Goal: Task Accomplishment & Management: Use online tool/utility

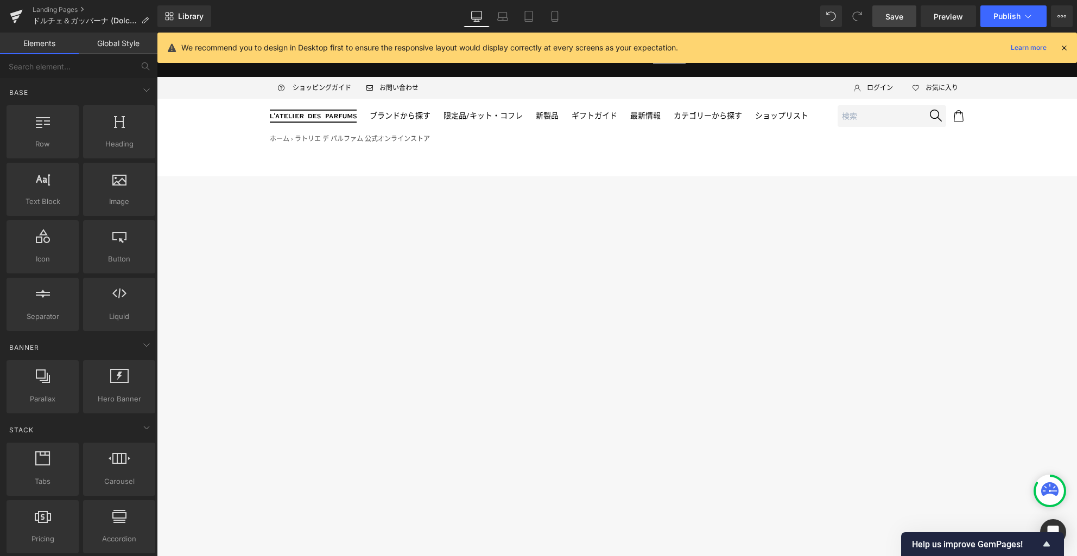
click at [897, 17] on span "Save" at bounding box center [894, 16] width 18 height 11
click at [61, 9] on link "Landing Pages" at bounding box center [95, 9] width 125 height 9
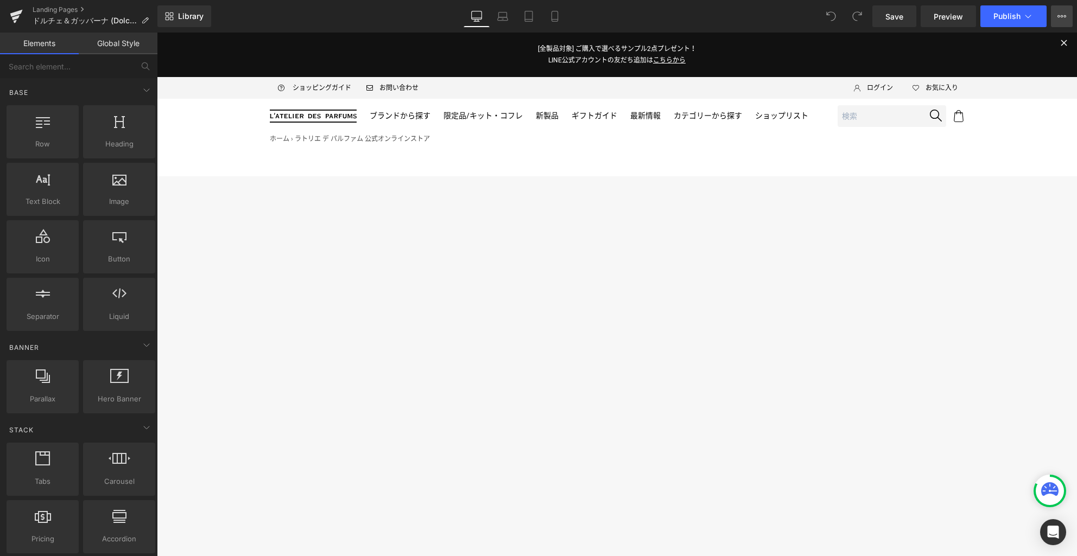
click at [1061, 13] on icon at bounding box center [1061, 16] width 9 height 9
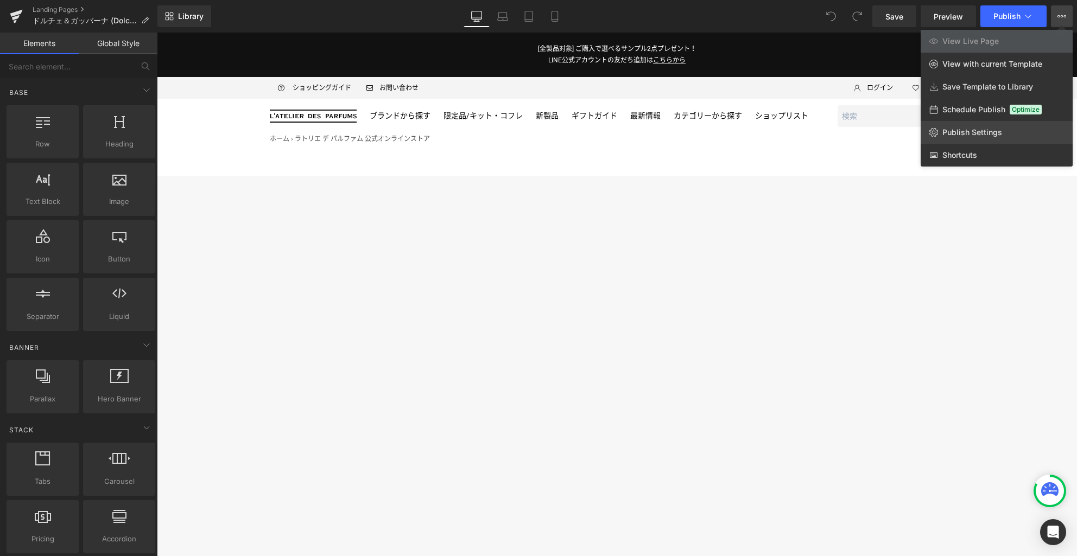
click at [987, 141] on link "Publish Settings" at bounding box center [997, 132] width 152 height 23
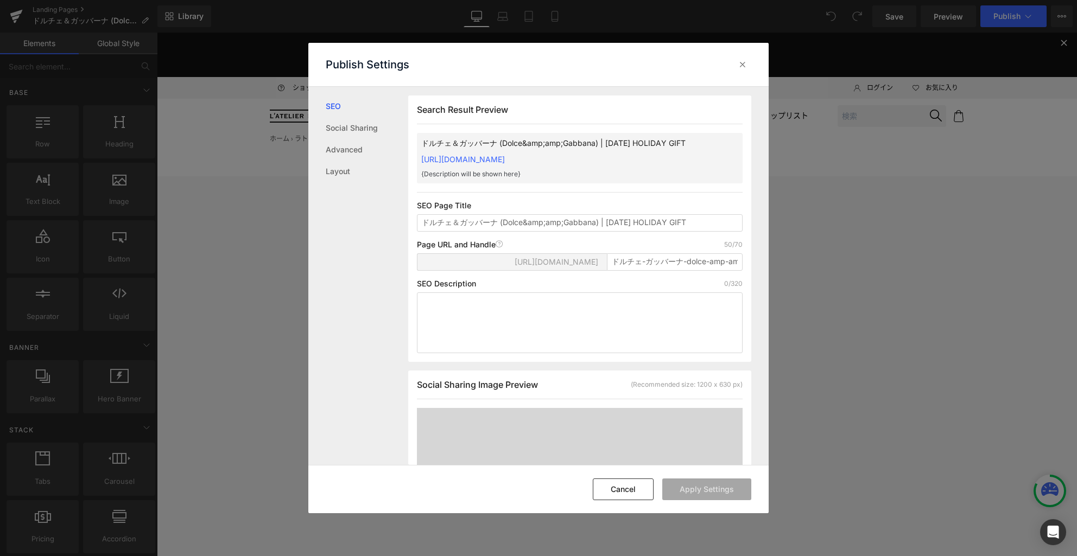
scroll to position [1, 0]
click at [628, 270] on input "ドルチェ-ガッバーナ-dolce-amp-amp-gabbana-2025-holiday-gift" at bounding box center [675, 261] width 136 height 17
paste input "holiday2025-dolce-gabbana-r"
type input "holiday2025-dolce-gabbana-rt"
click at [716, 491] on button "Apply Settings" at bounding box center [706, 490] width 89 height 22
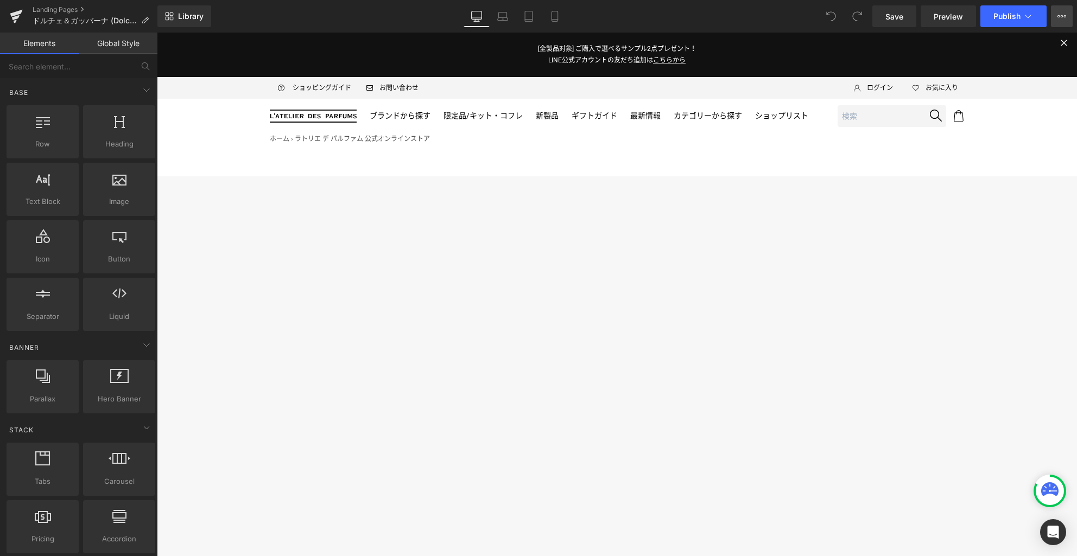
click at [1062, 17] on icon at bounding box center [1062, 16] width 3 height 2
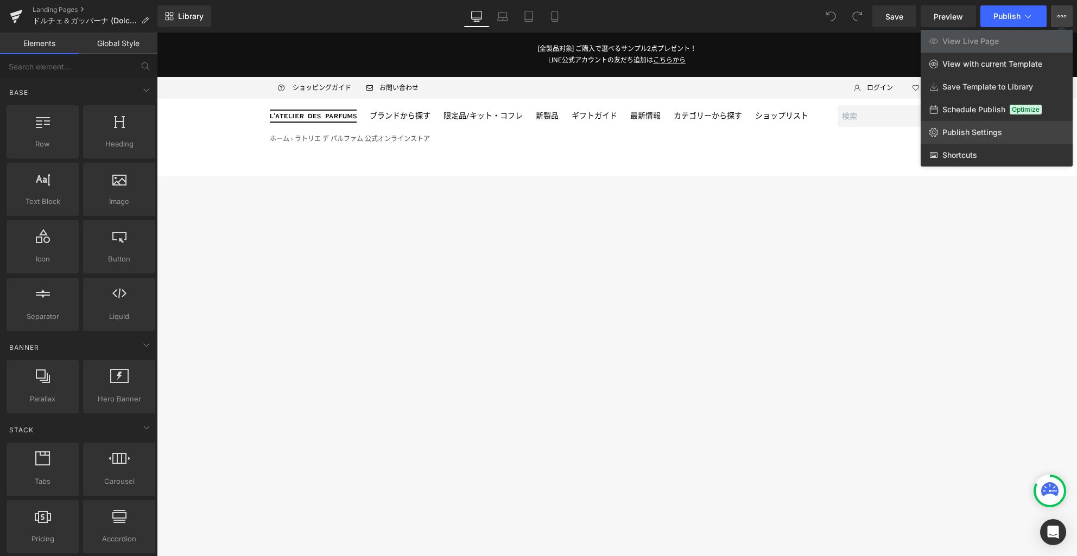
click at [1005, 132] on link "Publish Settings" at bounding box center [997, 132] width 152 height 23
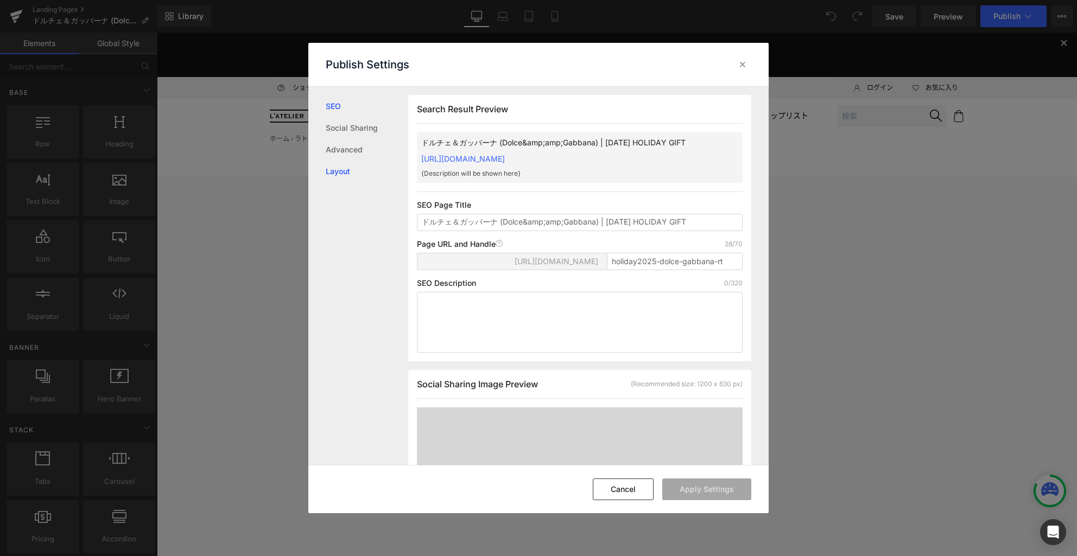
click at [340, 173] on link "Layout" at bounding box center [367, 172] width 83 height 22
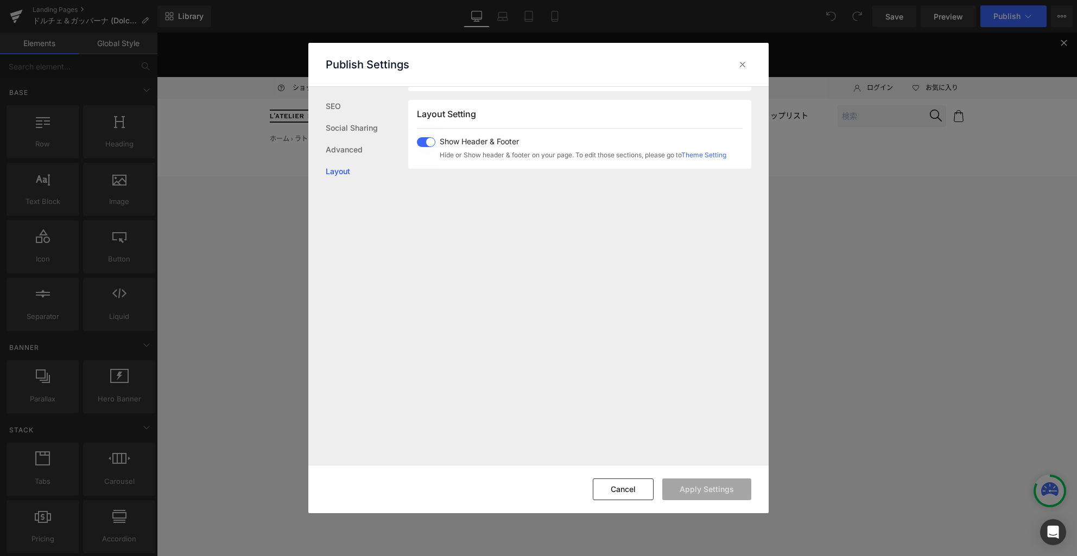
scroll to position [647, 0]
click at [429, 139] on span at bounding box center [426, 138] width 18 height 10
click at [353, 153] on link "Advanced" at bounding box center [367, 150] width 83 height 22
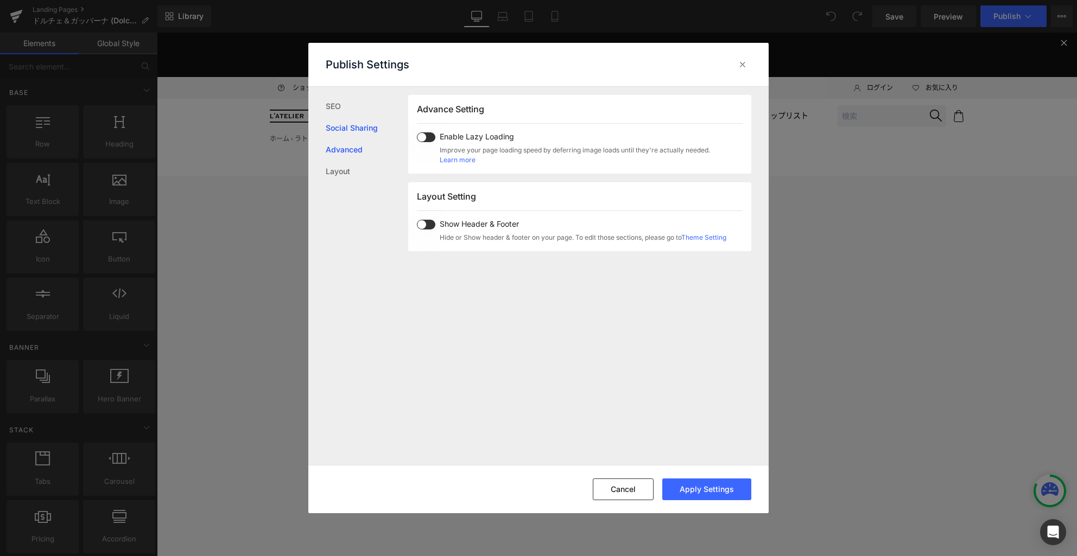
click at [357, 129] on link "Social Sharing" at bounding box center [367, 128] width 83 height 22
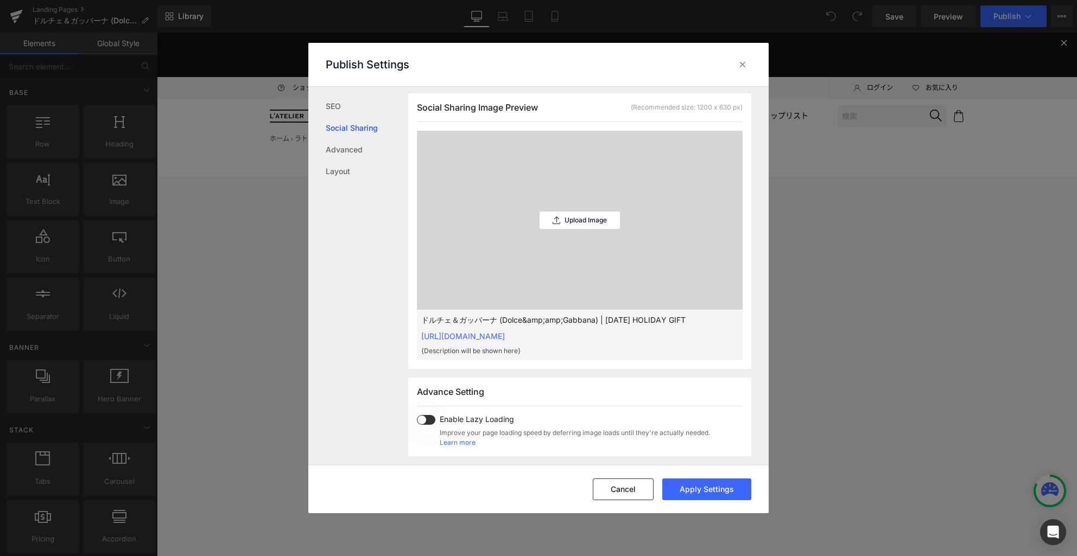
scroll to position [276, 0]
click at [338, 107] on link "SEO" at bounding box center [367, 107] width 83 height 22
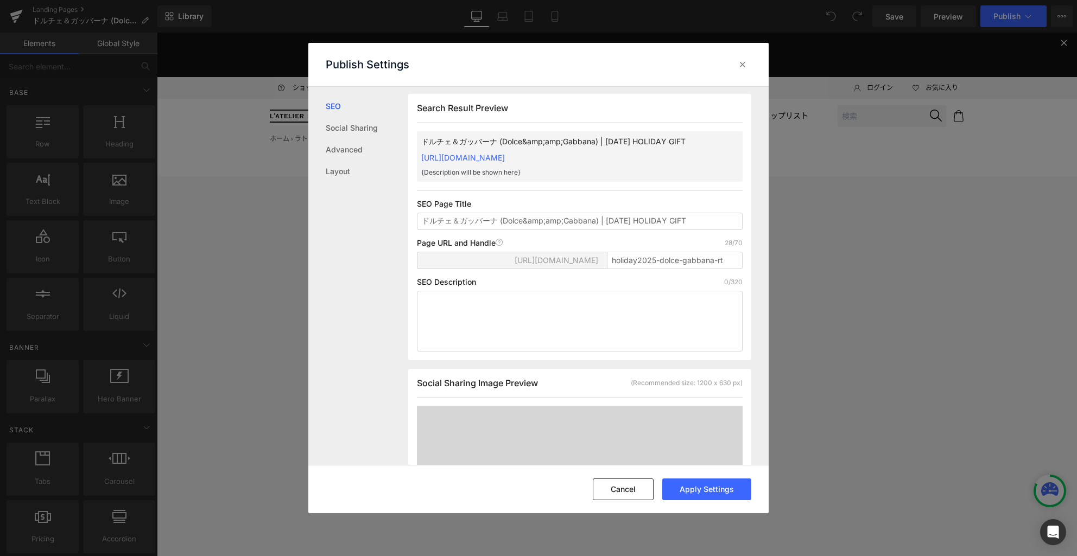
scroll to position [1, 0]
click at [694, 483] on button "Apply Settings" at bounding box center [706, 490] width 89 height 22
click at [741, 66] on icon at bounding box center [742, 64] width 11 height 11
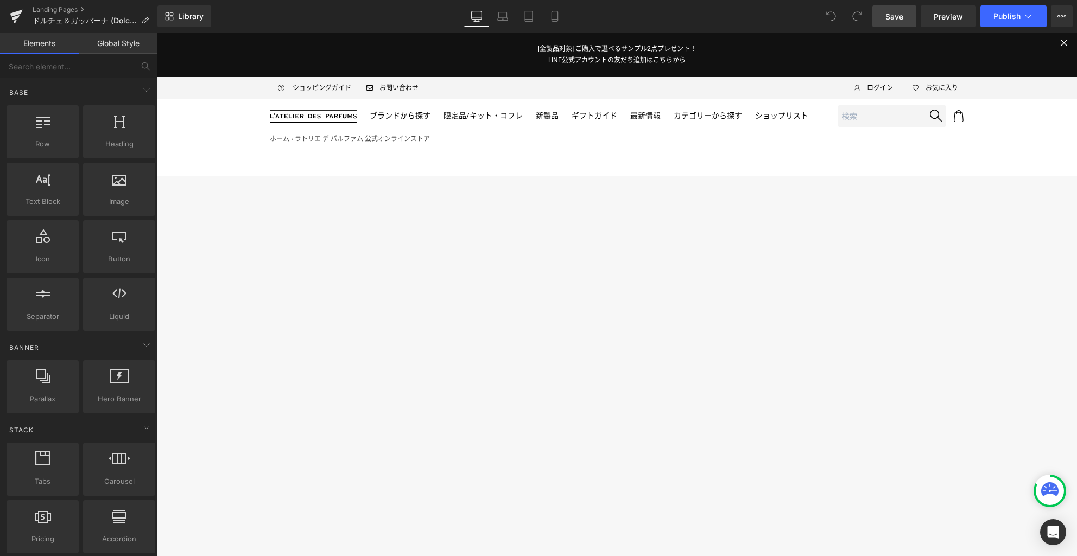
click at [895, 19] on span "Save" at bounding box center [894, 16] width 18 height 11
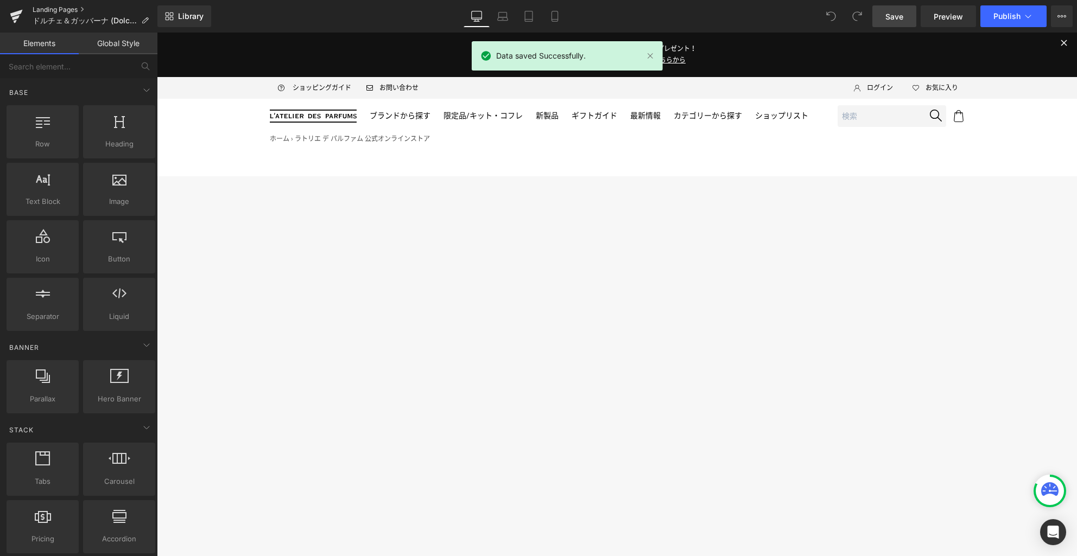
click at [66, 9] on link "Landing Pages" at bounding box center [95, 9] width 125 height 9
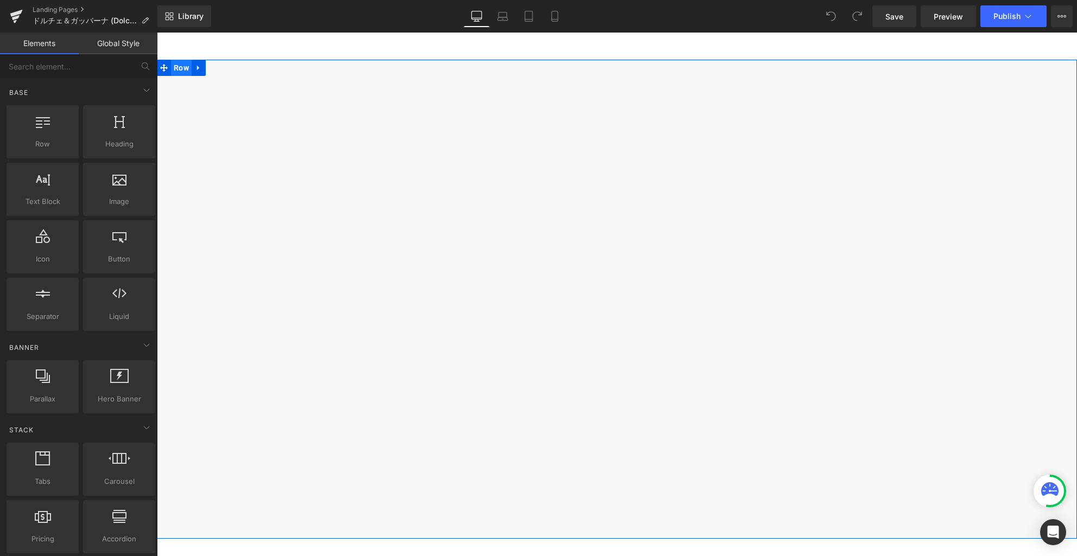
click at [181, 67] on span "Row" at bounding box center [181, 68] width 21 height 16
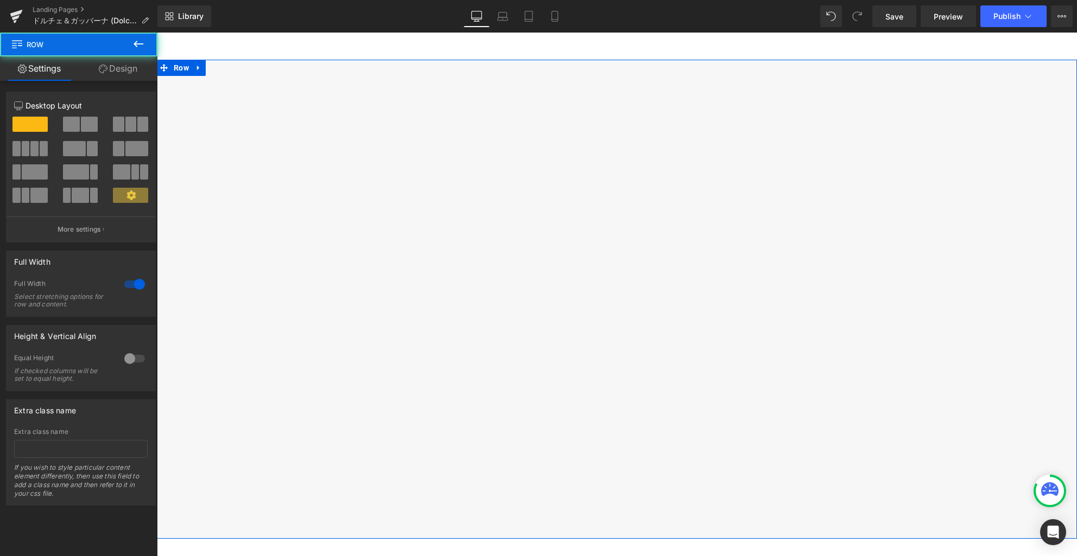
click at [125, 67] on link "Design" at bounding box center [118, 68] width 79 height 24
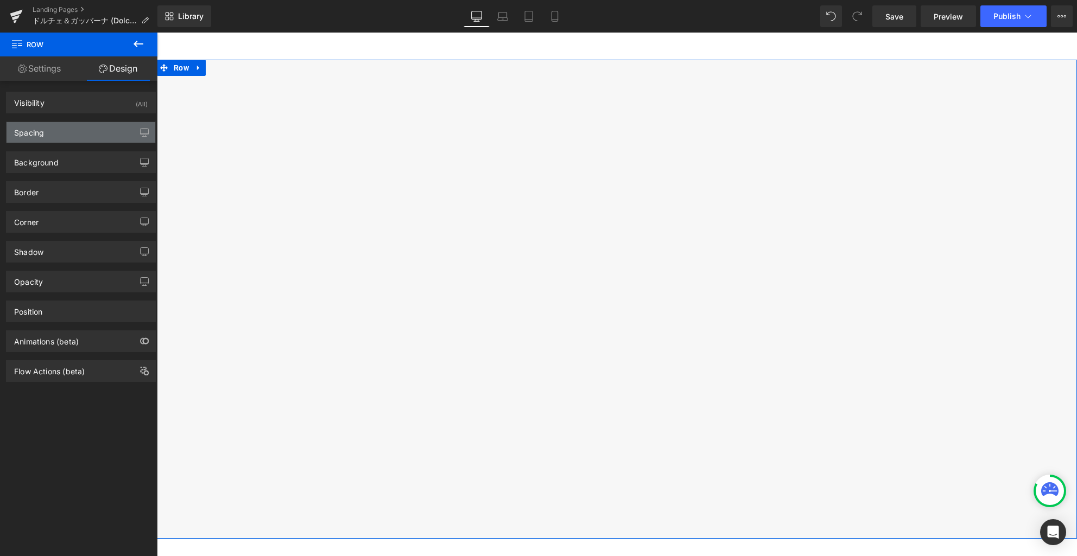
click at [71, 134] on div "Spacing" at bounding box center [81, 132] width 149 height 21
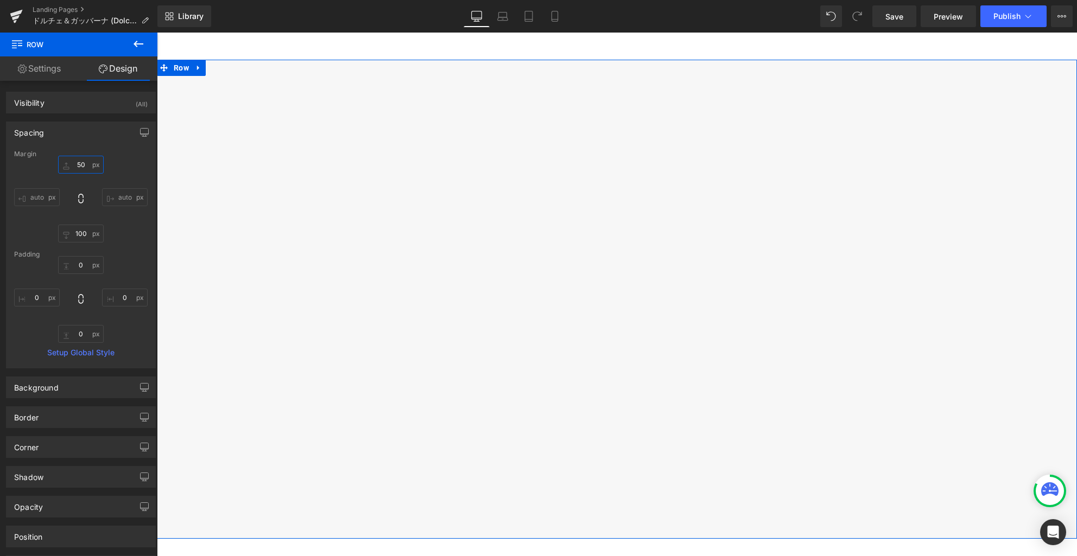
click at [85, 167] on input "50" at bounding box center [81, 165] width 46 height 18
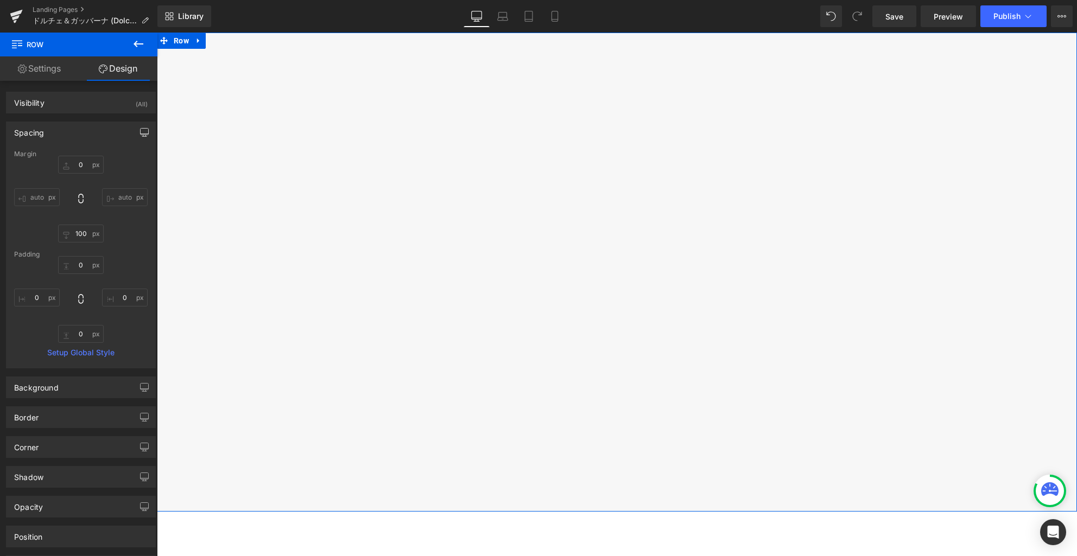
click at [141, 134] on icon "button" at bounding box center [145, 134] width 8 height 0
click at [60, 155] on button "Laptop" at bounding box center [61, 156] width 34 height 18
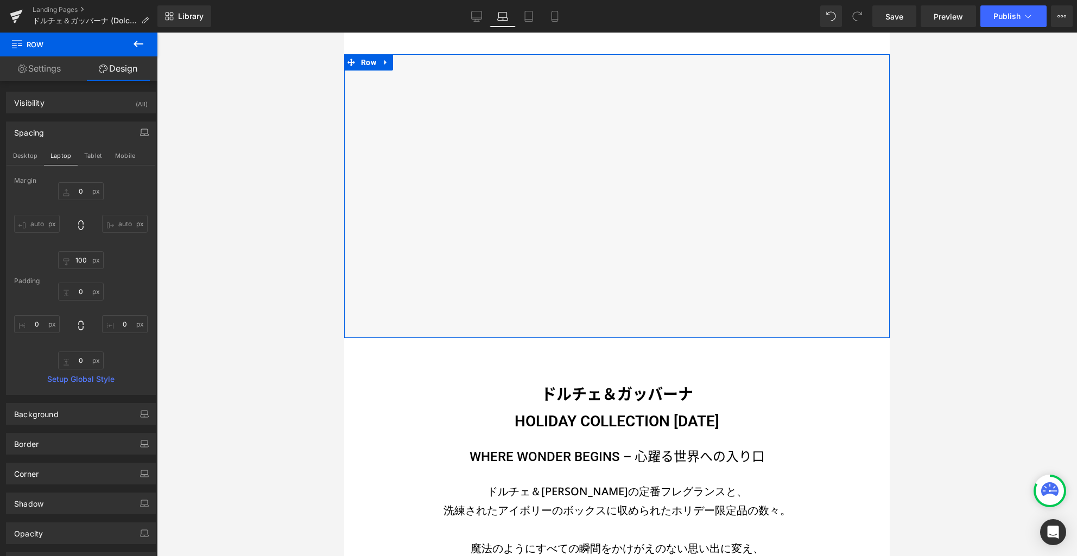
type input "40"
type input "80"
type input "0"
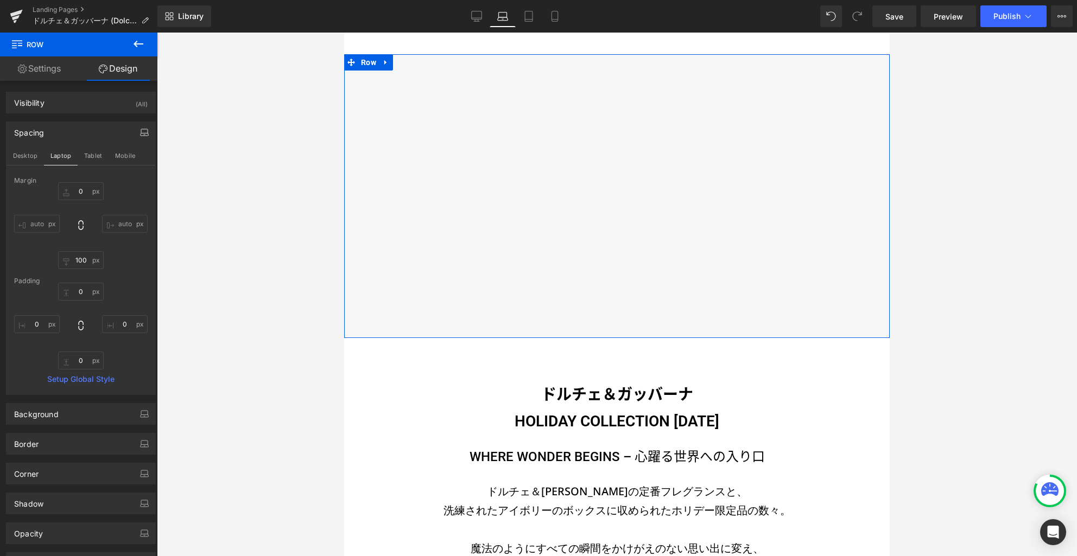
type input "0"
click at [78, 187] on input "40" at bounding box center [81, 191] width 46 height 18
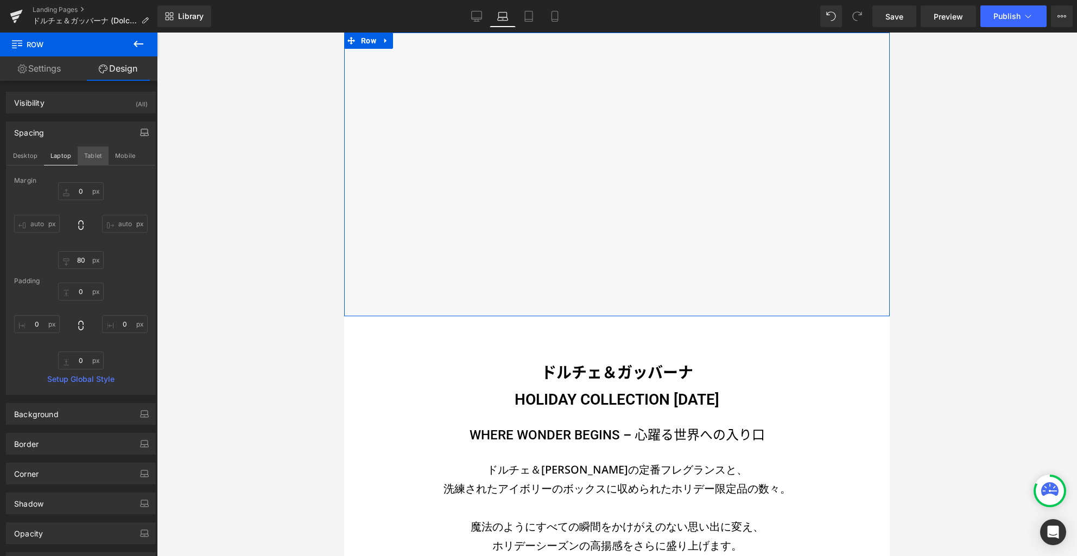
click at [93, 157] on button "Tablet" at bounding box center [93, 156] width 31 height 18
type input "30"
type input "70"
type input "0"
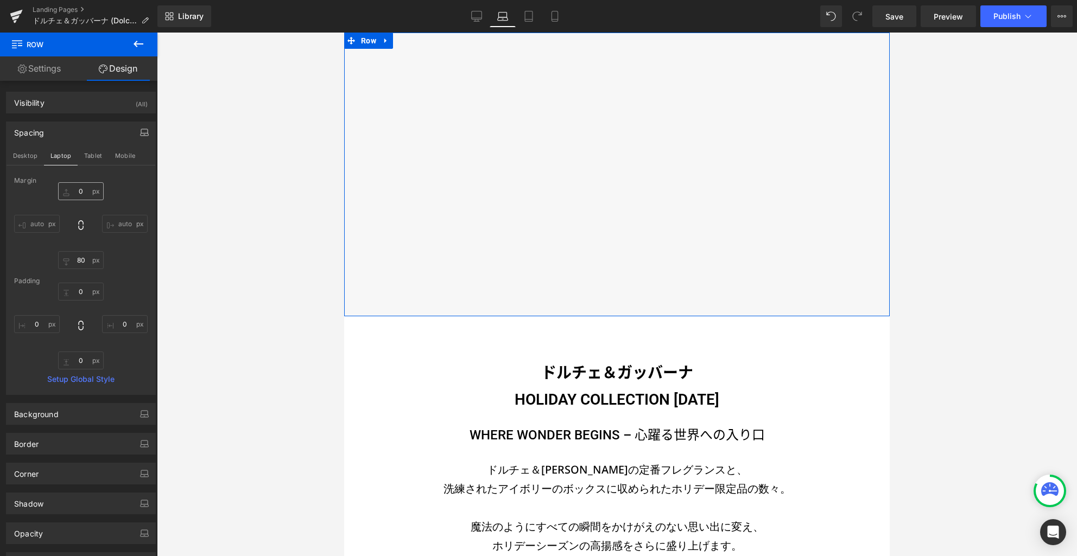
type input "0"
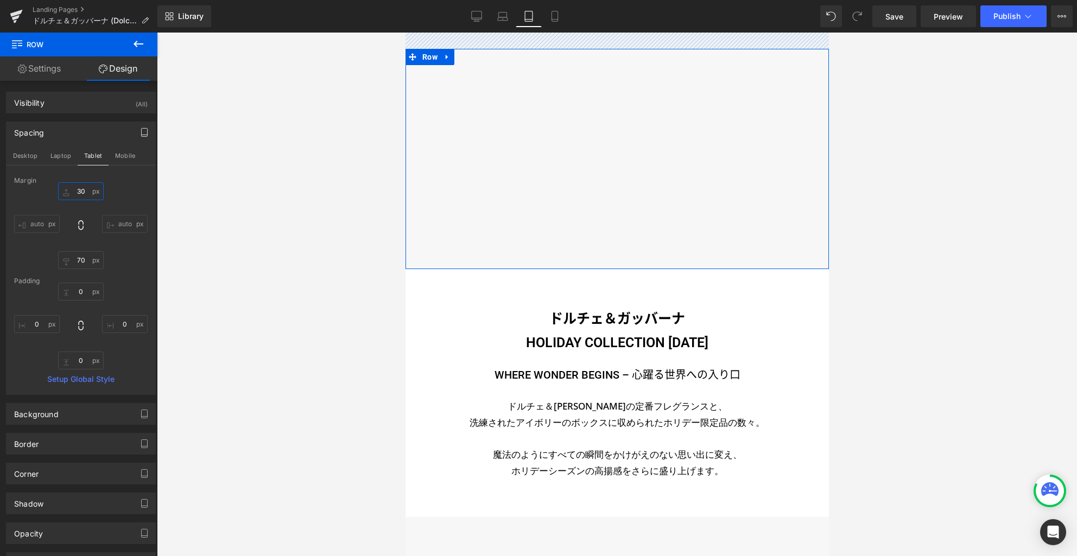
click at [79, 191] on input "30" at bounding box center [81, 191] width 46 height 18
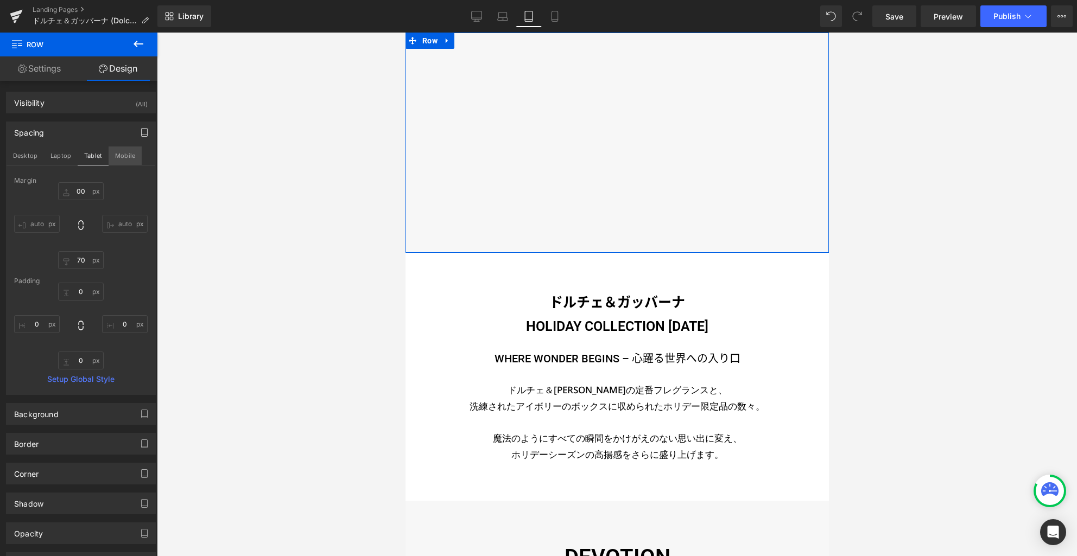
click at [119, 155] on button "Mobile" at bounding box center [125, 156] width 33 height 18
type input "30"
type input "40"
type input "0"
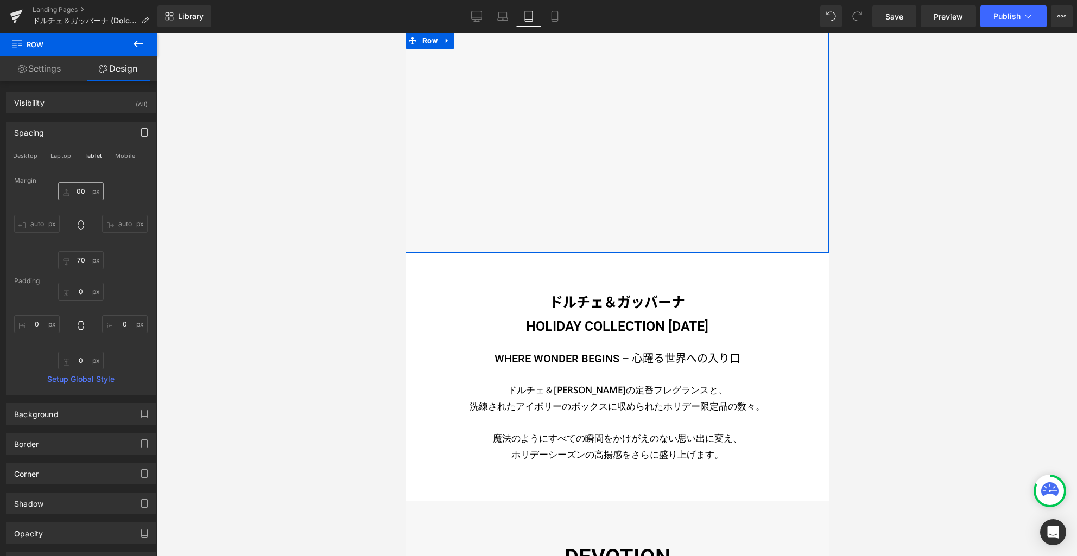
type input "0"
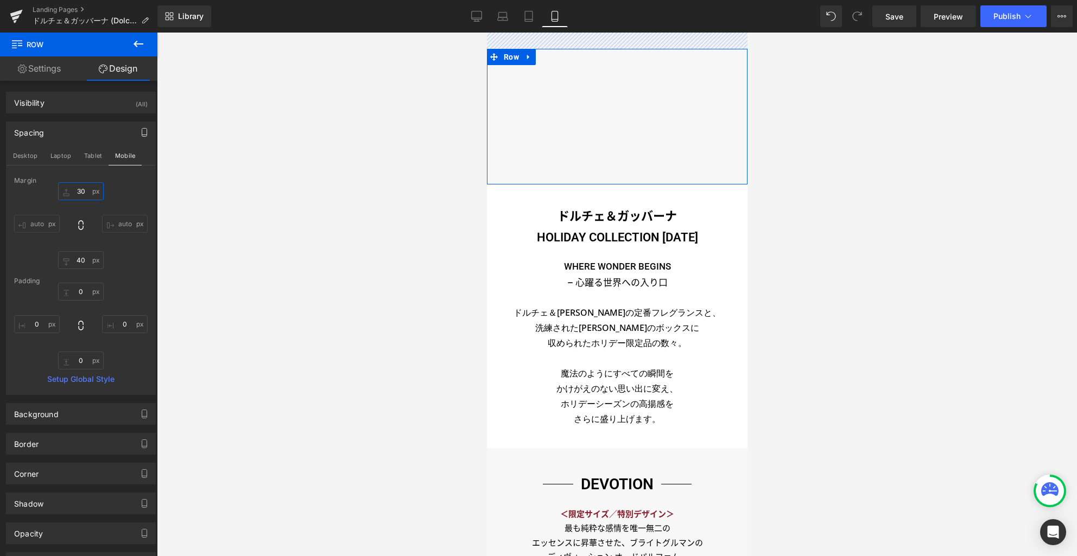
click at [84, 192] on input "30" at bounding box center [81, 191] width 46 height 18
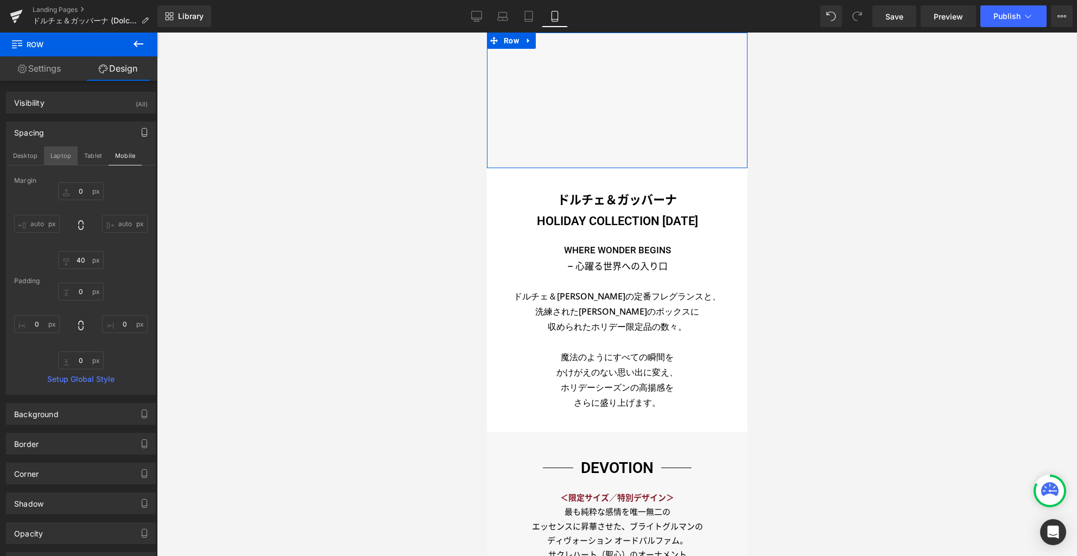
drag, startPoint x: 32, startPoint y: 154, endPoint x: 68, endPoint y: 156, distance: 35.9
click at [32, 154] on button "Desktop" at bounding box center [25, 156] width 37 height 18
type input "0"
type input "100"
type input "0"
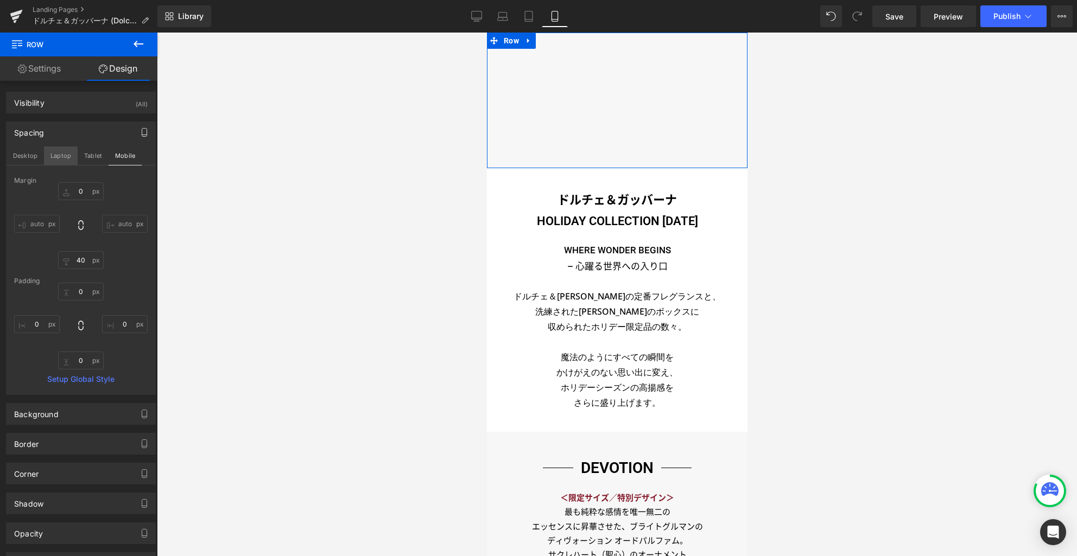
type input "0"
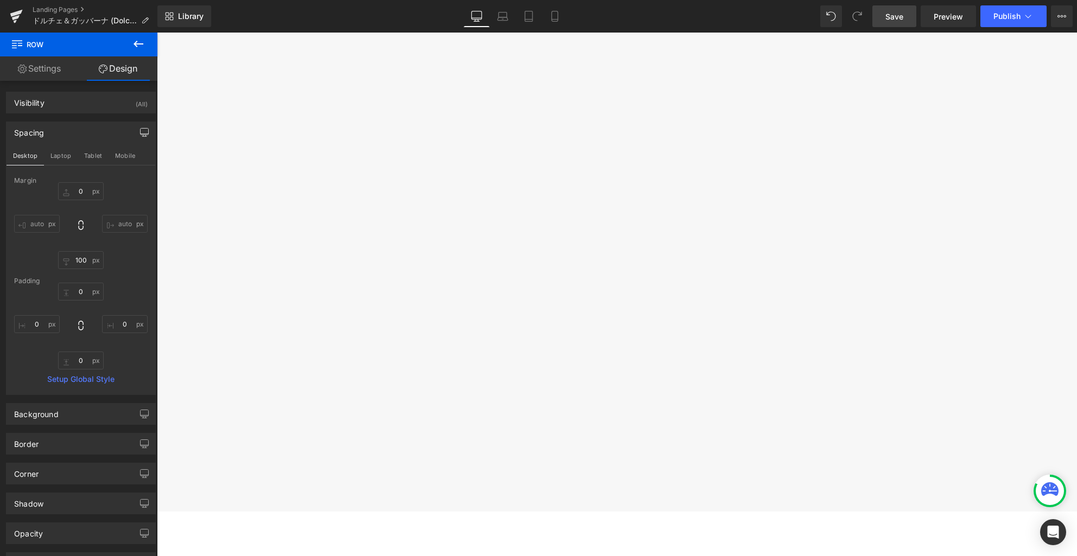
click at [896, 14] on span "Save" at bounding box center [894, 16] width 18 height 11
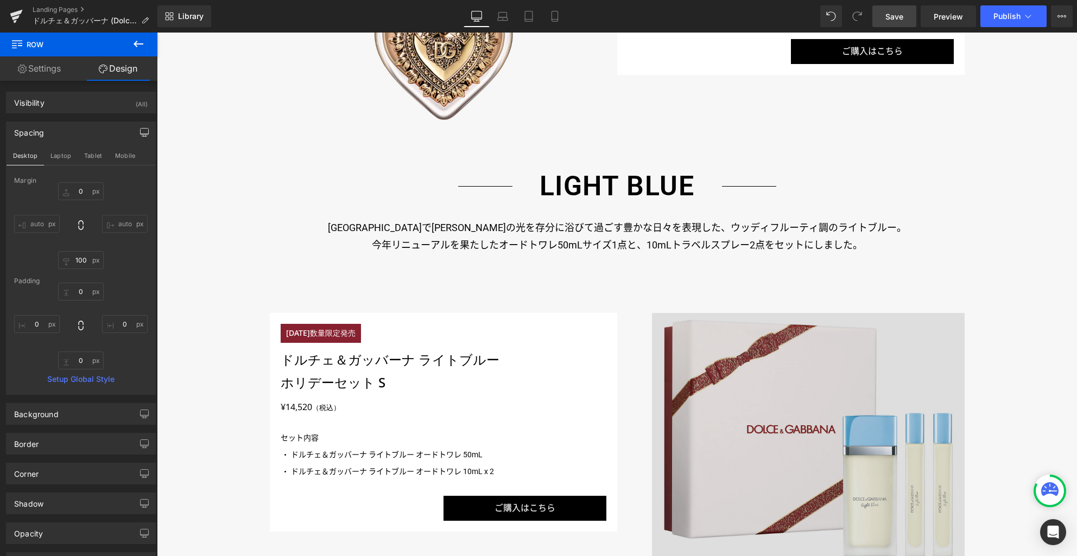
scroll to position [1119, 0]
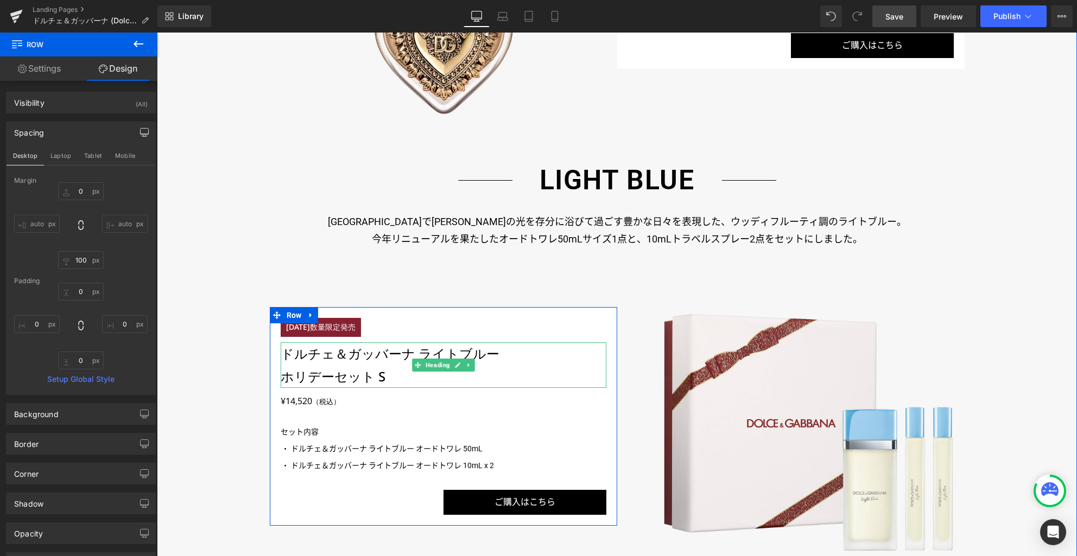
drag, startPoint x: 403, startPoint y: 350, endPoint x: 397, endPoint y: 351, distance: 6.0
click at [403, 350] on h3 "ドルチェ＆ガッバーナ ライトブルー" at bounding box center [444, 354] width 326 height 23
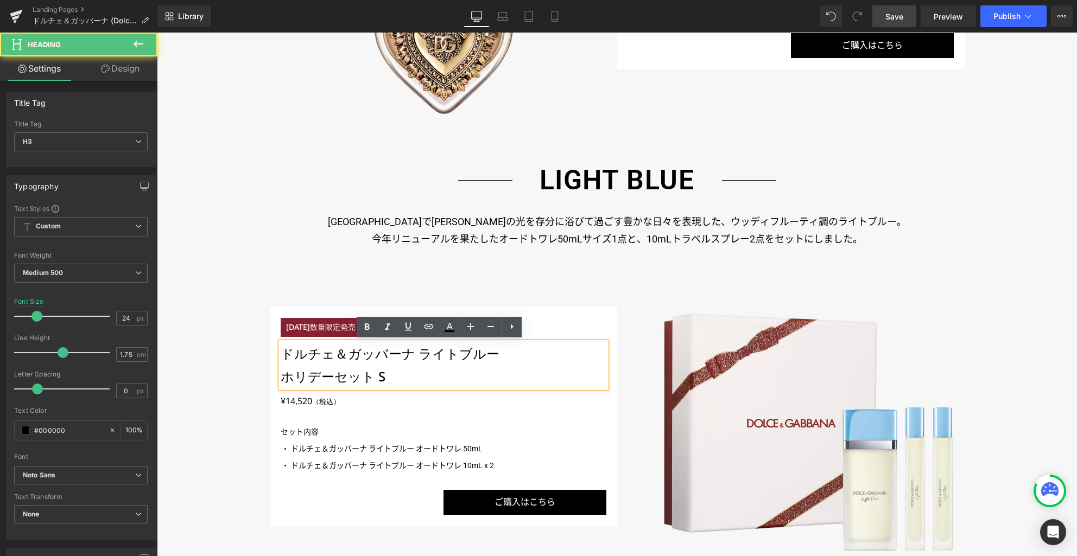
click at [392, 352] on h3 "ドルチェ＆ガッバーナ ライトブルー" at bounding box center [444, 354] width 326 height 23
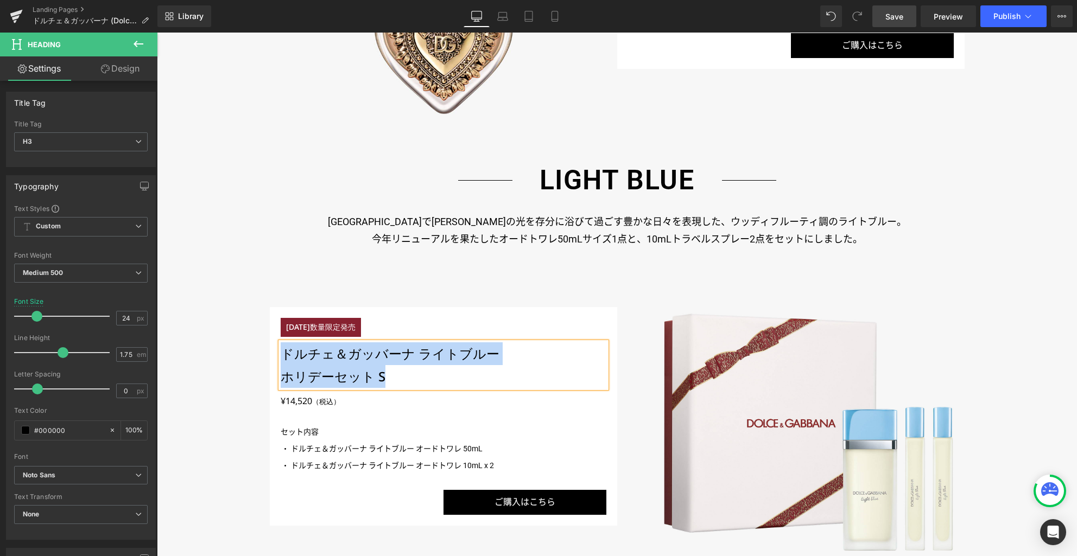
paste div
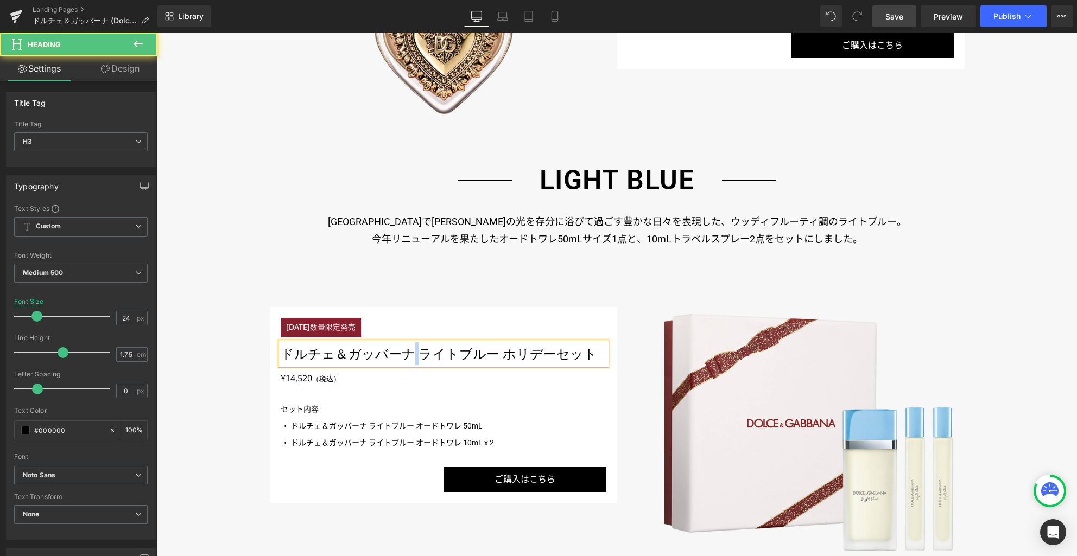
drag, startPoint x: 404, startPoint y: 352, endPoint x: 410, endPoint y: 353, distance: 6.0
click at [410, 353] on h3 "ドルチェ＆ガッバーナ ライトブルー ホリデーセット" at bounding box center [444, 354] width 326 height 23
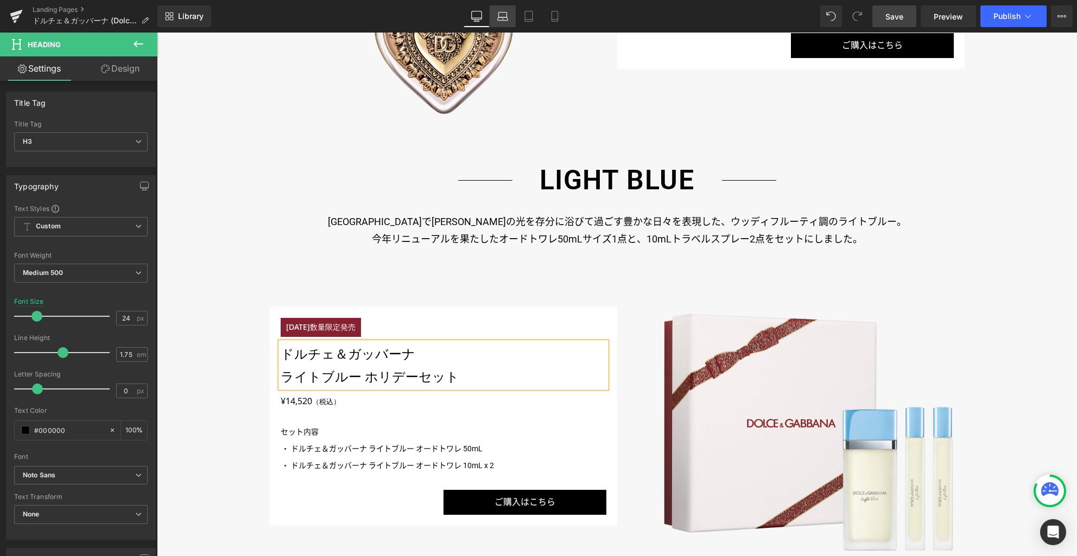
click at [505, 18] on icon at bounding box center [502, 16] width 11 height 11
type input "100"
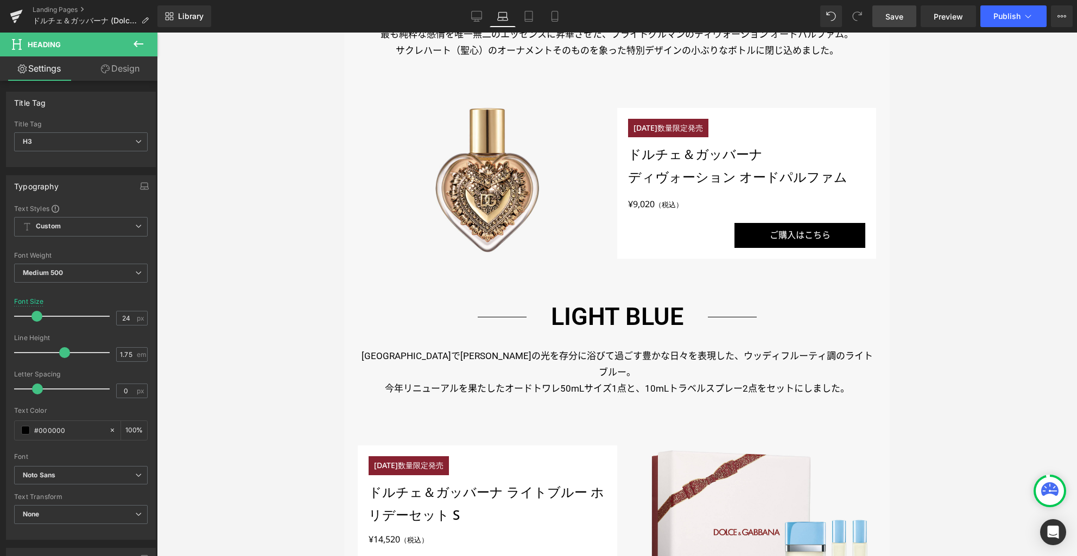
scroll to position [879, 0]
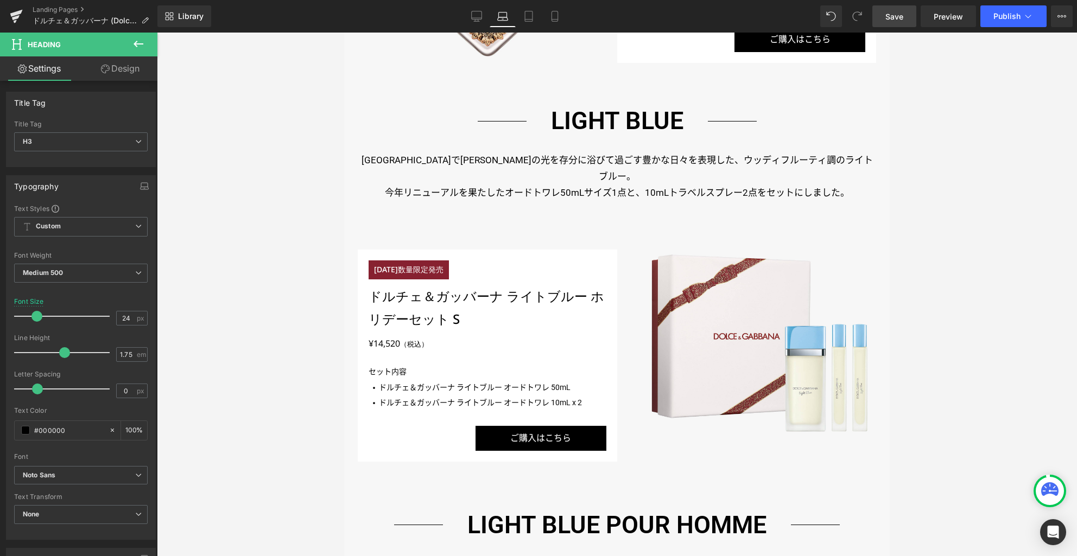
click at [491, 285] on h3 "ドルチェ＆ガッバーナ ライトブルー ホリデーセット S" at bounding box center [487, 308] width 237 height 46
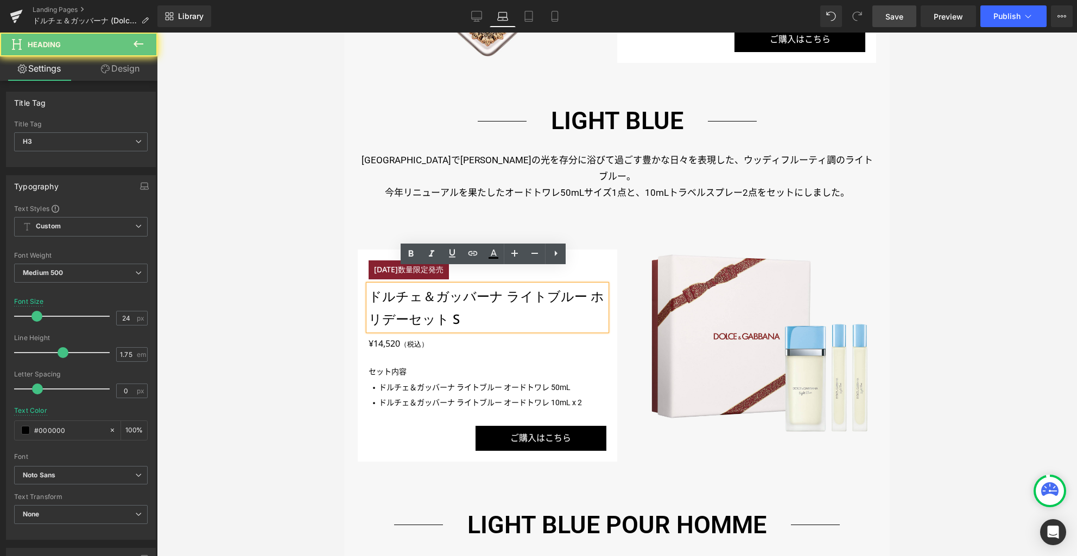
click at [480, 285] on h3 "ドルチェ＆ガッバーナ ライトブルー ホリデーセット S" at bounding box center [487, 308] width 237 height 46
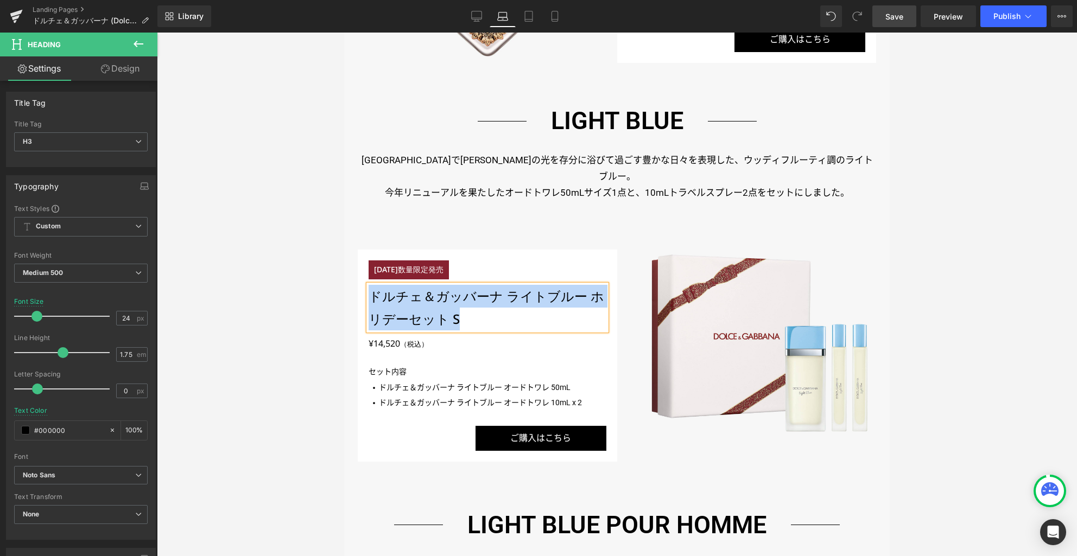
paste div
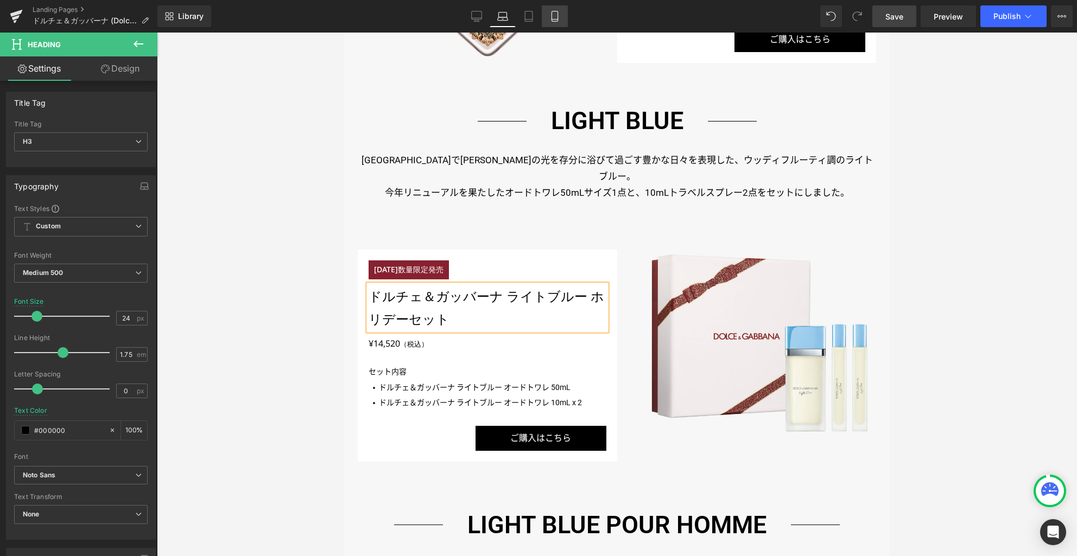
drag, startPoint x: 533, startPoint y: 14, endPoint x: 546, endPoint y: 16, distance: 13.3
click at [533, 14] on icon at bounding box center [528, 16] width 11 height 11
type input "22"
type input "100"
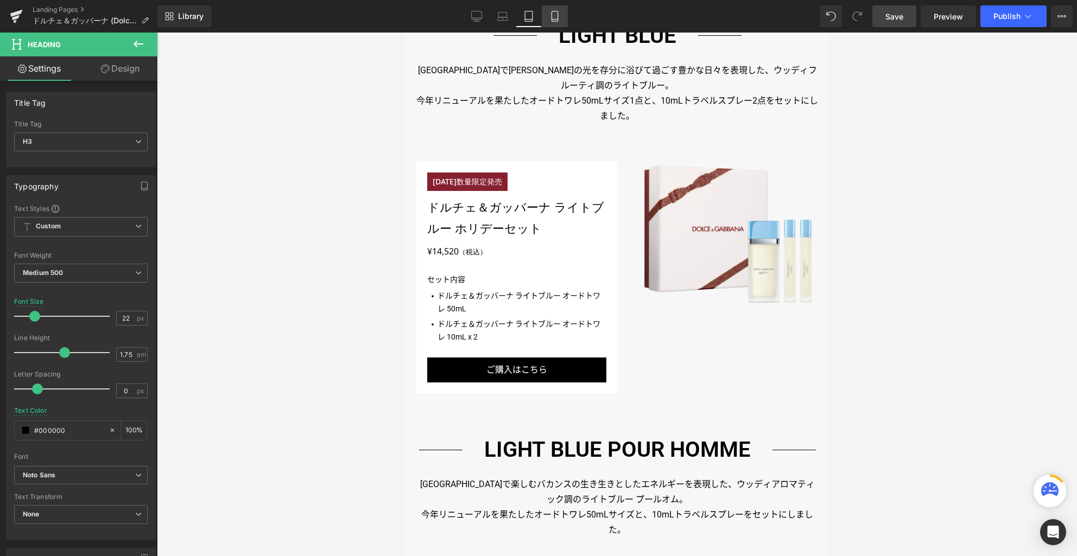
scroll to position [807, 0]
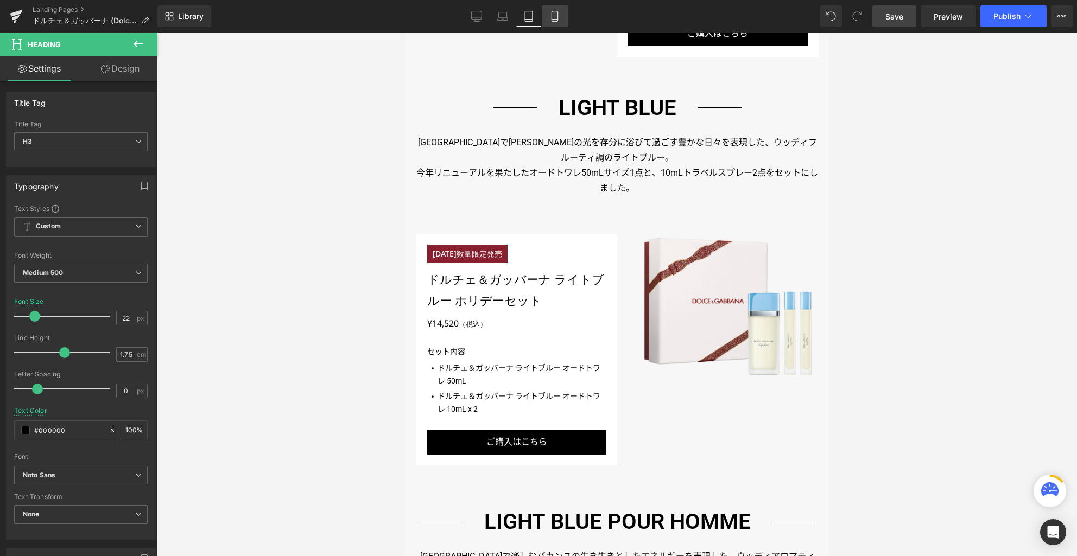
click at [557, 20] on icon at bounding box center [555, 20] width 6 height 0
type input "18"
type input "#ffffff"
type input "100"
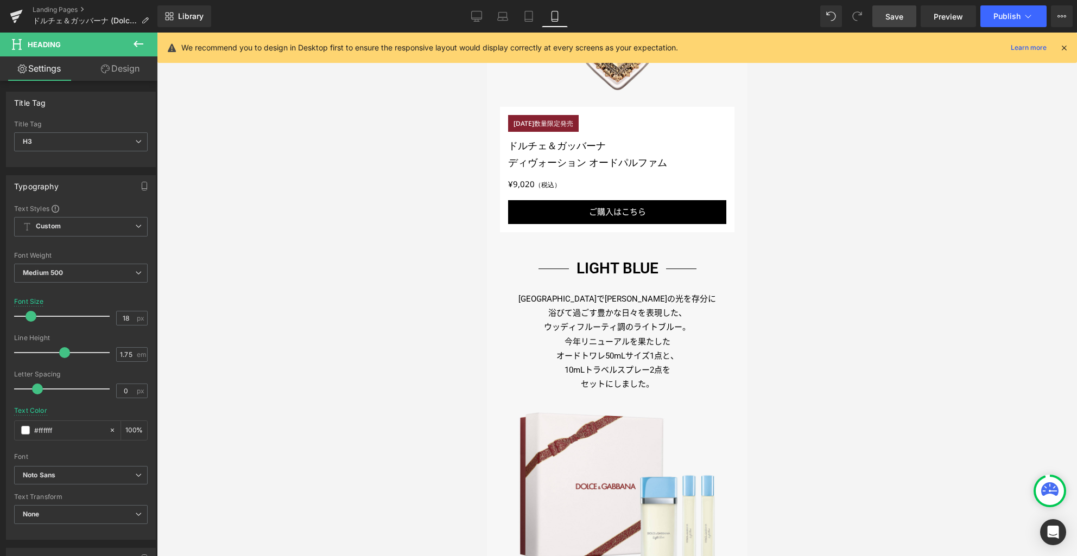
scroll to position [859, 0]
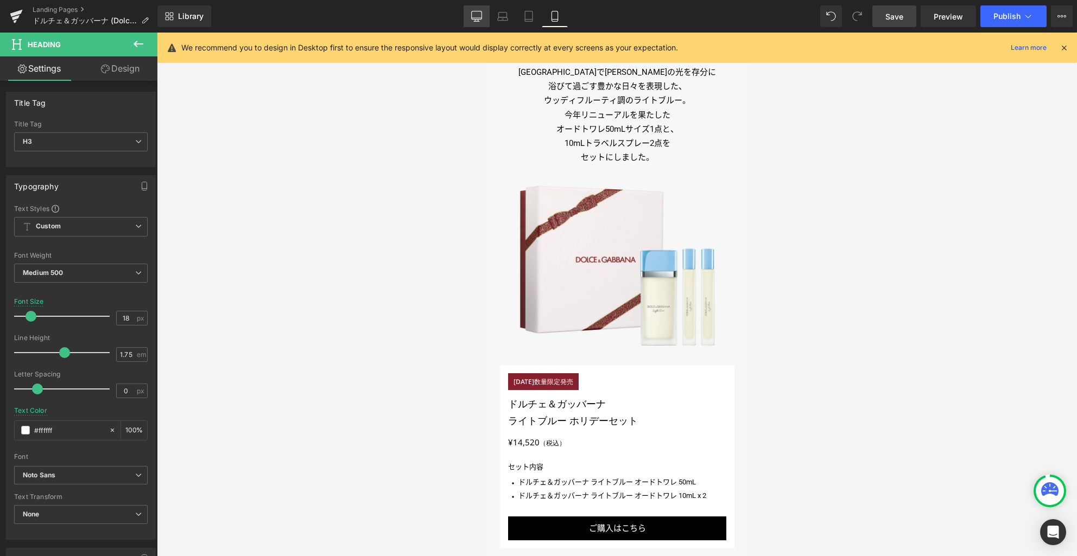
click at [474, 16] on icon at bounding box center [476, 16] width 11 height 11
type input "24"
type input "100"
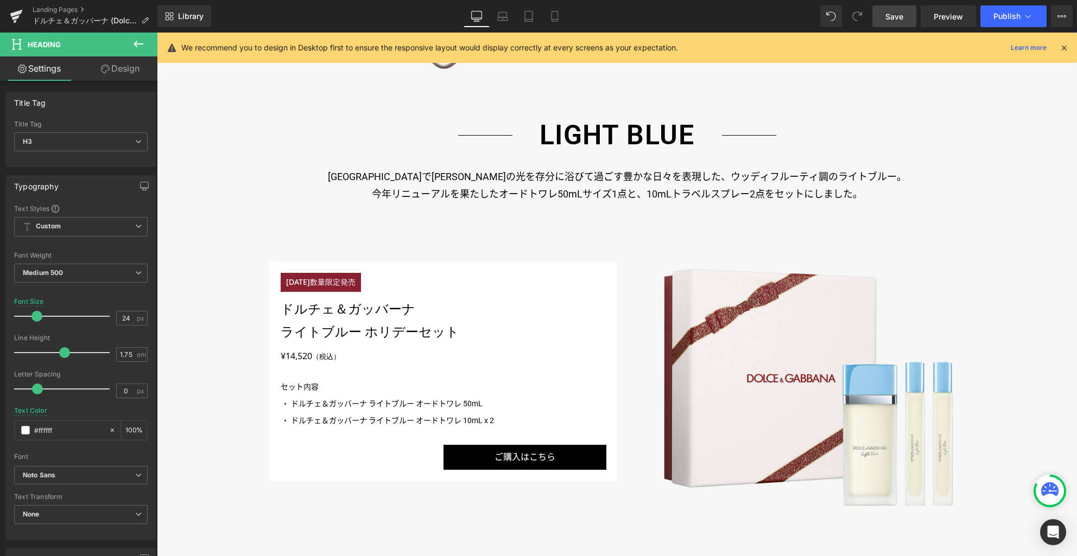
scroll to position [1193, 0]
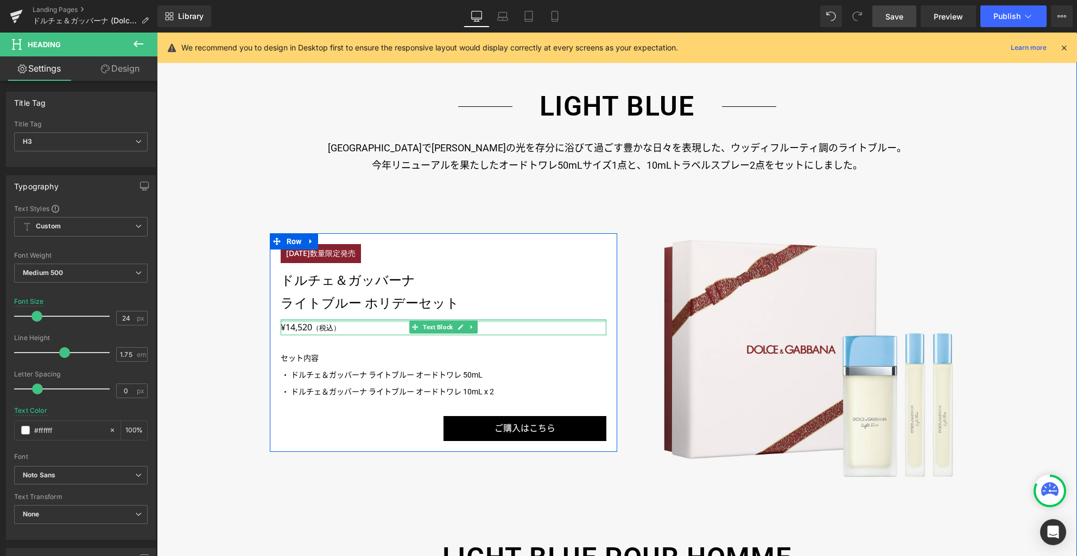
click at [282, 325] on p "¥14,520 （税込）" at bounding box center [444, 328] width 326 height 16
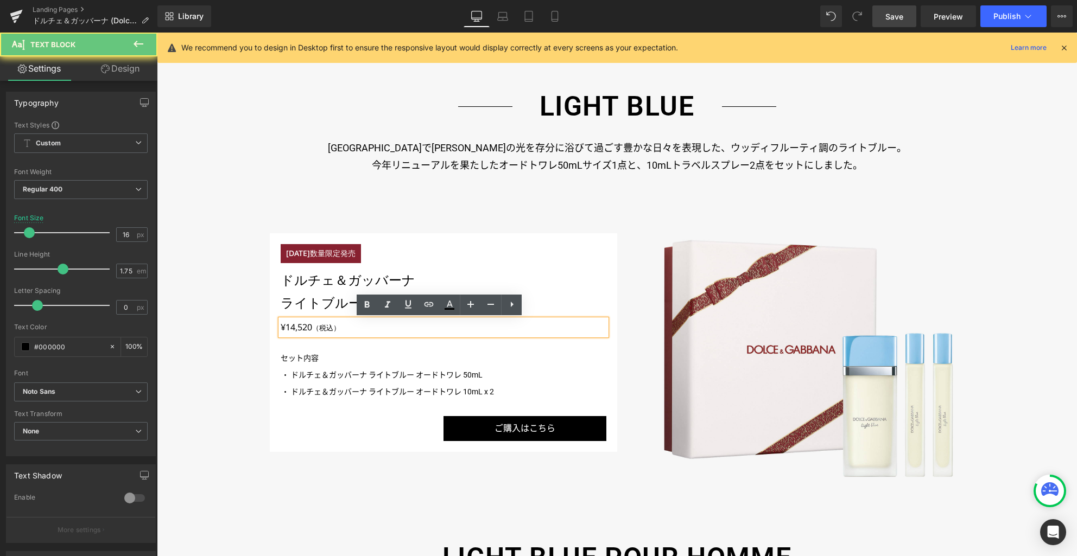
click at [292, 326] on p "¥14,520 （税込）" at bounding box center [444, 328] width 326 height 16
click at [305, 328] on p "¥14,520 （税込）" at bounding box center [444, 328] width 326 height 16
drag, startPoint x: 309, startPoint y: 328, endPoint x: 274, endPoint y: 328, distance: 35.8
click at [281, 328] on div "¥14,520 （税込）" at bounding box center [444, 328] width 326 height 16
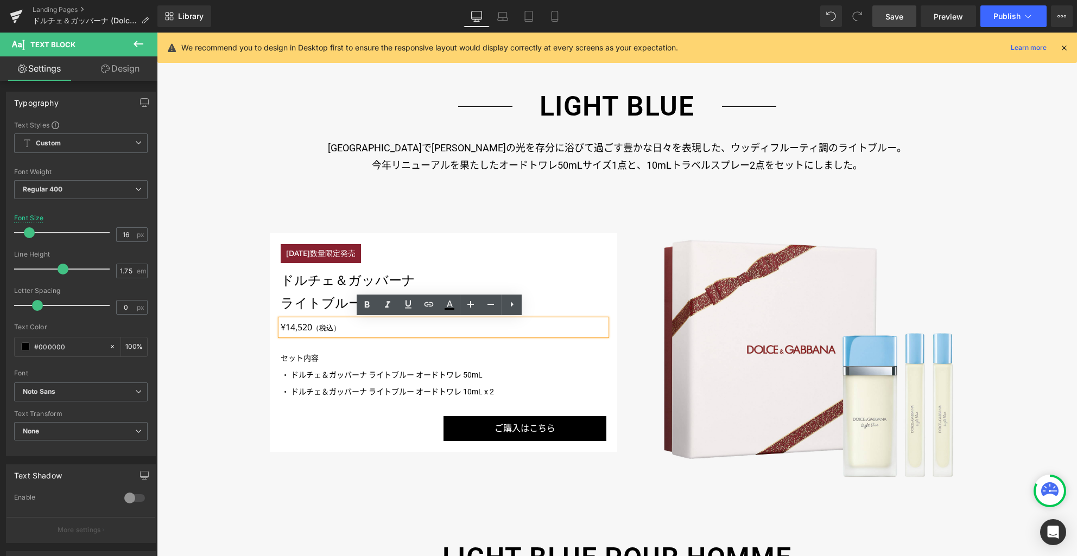
click at [287, 328] on p "¥14,520 （税込）" at bounding box center [444, 328] width 326 height 16
drag, startPoint x: 308, startPoint y: 327, endPoint x: 277, endPoint y: 326, distance: 31.0
click at [281, 326] on p "¥14,520 （税込）" at bounding box center [444, 328] width 326 height 16
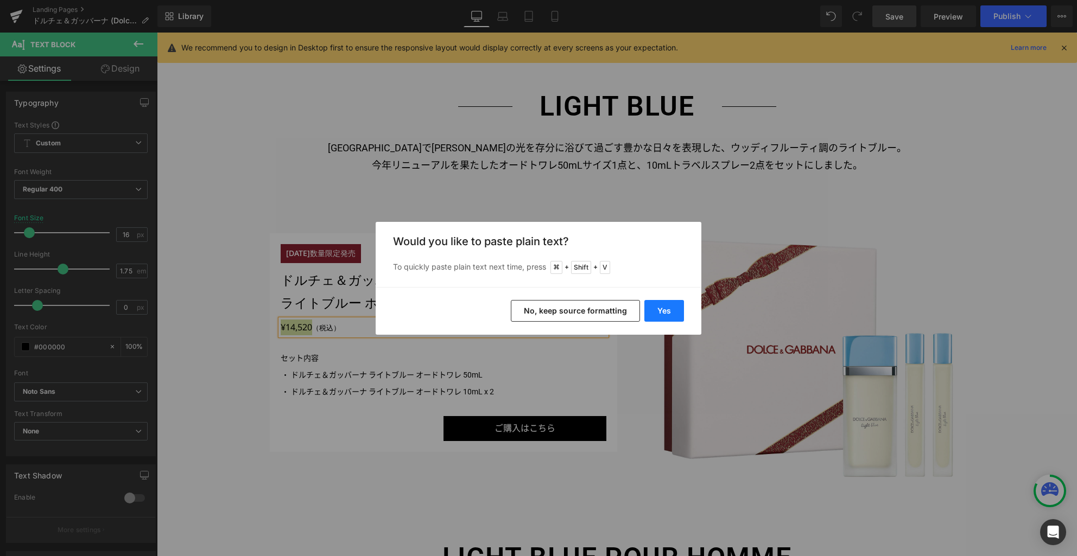
click at [666, 312] on button "Yes" at bounding box center [664, 311] width 40 height 22
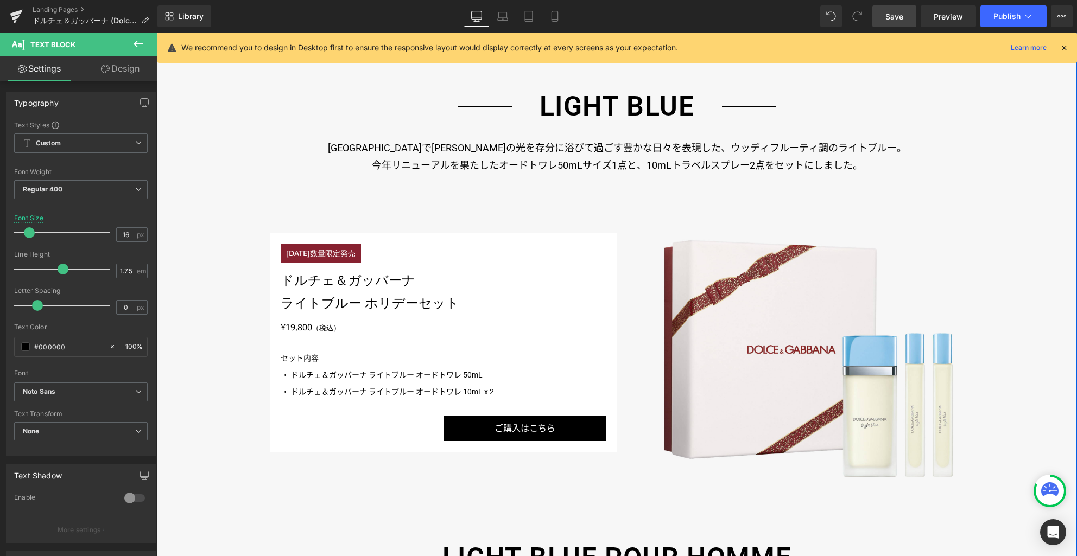
click at [647, 153] on p "カプリ島で太陽の光を存分に浴びて過ごす豊かな日々を表現した、ウッディフルーティ調のライトブルー。" at bounding box center [617, 148] width 695 height 17
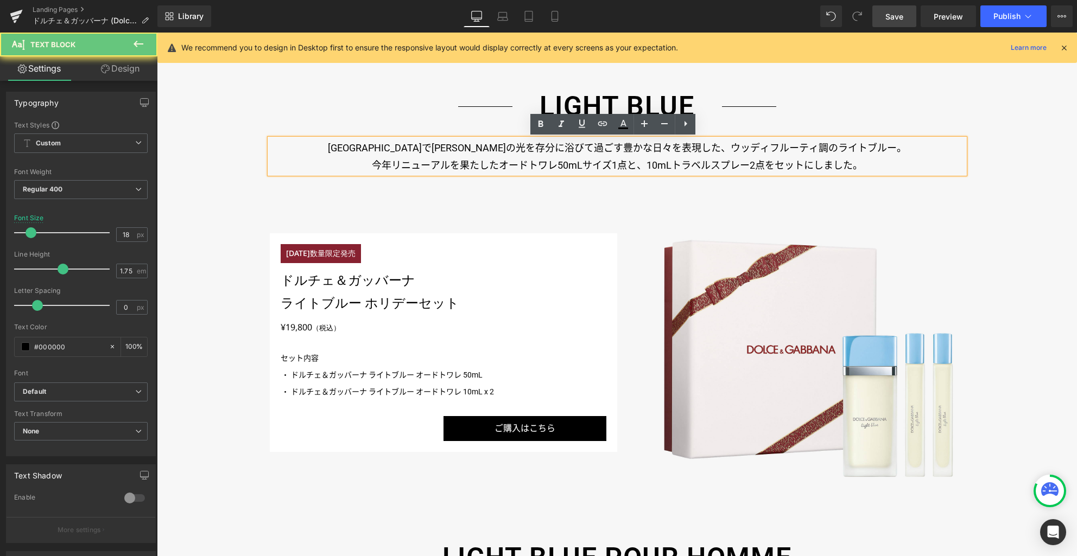
click at [607, 153] on p "カプリ島で太陽の光を存分に浴びて過ごす豊かな日々を表現した、ウッディフルーティ調のライトブルー。" at bounding box center [617, 148] width 695 height 17
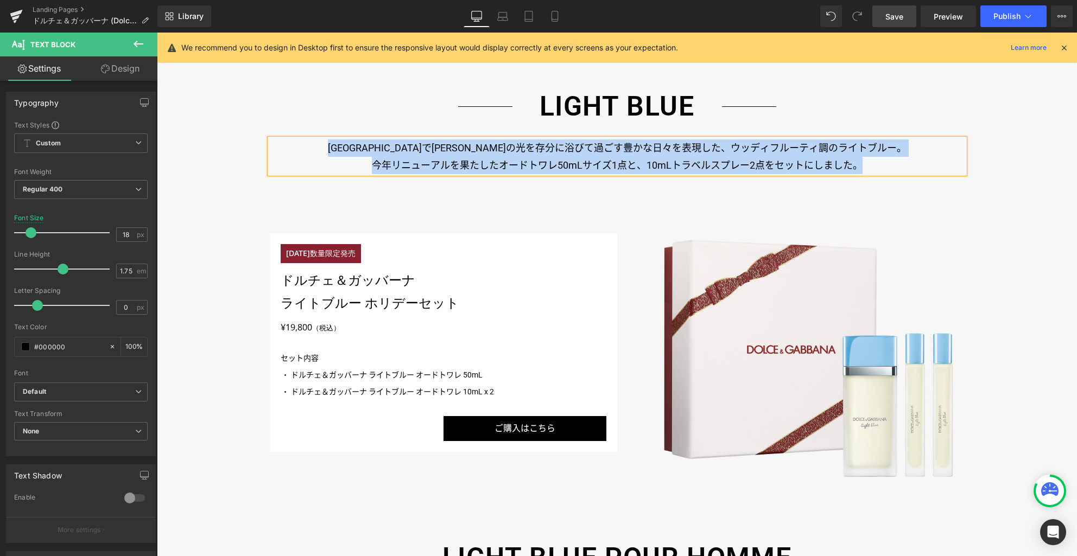
paste div
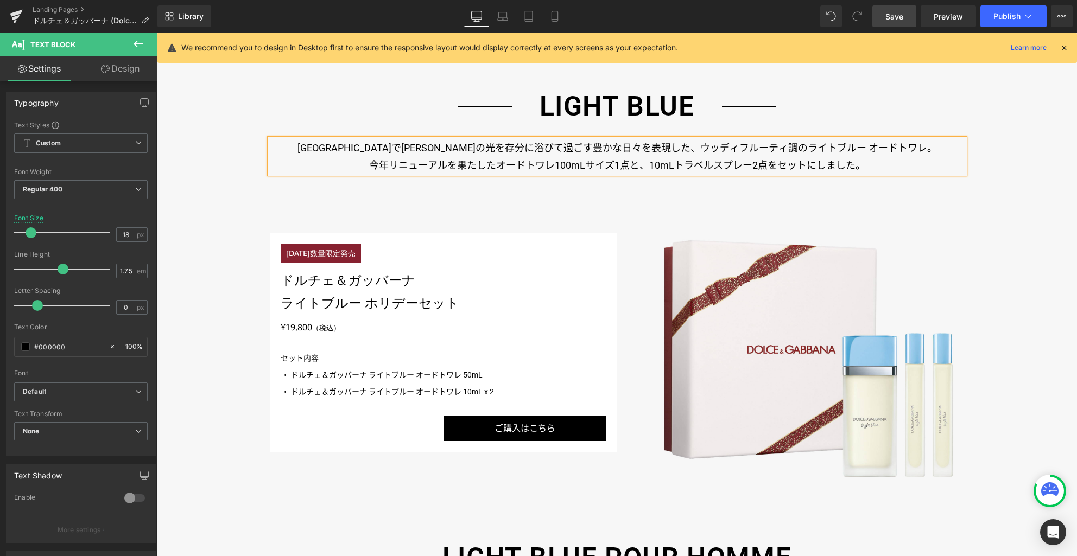
click at [871, 164] on p "今年リニューアルを果たしたオードトワレ100mLサイズ1点と、10mLトラベルスプレー2点をセットにしました。" at bounding box center [617, 165] width 695 height 17
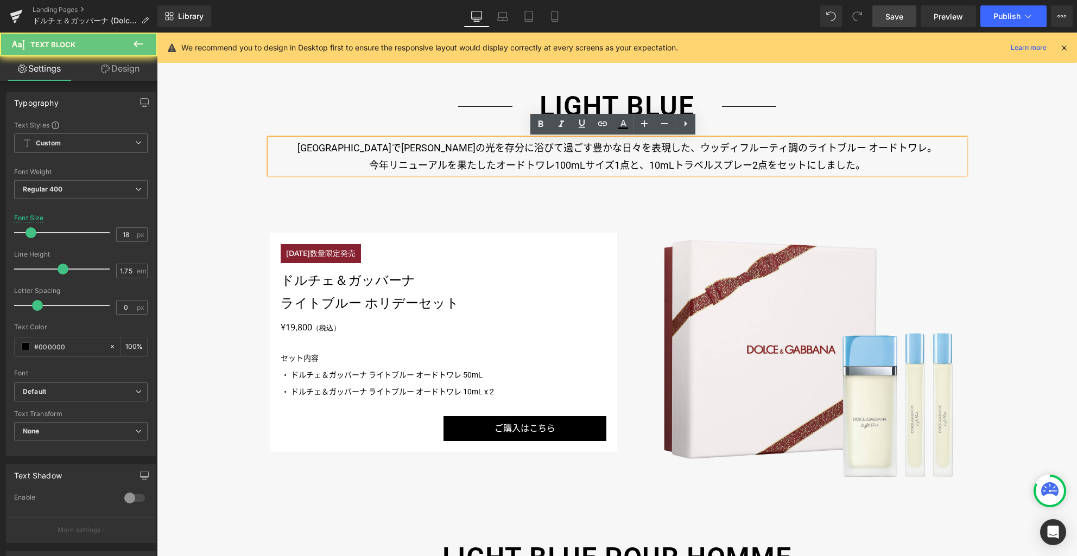
click at [880, 151] on p "[GEOGRAPHIC_DATA]で[PERSON_NAME]の光を存分に浴びて過ごす豊かな日々を表現した、ウッディフルーティ調のライトブルー オードトワレ。" at bounding box center [617, 148] width 695 height 17
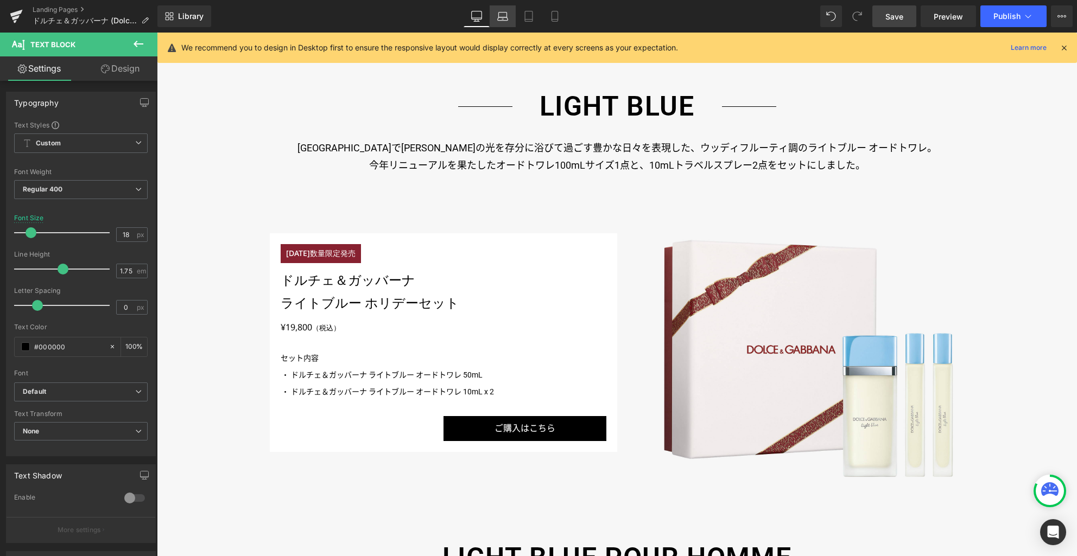
click at [509, 16] on link "Laptop" at bounding box center [503, 16] width 26 height 22
type input "17"
type input "100"
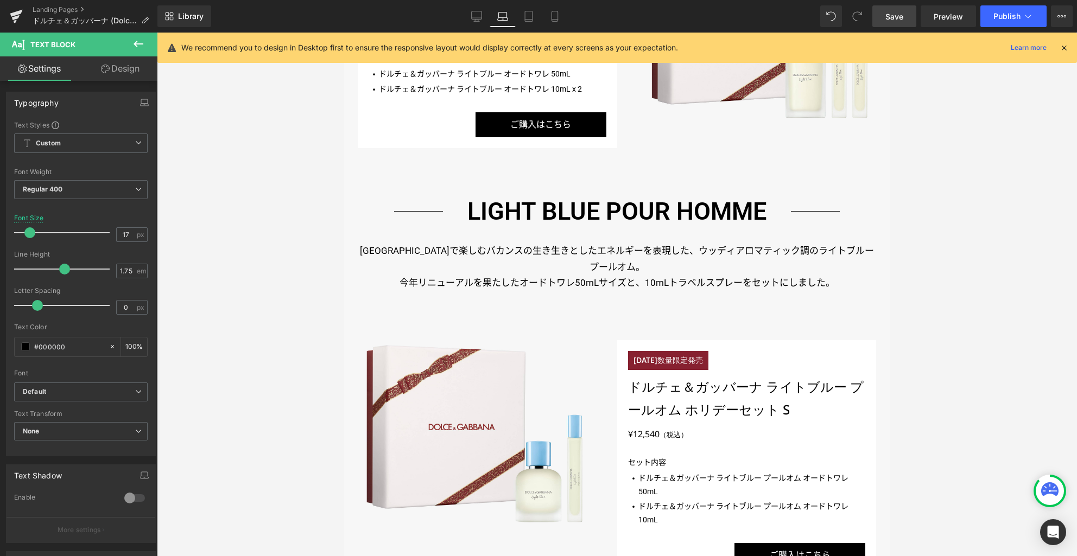
scroll to position [892, 0]
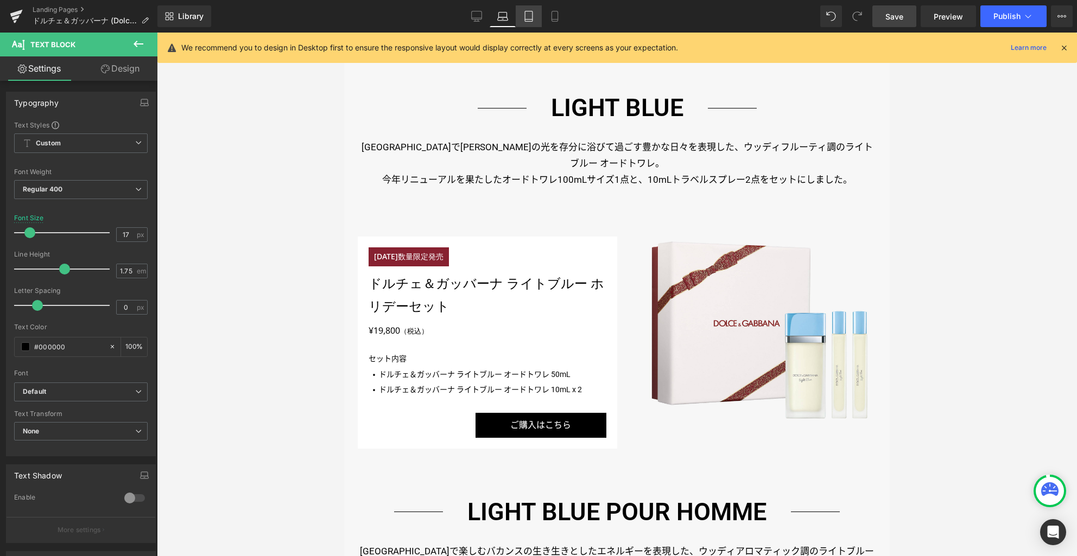
click at [530, 17] on icon at bounding box center [528, 16] width 11 height 11
type input "16"
type input "100"
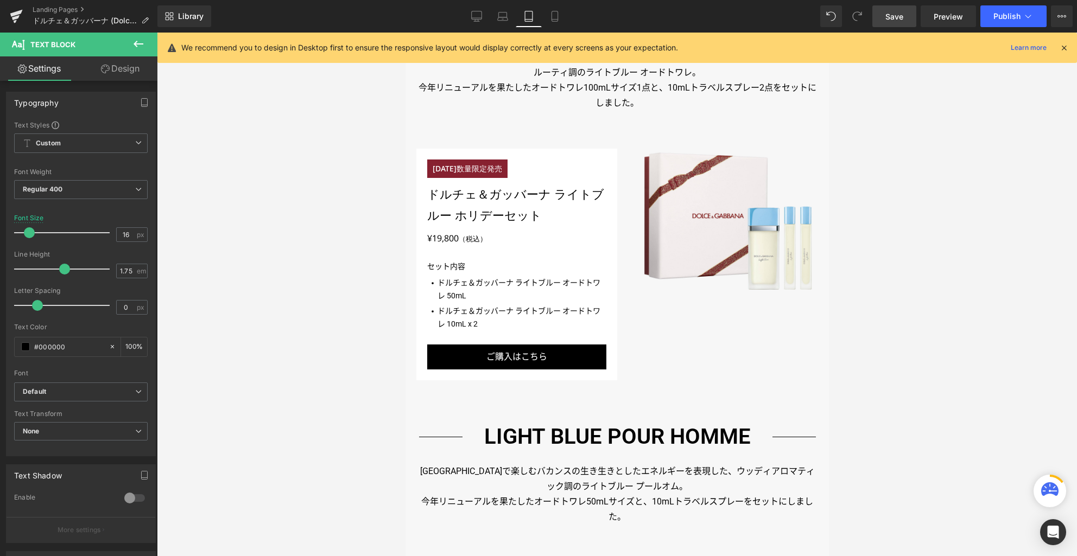
scroll to position [803, 0]
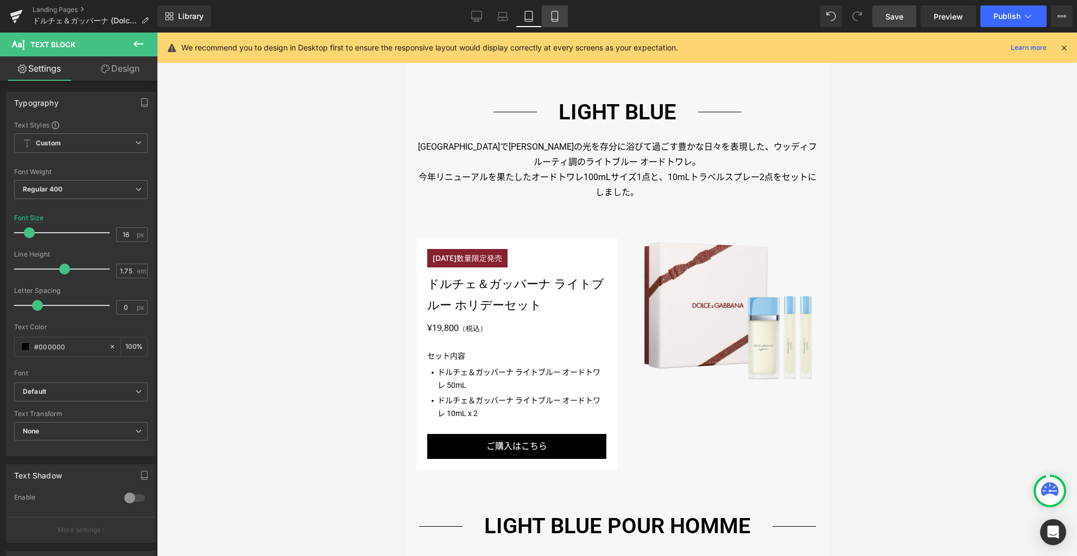
click at [560, 16] on icon at bounding box center [554, 16] width 11 height 11
type input "15"
type input "100"
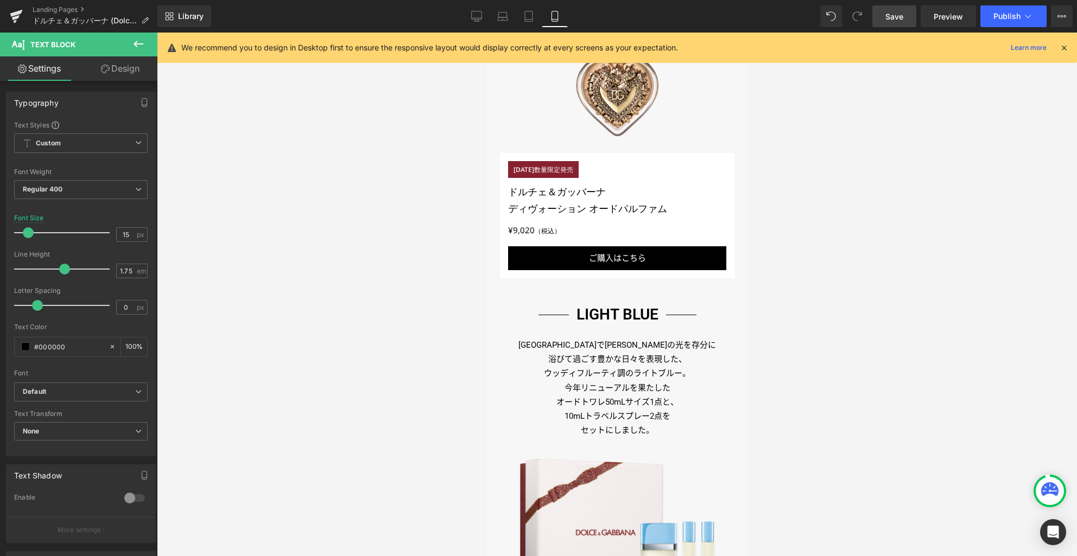
scroll to position [797, 0]
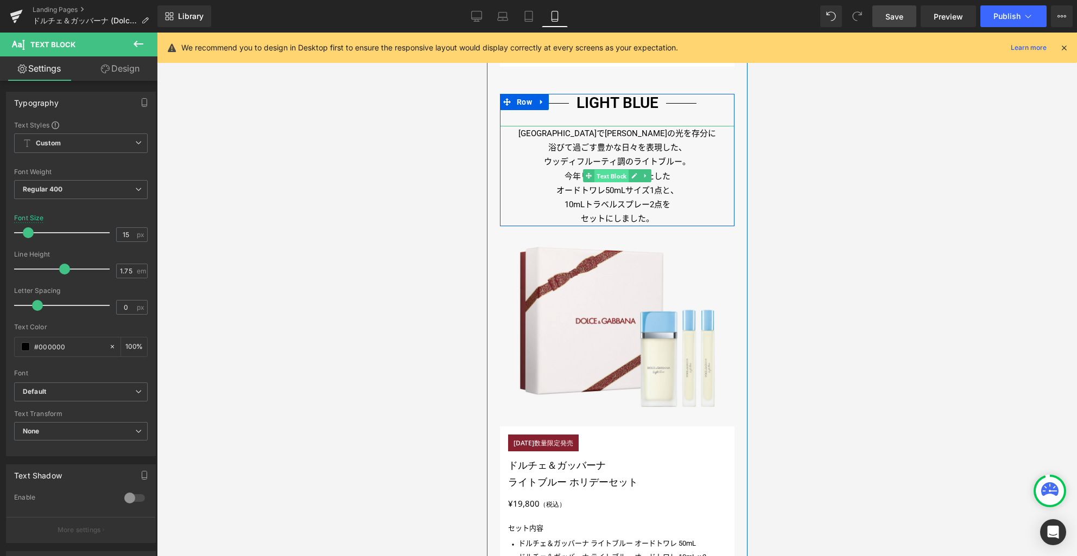
click at [613, 179] on span "Text Block" at bounding box center [611, 176] width 34 height 13
click at [628, 176] on link at bounding box center [633, 175] width 11 height 13
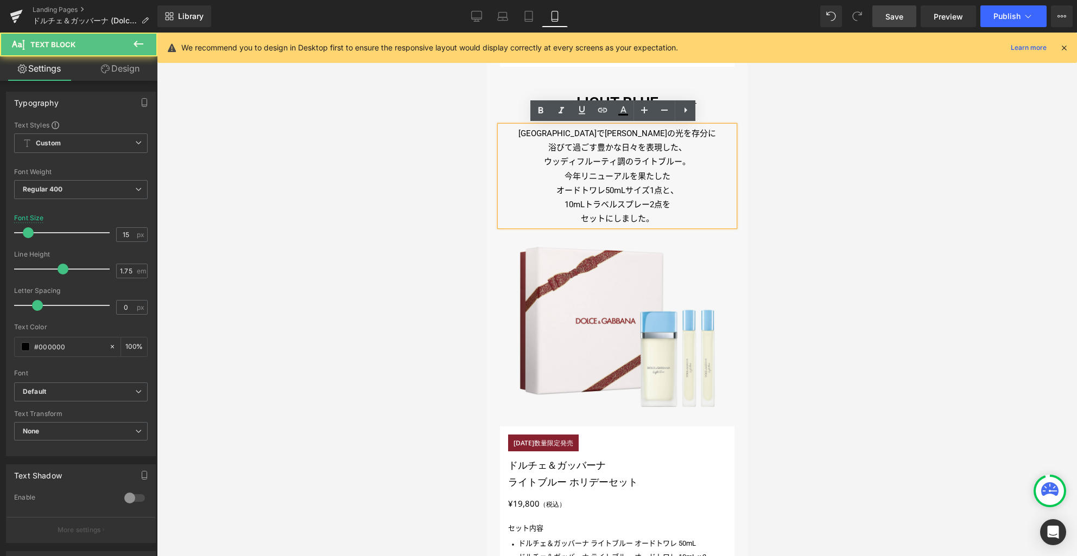
click at [622, 171] on p "今年リニューアルを果たした" at bounding box center [616, 176] width 235 height 14
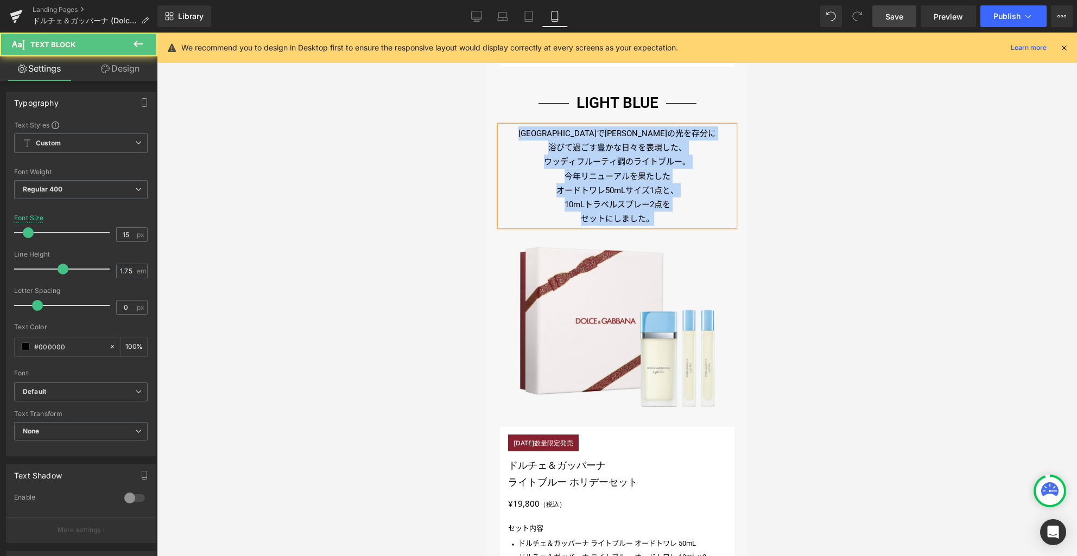
paste div
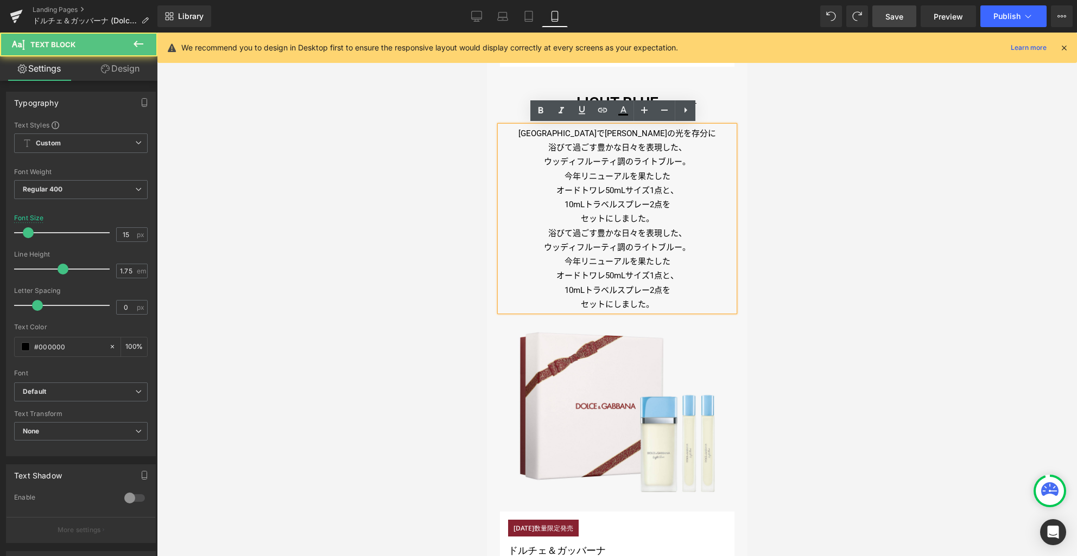
click at [611, 160] on span "ウッディフルーティ調の" at bounding box center [588, 162] width 90 height 10
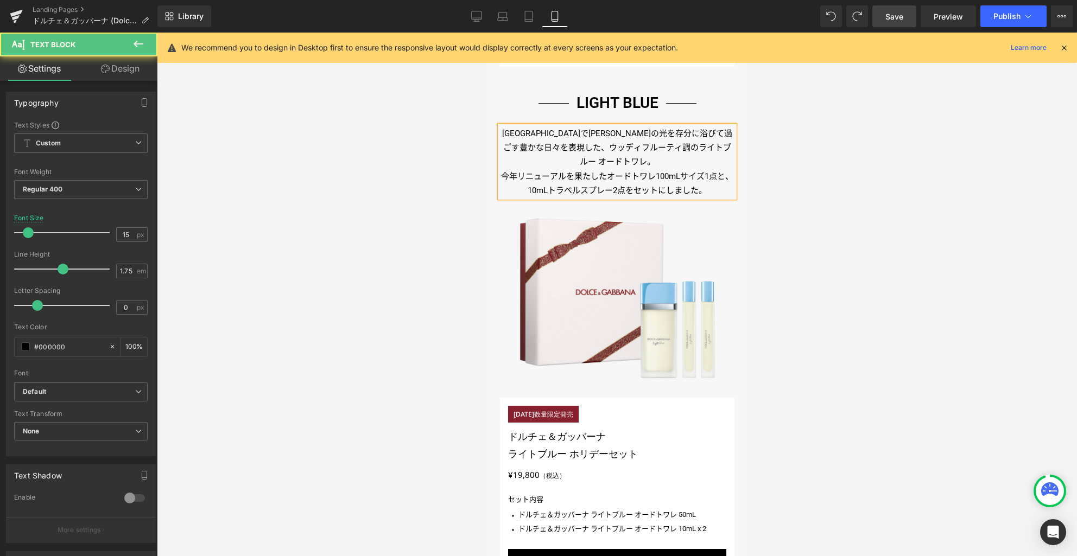
click at [604, 133] on p "カプリ島で太陽の光を存分に浴びて過ごす豊かな日々を表現した、ウッディフルーティ調のライトブルー オードトワレ。" at bounding box center [616, 147] width 235 height 43
click at [634, 147] on p "浴びて過ごす豊かな日々を表現した、ウッディフルーティ調のライトブルー オードトワレ。" at bounding box center [616, 155] width 235 height 29
click at [604, 174] on p "今年リニューアルを果たしたオードトワレ100mLサイズ1点と、10mLトラベルスプレー2点をセットにしました。" at bounding box center [616, 183] width 235 height 29
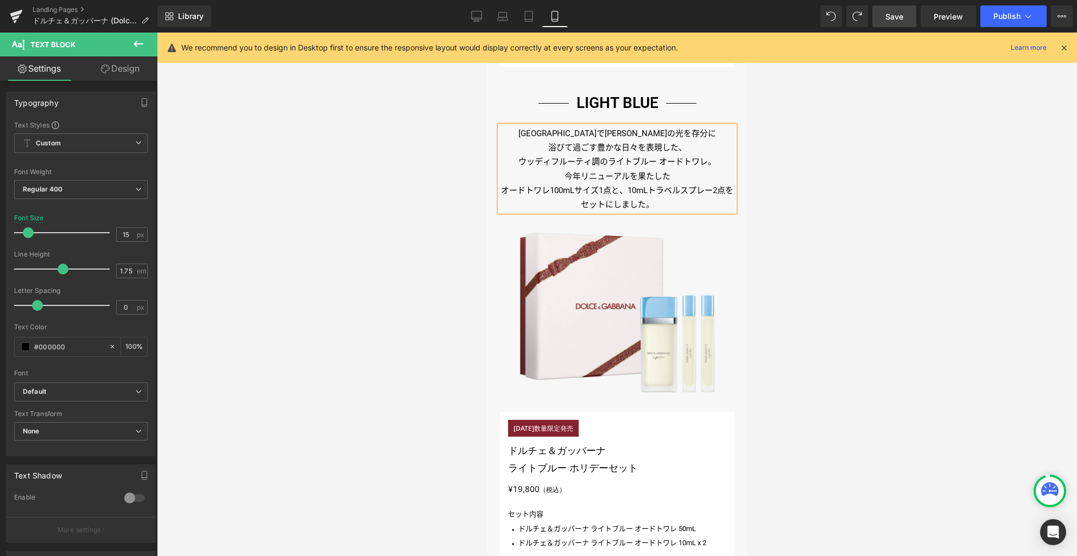
click at [620, 189] on p "オードトワレ100mLサイズ1点と、10mLトラベルスプレー2点をセットにしました。" at bounding box center [616, 197] width 235 height 29
click at [629, 202] on p "10mLトラベルスプレー2点をセットにしました。" at bounding box center [616, 205] width 235 height 14
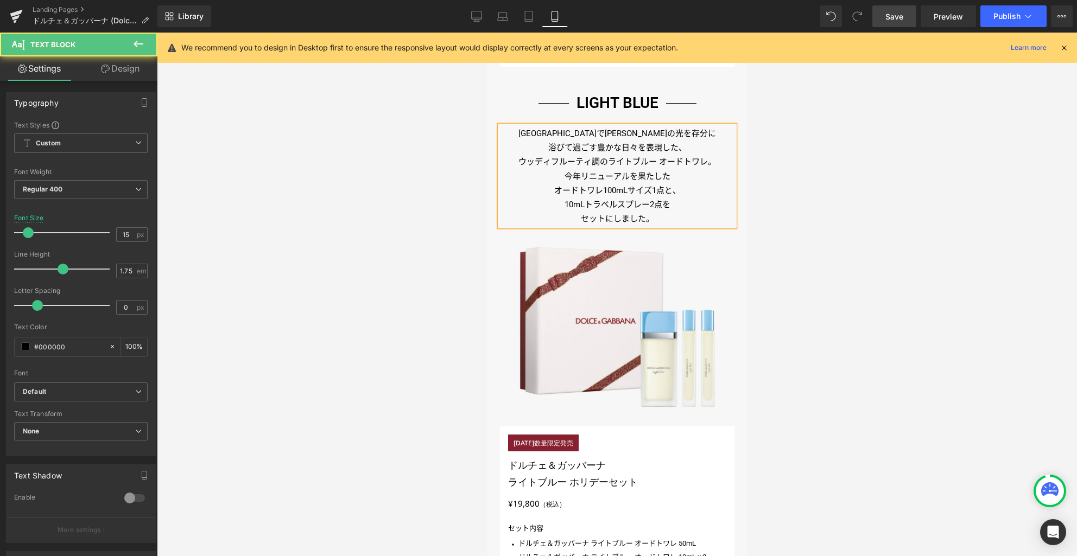
click at [777, 221] on div at bounding box center [617, 295] width 920 height 524
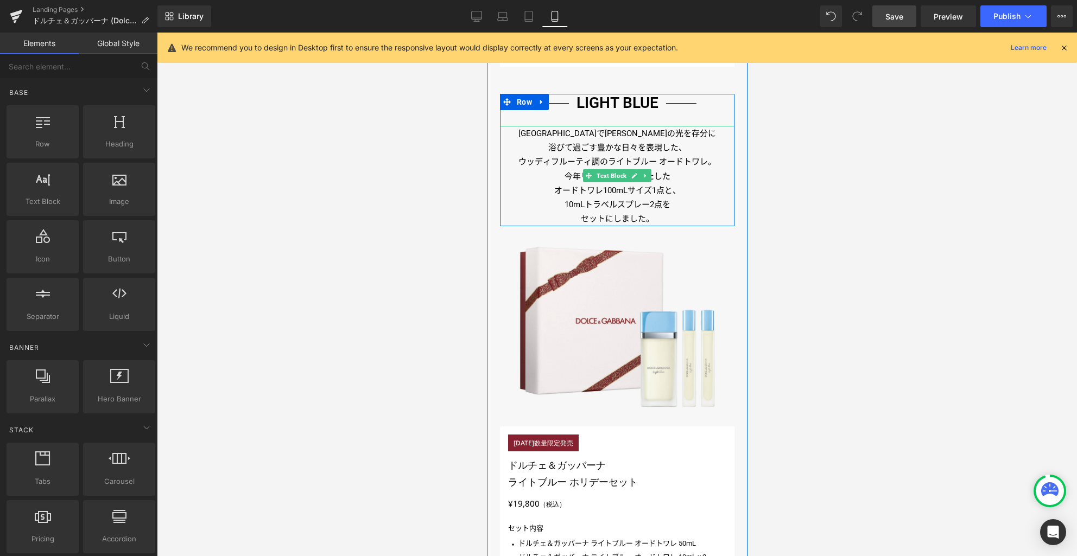
click at [606, 161] on p "ウッディフルーティ調のライトブルー オードトワレ。" at bounding box center [616, 162] width 235 height 14
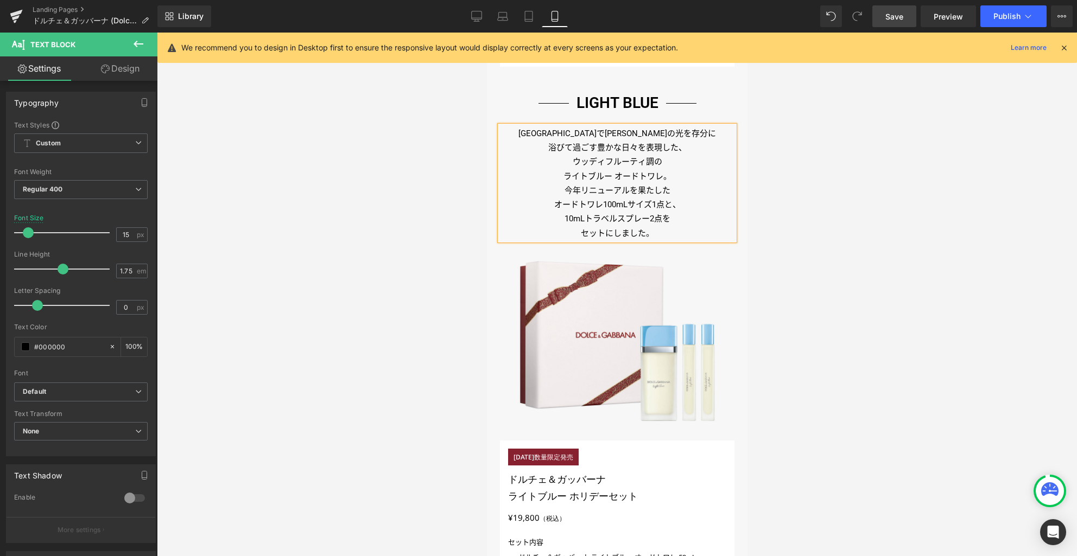
click at [845, 202] on div at bounding box center [617, 295] width 920 height 524
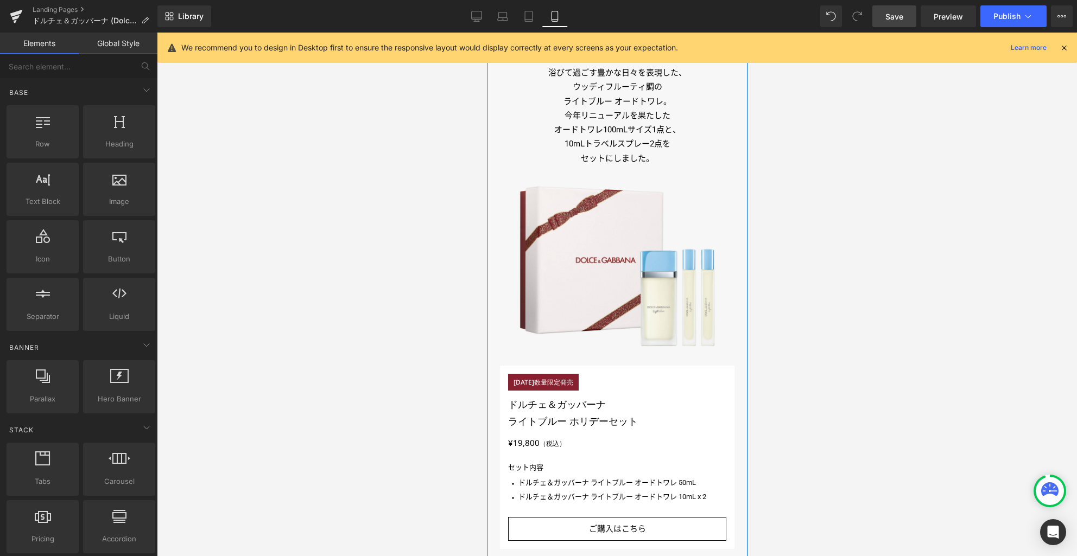
scroll to position [796, 0]
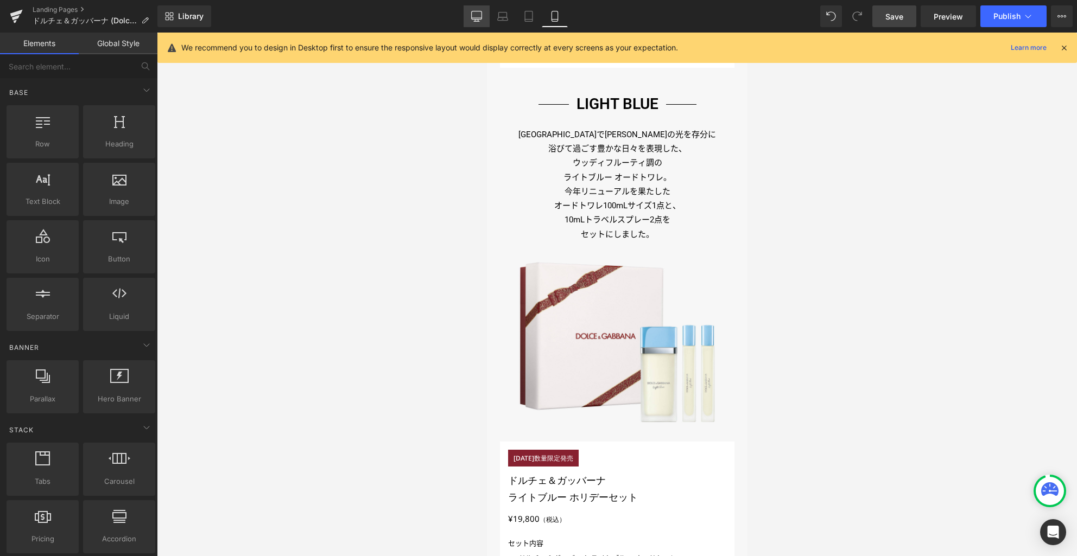
click at [478, 21] on icon at bounding box center [476, 16] width 11 height 11
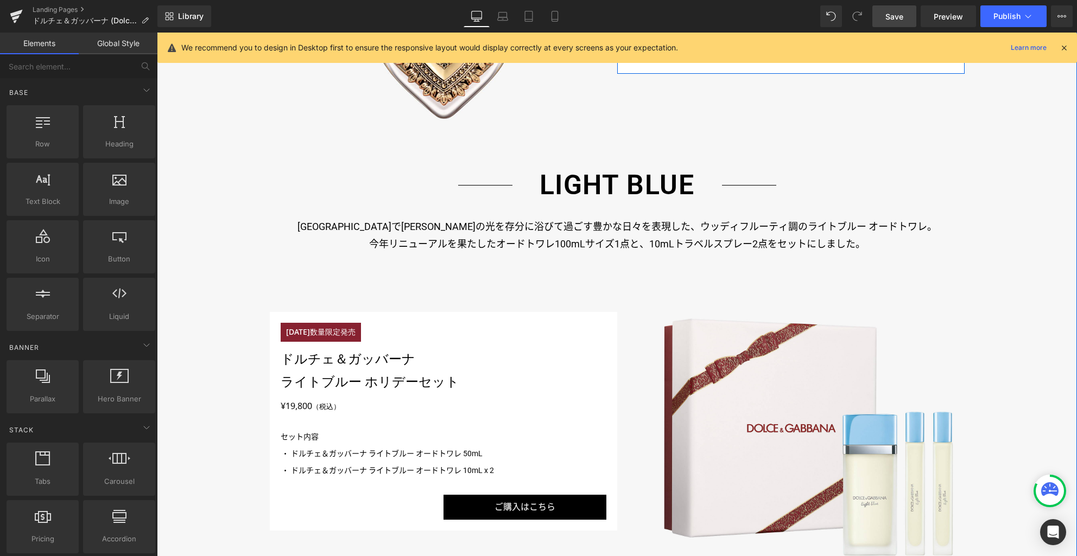
scroll to position [1136, 0]
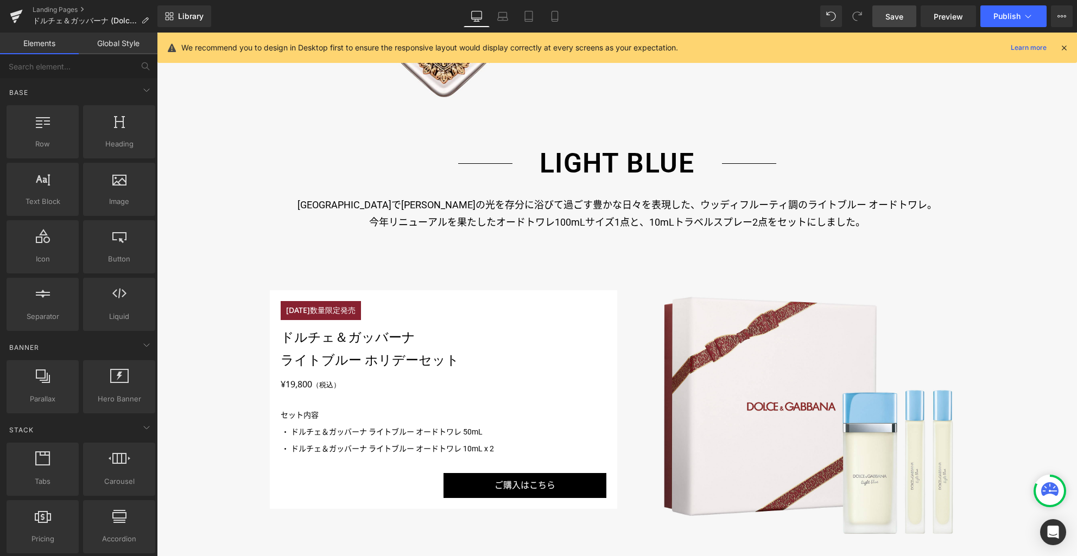
click at [893, 21] on span "Save" at bounding box center [894, 16] width 18 height 11
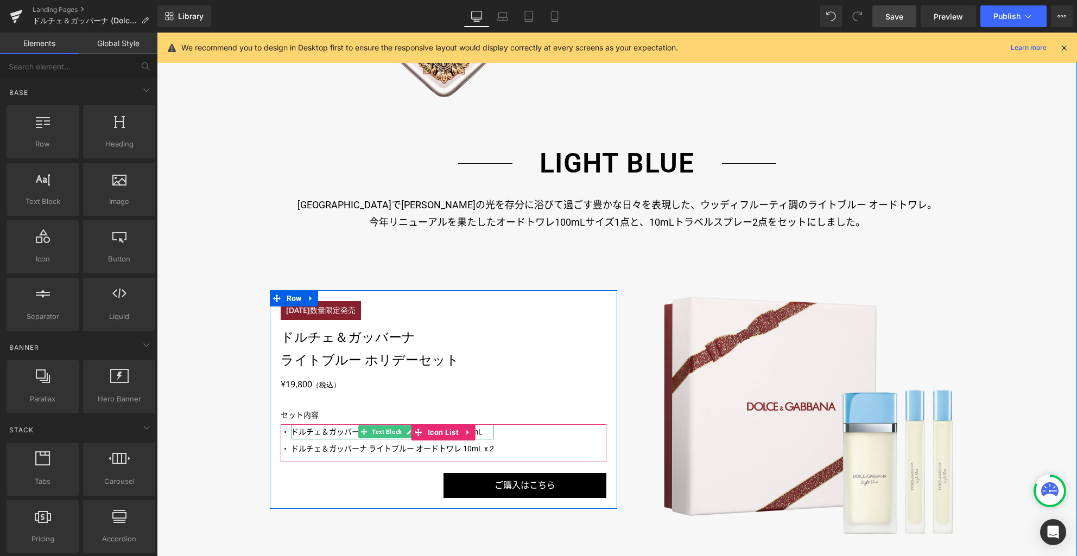
click at [314, 432] on p "ドルチェ＆ガッバーナ ライトブルー オードトワレ 50mL" at bounding box center [392, 431] width 203 height 15
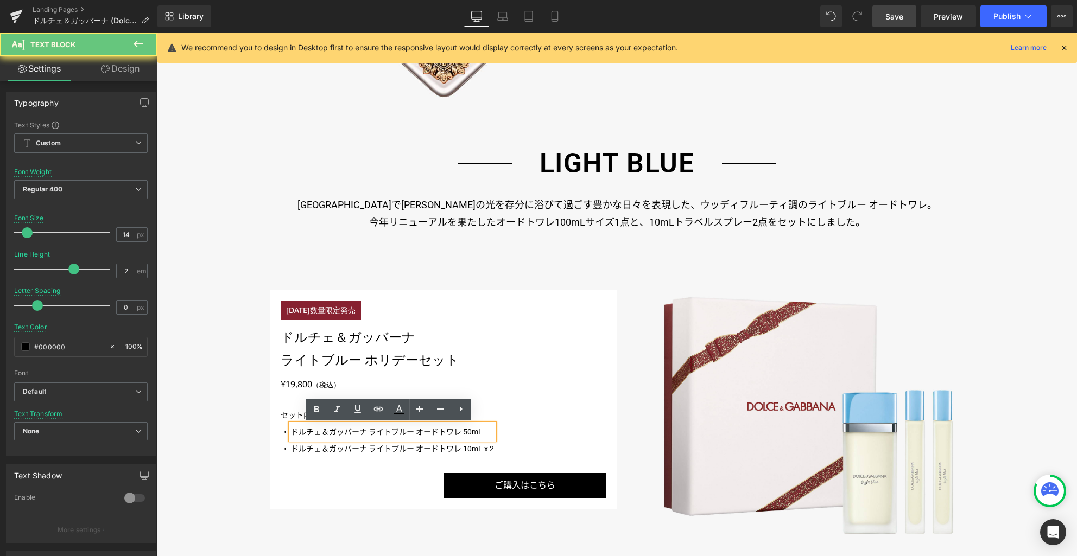
click at [309, 432] on p "ドルチェ＆ガッバーナ ライトブルー オードトワレ 50mL" at bounding box center [392, 431] width 203 height 15
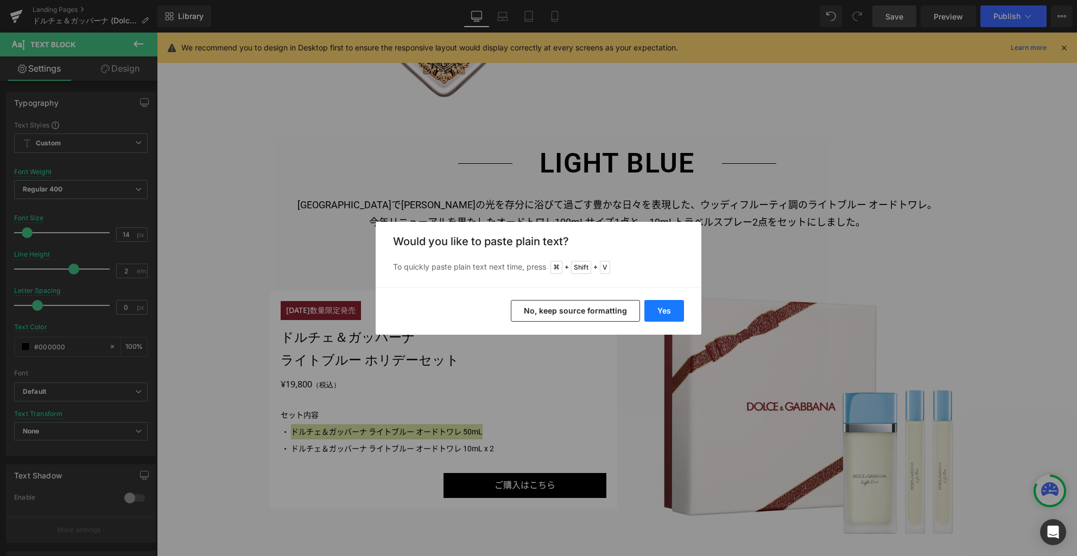
click at [664, 310] on button "Yes" at bounding box center [664, 311] width 40 height 22
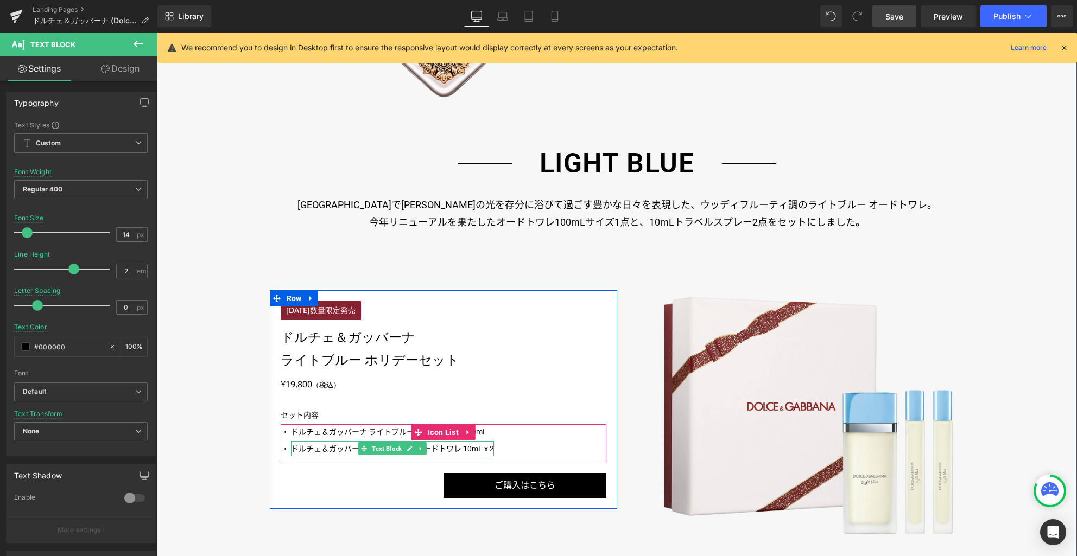
click at [310, 447] on p "ドルチェ＆ガッバーナ ライトブルー オードトワレ 10mL x 2" at bounding box center [392, 448] width 203 height 15
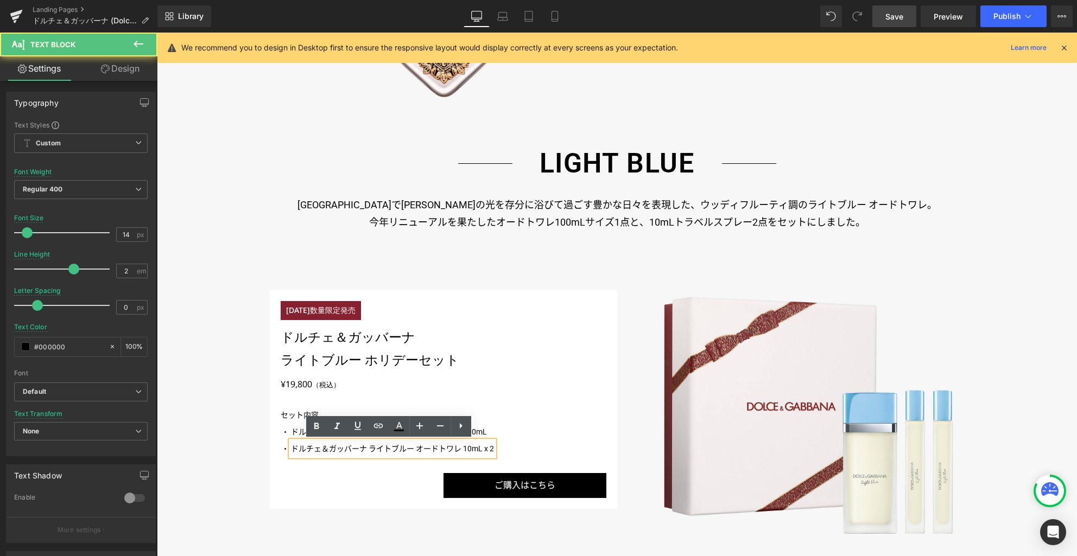
click at [306, 447] on p "ドルチェ＆ガッバーナ ライトブルー オードトワレ 10mL x 2" at bounding box center [392, 448] width 203 height 15
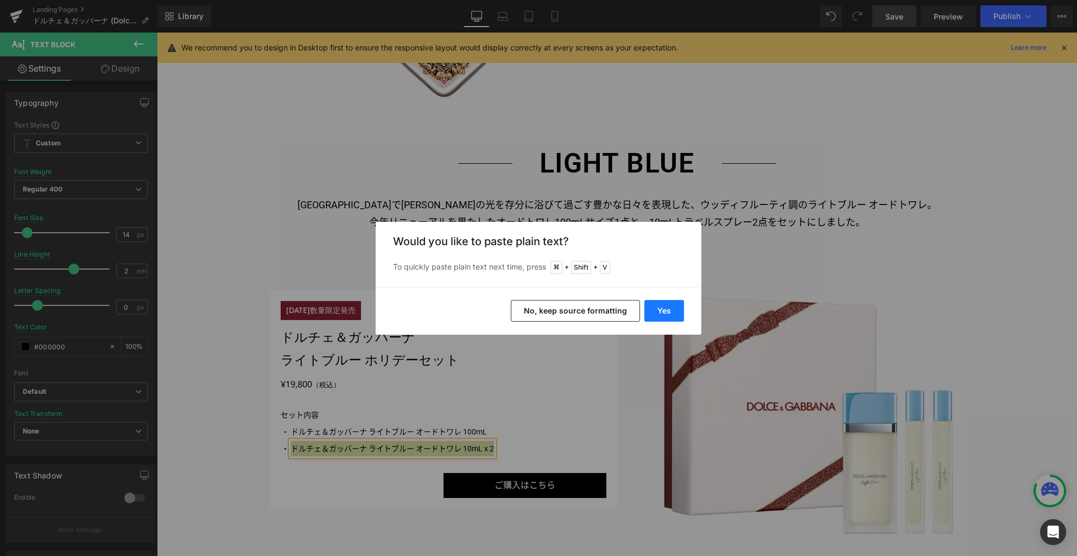
drag, startPoint x: 663, startPoint y: 310, endPoint x: 503, endPoint y: 284, distance: 161.7
click at [663, 310] on button "Yes" at bounding box center [664, 311] width 40 height 22
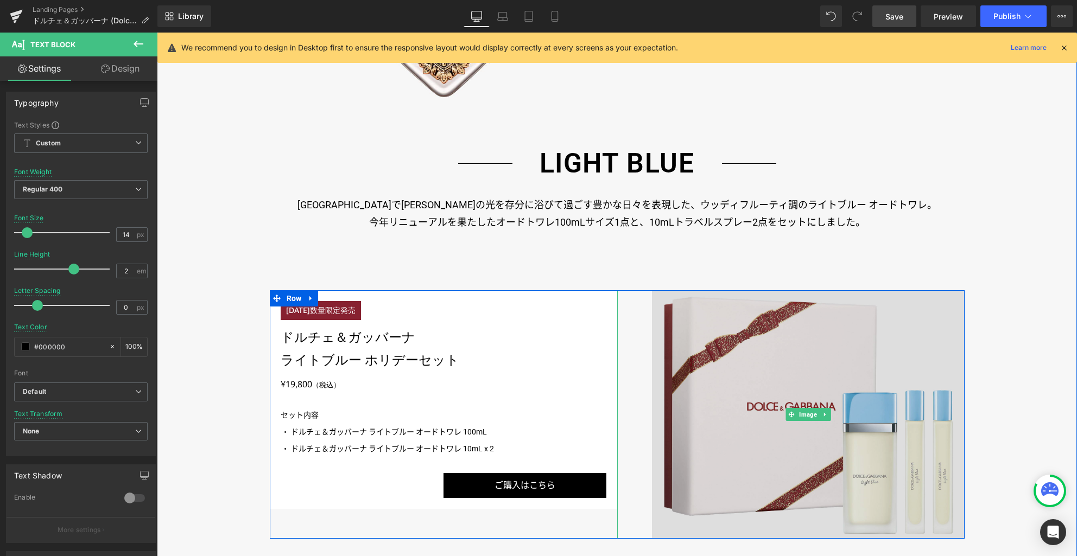
click at [739, 399] on img at bounding box center [808, 414] width 313 height 249
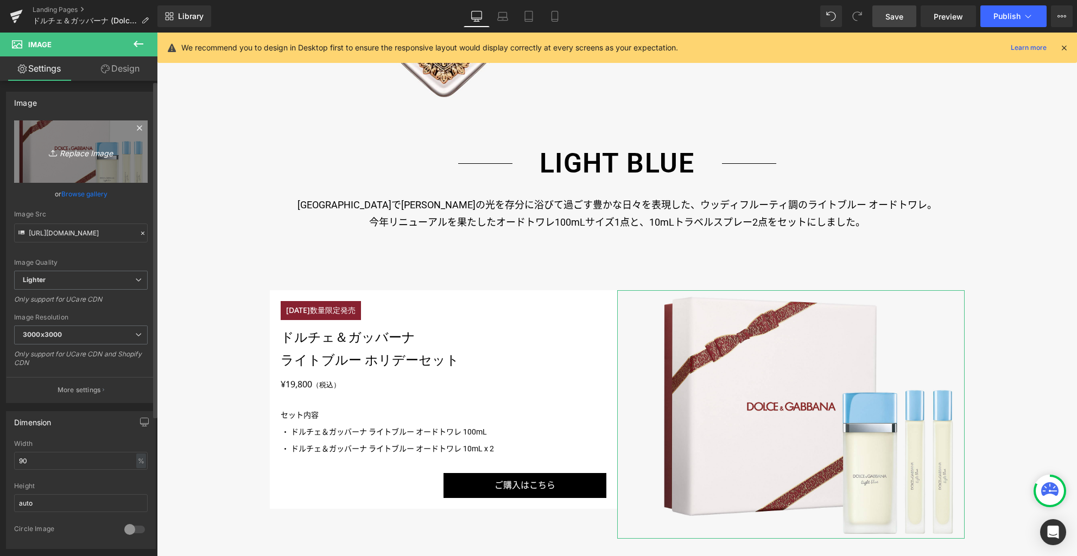
click at [105, 155] on icon "Replace Image" at bounding box center [80, 152] width 87 height 14
type input "C:\fakepath\p02_r.jpg"
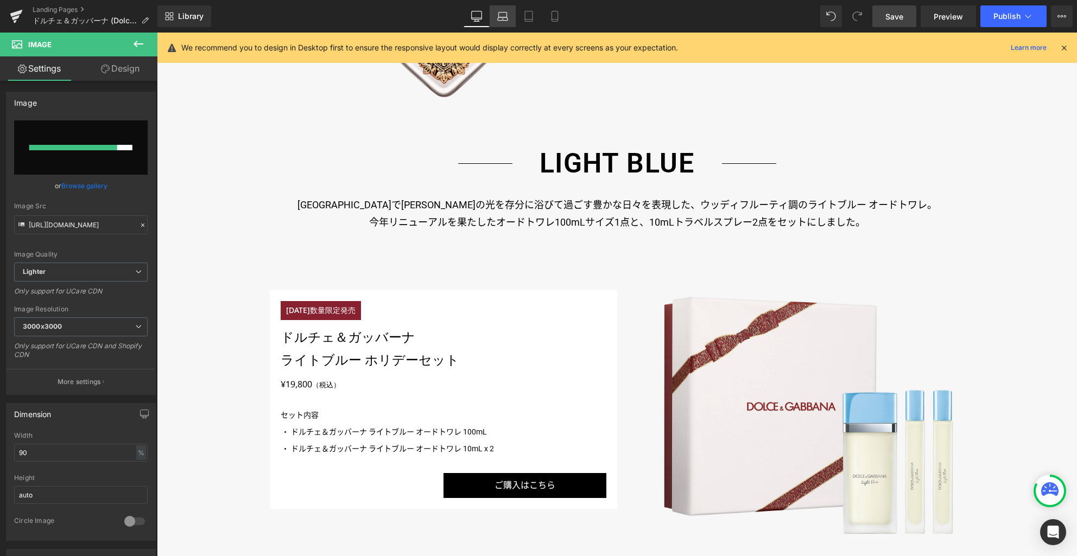
click at [503, 17] on icon at bounding box center [503, 18] width 10 height 3
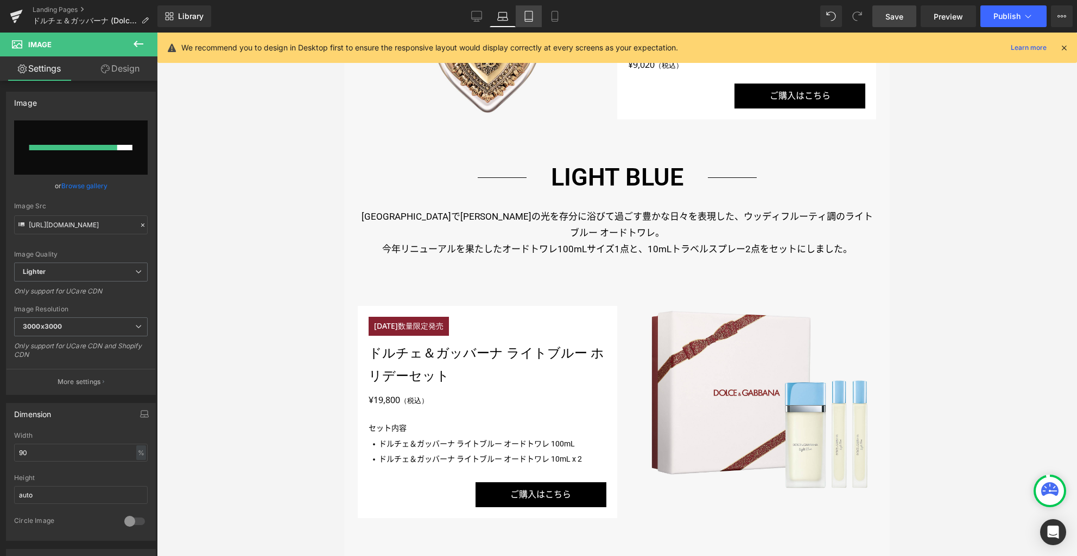
click at [530, 18] on icon at bounding box center [528, 16] width 11 height 11
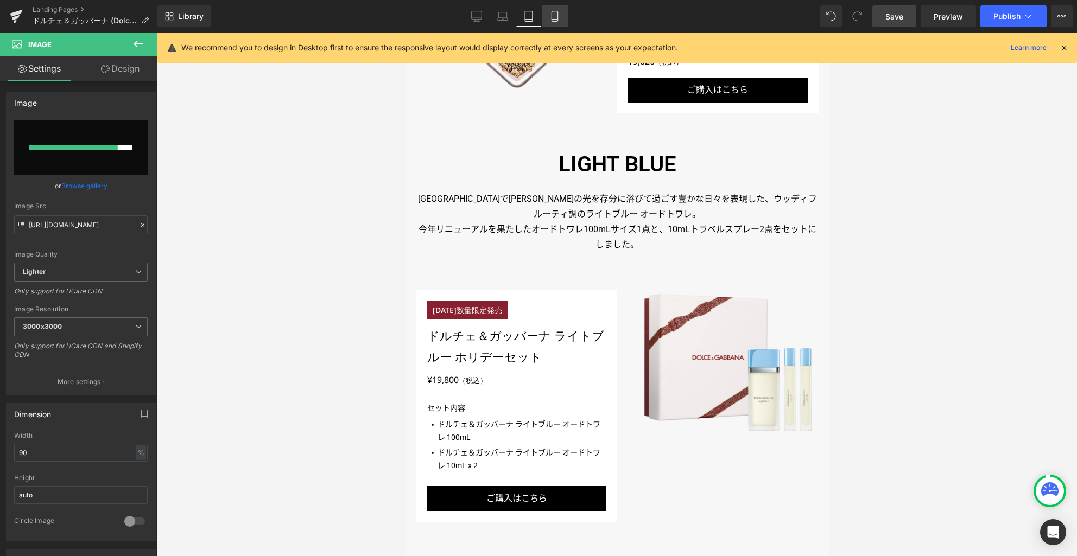
click at [557, 18] on icon at bounding box center [554, 16] width 11 height 11
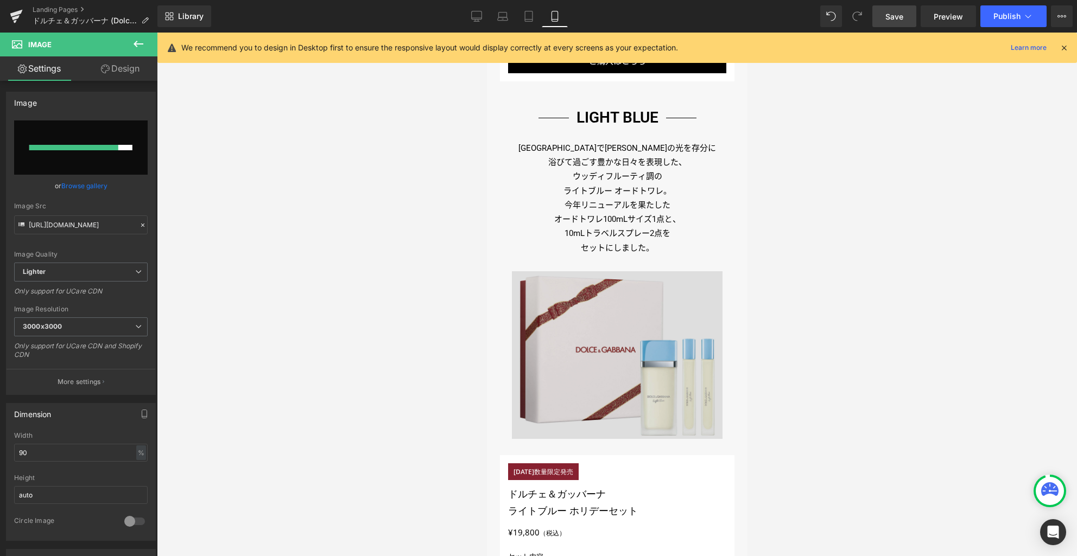
scroll to position [790, 0]
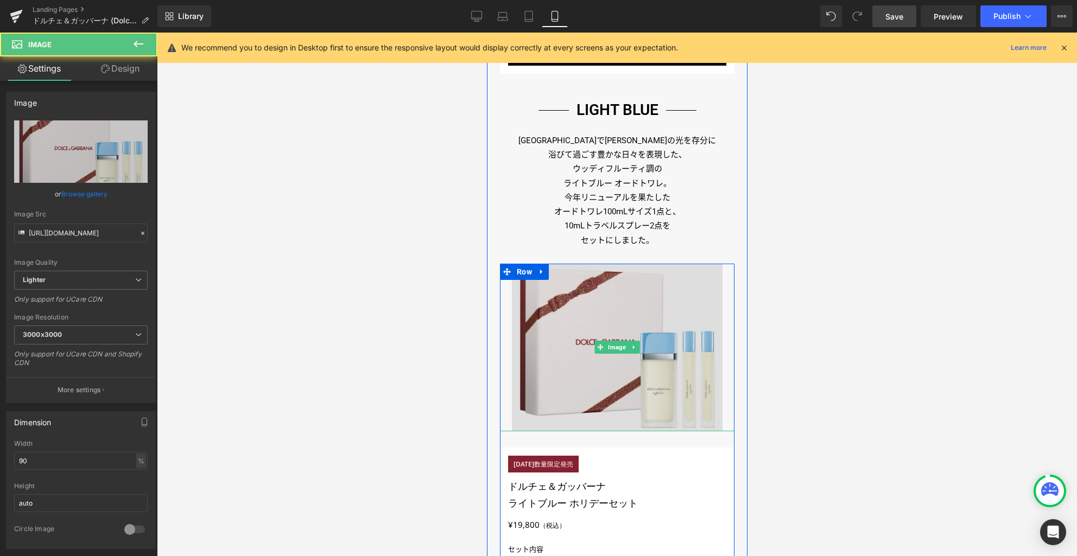
click at [619, 319] on img at bounding box center [616, 348] width 211 height 168
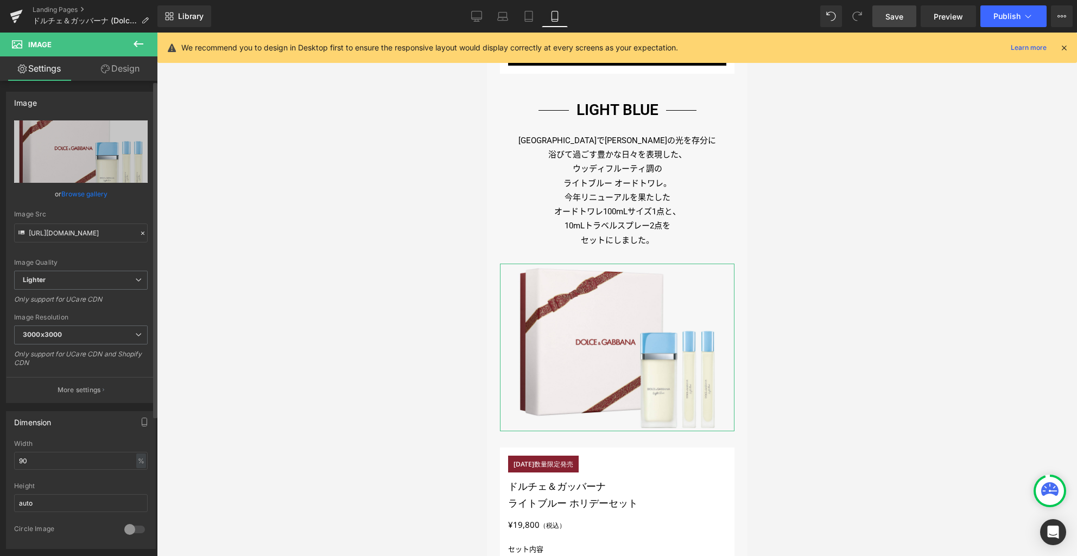
click at [90, 198] on link "Browse gallery" at bounding box center [84, 194] width 46 height 19
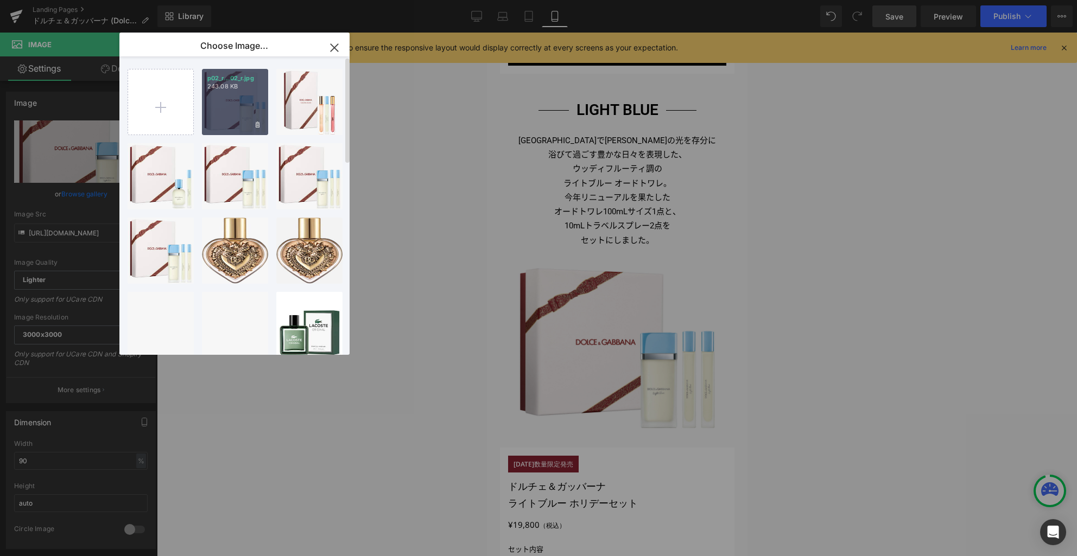
click at [240, 119] on div "p02_r...02_r.jpg 243.08 KB" at bounding box center [235, 102] width 66 height 66
type input "https://ucarecdn.com/feb3daae-ed5d-4bec-acab-ed6496e9bf87/-/format/auto/-/previ…"
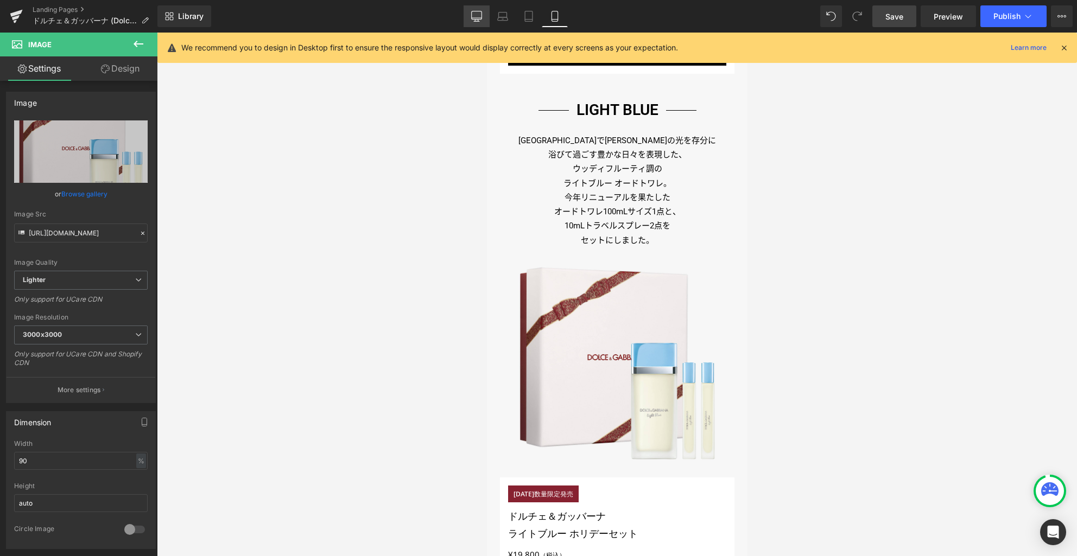
click at [480, 18] on icon at bounding box center [477, 18] width 10 height 0
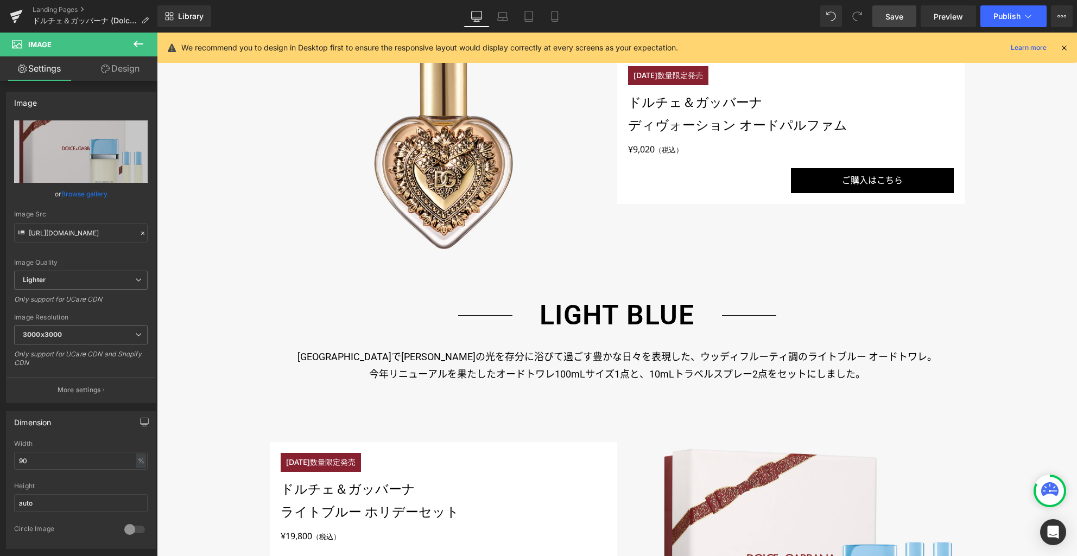
scroll to position [1116, 0]
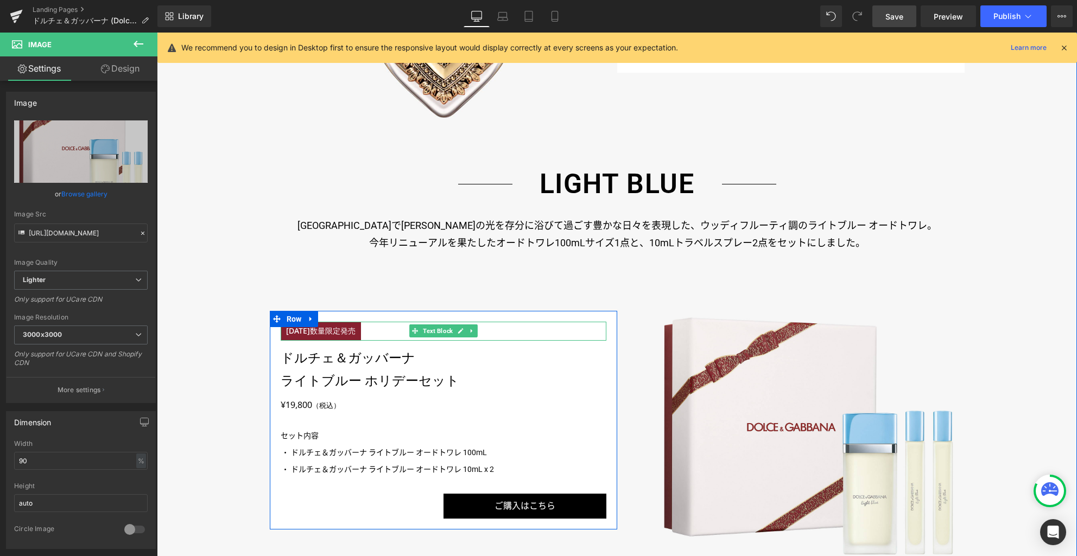
click at [346, 332] on p "11月13日（水）数量限定発売" at bounding box center [321, 331] width 80 height 19
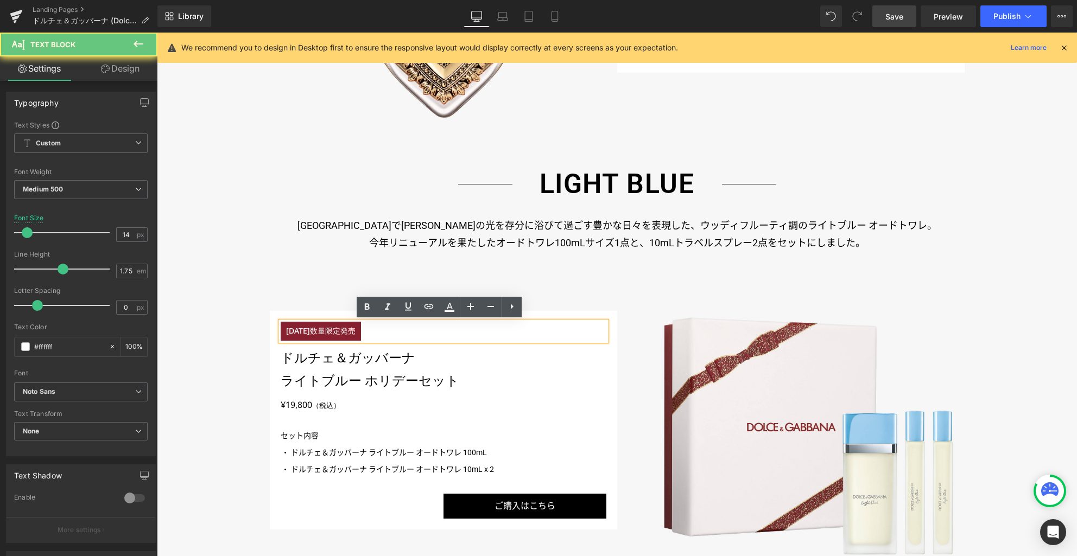
click at [345, 329] on p "11月13日（水）数量限定発売" at bounding box center [321, 331] width 80 height 19
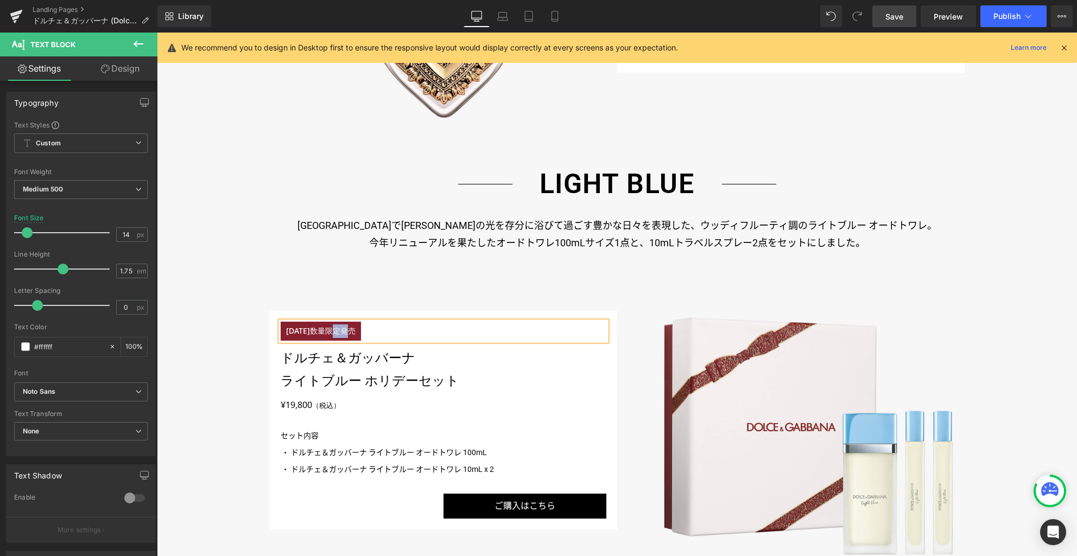
paste div
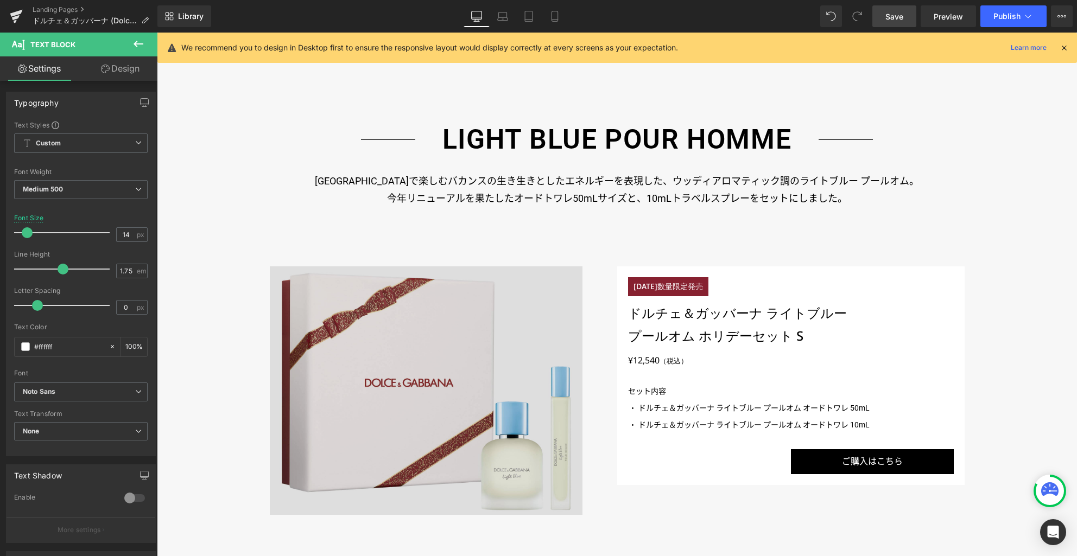
scroll to position [1690, 0]
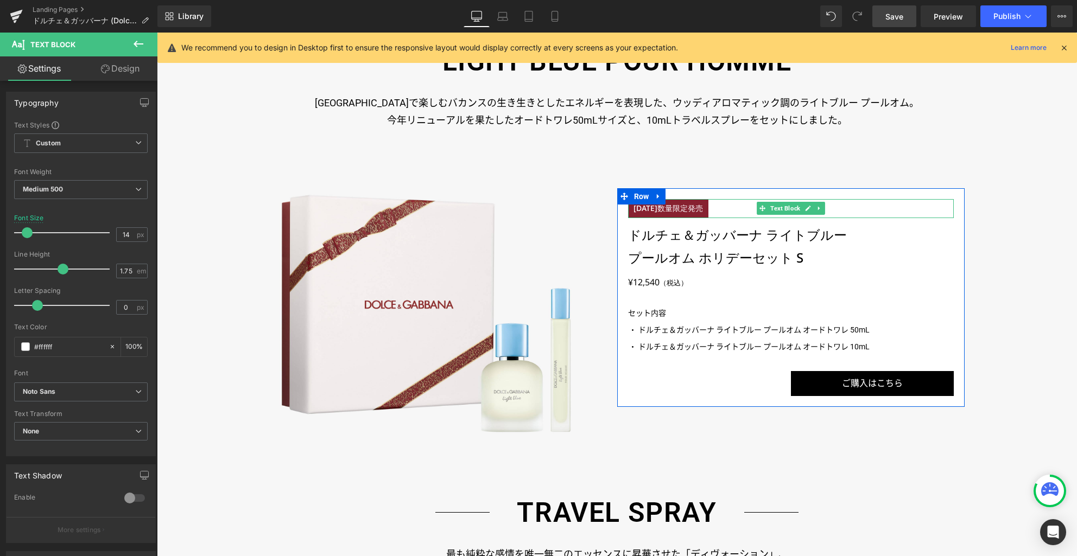
click at [661, 211] on p "11月13日（水）数量限定発売" at bounding box center [668, 208] width 80 height 19
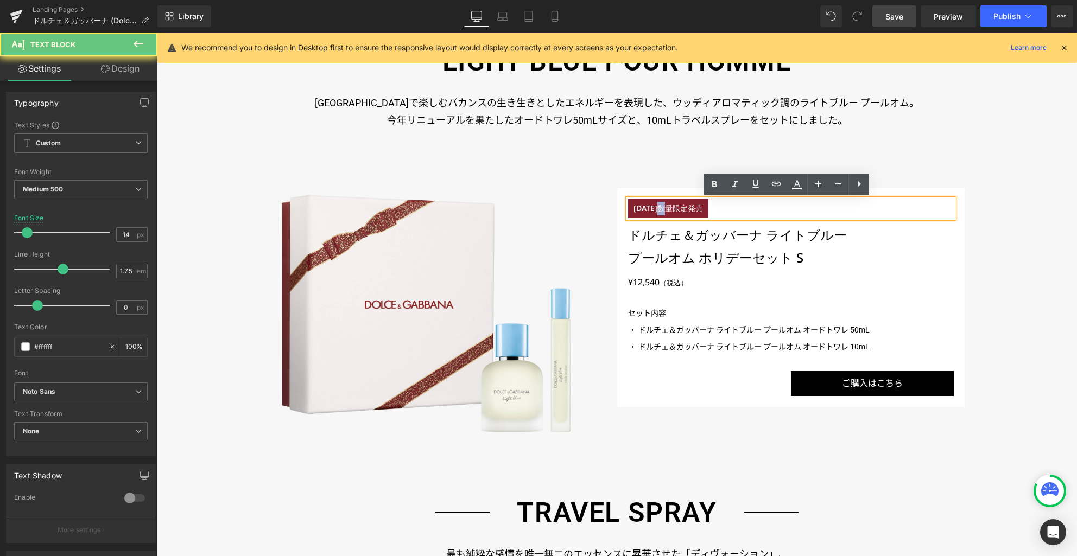
click at [661, 211] on p "11月13日（水）数量限定発売" at bounding box center [668, 208] width 80 height 19
paste div
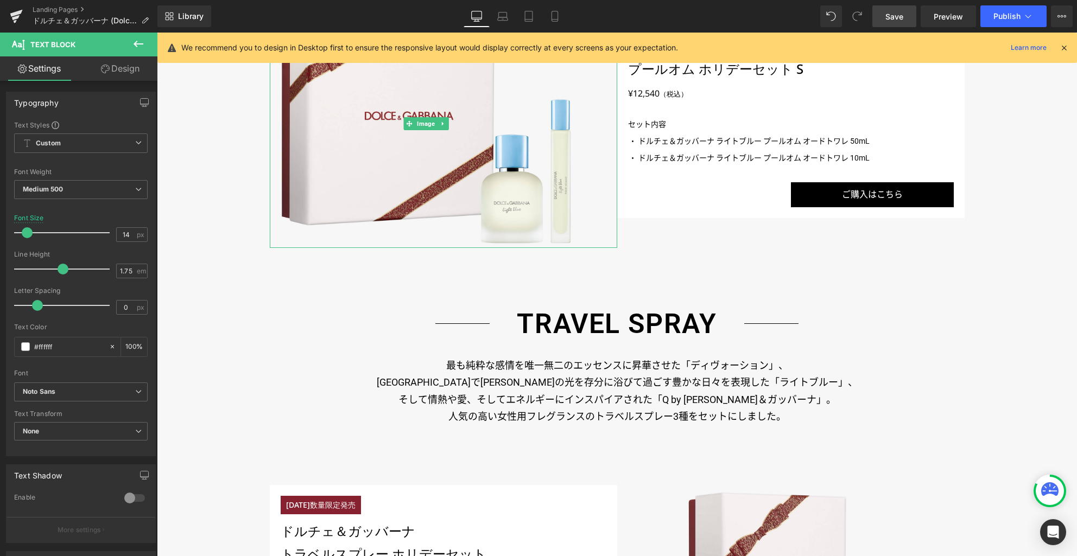
scroll to position [2056, 0]
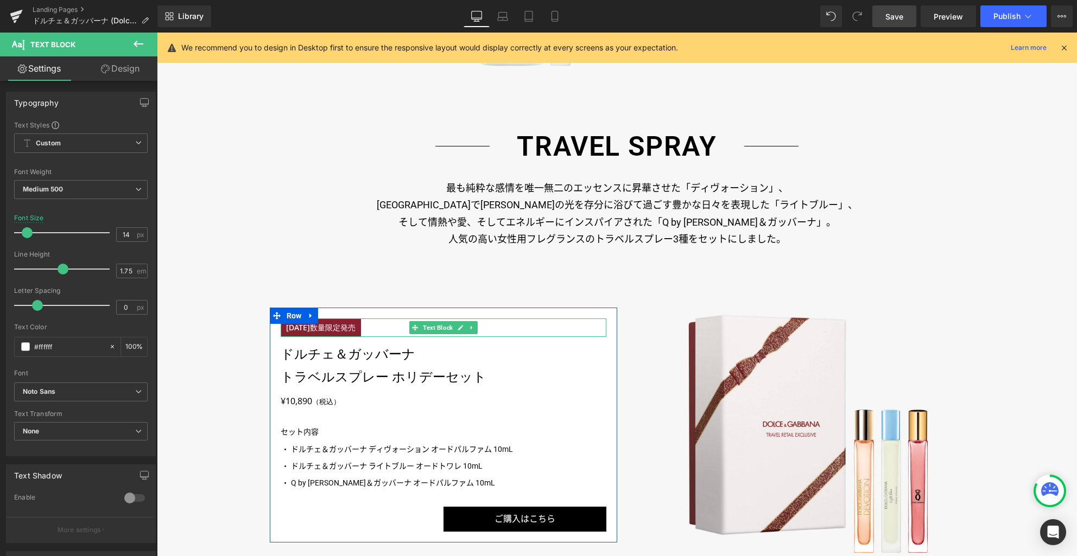
click at [361, 325] on p "11月13日（水）数量限定発売" at bounding box center [321, 328] width 80 height 19
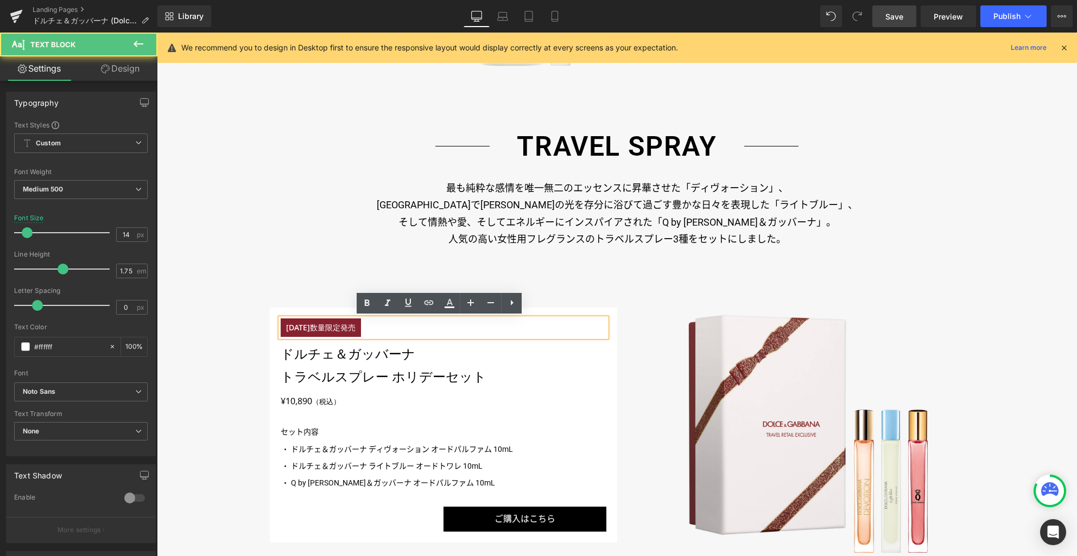
click at [361, 325] on p "11月13日（水）数量限定発売" at bounding box center [321, 328] width 80 height 19
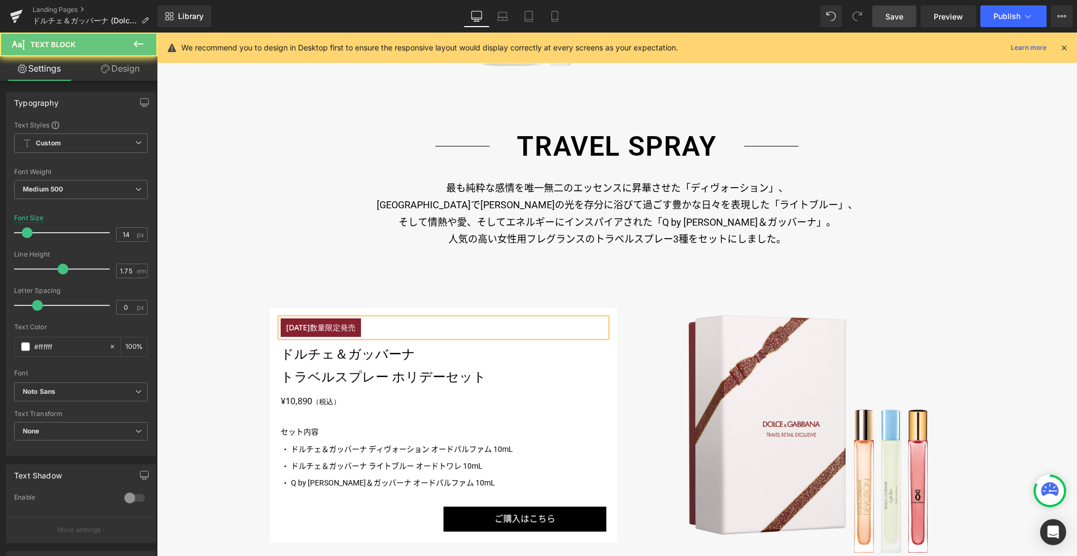
paste div
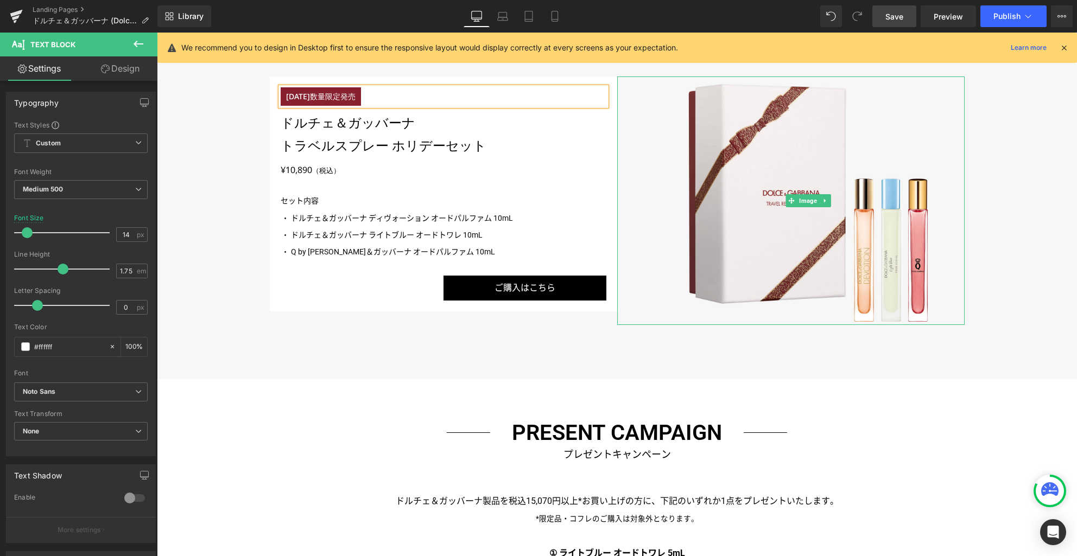
scroll to position [2435, 0]
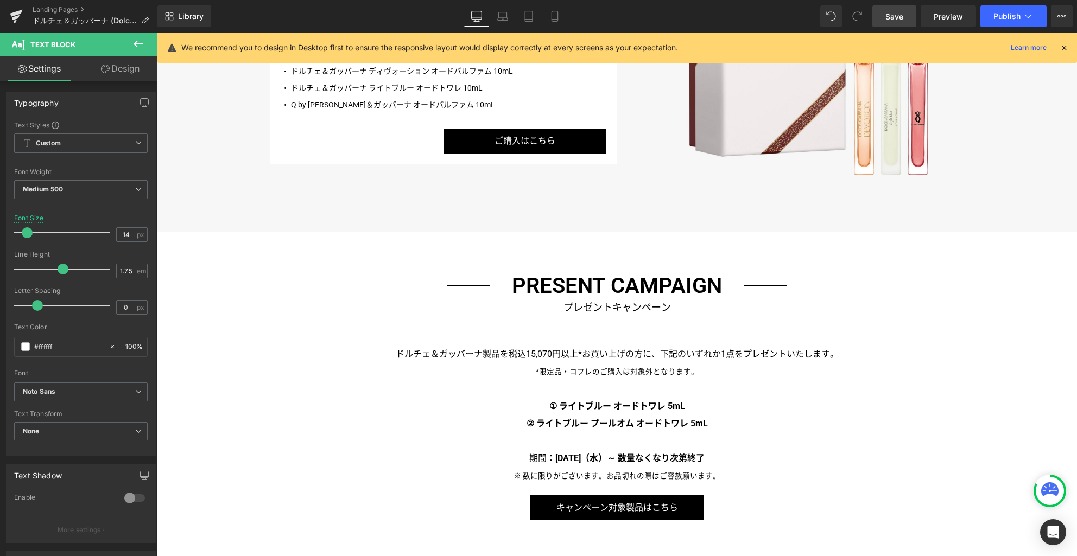
click at [887, 18] on span "Save" at bounding box center [894, 16] width 18 height 11
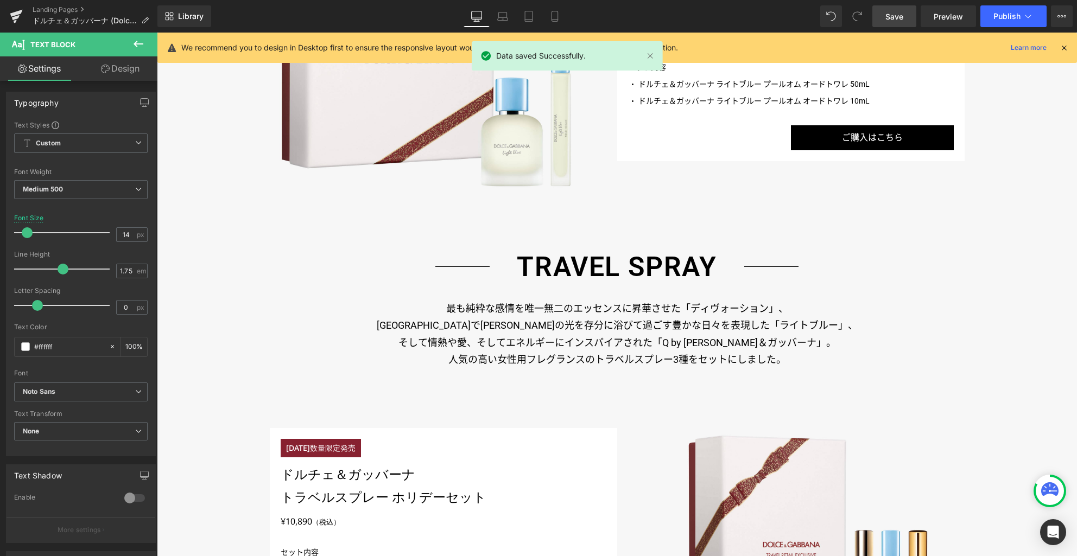
scroll to position [1724, 0]
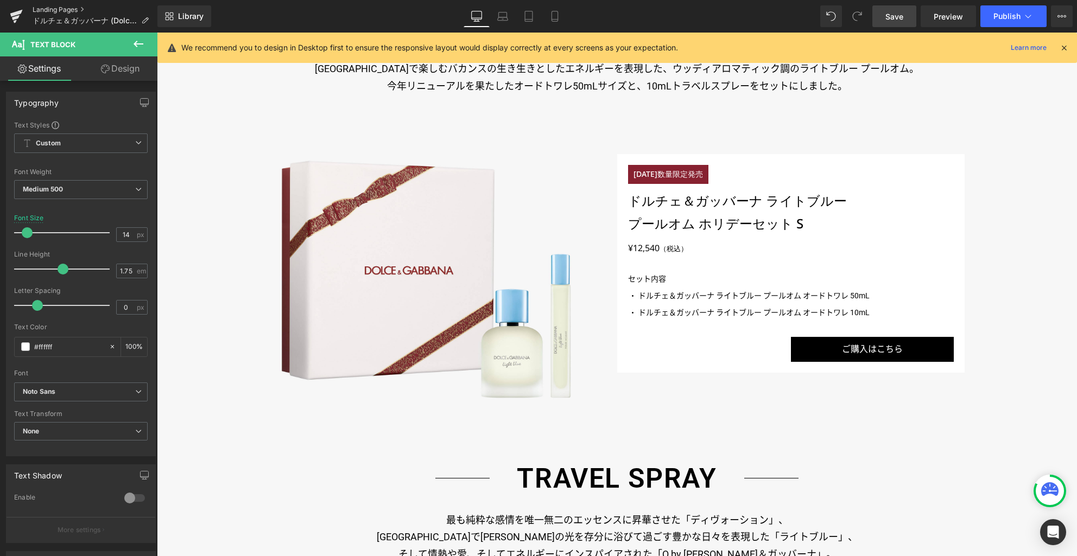
click at [65, 8] on link "Landing Pages" at bounding box center [95, 9] width 125 height 9
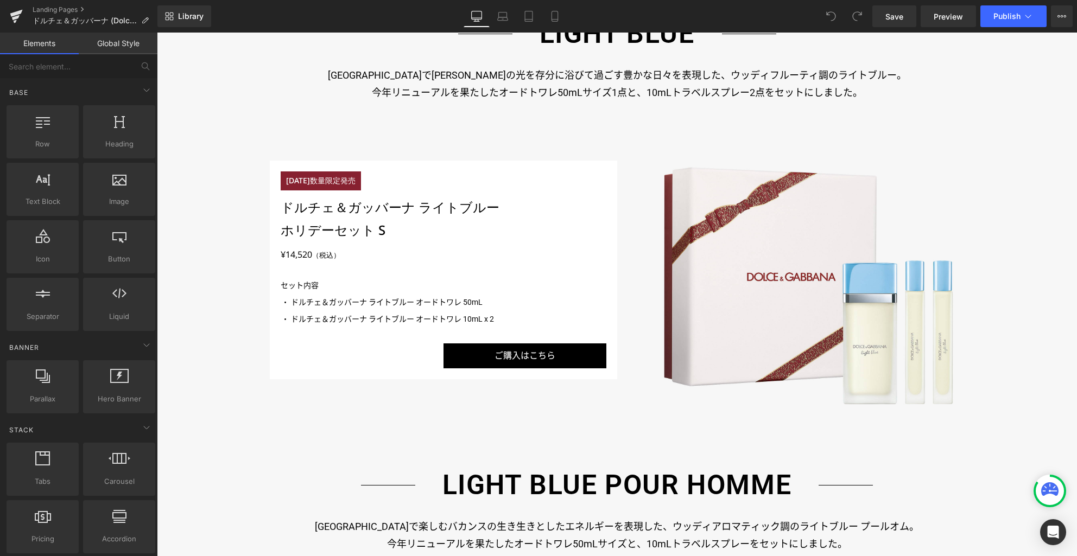
scroll to position [1412, 0]
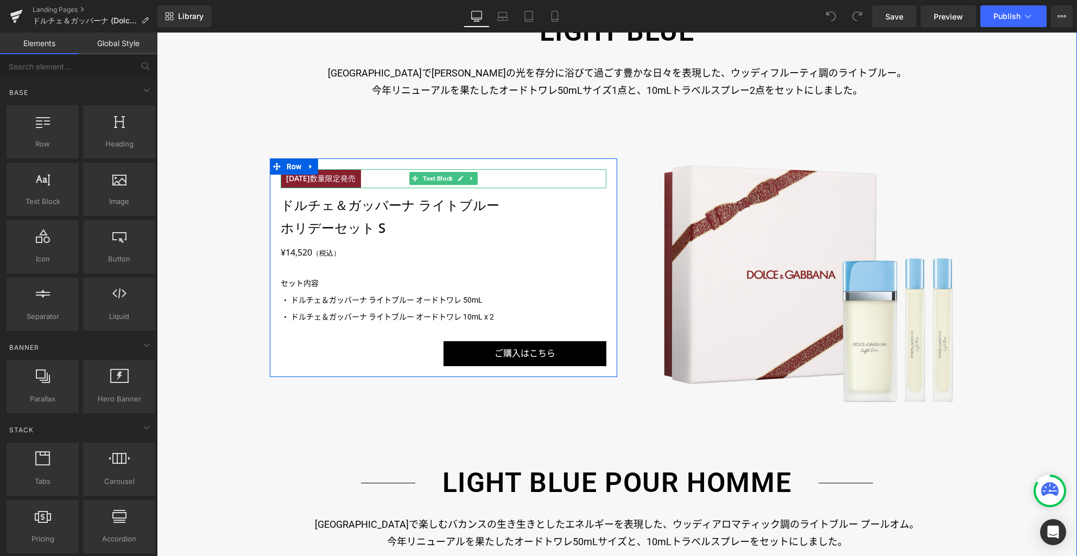
click at [359, 178] on p "[DATE]数量限定発売" at bounding box center [321, 178] width 80 height 19
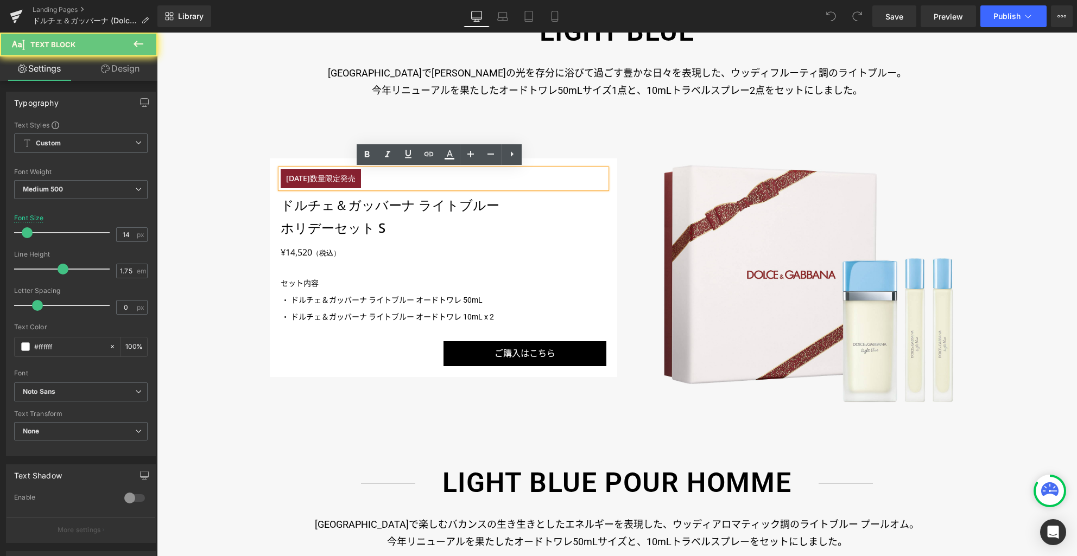
click at [359, 178] on p "[DATE]数量限定発売" at bounding box center [321, 178] width 80 height 19
paste div
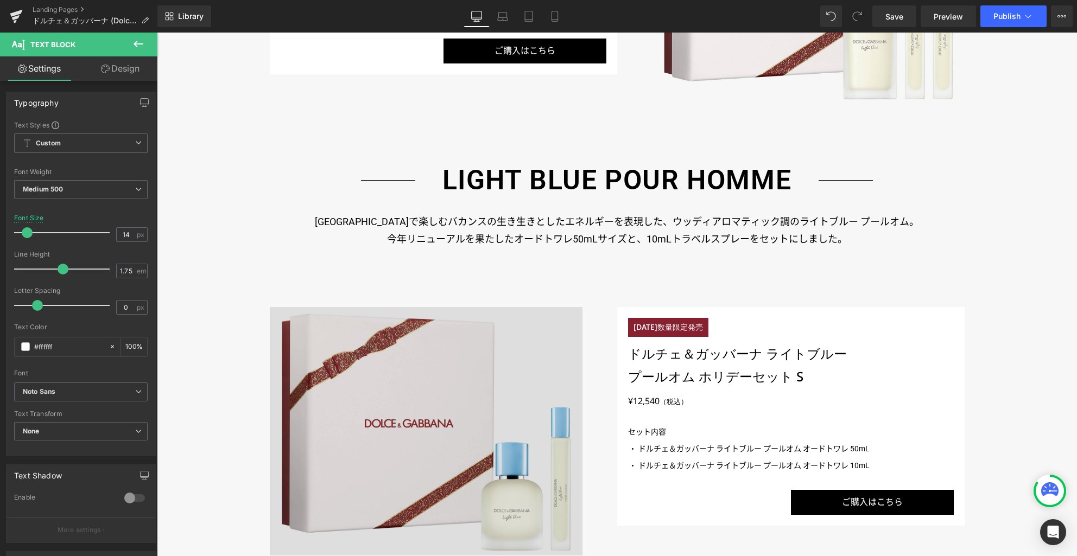
scroll to position [1733, 0]
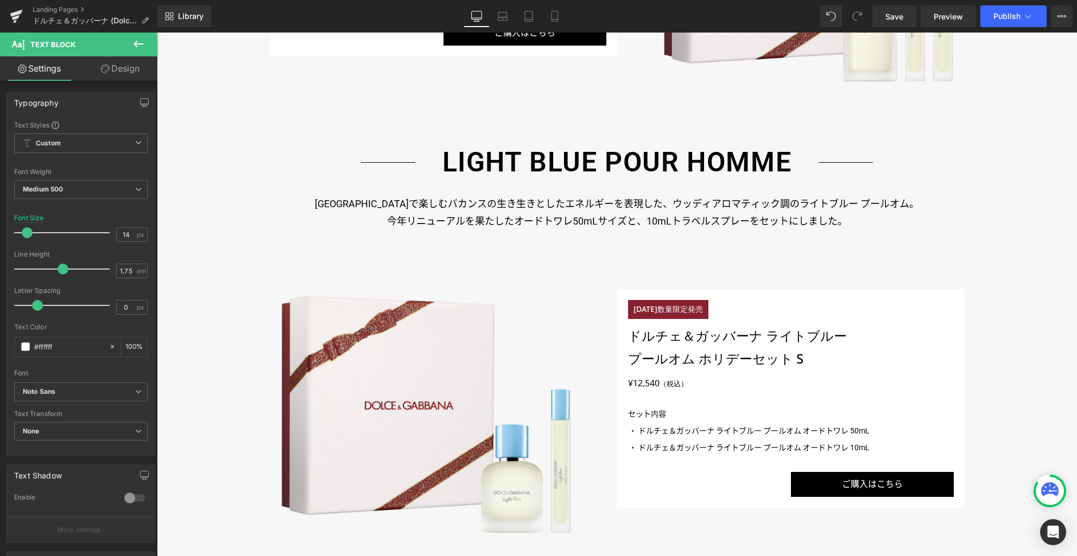
click at [656, 308] on p "11月13日（水）数量限定発売" at bounding box center [668, 309] width 80 height 19
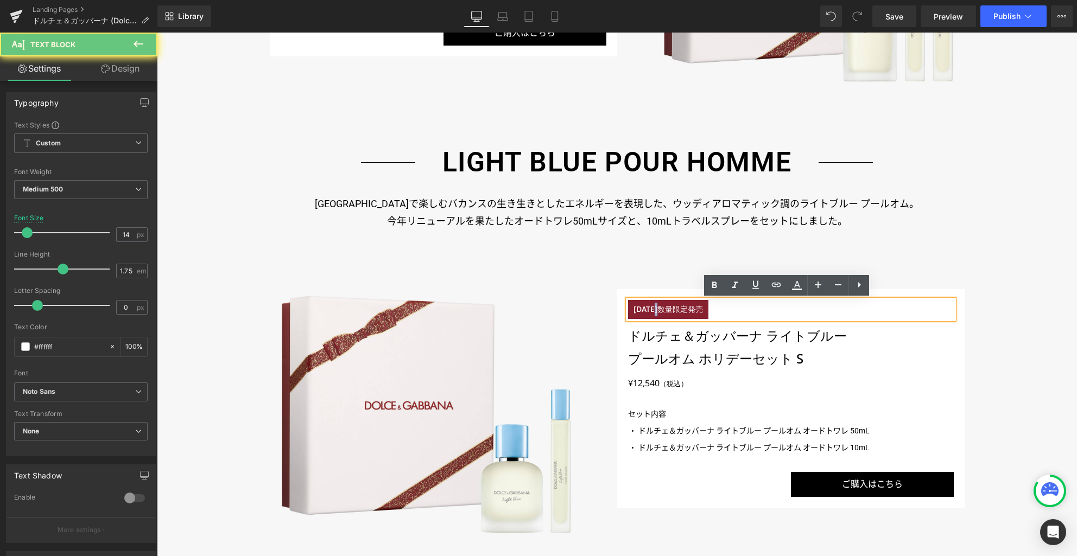
click at [656, 308] on p "11月13日（水）数量限定発売" at bounding box center [668, 309] width 80 height 19
paste div
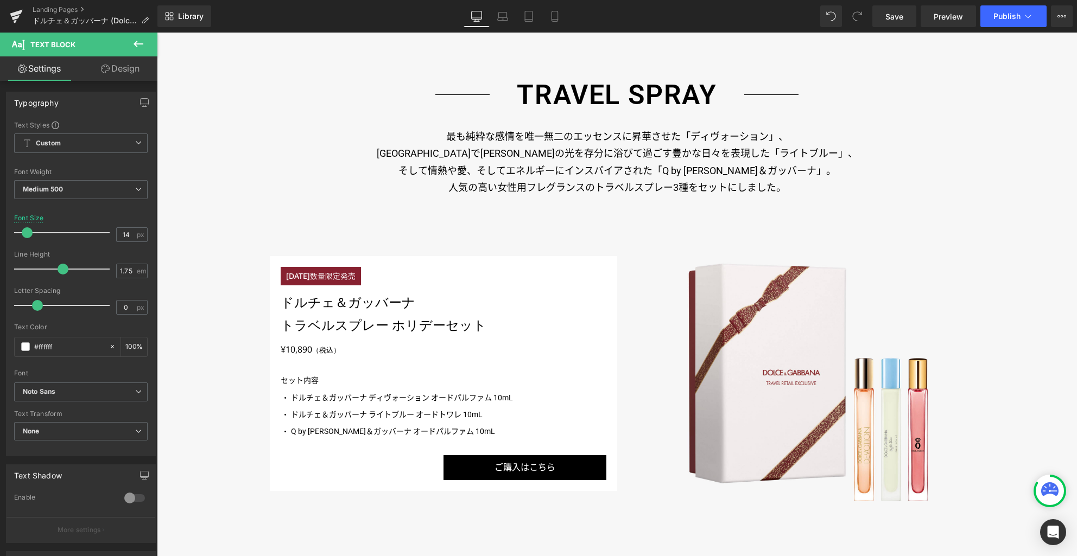
scroll to position [2290, 0]
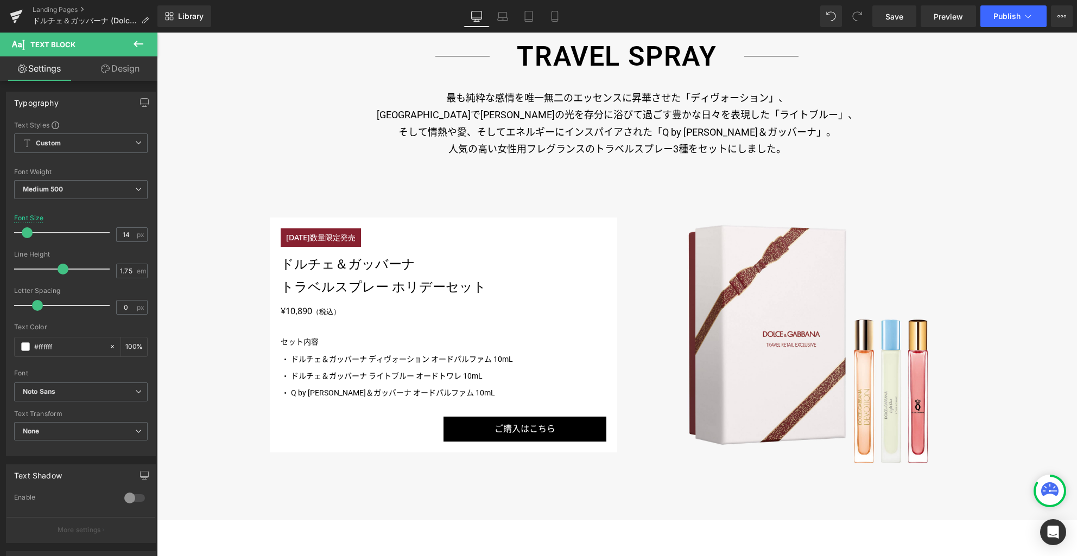
click at [361, 238] on p "11月13日（水）数量限定発売" at bounding box center [321, 238] width 80 height 19
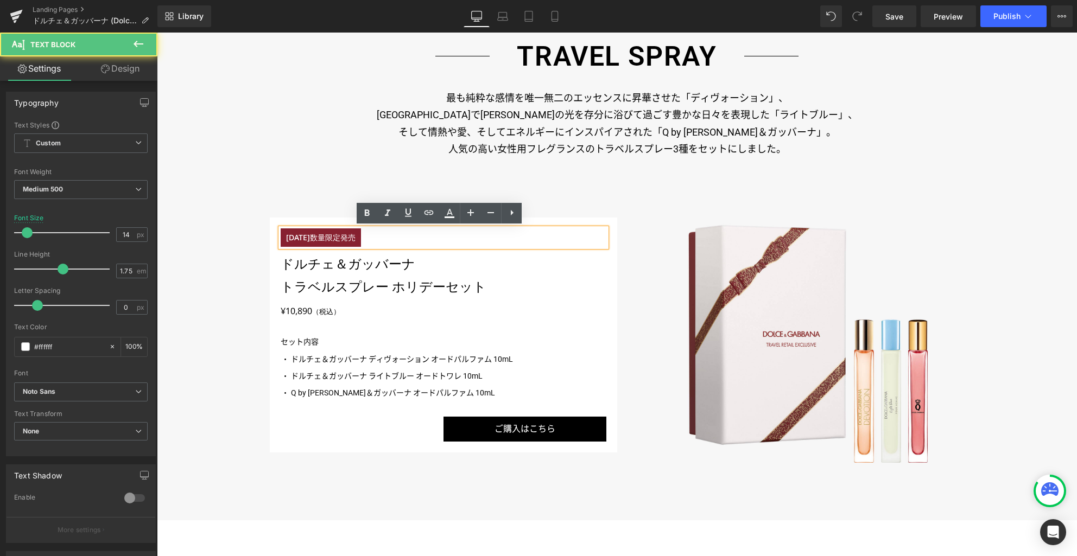
click at [361, 238] on p "11月13日（水）数量限定発売" at bounding box center [321, 238] width 80 height 19
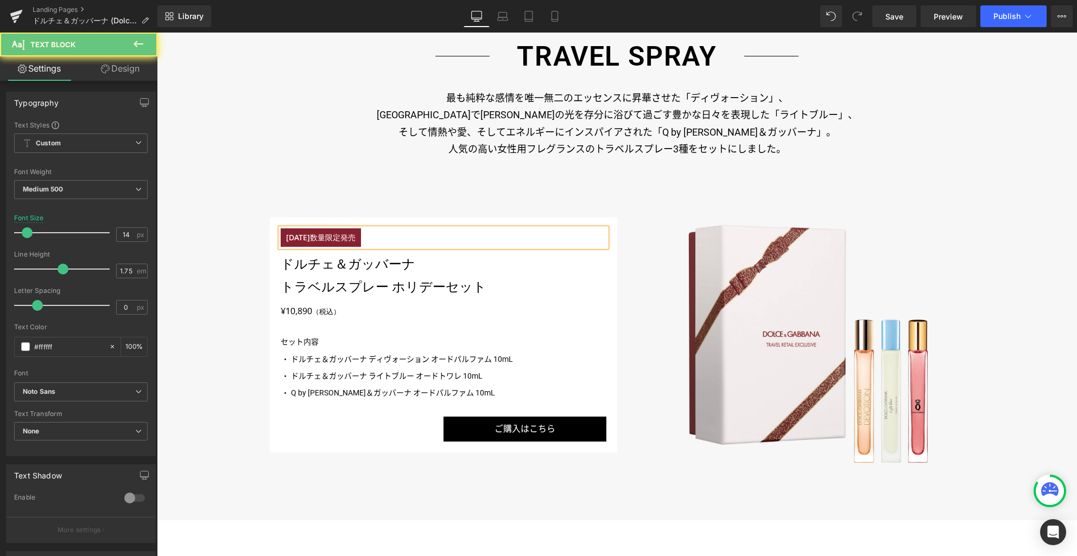
paste div
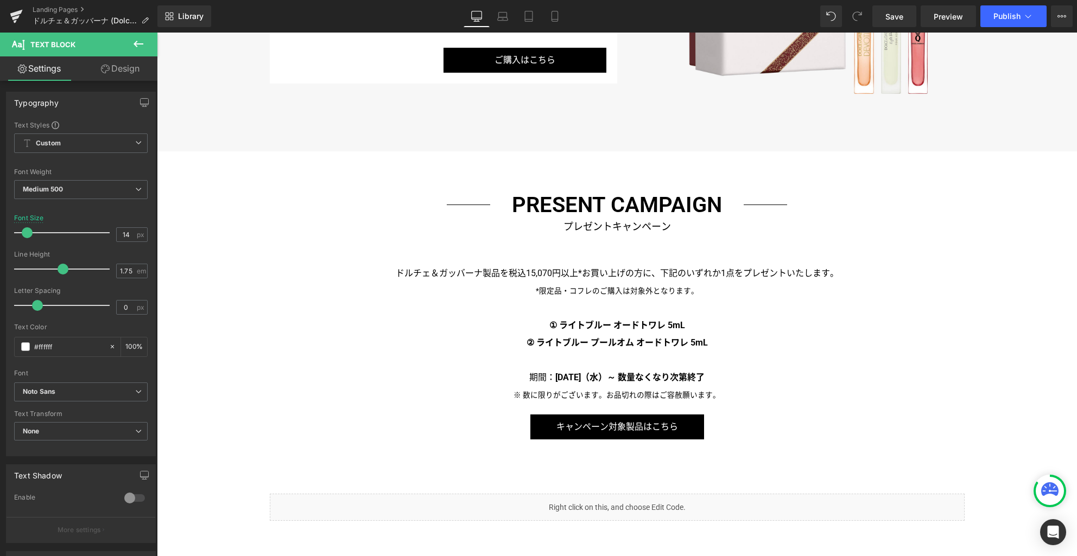
scroll to position [2660, 0]
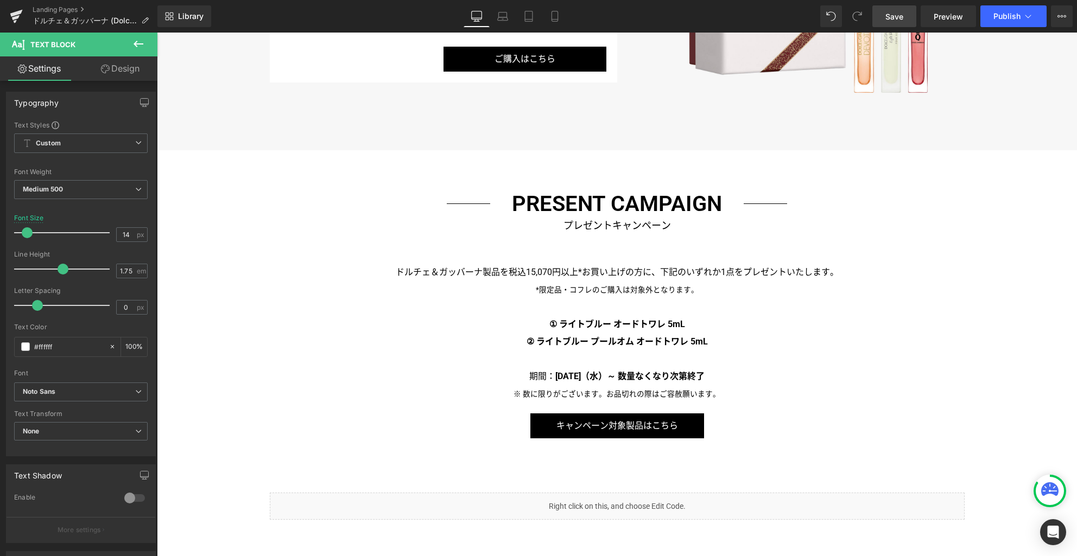
click at [894, 15] on span "Save" at bounding box center [894, 16] width 18 height 11
click at [67, 11] on link "Landing Pages" at bounding box center [95, 9] width 125 height 9
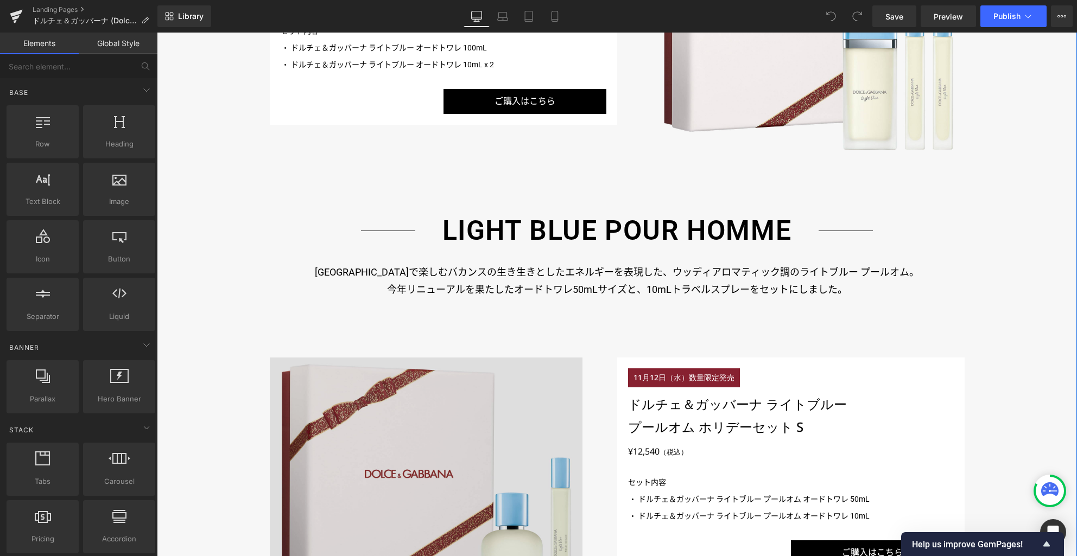
scroll to position [1577, 0]
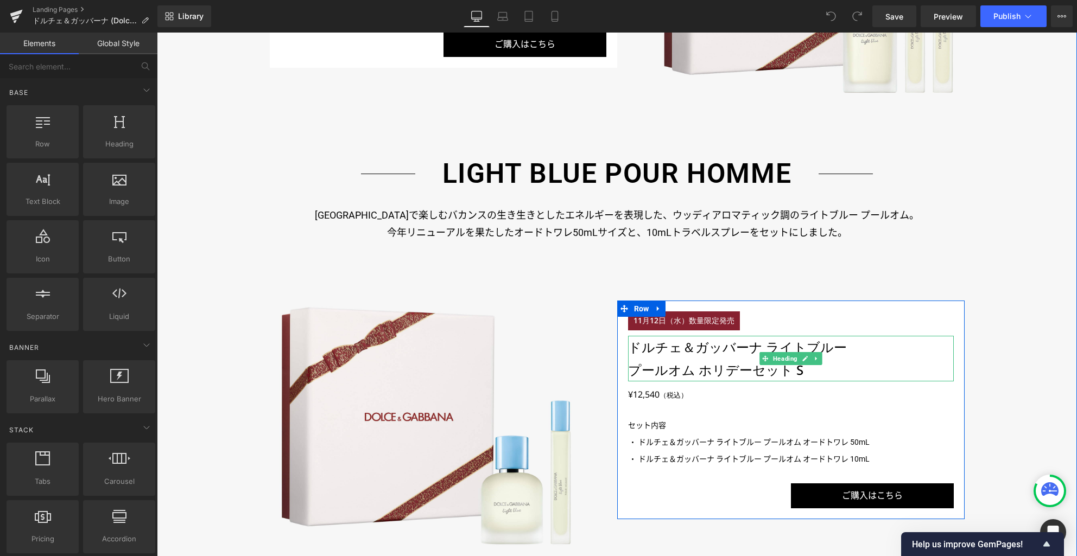
click at [743, 345] on h3 "ドルチェ＆ガッバーナ ライトブルー" at bounding box center [791, 347] width 326 height 23
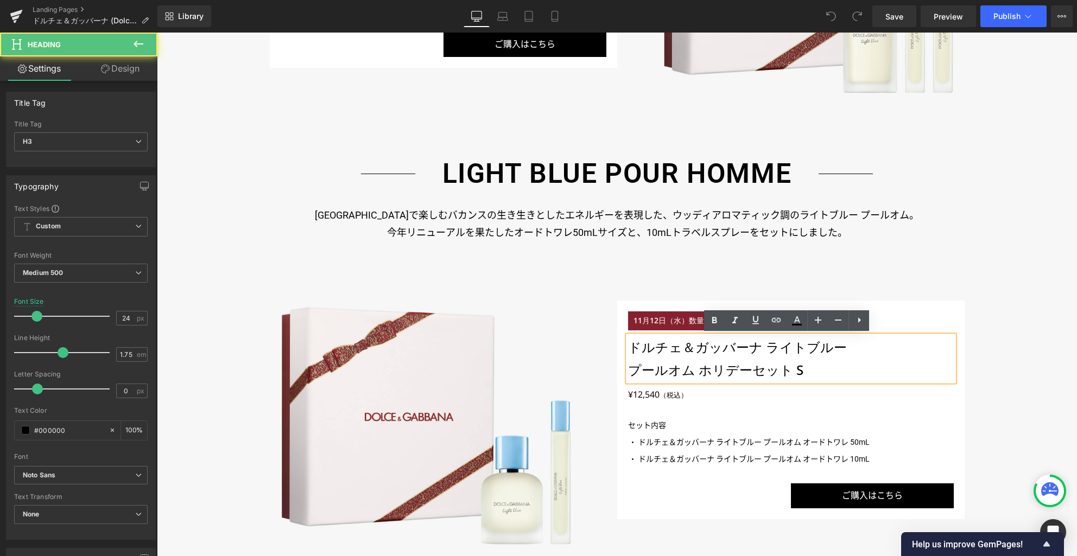
click at [743, 345] on h3 "ドルチェ＆ガッバーナ ライトブルー" at bounding box center [791, 347] width 326 height 23
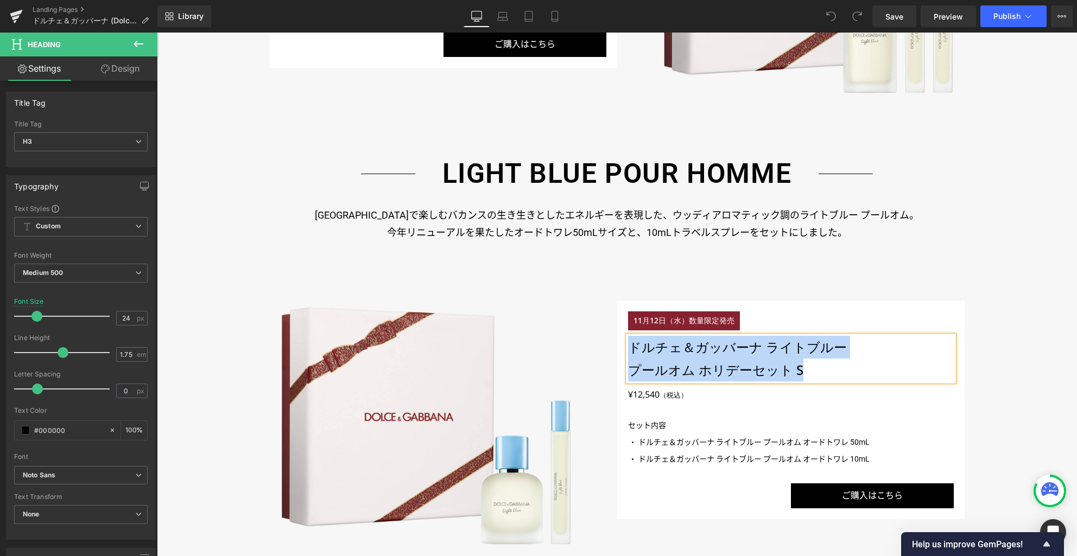
paste div
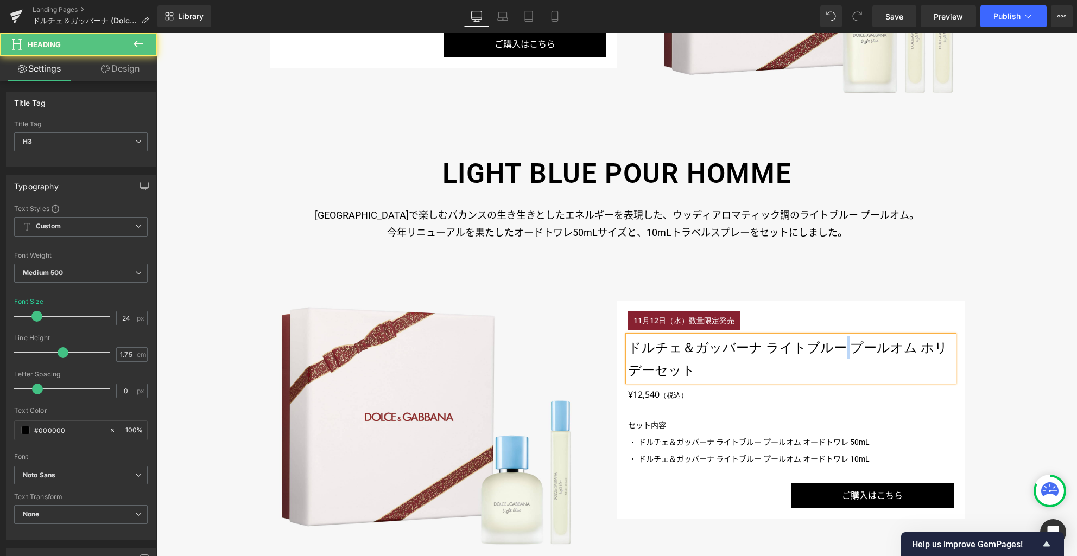
click at [832, 345] on h3 "ドルチェ＆ガッバーナ ライトブルー プールオム ホリデーセット" at bounding box center [791, 359] width 326 height 46
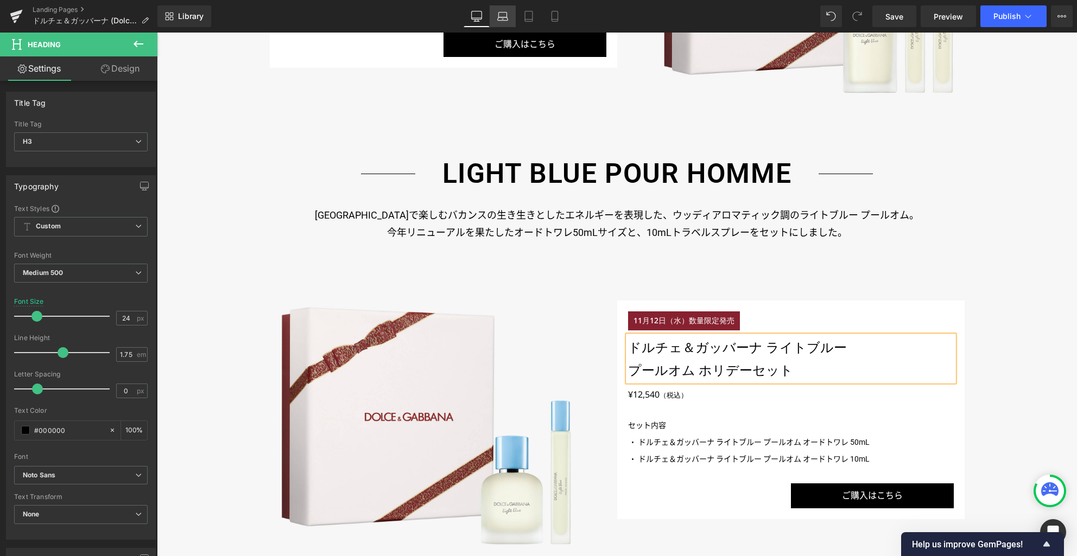
drag, startPoint x: 504, startPoint y: 12, endPoint x: 165, endPoint y: 7, distance: 338.8
click at [504, 12] on icon at bounding box center [502, 16] width 11 height 11
type input "100"
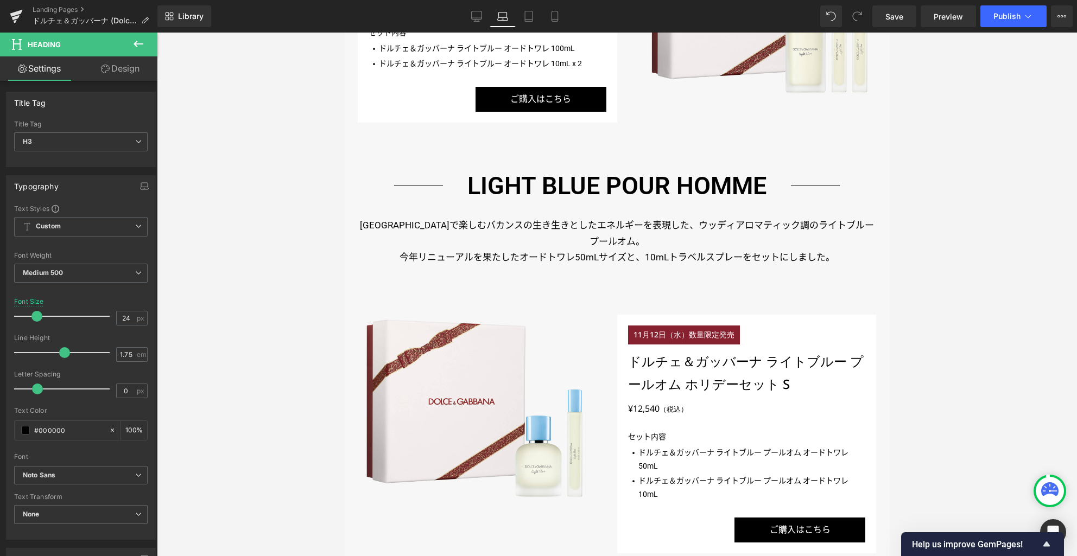
scroll to position [1219, 0]
click at [683, 350] on h3 "ドルチェ＆ガッバーナ ライトブルー プールオム ホリデーセット S" at bounding box center [746, 373] width 237 height 46
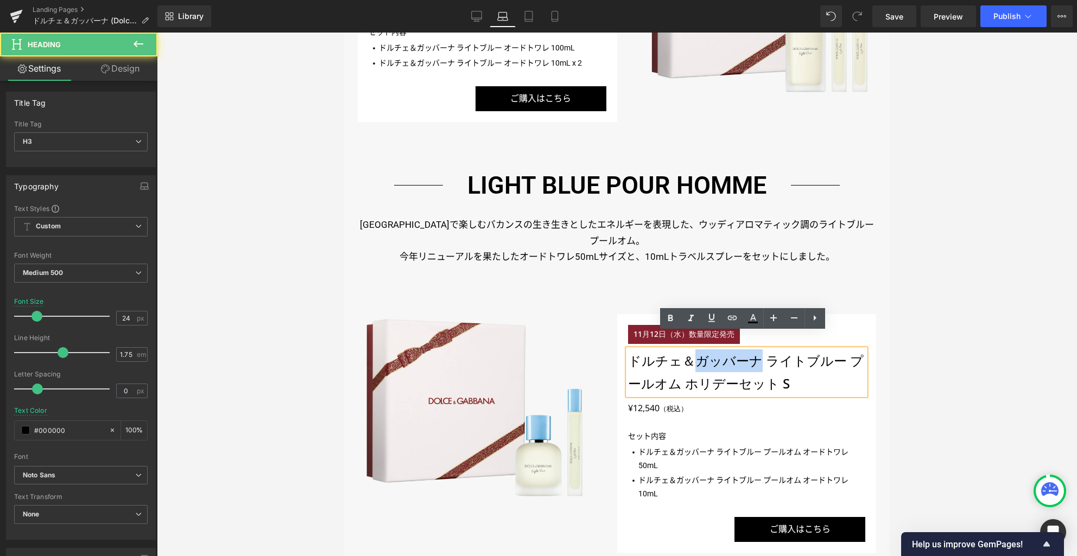
click at [683, 350] on h3 "ドルチェ＆ガッバーナ ライトブルー プールオム ホリデーセット S" at bounding box center [746, 373] width 237 height 46
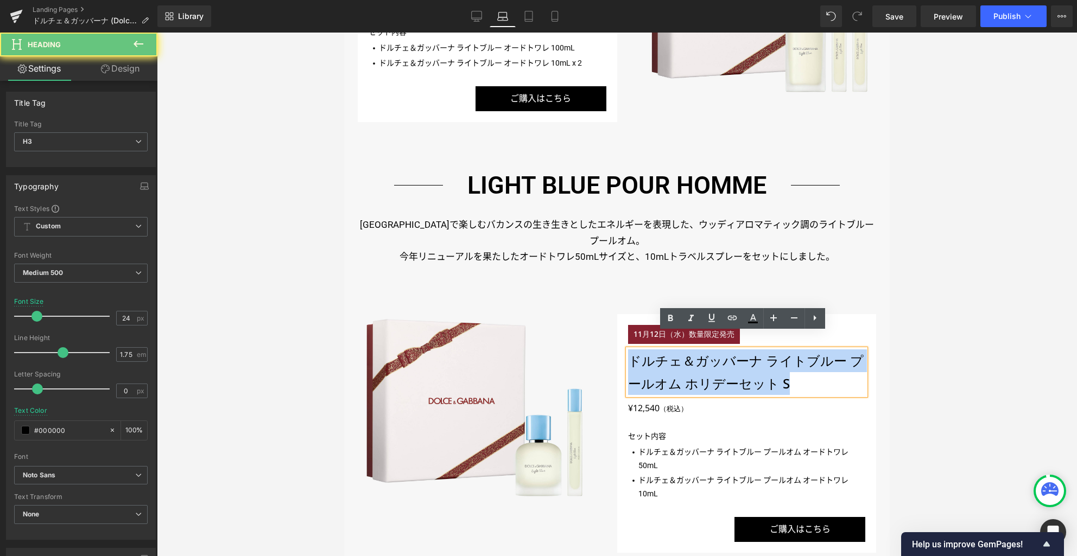
click at [683, 350] on h3 "ドルチェ＆ガッバーナ ライトブルー プールオム ホリデーセット S" at bounding box center [746, 373] width 237 height 46
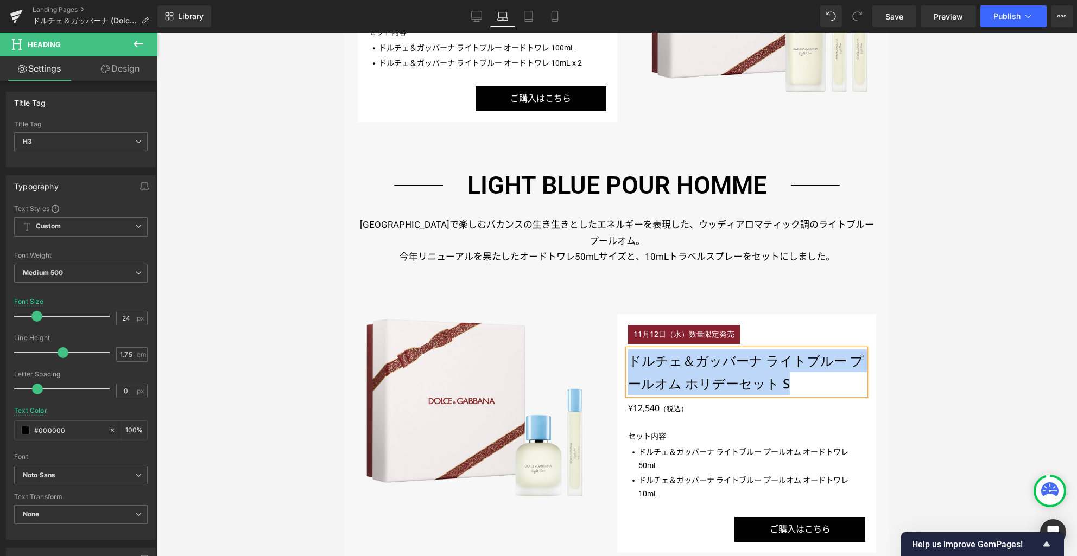
paste div
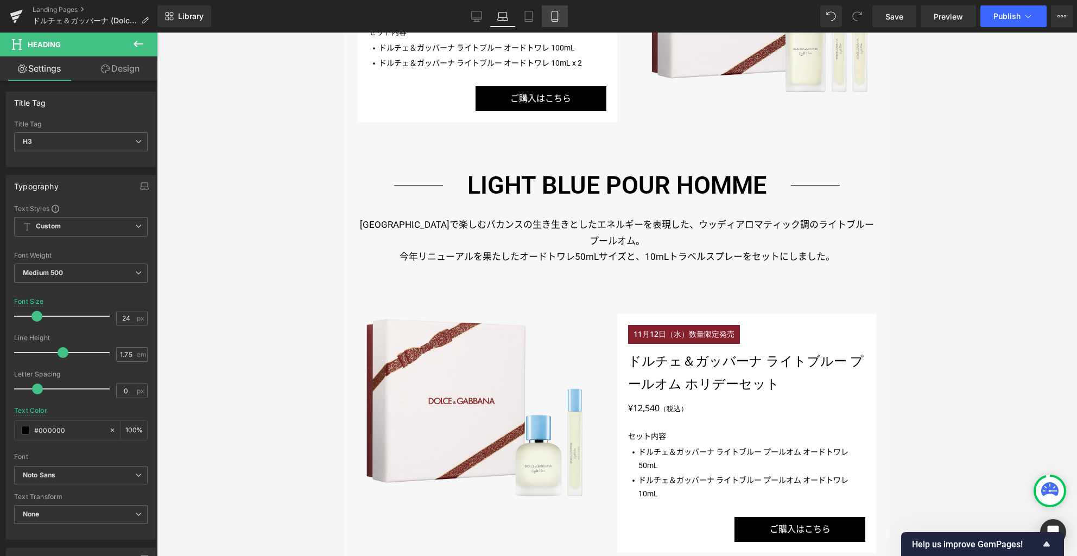
click at [525, 16] on icon at bounding box center [528, 16] width 11 height 11
type input "22"
type input "100"
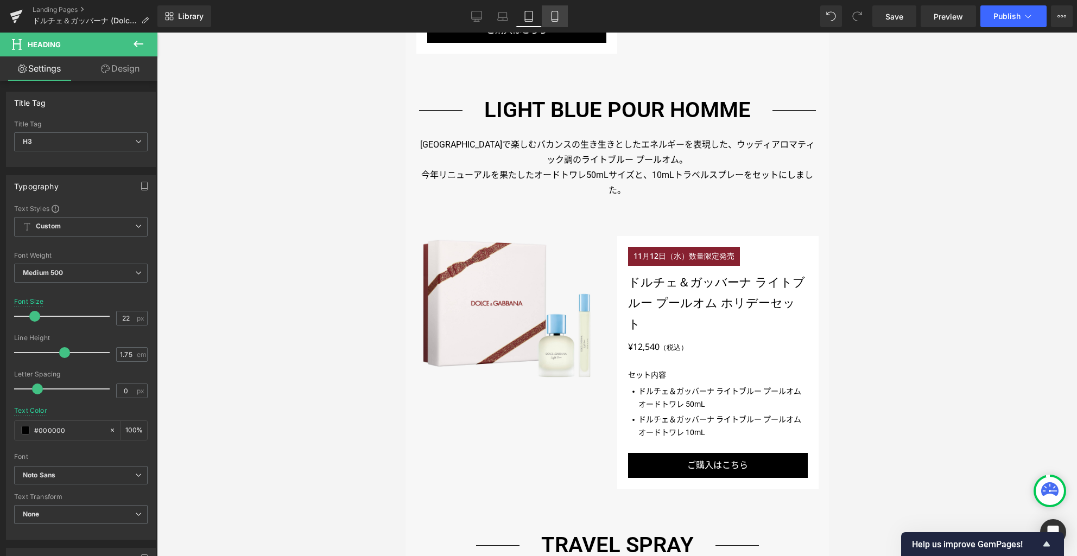
scroll to position [1157, 0]
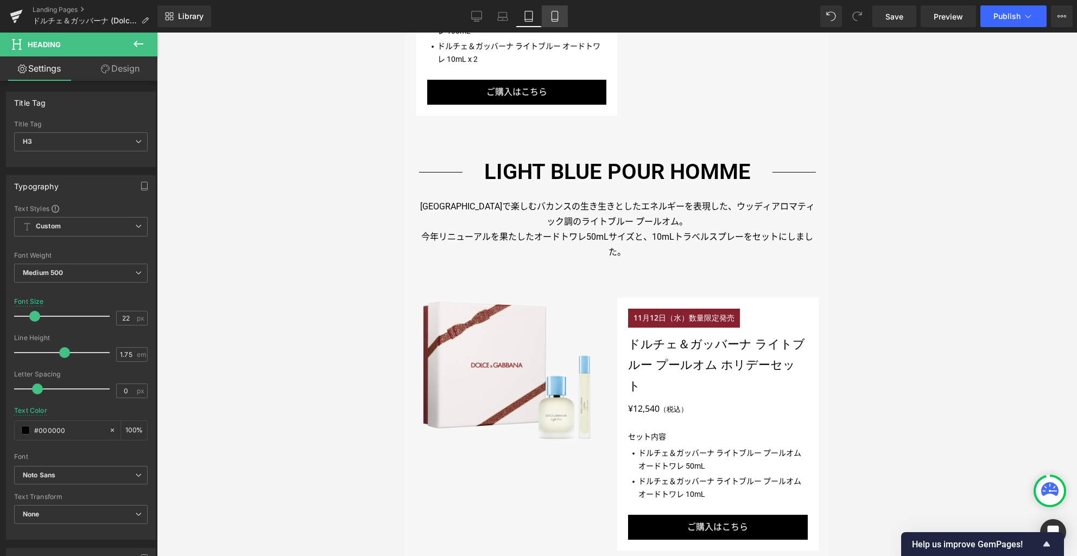
click at [550, 17] on icon at bounding box center [554, 16] width 11 height 11
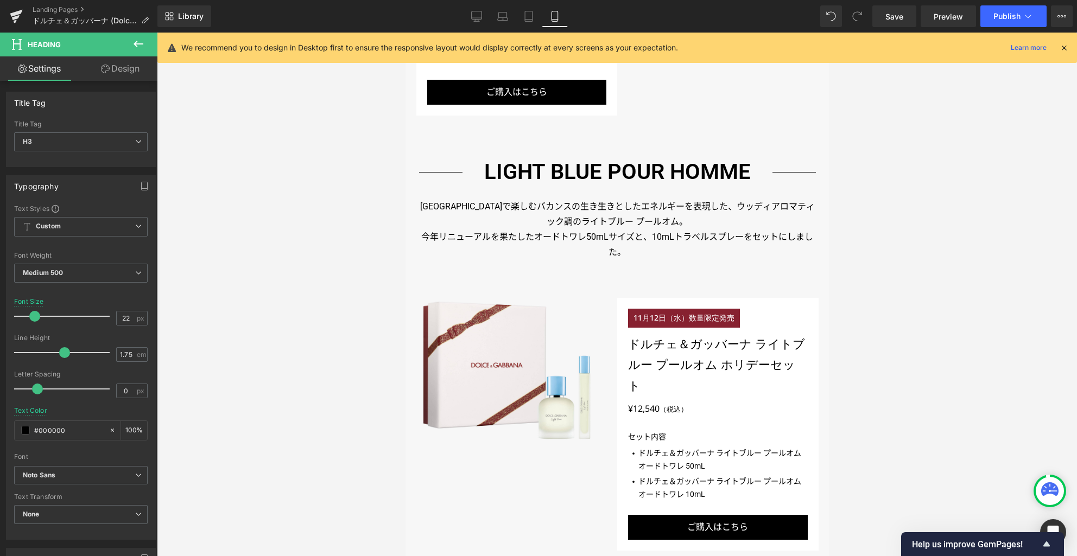
type input "18"
type input "#ffffff"
type input "100"
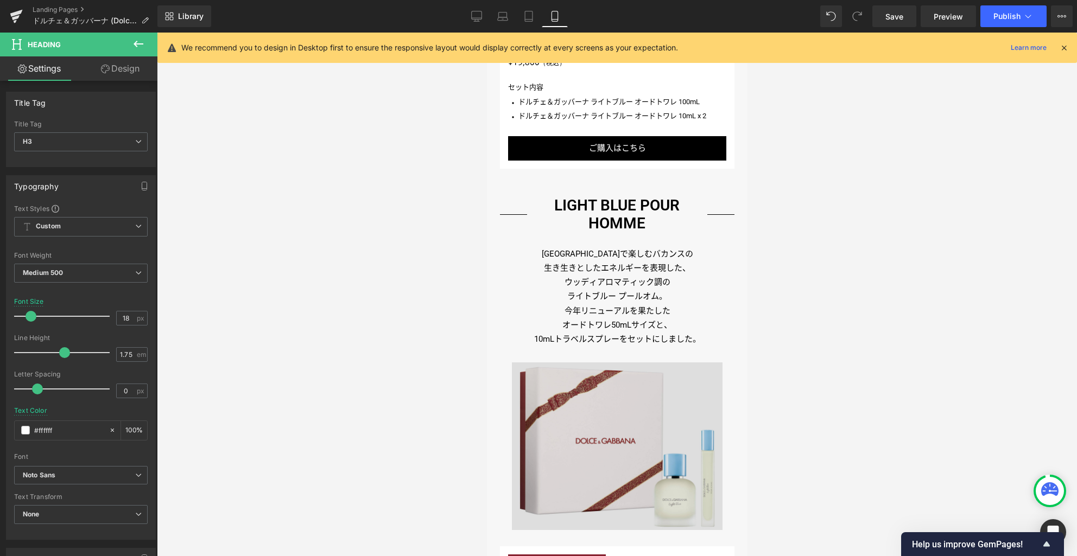
scroll to position [1358, 0]
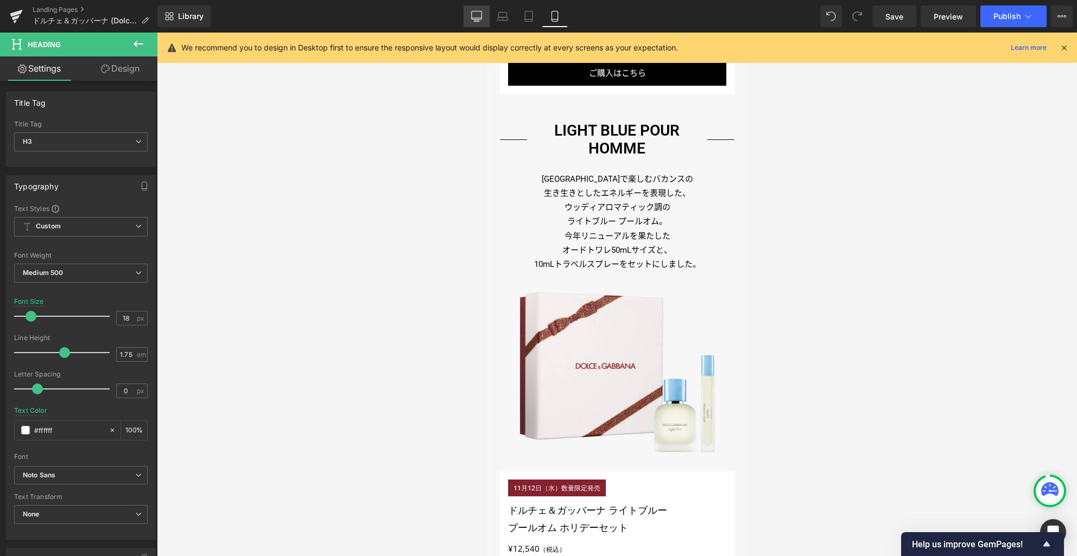
click at [472, 17] on icon at bounding box center [477, 15] width 10 height 8
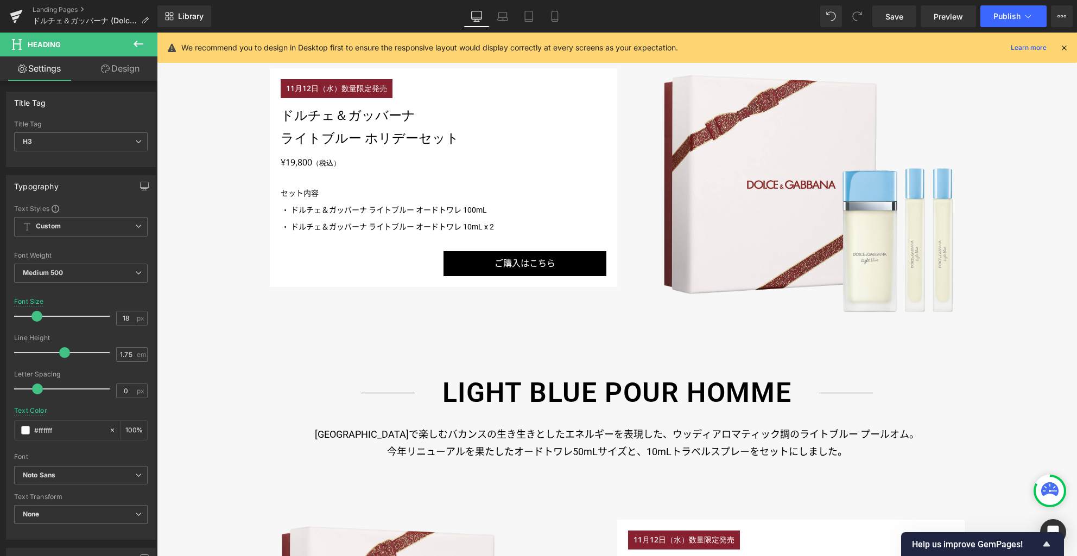
type input "24"
type input "100"
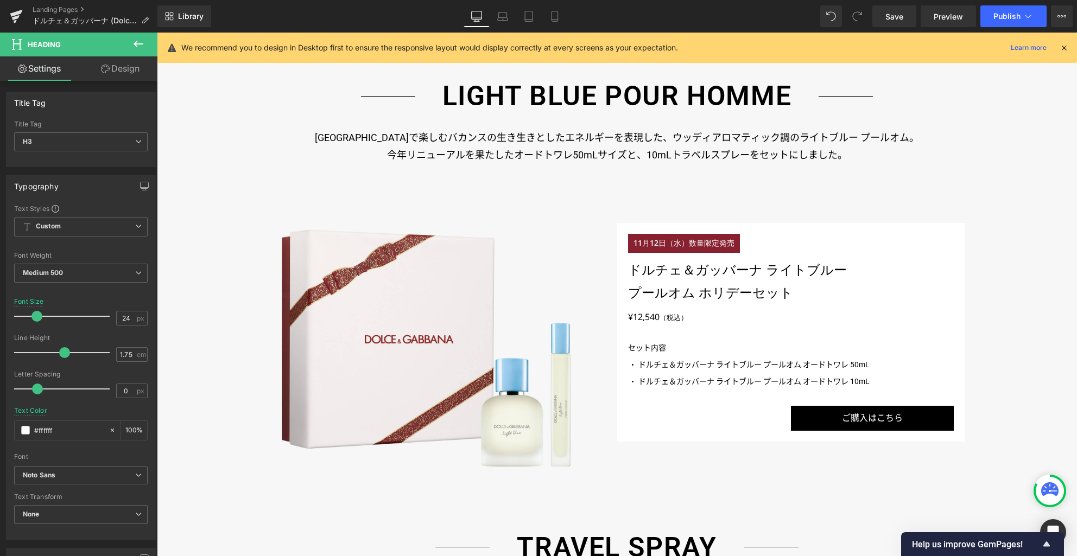
scroll to position [1751, 0]
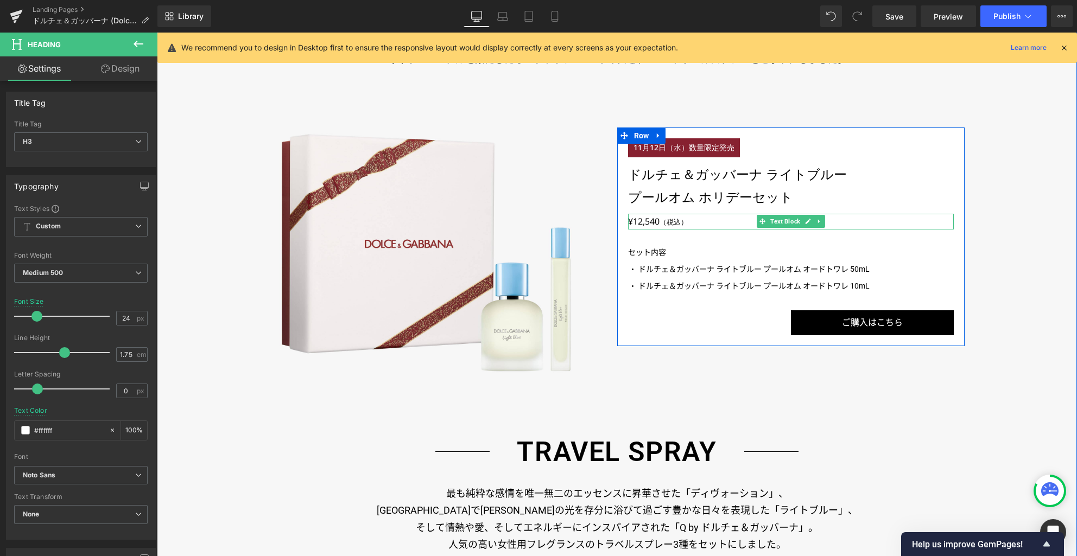
click at [646, 219] on p "¥12,540 （税込）" at bounding box center [791, 222] width 326 height 16
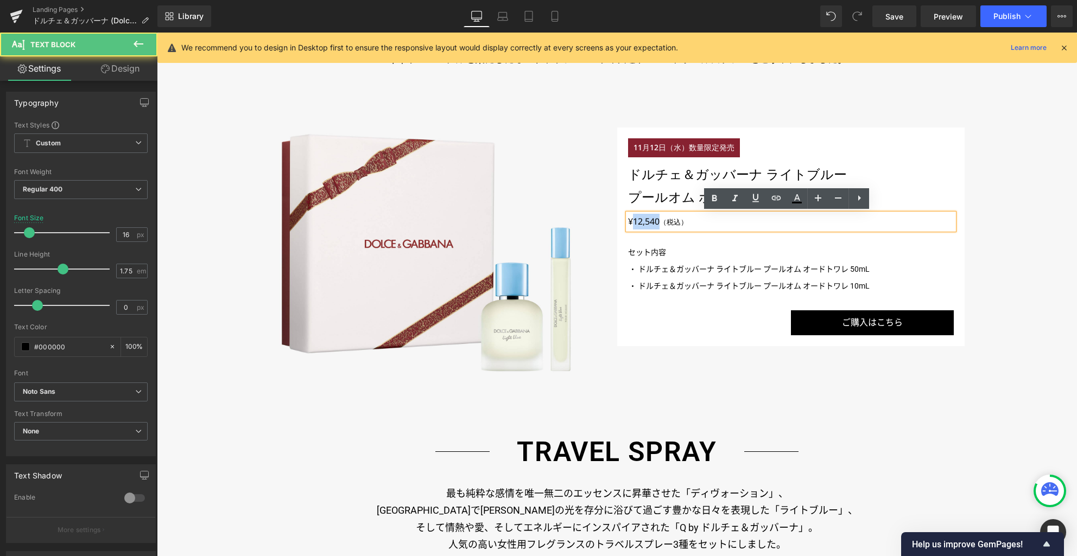
click at [646, 219] on p "¥12,540 （税込）" at bounding box center [791, 222] width 326 height 16
click at [651, 220] on p "¥12,540 （税込）" at bounding box center [791, 222] width 326 height 16
drag, startPoint x: 655, startPoint y: 222, endPoint x: 625, endPoint y: 222, distance: 29.3
click at [628, 222] on p "¥12,540 （税込）" at bounding box center [791, 222] width 326 height 16
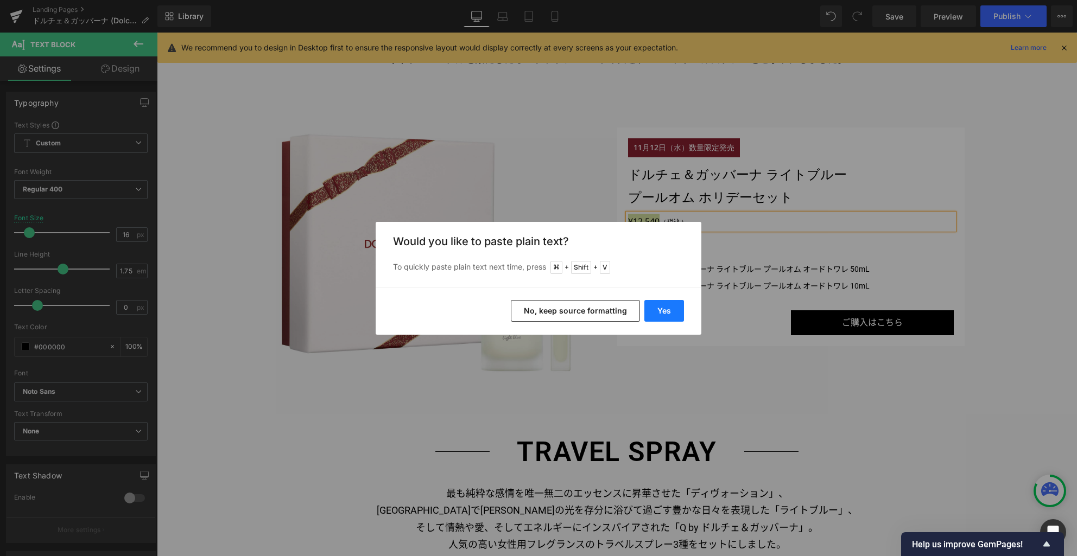
click at [668, 310] on button "Yes" at bounding box center [664, 311] width 40 height 22
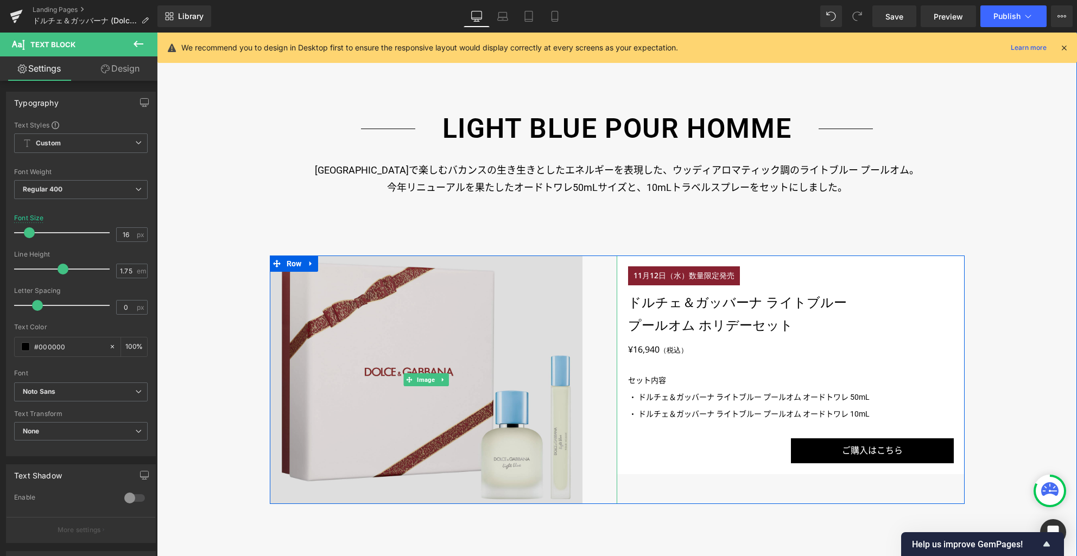
scroll to position [1511, 0]
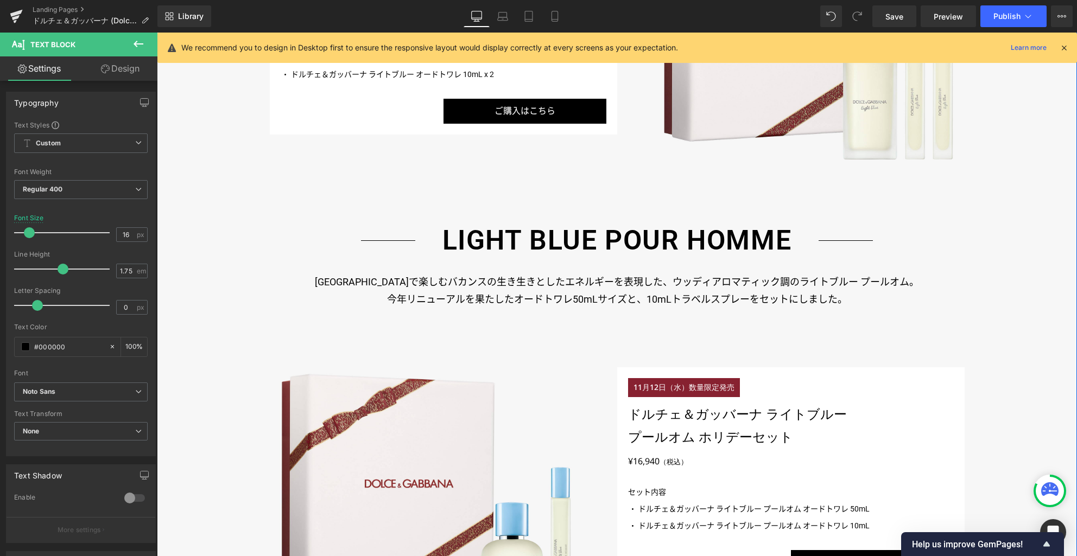
click at [558, 294] on p "今年リニューアルを果たしたオードトワレ50mLサイズと、10mLトラベルスプレーをセットにしました。" at bounding box center [617, 299] width 695 height 17
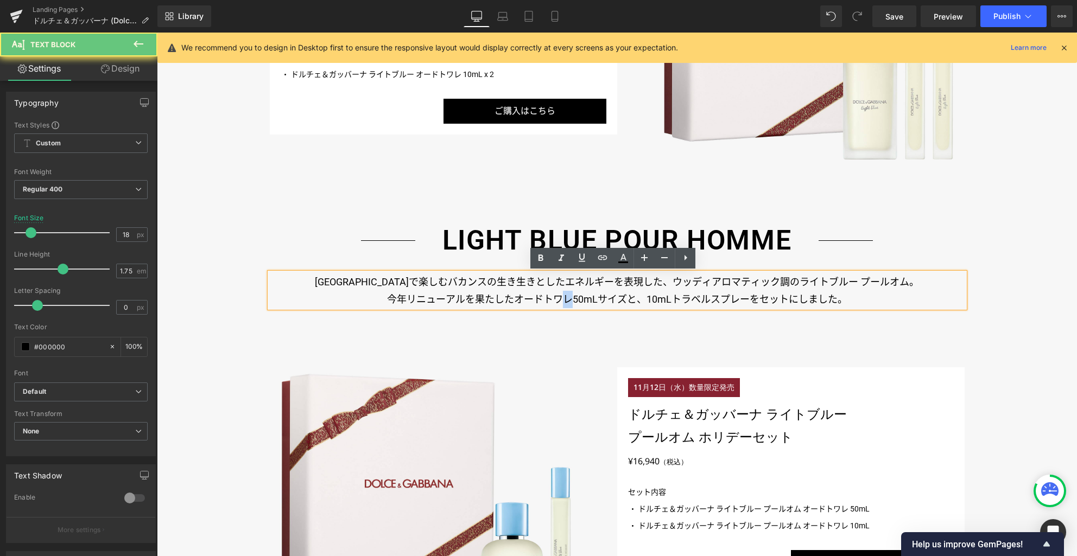
click at [558, 294] on p "今年リニューアルを果たしたオードトワレ50mLサイズと、10mLトラベルスプレーをセットにしました。" at bounding box center [617, 299] width 695 height 17
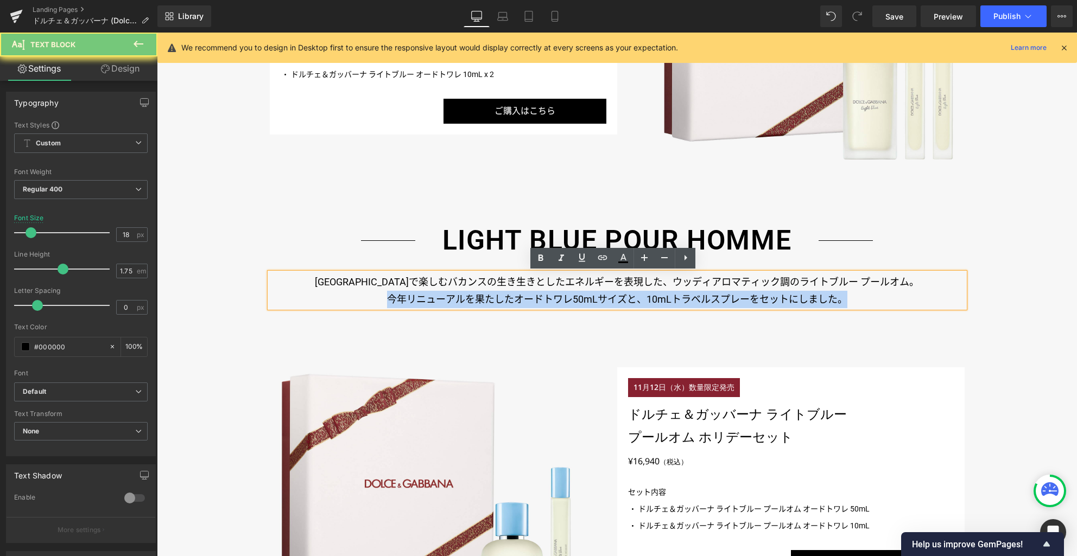
click at [558, 294] on p "今年リニューアルを果たしたオードトワレ50mLサイズと、10mLトラベルスプレーをセットにしました。" at bounding box center [617, 299] width 695 height 17
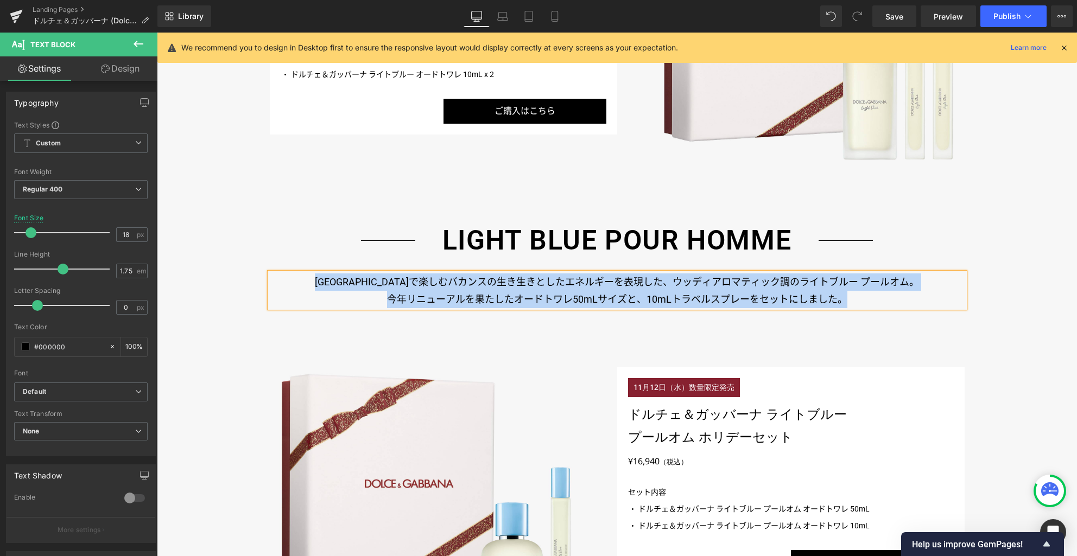
paste div
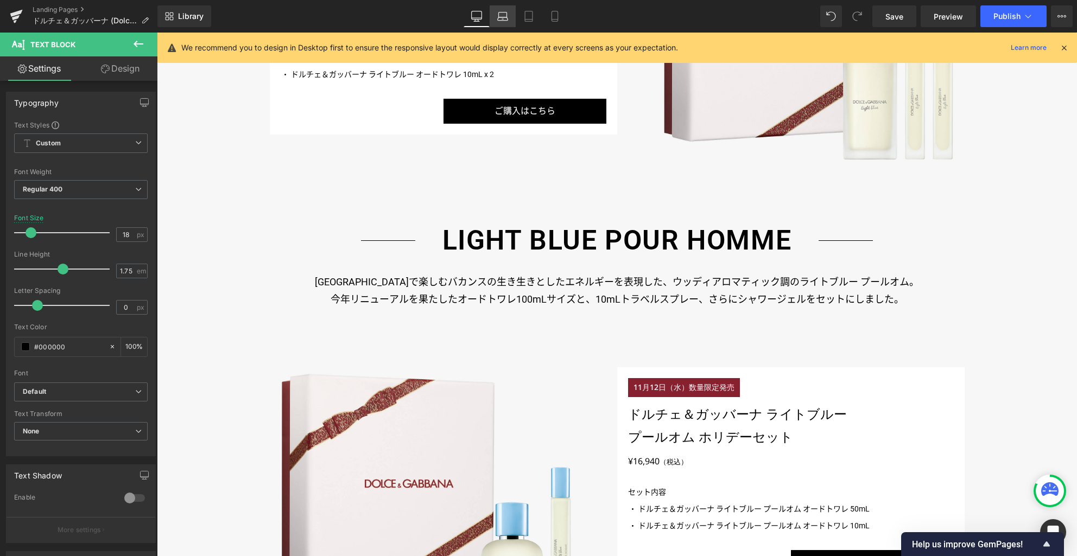
drag, startPoint x: 504, startPoint y: 15, endPoint x: 505, endPoint y: 21, distance: 6.0
click at [504, 15] on icon at bounding box center [502, 16] width 11 height 11
type input "17"
type input "100"
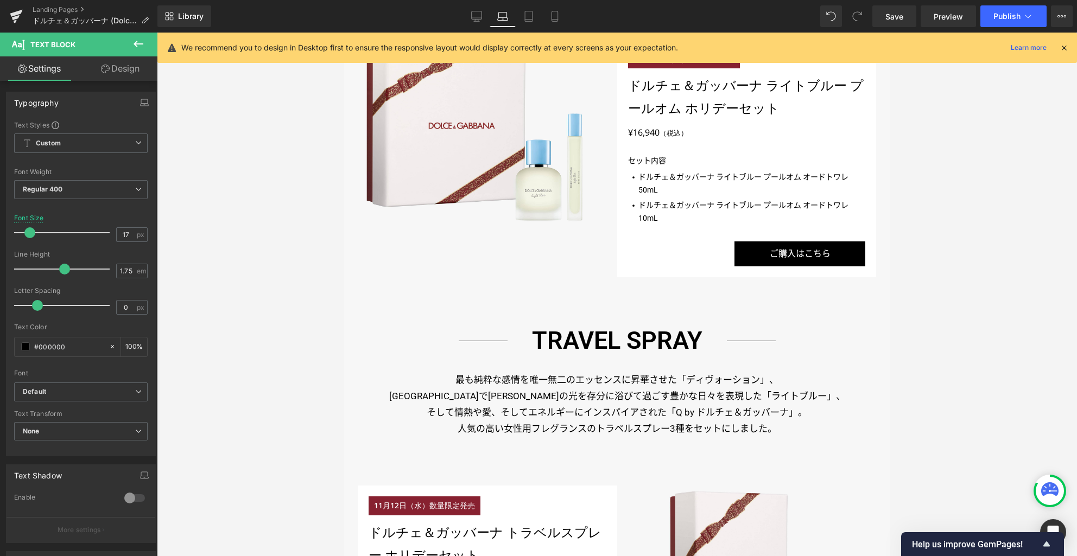
scroll to position [1147, 0]
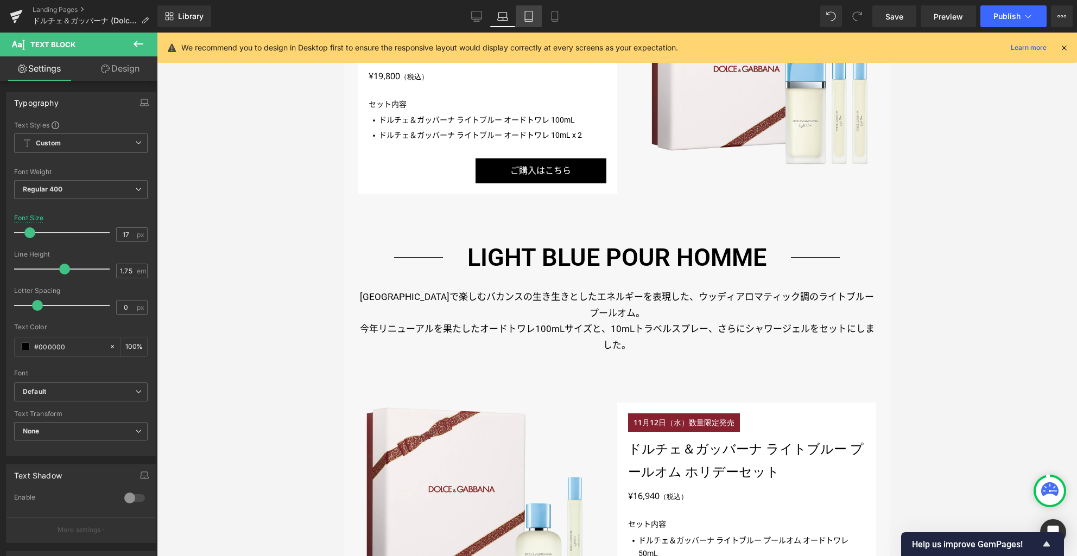
click at [533, 17] on icon at bounding box center [529, 16] width 8 height 10
type input "16"
type input "100"
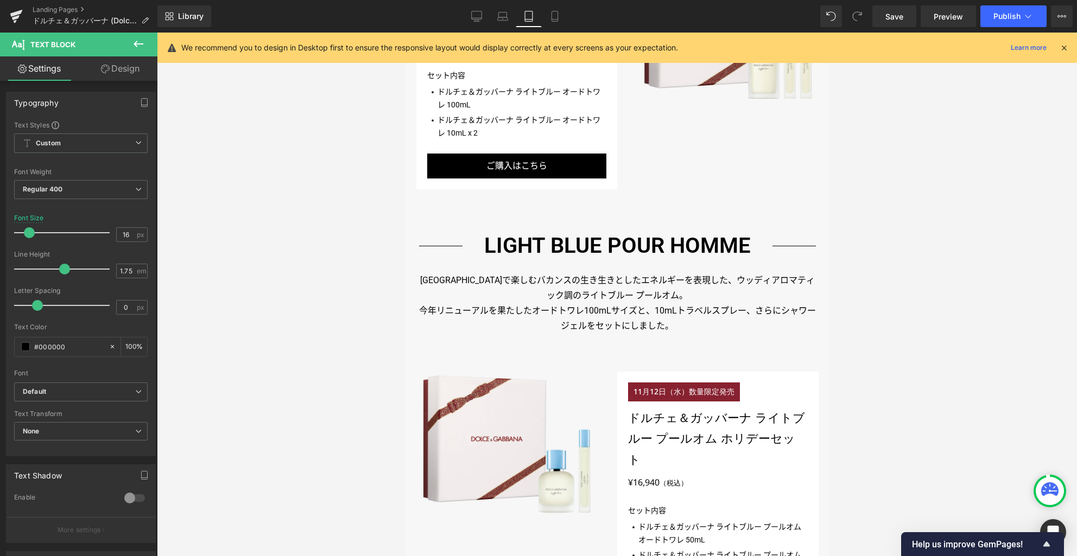
drag, startPoint x: 557, startPoint y: 15, endPoint x: 557, endPoint y: 37, distance: 22.8
click at [557, 15] on icon at bounding box center [554, 16] width 11 height 11
type input "15"
type input "100"
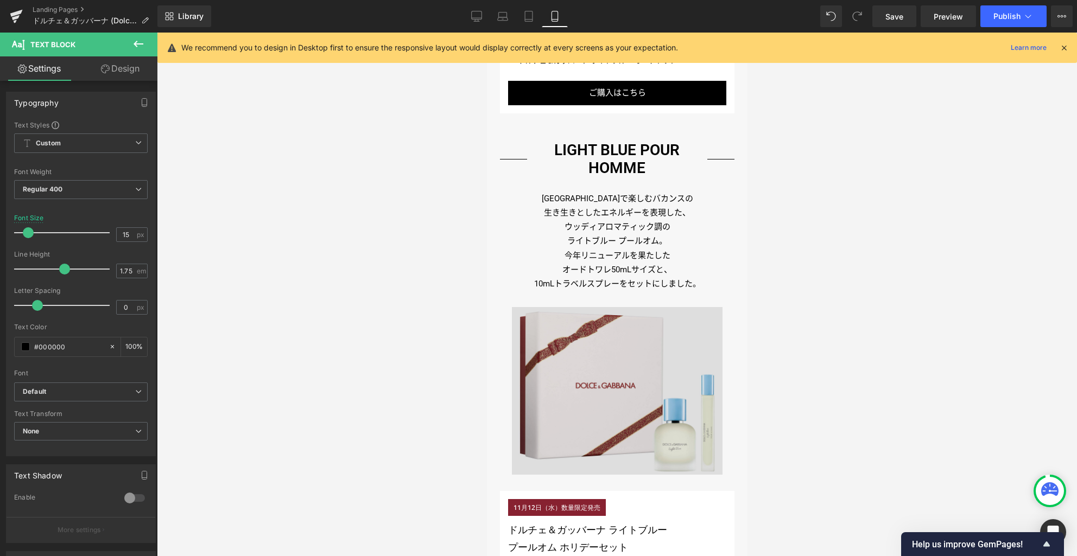
scroll to position [1378, 0]
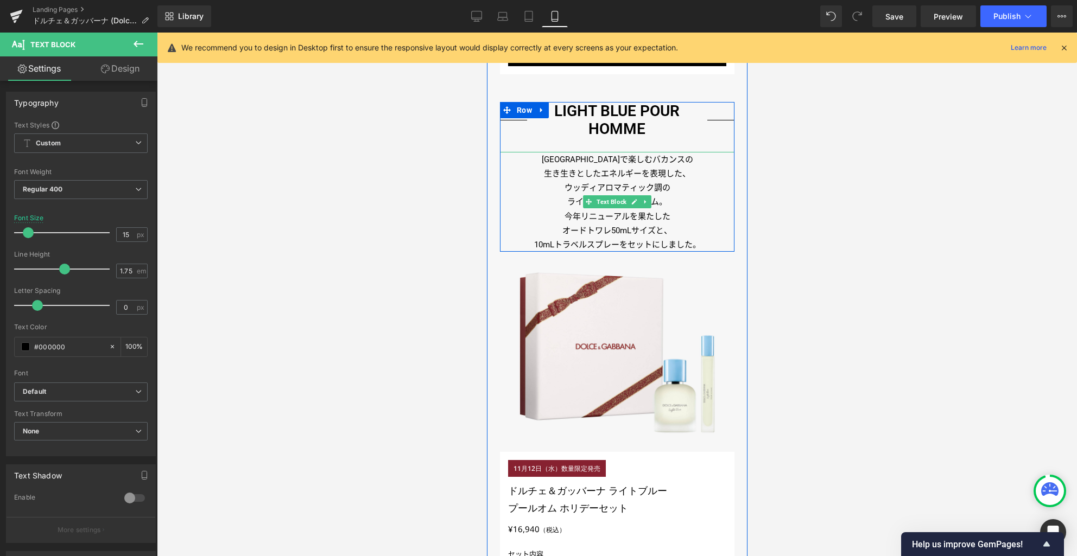
click at [607, 216] on p "今年リニューアルを果たした" at bounding box center [616, 217] width 235 height 14
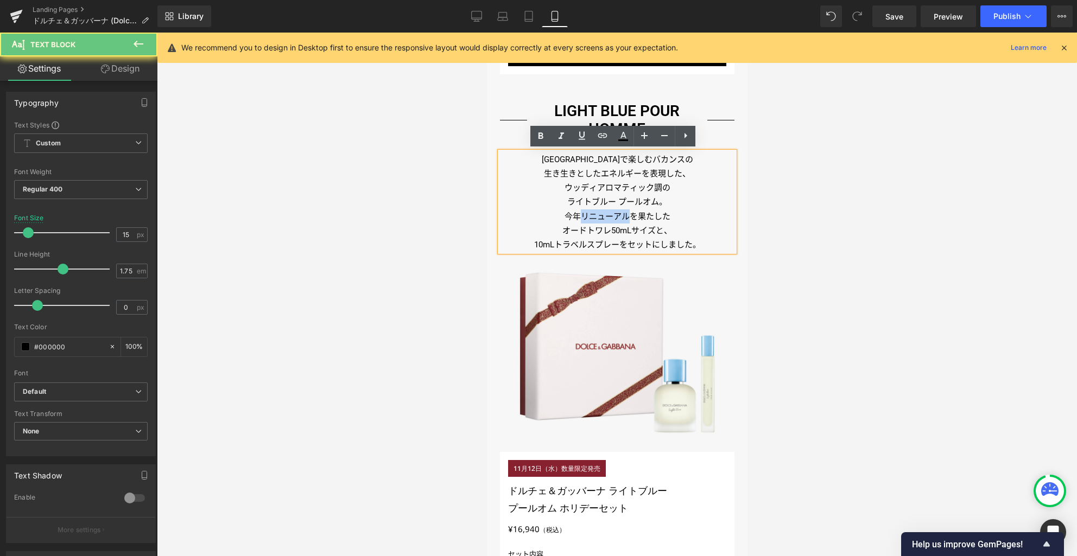
click at [607, 216] on p "今年リニューアルを果たした" at bounding box center [616, 217] width 235 height 14
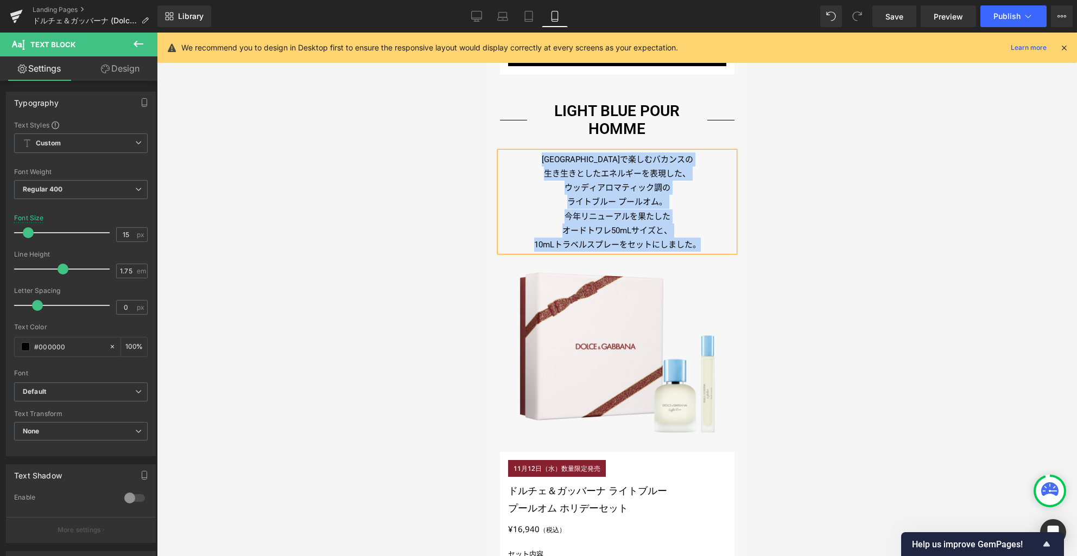
click at [607, 216] on p "今年リニューアルを果たした" at bounding box center [616, 217] width 235 height 14
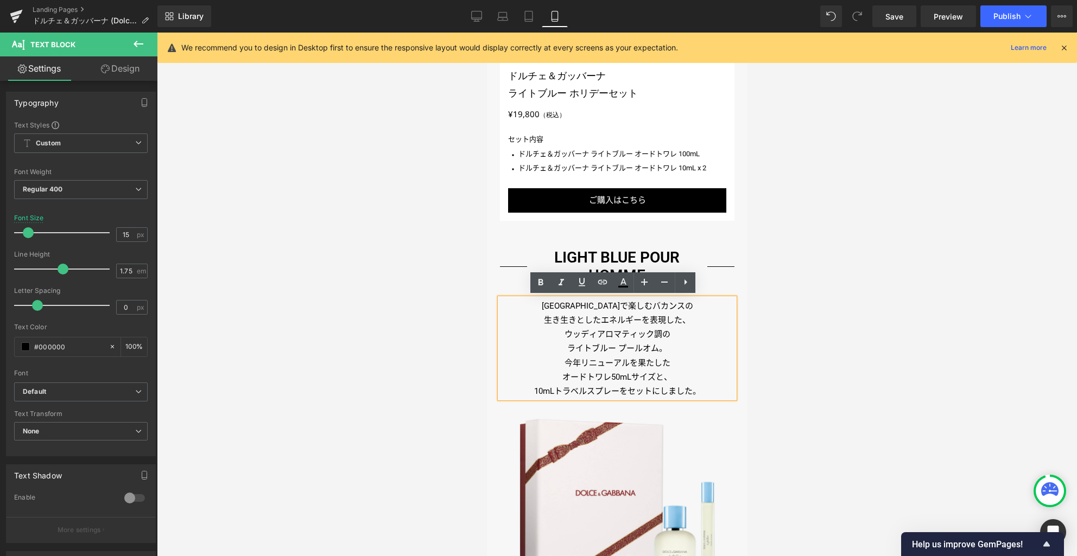
scroll to position [1295, 0]
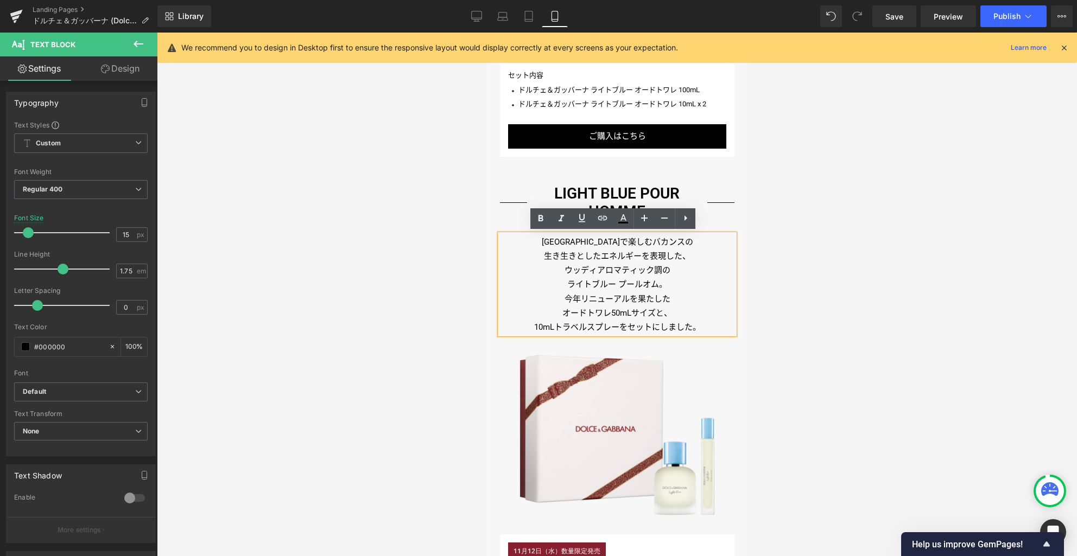
click at [637, 269] on p "ウッディアロマティック調の" at bounding box center [616, 270] width 235 height 14
click at [636, 269] on p "ウッディアロマティック調の" at bounding box center [616, 270] width 235 height 14
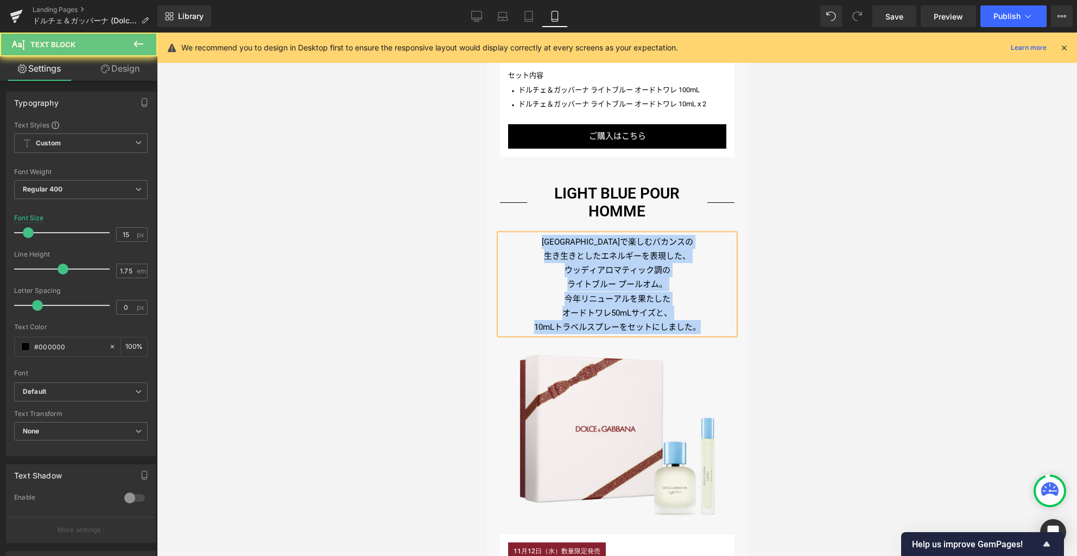
paste div
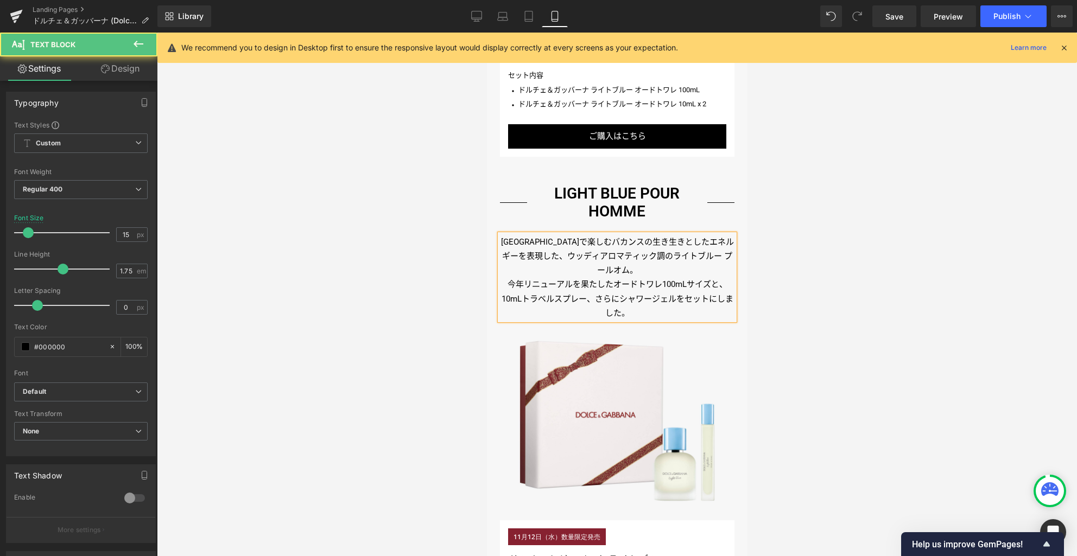
click at [637, 277] on p "今年リニューアルを果たしたオードトワレ100mLサイズと、10mLトラベルスプレー、さらにシャワージェルをセットにしました。" at bounding box center [616, 298] width 235 height 43
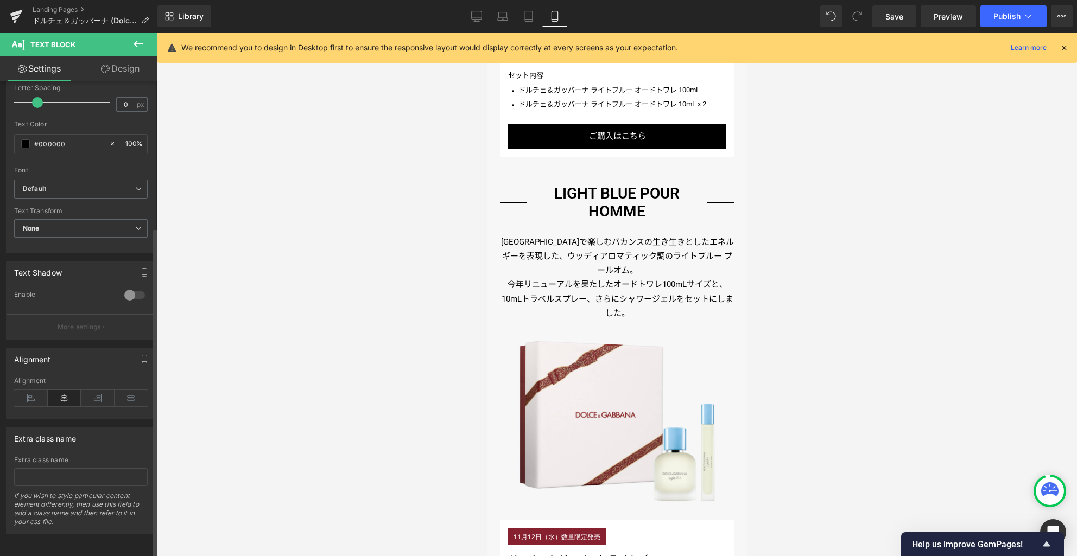
scroll to position [211, 0]
click at [42, 390] on icon at bounding box center [31, 398] width 34 height 16
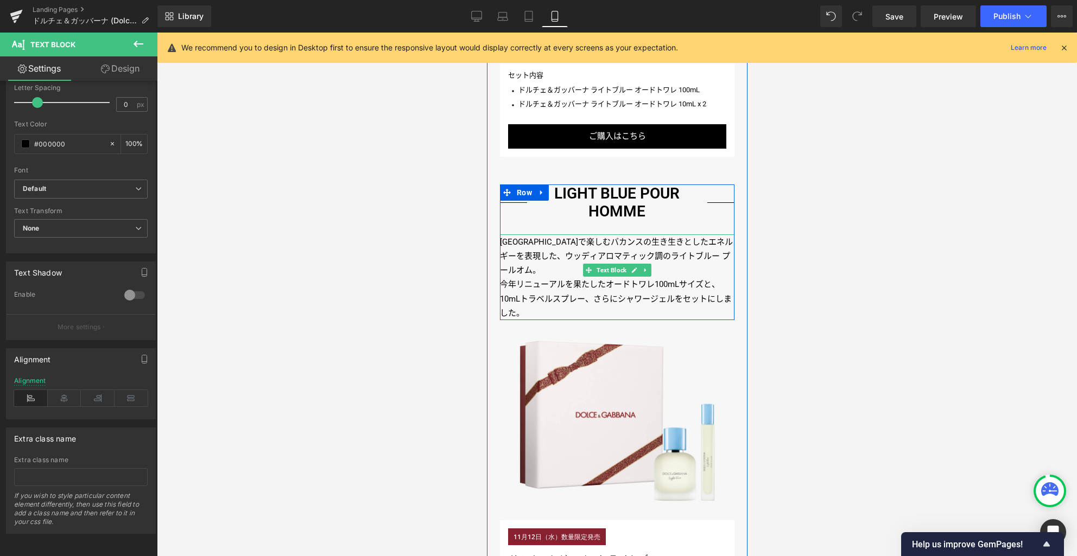
click at [713, 277] on p "今年リニューアルを果たしたオードトワレ100mLサイズと、10mLトラベルスプレー、さらにシャワージェルをセットにしました。" at bounding box center [616, 298] width 235 height 43
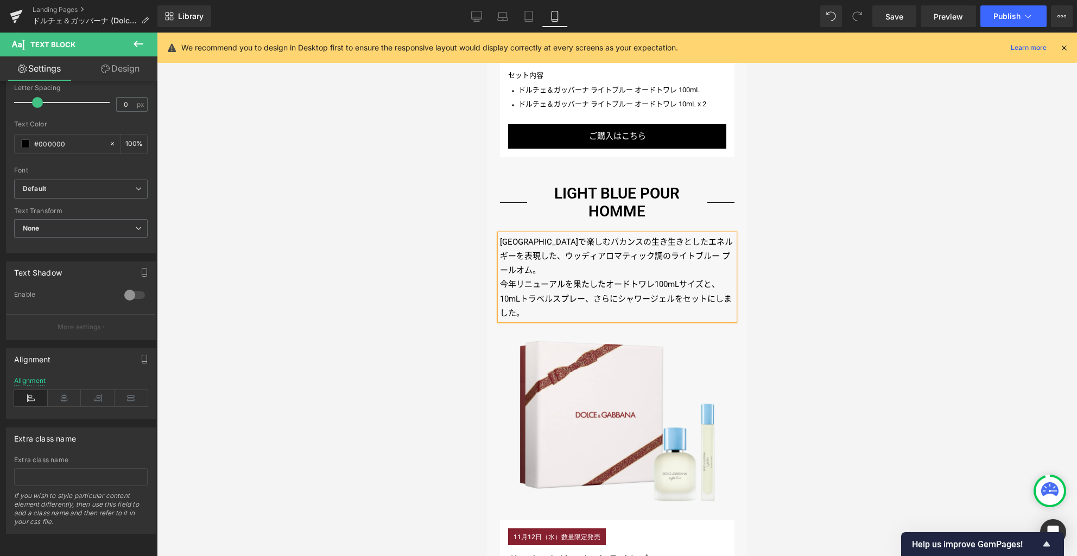
click at [780, 264] on div at bounding box center [617, 295] width 920 height 524
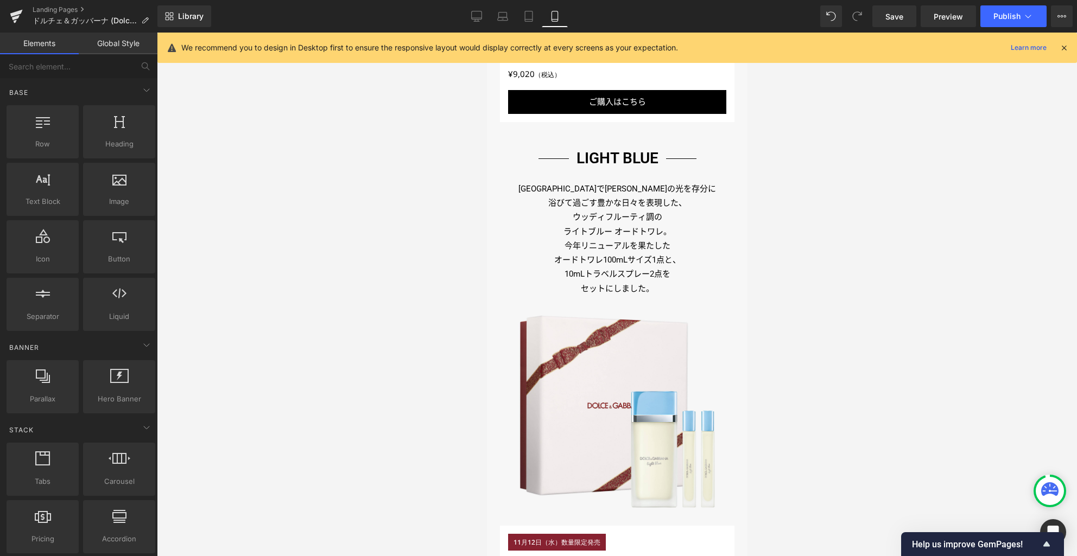
scroll to position [731, 0]
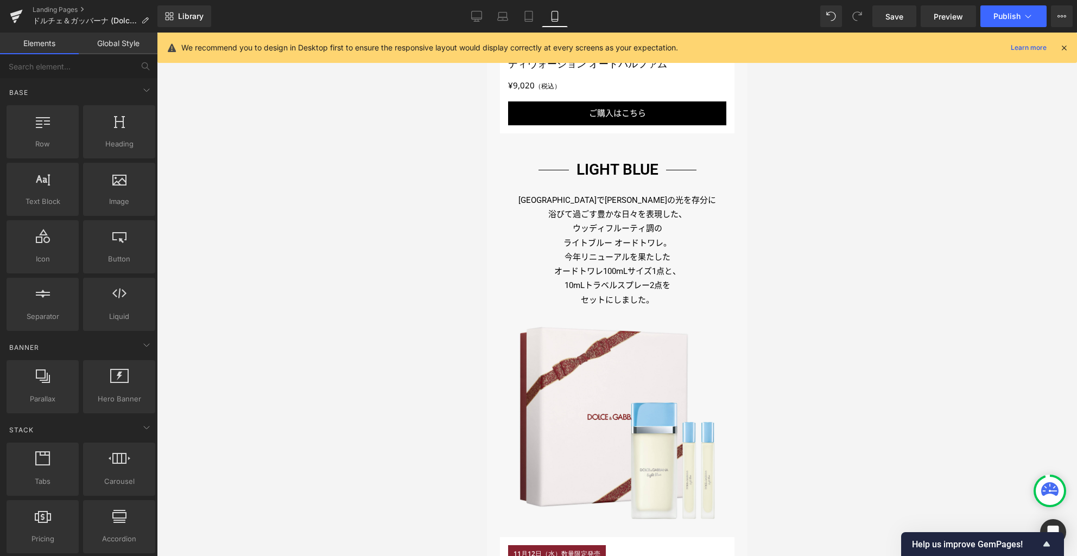
click at [633, 213] on p "浴びて過ごす豊かな日々を表現した、" at bounding box center [616, 214] width 235 height 14
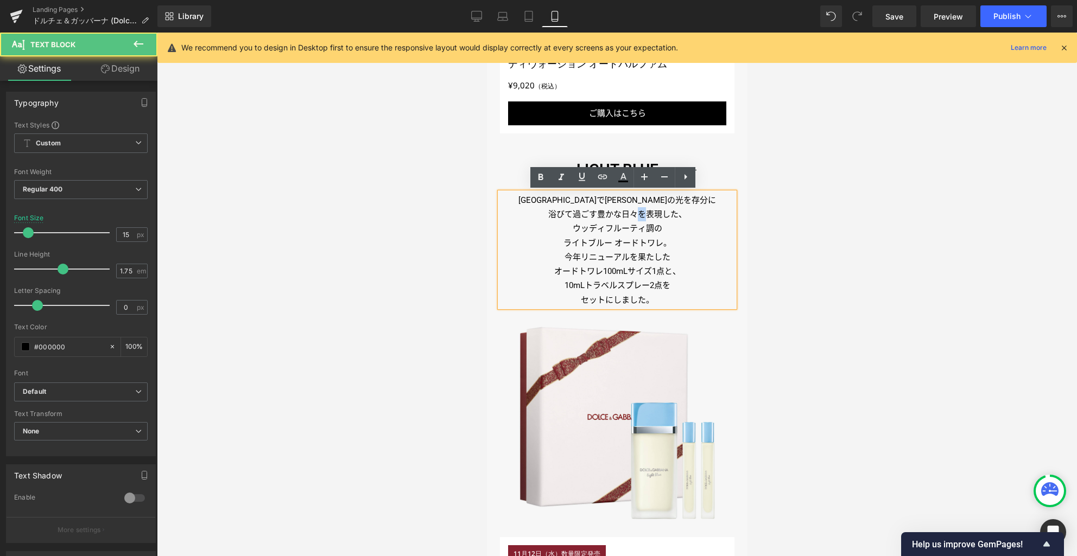
click at [633, 213] on p "浴びて過ごす豊かな日々を表現した、" at bounding box center [616, 214] width 235 height 14
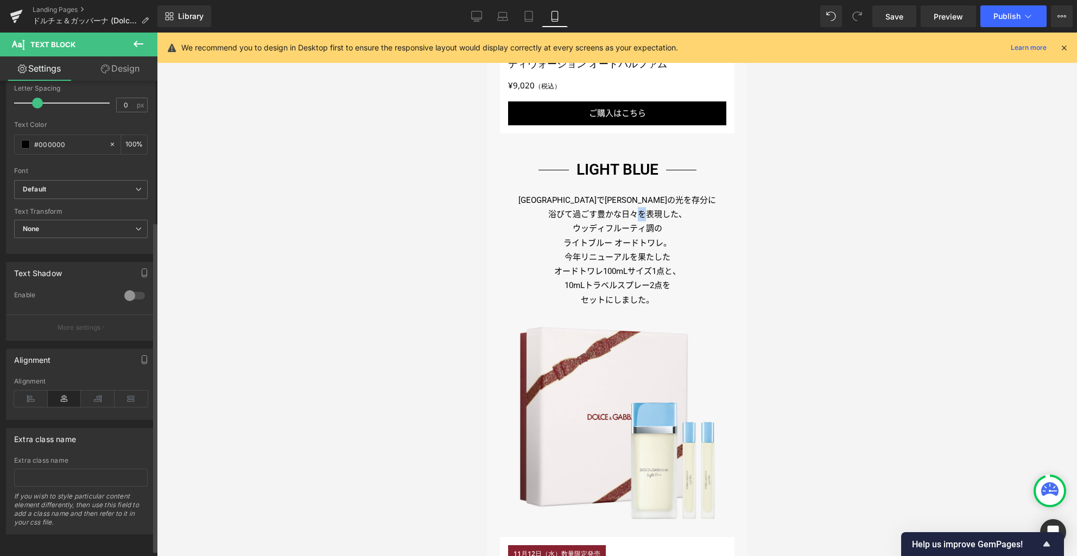
scroll to position [211, 0]
drag, startPoint x: 39, startPoint y: 399, endPoint x: 45, endPoint y: 391, distance: 9.3
click at [39, 399] on div "Alignment" at bounding box center [81, 398] width 134 height 42
click at [43, 390] on icon at bounding box center [31, 398] width 34 height 16
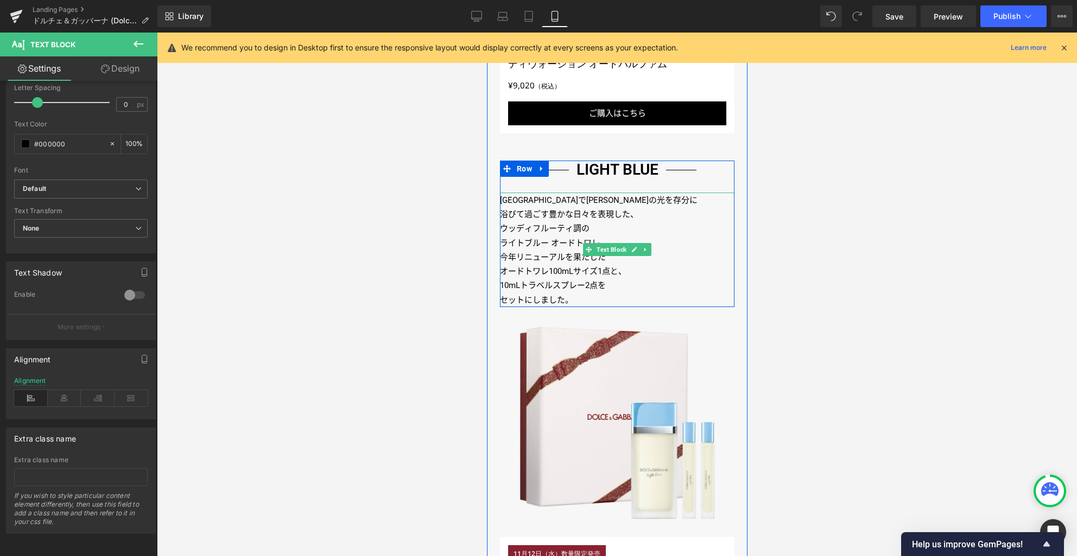
click at [625, 195] on p "[GEOGRAPHIC_DATA]で[PERSON_NAME]の光を存分に" at bounding box center [616, 200] width 235 height 14
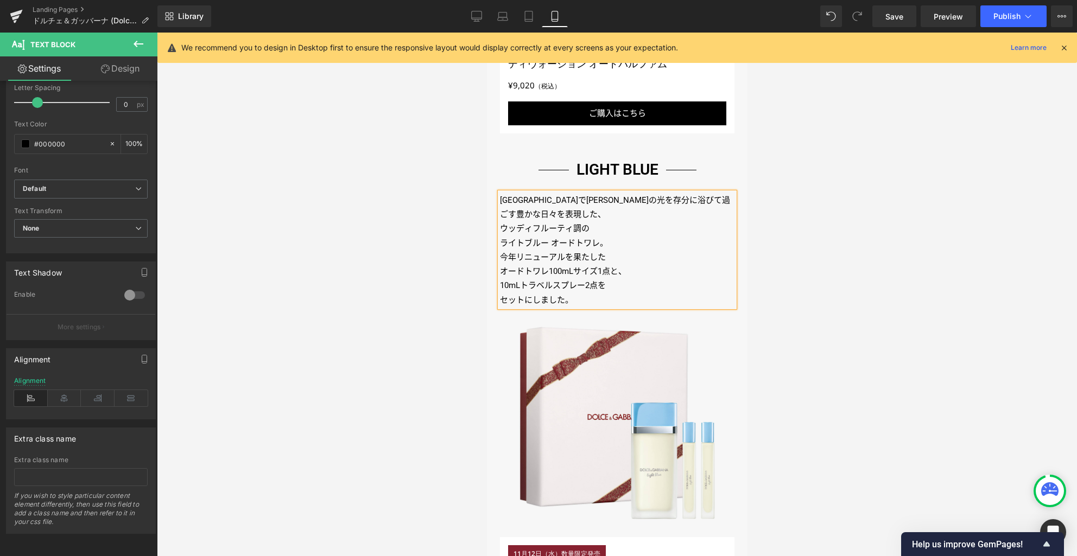
click at [619, 285] on p "10mLトラベルスプレー2点を" at bounding box center [616, 285] width 235 height 14
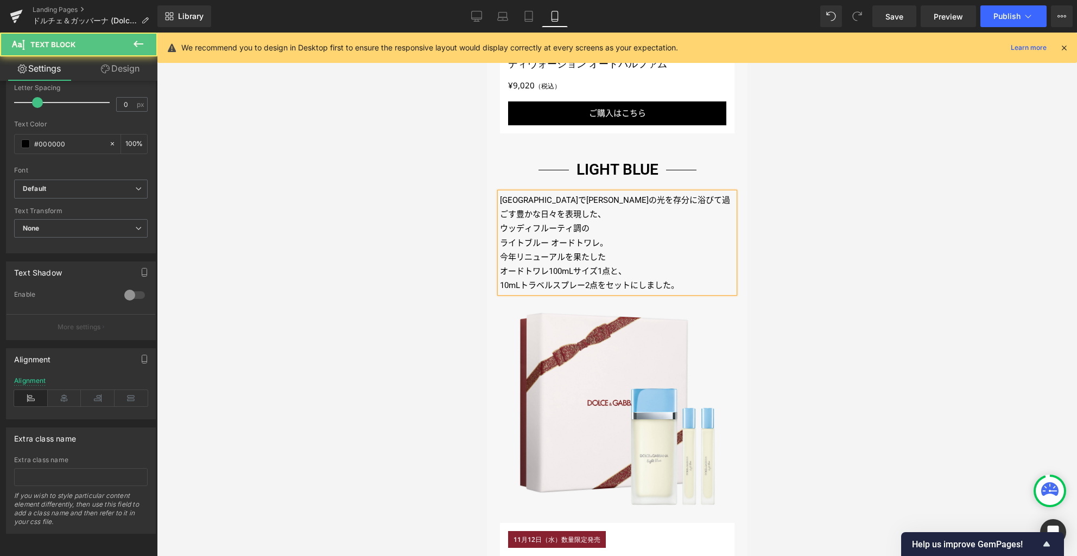
click at [635, 269] on p "オードトワレ100mLサイズ1点と、" at bounding box center [616, 271] width 235 height 14
click at [622, 257] on p "今年リニューアルを果たした" at bounding box center [616, 257] width 235 height 14
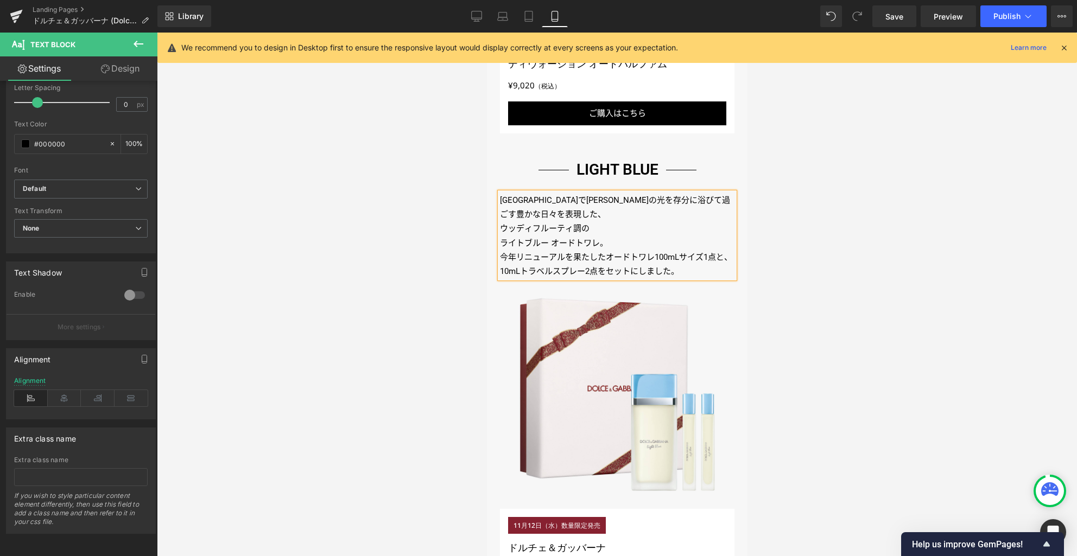
click at [609, 229] on p "ウッディフルーティ調の" at bounding box center [616, 228] width 235 height 14
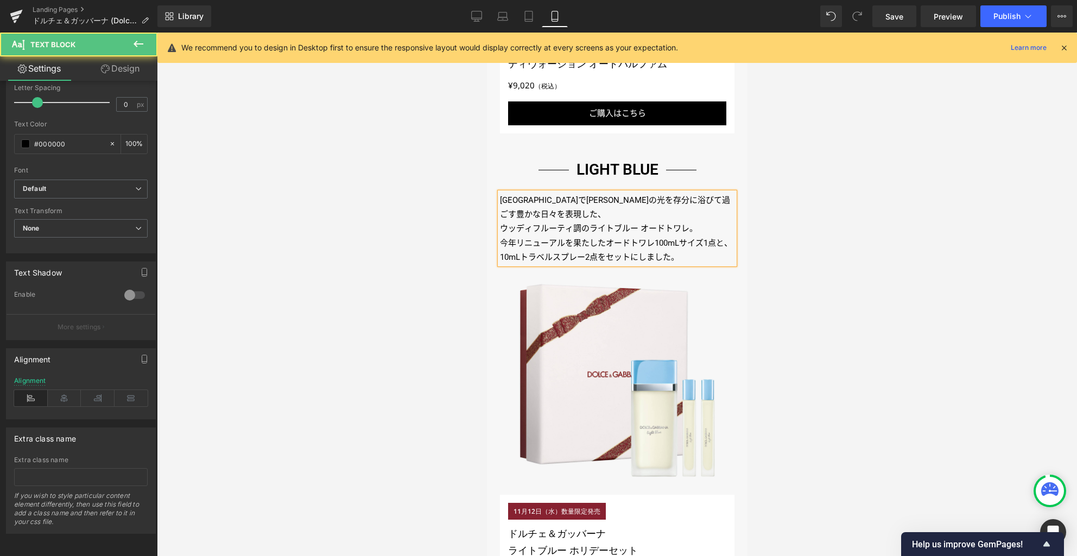
click at [609, 218] on p "カプリ島で太陽の光を存分に 浴びて過ごす豊かな日々を表現した、" at bounding box center [616, 207] width 235 height 29
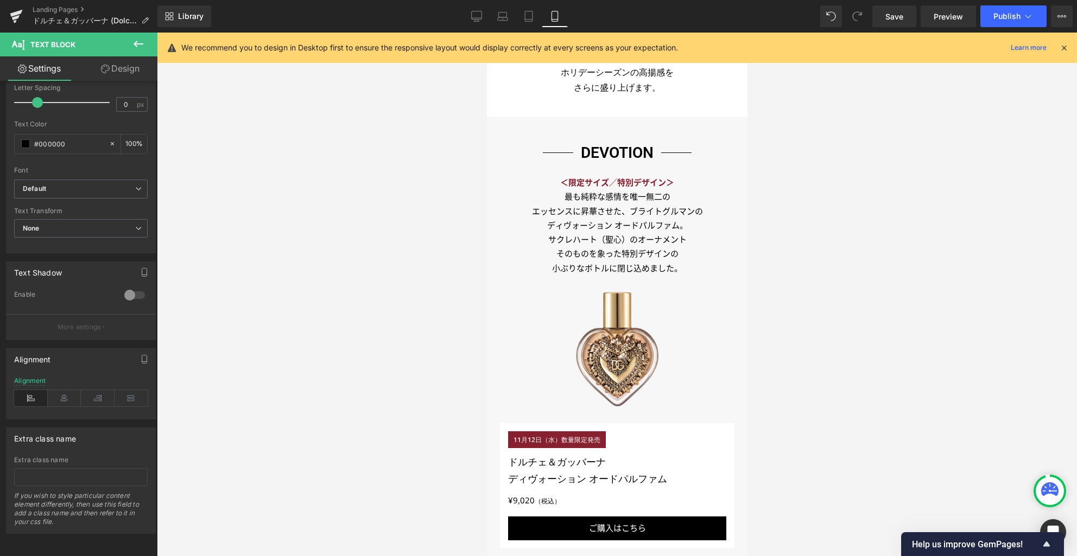
scroll to position [284, 0]
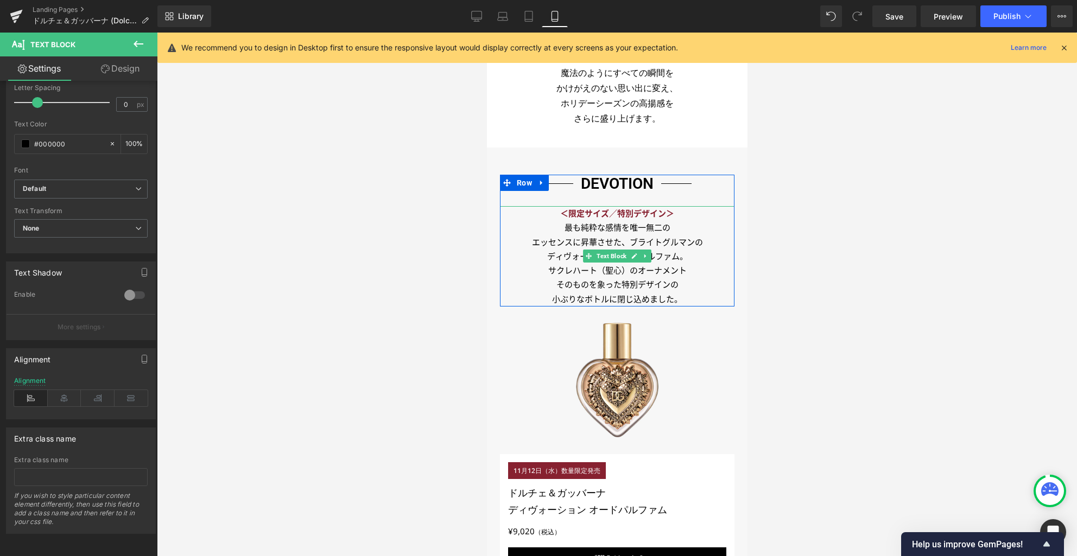
click at [684, 284] on p "そのものを 象った特別デザインの" at bounding box center [616, 285] width 235 height 14
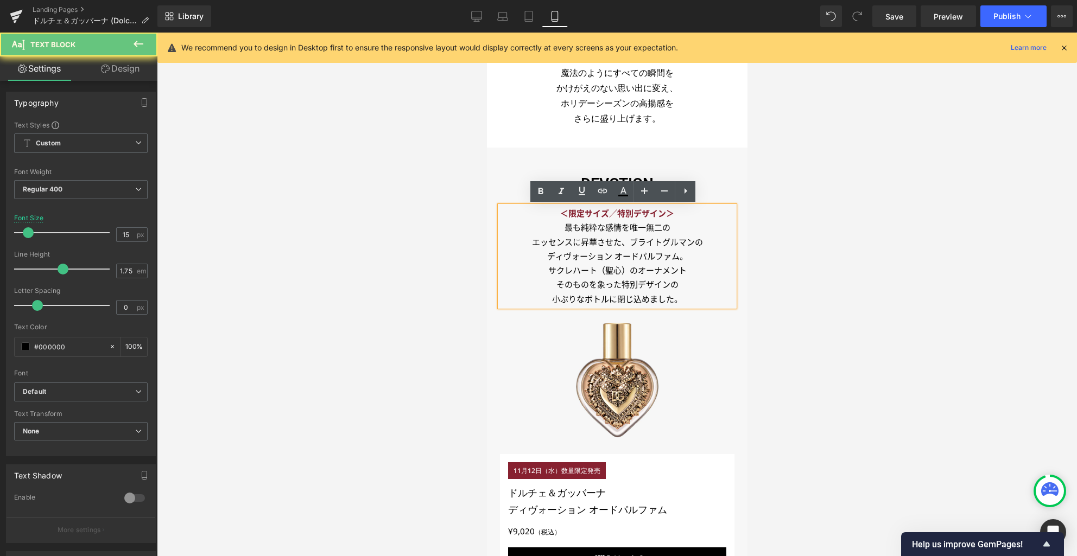
click at [673, 286] on span "象った特別デザインの" at bounding box center [637, 285] width 81 height 10
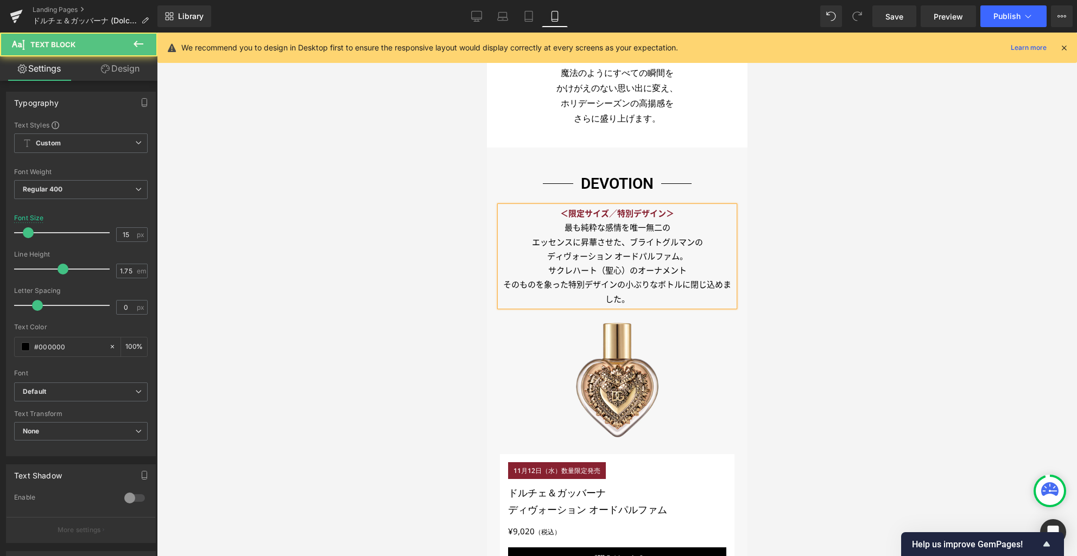
click at [692, 268] on p "サクレハート（聖心）のオーナメント" at bounding box center [616, 271] width 235 height 14
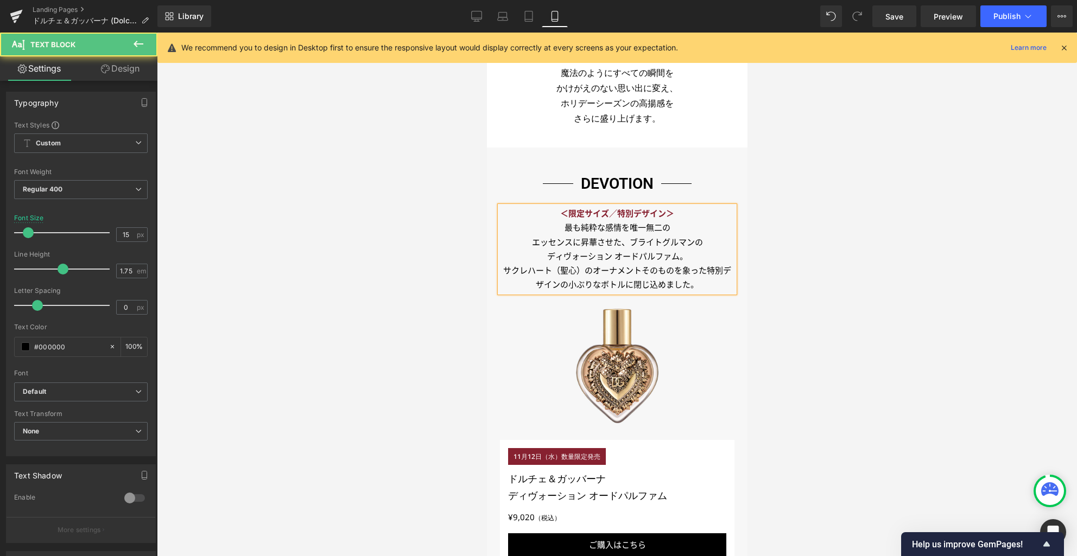
click at [714, 240] on p "エッセンスに昇華させた、ブライトグルマンの" at bounding box center [616, 243] width 235 height 14
click at [689, 228] on p "最も純粋な感情を唯一無二の" at bounding box center [616, 228] width 235 height 14
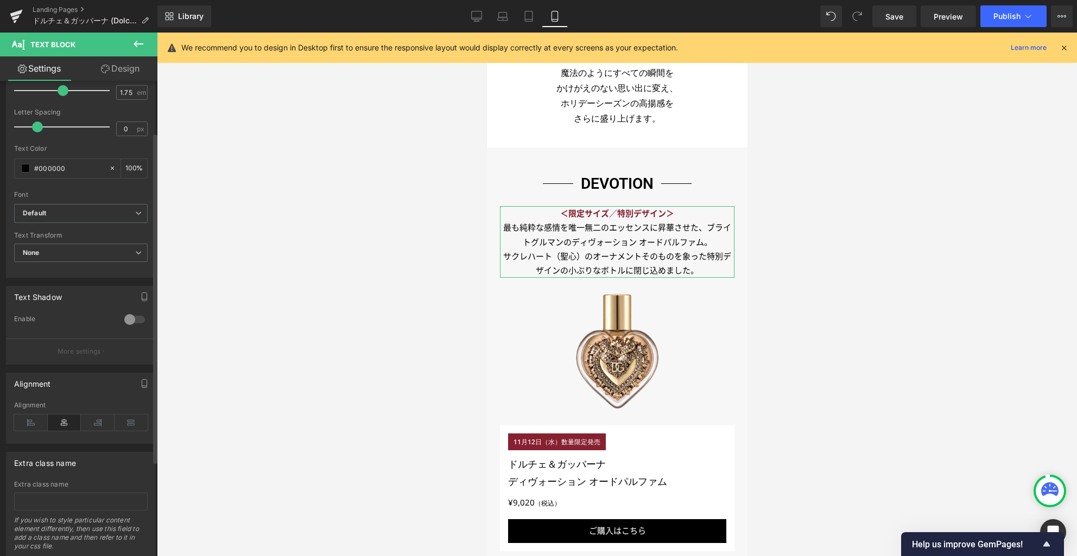
scroll to position [211, 0]
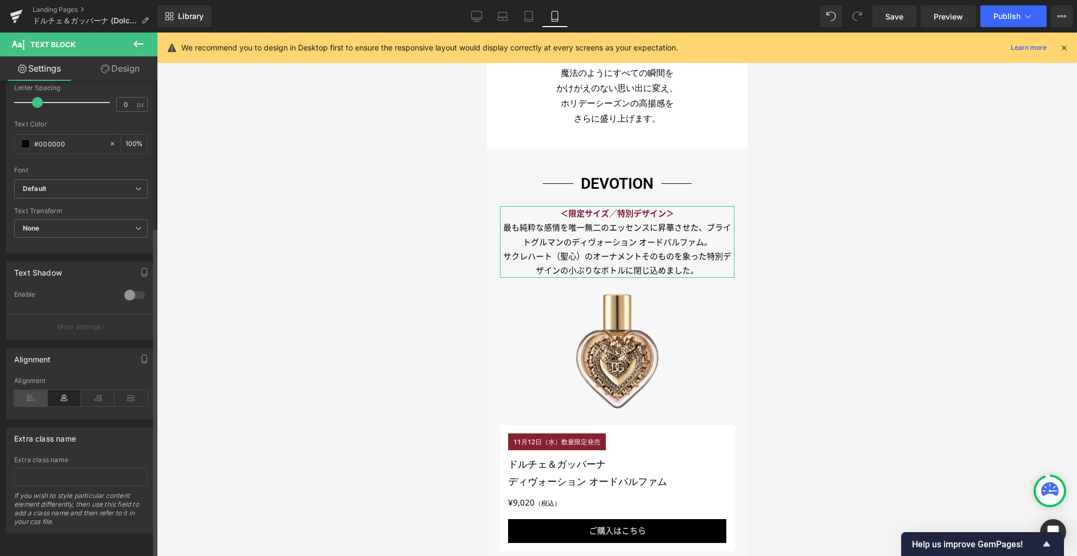
click at [34, 390] on icon at bounding box center [31, 398] width 34 height 16
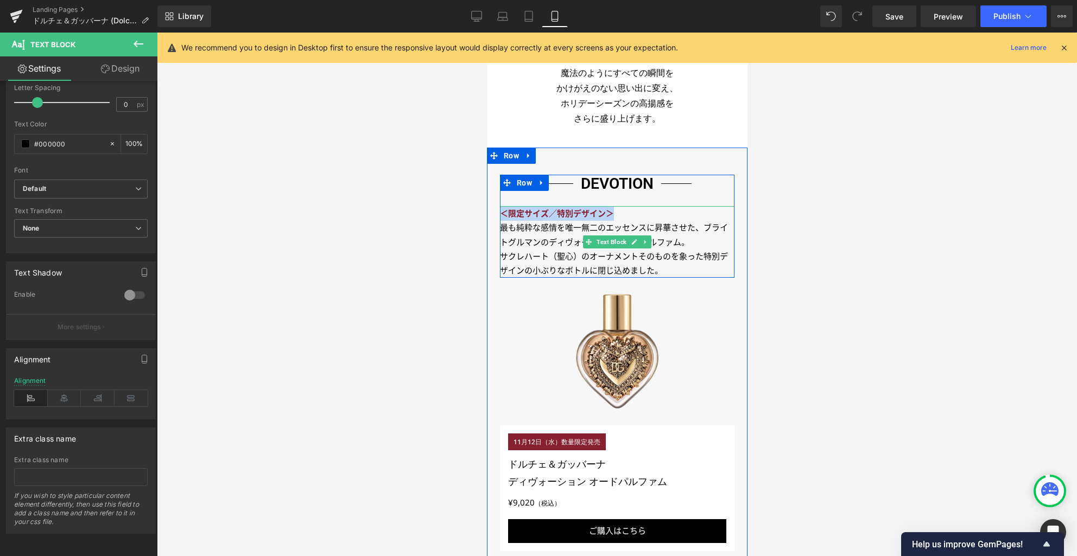
drag, startPoint x: 609, startPoint y: 214, endPoint x: 498, endPoint y: 215, distance: 110.7
click at [499, 215] on p "＜限定サイズ／特別デザイン＞" at bounding box center [616, 214] width 235 height 14
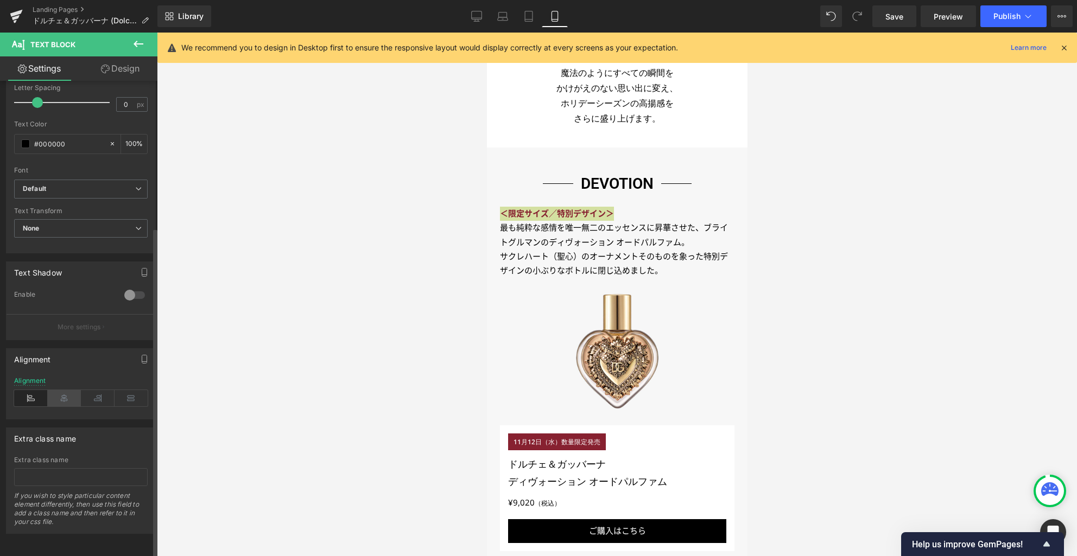
click at [66, 392] on icon at bounding box center [65, 398] width 34 height 16
click at [41, 392] on icon at bounding box center [31, 398] width 34 height 16
click at [837, 329] on div at bounding box center [617, 295] width 920 height 524
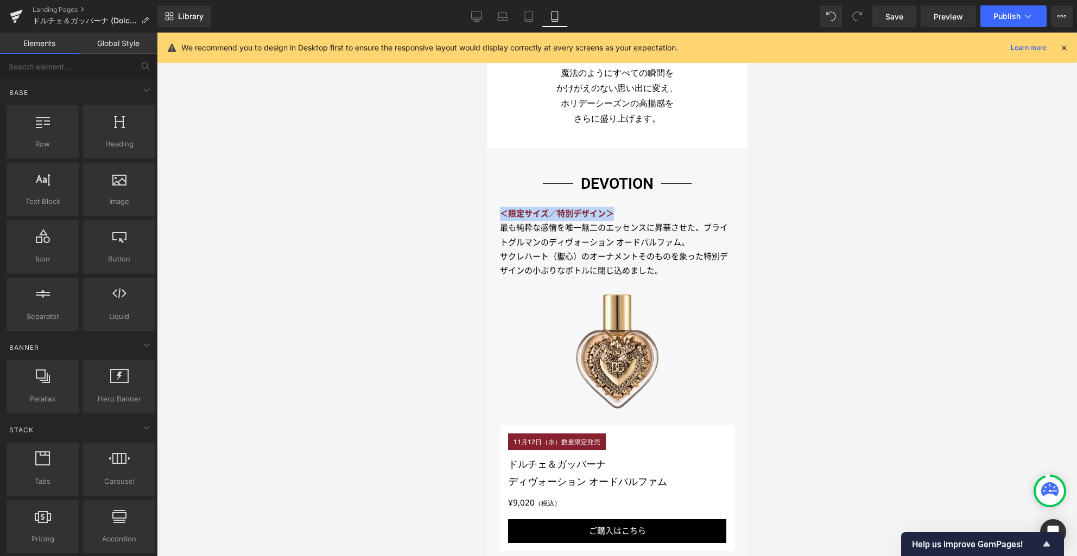
click at [651, 244] on span "ディヴォーション オードパルファム。" at bounding box center [618, 243] width 141 height 10
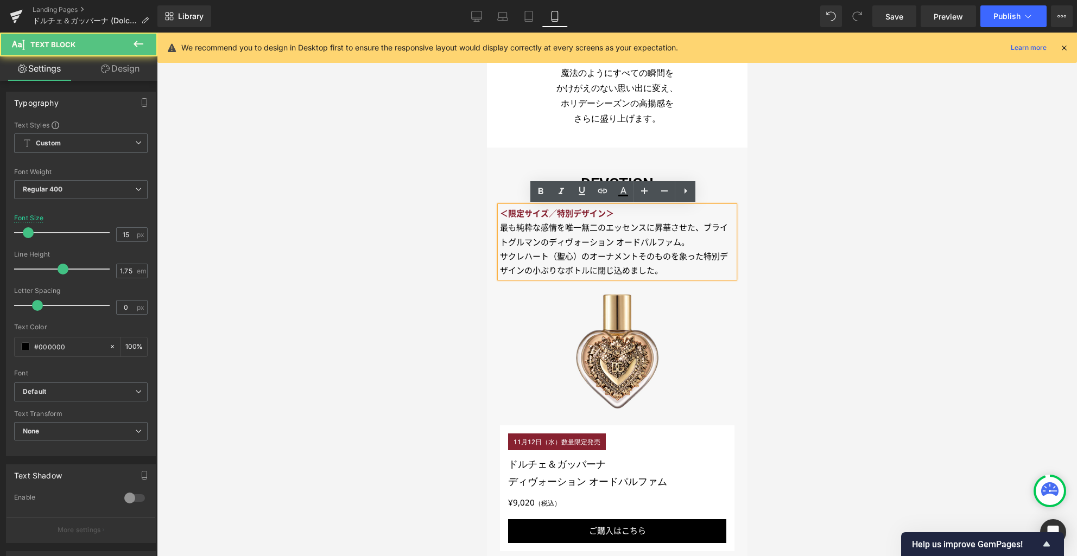
click at [840, 275] on div at bounding box center [617, 295] width 920 height 524
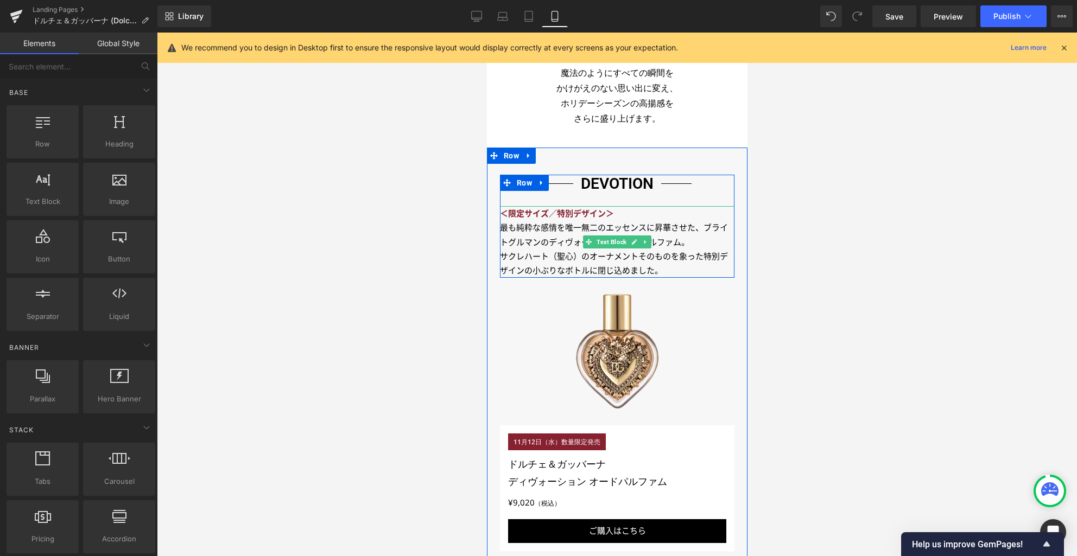
click at [643, 246] on link at bounding box center [644, 242] width 11 height 13
click at [636, 244] on icon at bounding box center [639, 242] width 6 height 7
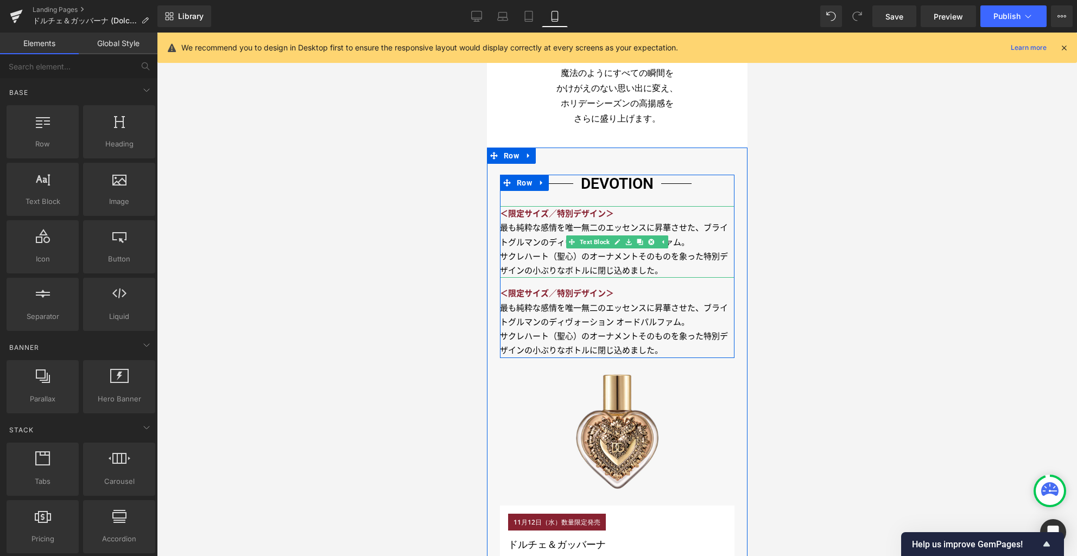
click at [612, 226] on span "エッセンスに昇華させた、ブライトグルマンの" at bounding box center [613, 235] width 228 height 24
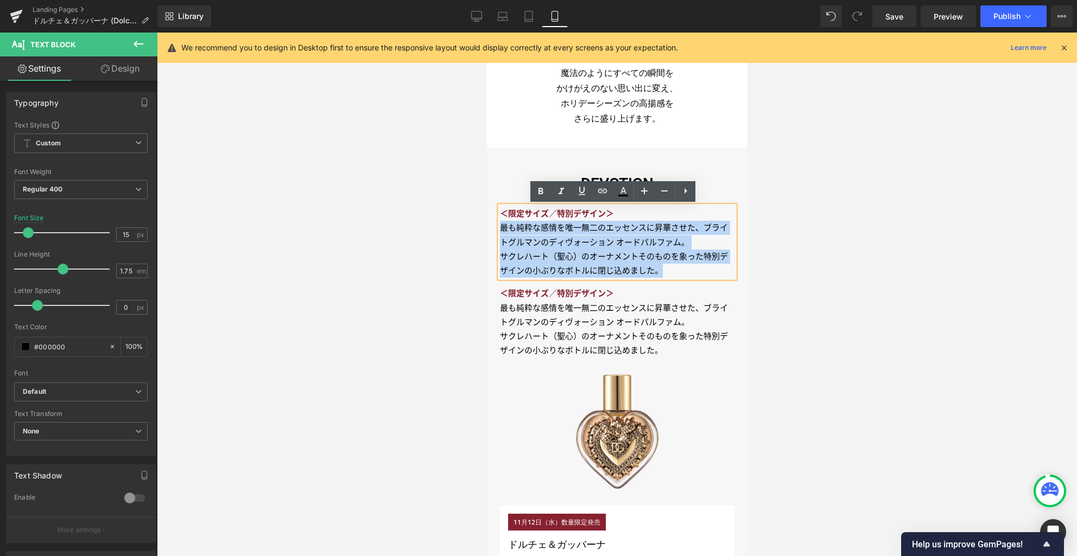
drag, startPoint x: 664, startPoint y: 271, endPoint x: 498, endPoint y: 231, distance: 171.0
click at [499, 231] on div "＜限定サイズ／特別デザイン＞ 最も純粋な感情を唯一無二の エッセンスに昇華させた、ブライトグルマンの ディヴォーション オードパルファム。 サクレハート（聖心…" at bounding box center [616, 242] width 235 height 72
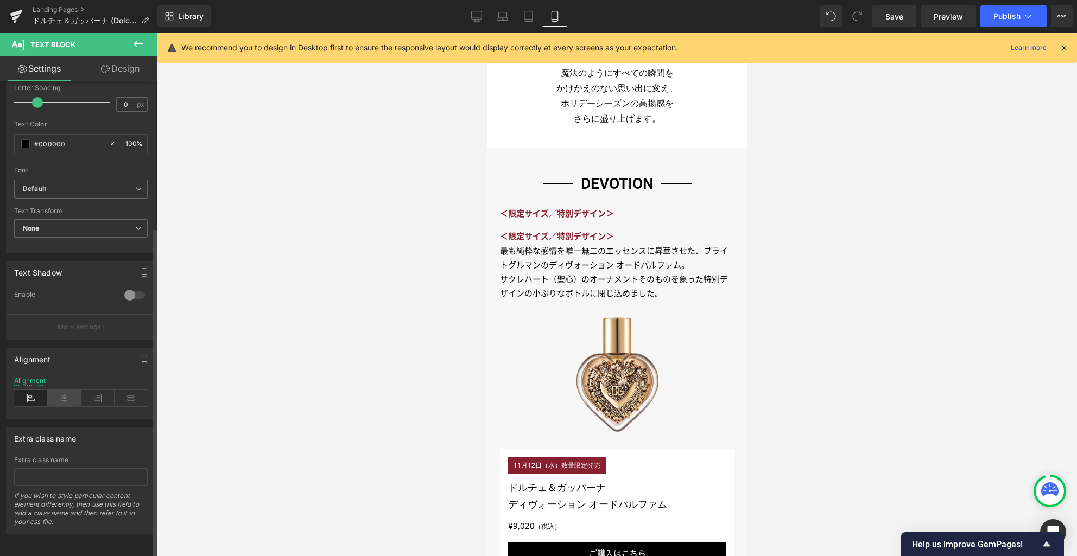
click at [66, 390] on icon at bounding box center [65, 398] width 34 height 16
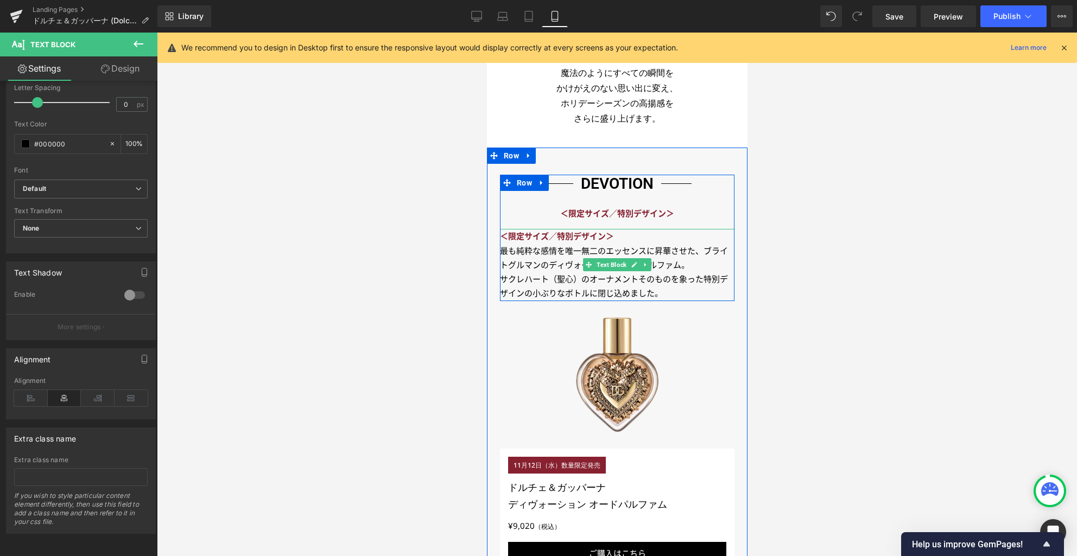
click at [592, 233] on strong "＜限定サイズ／特別デザイン＞" at bounding box center [556, 237] width 114 height 10
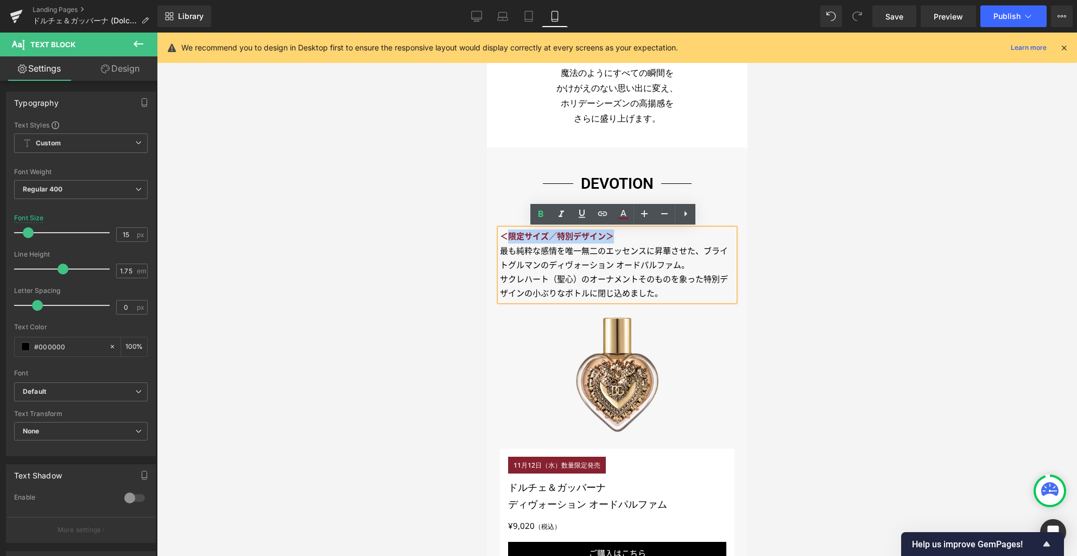
drag, startPoint x: 623, startPoint y: 236, endPoint x: 500, endPoint y: 236, distance: 123.2
click at [500, 236] on p "＜限定サイズ／特別デザイン＞" at bounding box center [616, 237] width 235 height 14
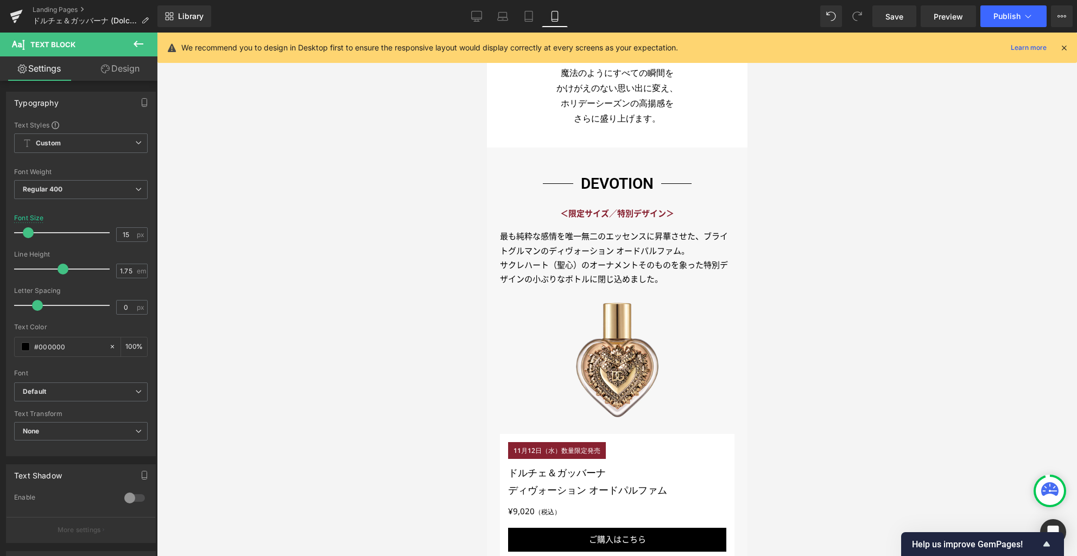
click at [834, 243] on div at bounding box center [617, 295] width 920 height 524
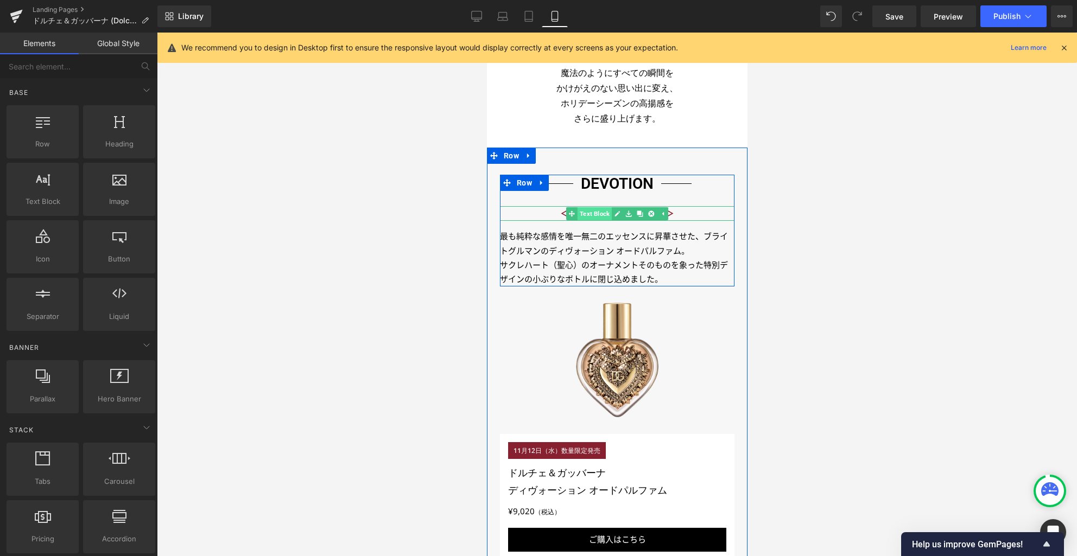
click at [597, 214] on span "Text Block" at bounding box center [594, 213] width 34 height 13
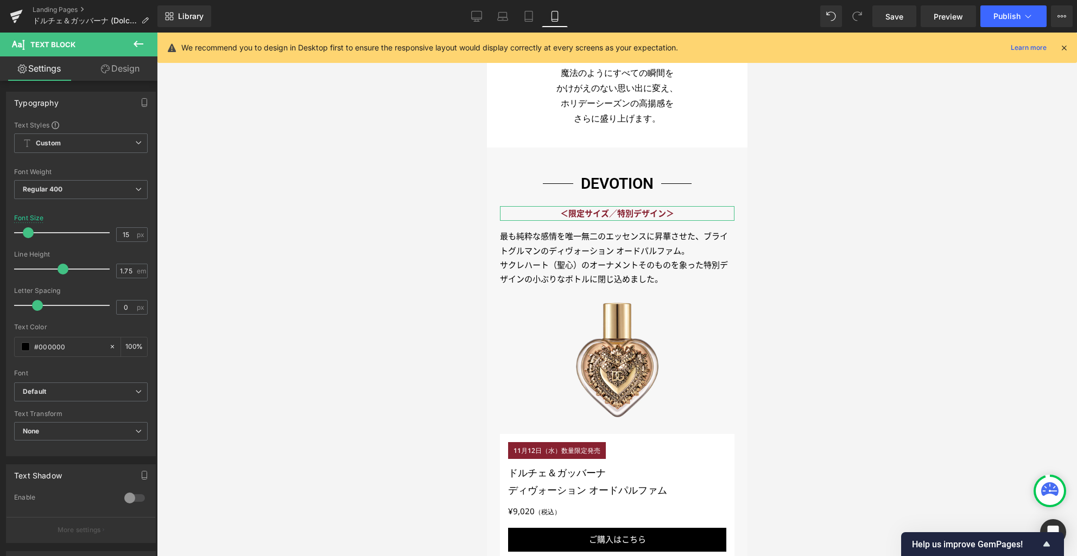
click at [132, 78] on link "Design" at bounding box center [120, 68] width 79 height 24
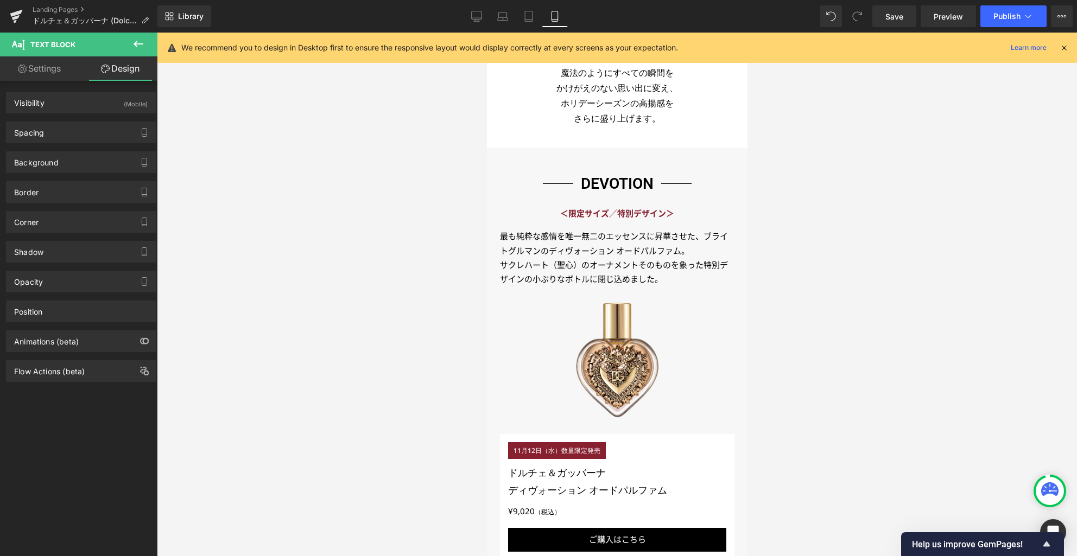
click at [528, 250] on span "エッセンスに昇華させた、ブライトグルマンの" at bounding box center [613, 244] width 228 height 24
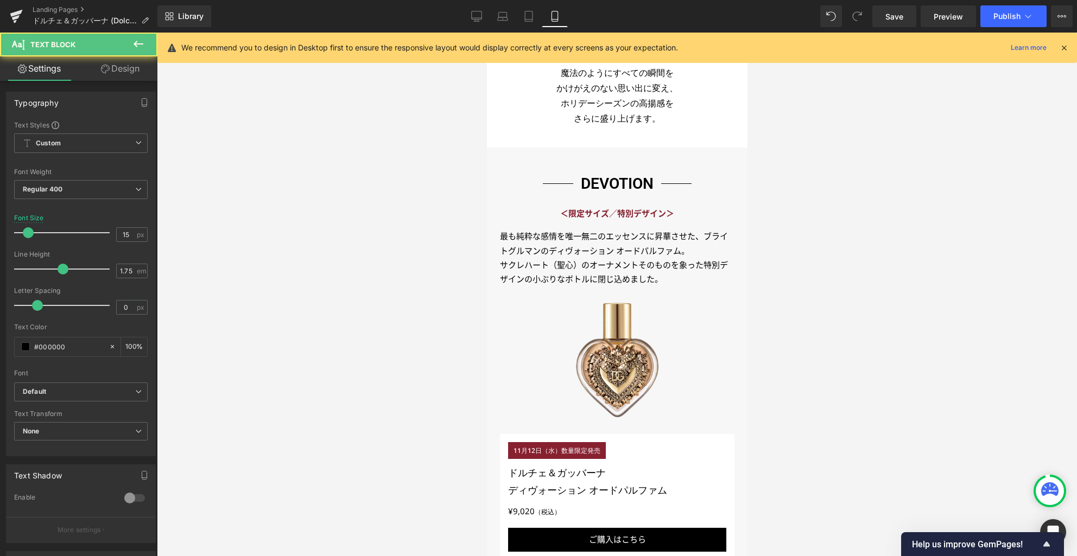
click at [114, 71] on link "Design" at bounding box center [120, 68] width 79 height 24
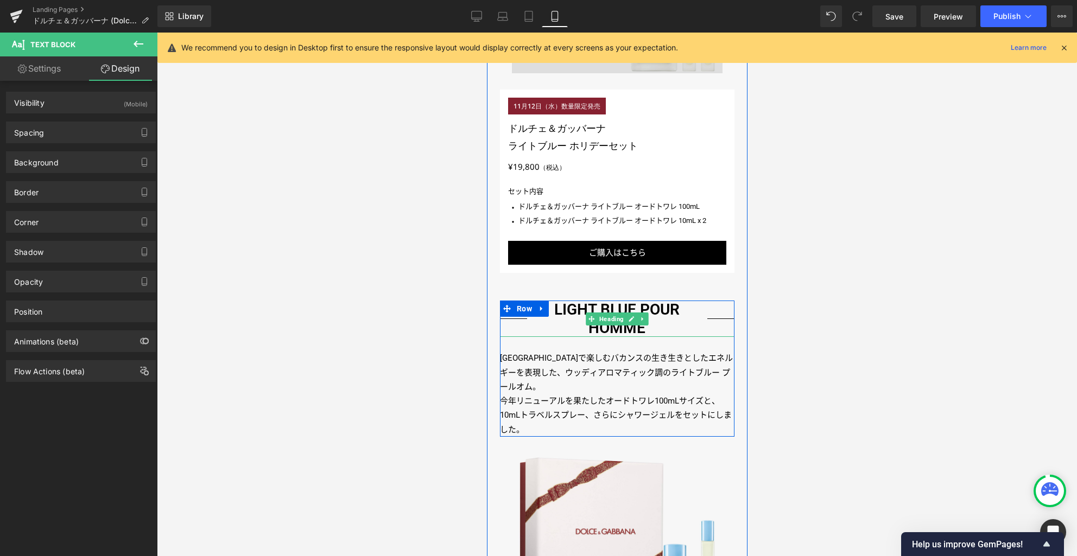
scroll to position [1260, 0]
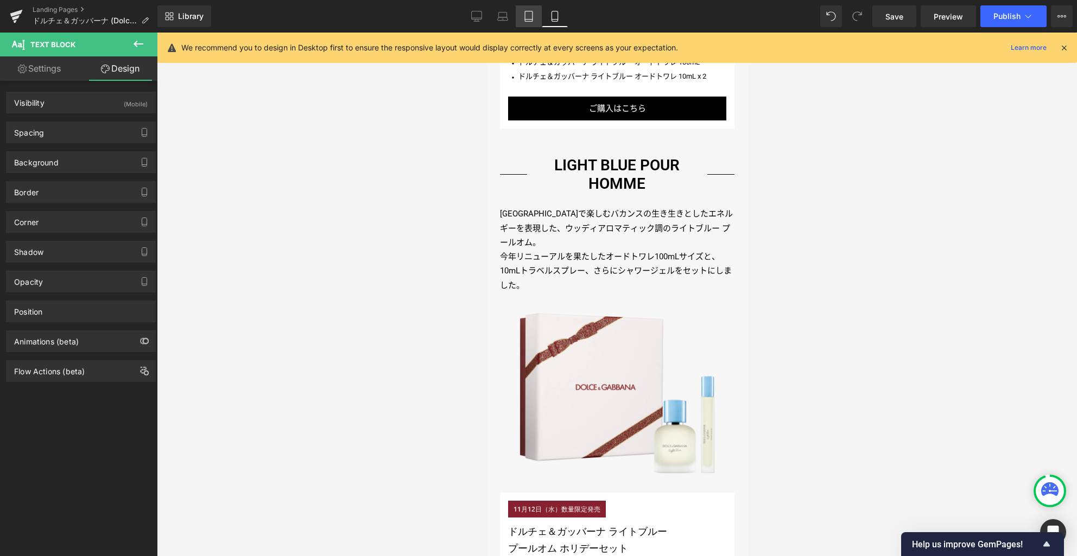
click at [529, 18] on icon at bounding box center [528, 16] width 11 height 11
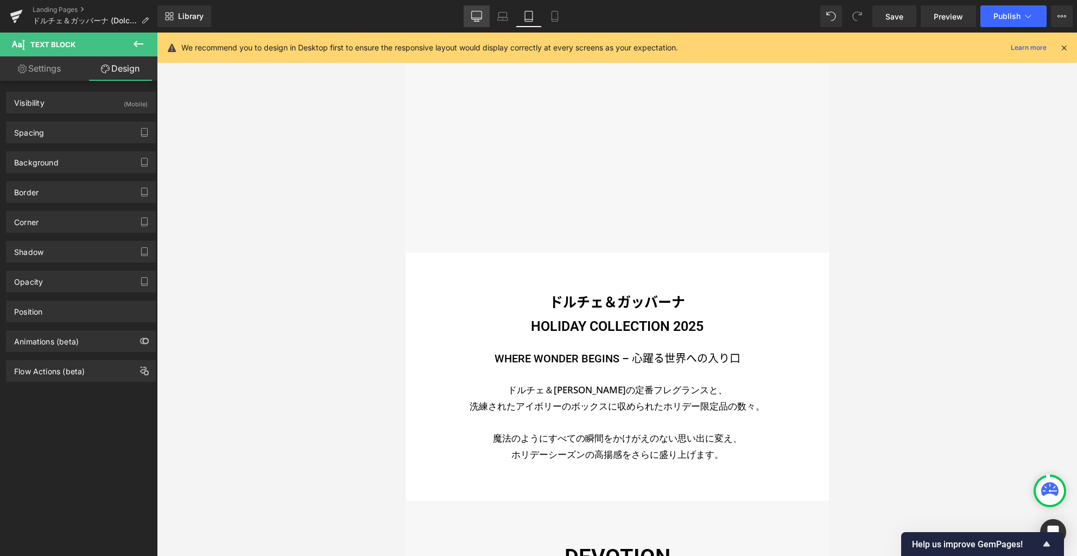
click at [479, 17] on icon at bounding box center [476, 16] width 11 height 11
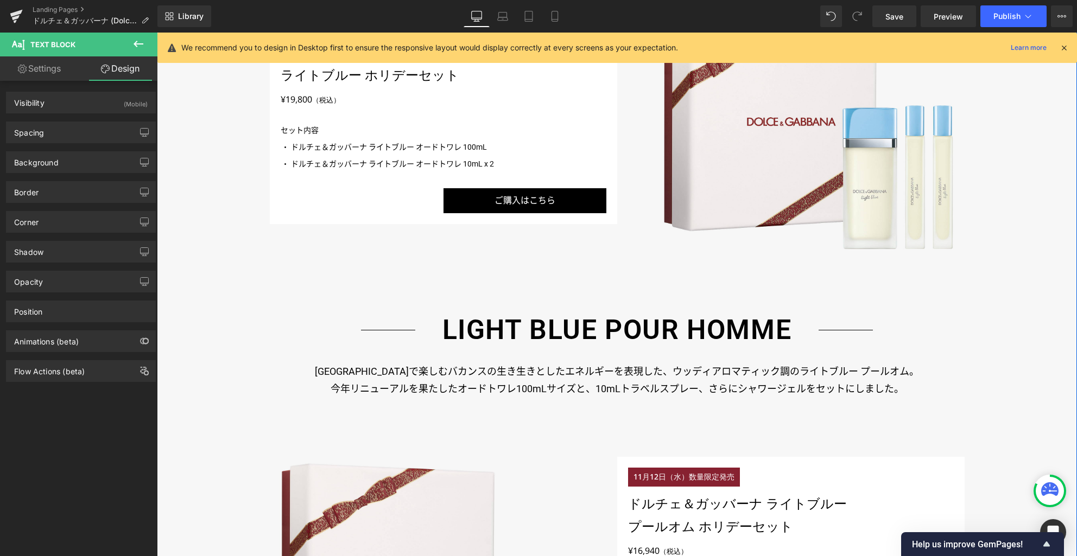
scroll to position [1623, 0]
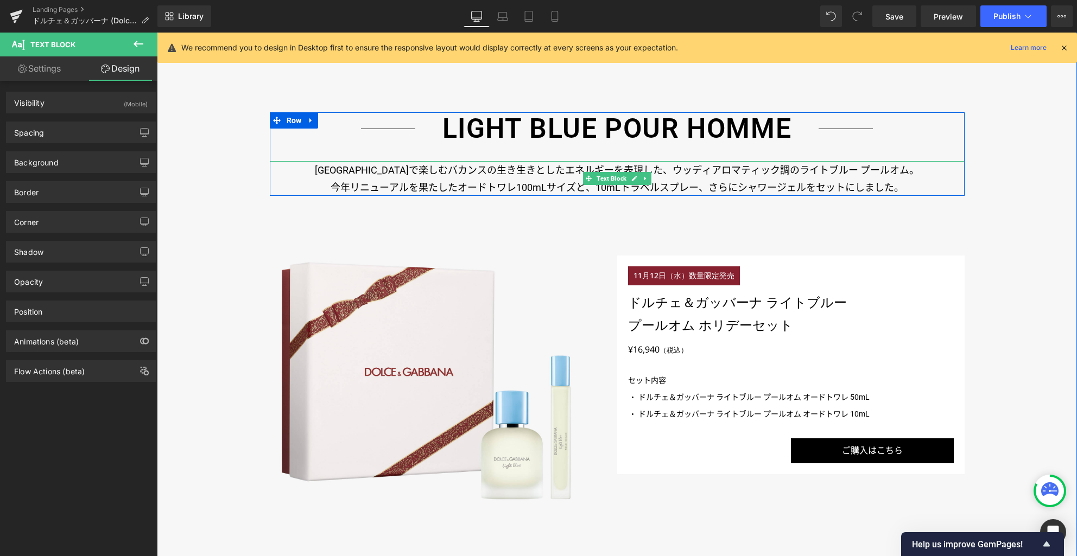
click at [555, 187] on p "今年リニューアルを果たしたオードトワレ100mLサイズと、10mLトラベルスプレー、さらにシャワージェルをセットにしました。" at bounding box center [617, 187] width 695 height 17
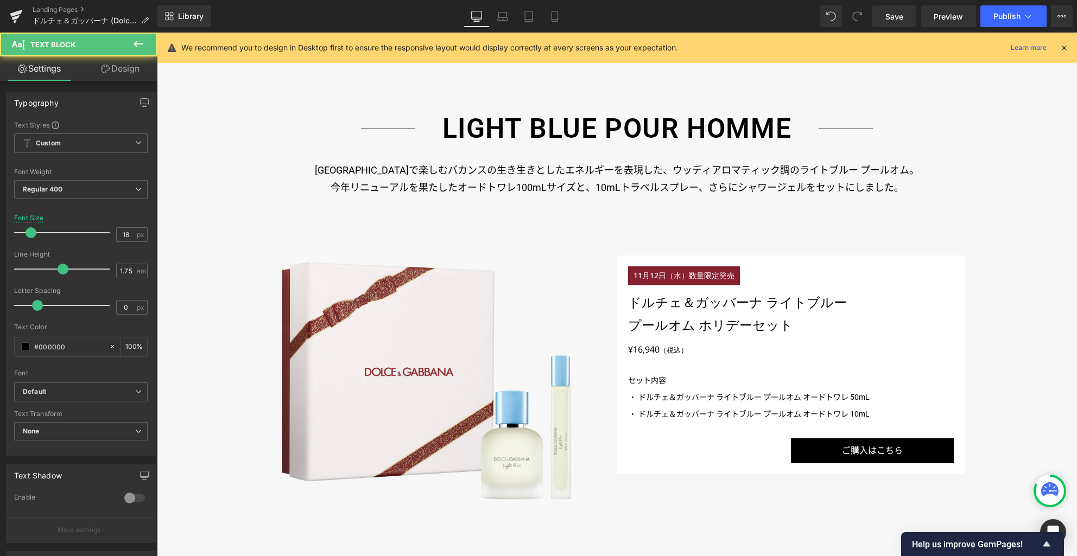
click at [139, 68] on link "Design" at bounding box center [120, 68] width 79 height 24
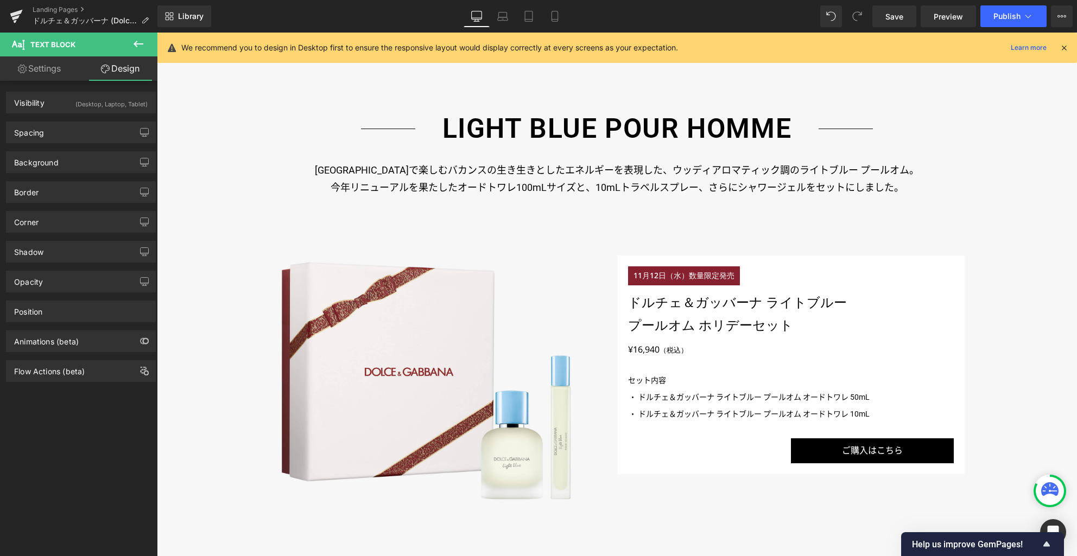
click at [45, 67] on link "Settings" at bounding box center [39, 68] width 79 height 24
type input "100"
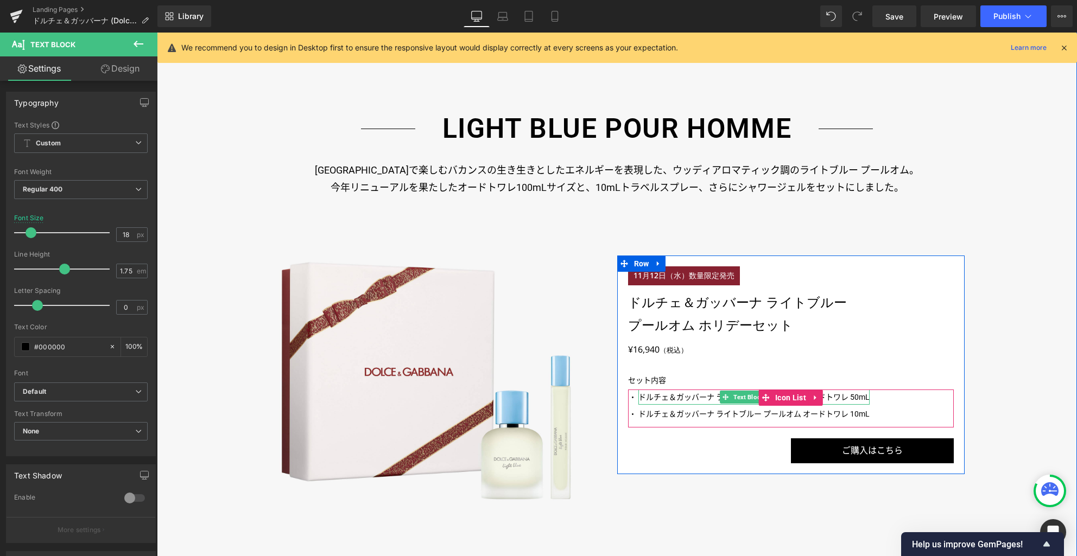
click at [650, 397] on p "ドルチェ＆ガッバーナ ライトブルー プールオム オードトワレ 50mL" at bounding box center [753, 397] width 231 height 15
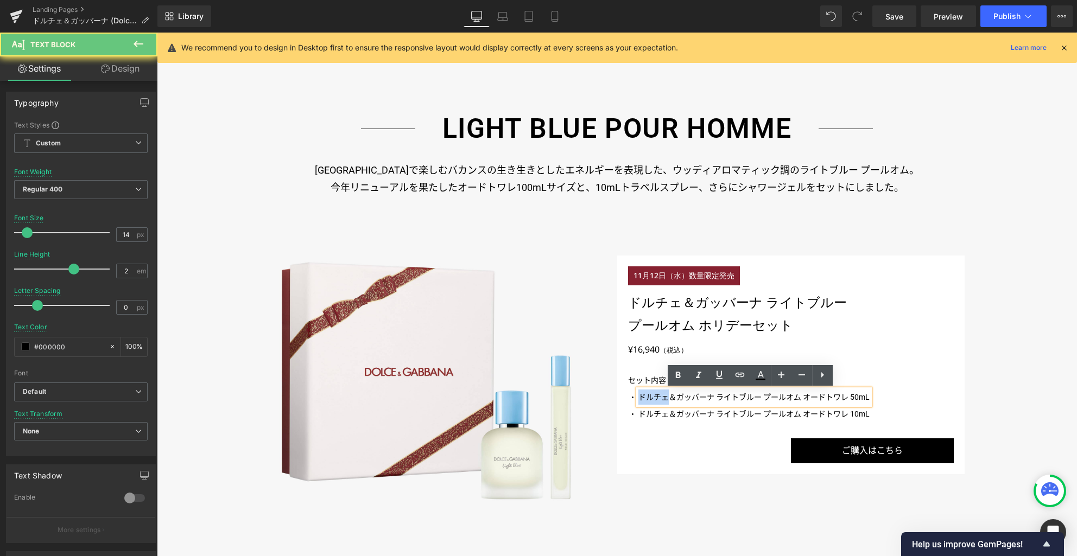
click at [650, 397] on p "ドルチェ＆ガッバーナ ライトブルー プールオム オードトワレ 50mL" at bounding box center [753, 397] width 231 height 15
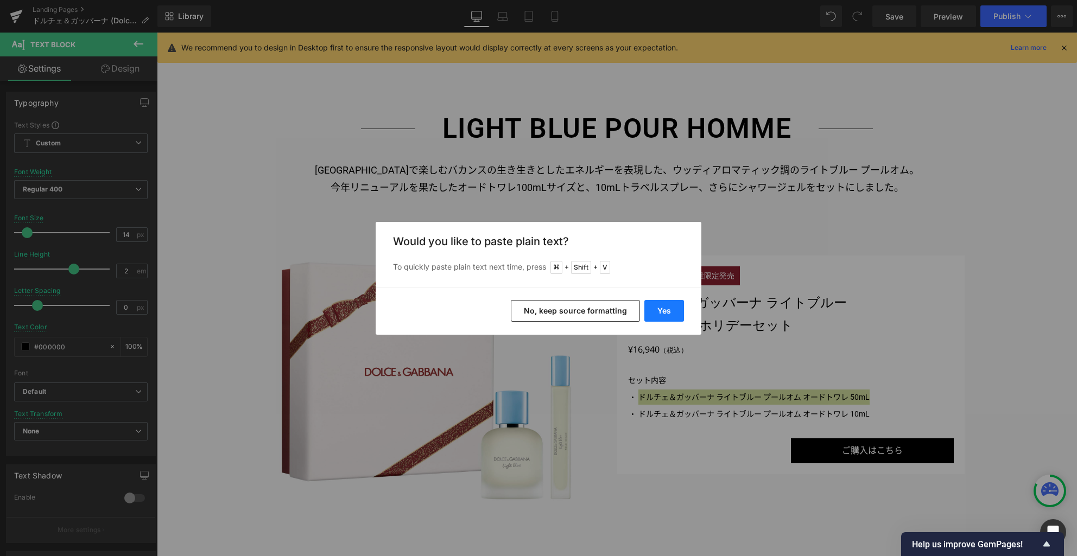
click at [666, 314] on button "Yes" at bounding box center [664, 311] width 40 height 22
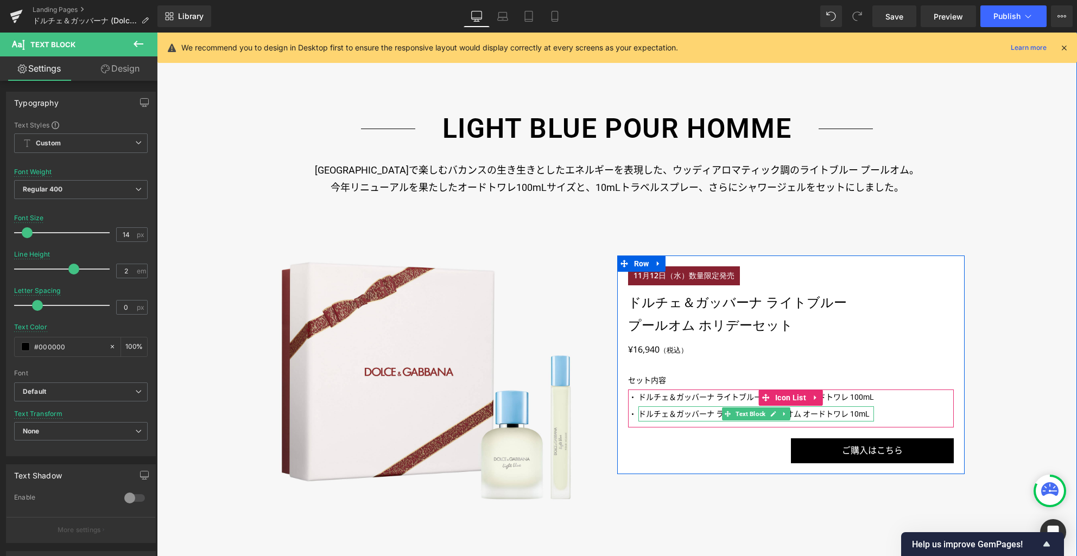
click at [672, 413] on p "ドルチェ＆ガッバーナ ライトブルー プールオム オードトワレ 10mL" at bounding box center [756, 414] width 236 height 15
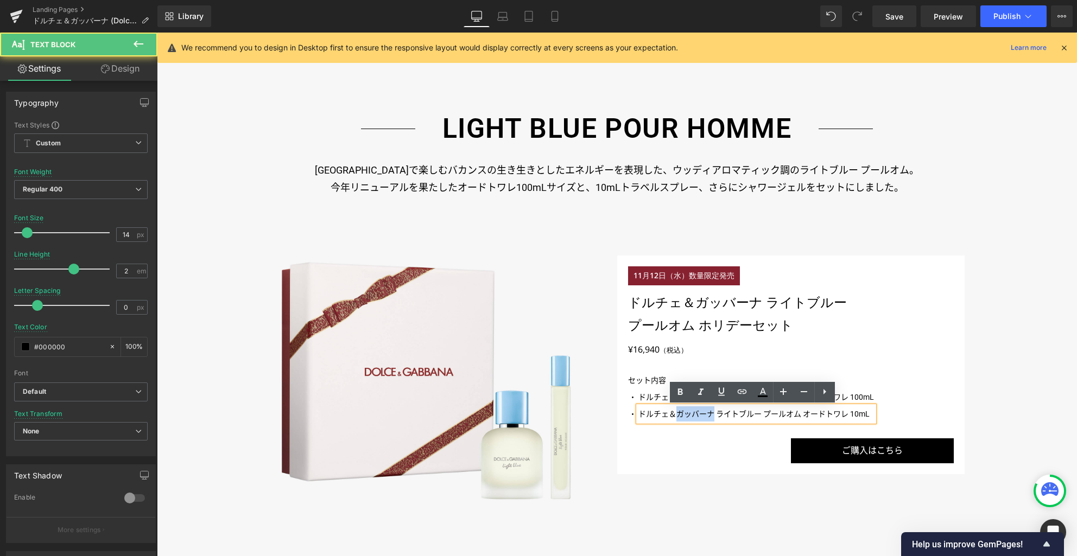
click at [672, 413] on p "ドルチェ＆ガッバーナ ライトブルー プールオム オードトワレ 10mL" at bounding box center [756, 414] width 236 height 15
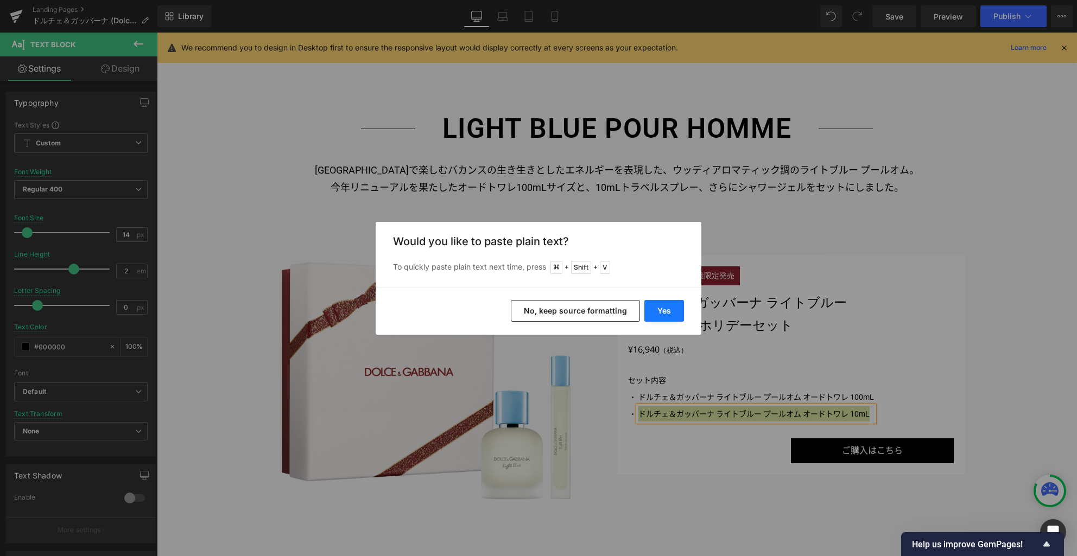
click at [676, 316] on button "Yes" at bounding box center [664, 311] width 40 height 22
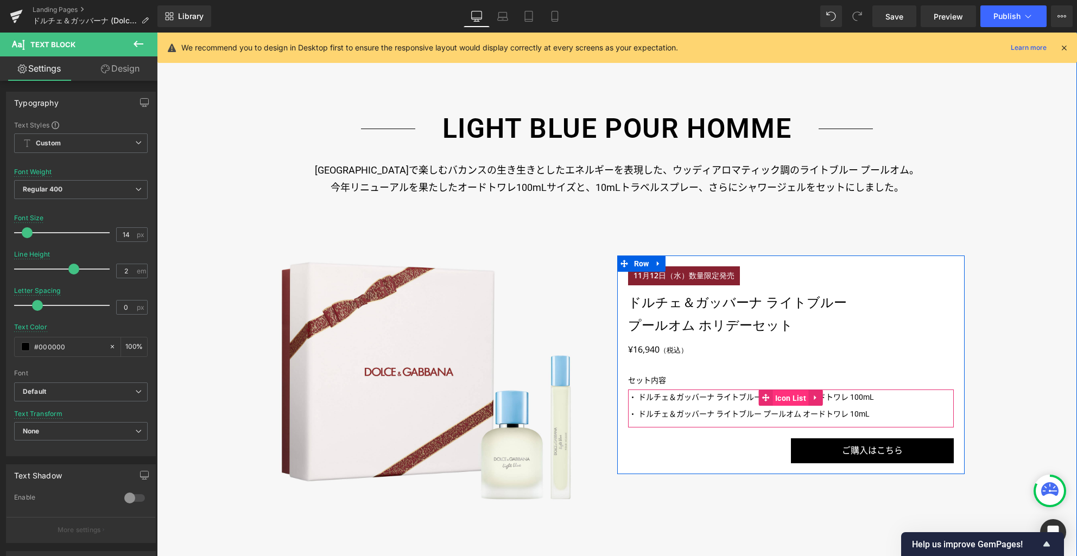
click at [777, 398] on span "Icon List" at bounding box center [790, 398] width 36 height 16
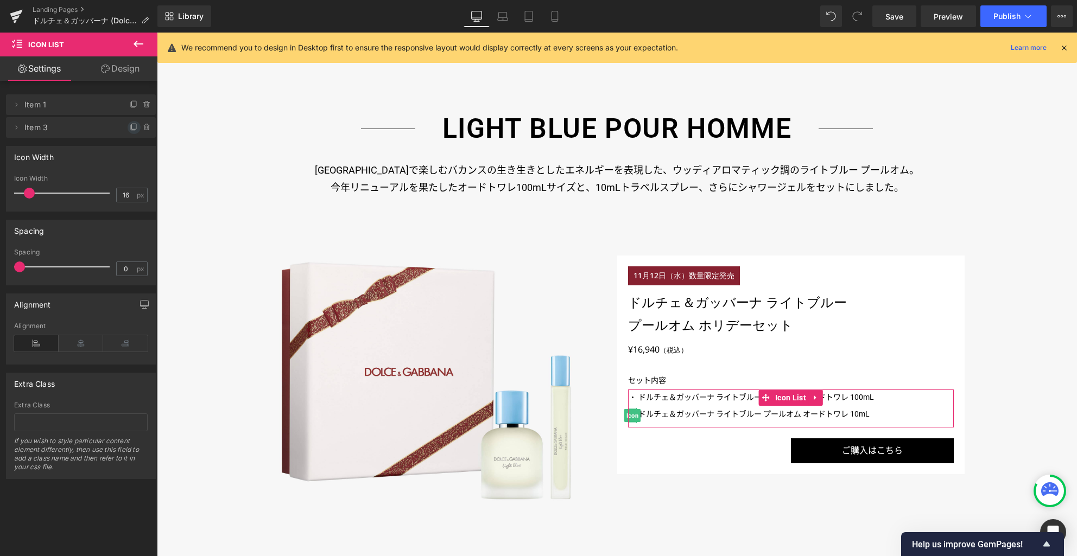
click at [131, 130] on icon at bounding box center [133, 127] width 4 height 5
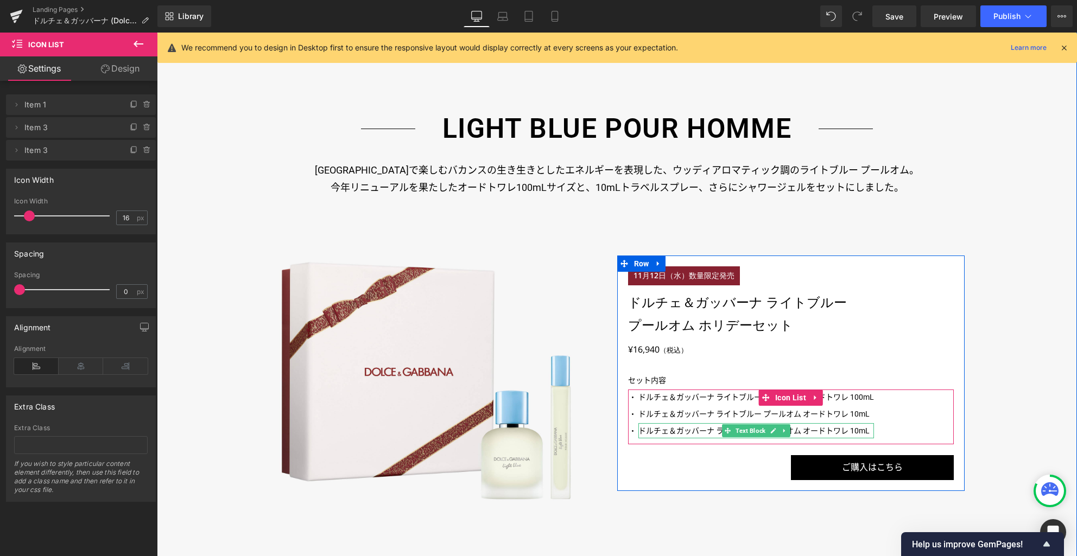
click at [704, 433] on p "ドルチェ＆ガッバーナ ライトブルー プールオム オードトワレ 10mL" at bounding box center [756, 430] width 236 height 15
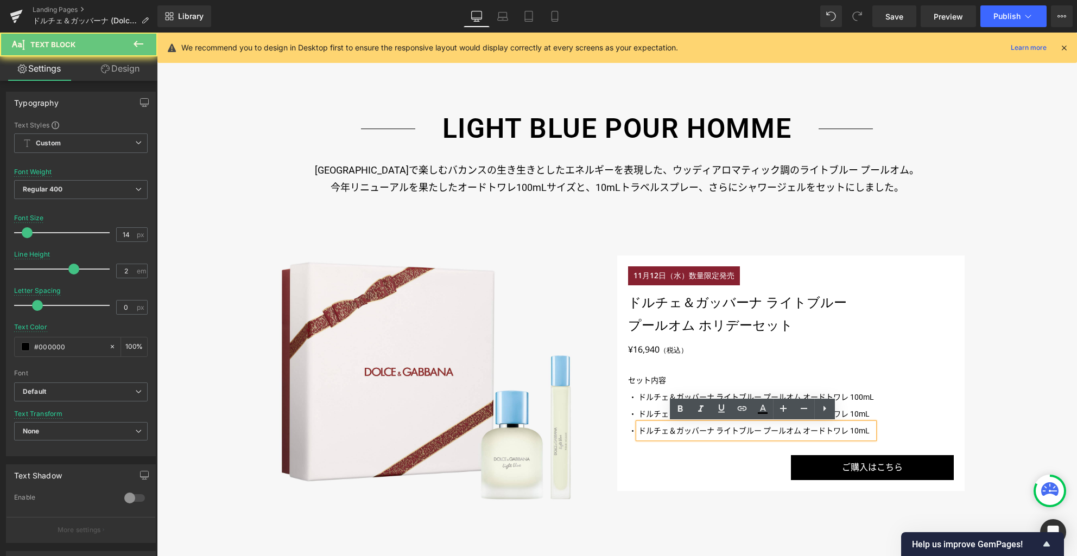
click at [693, 430] on p "ドルチェ＆ガッバーナ ライトブルー プールオム オードトワレ 10mL" at bounding box center [756, 430] width 236 height 15
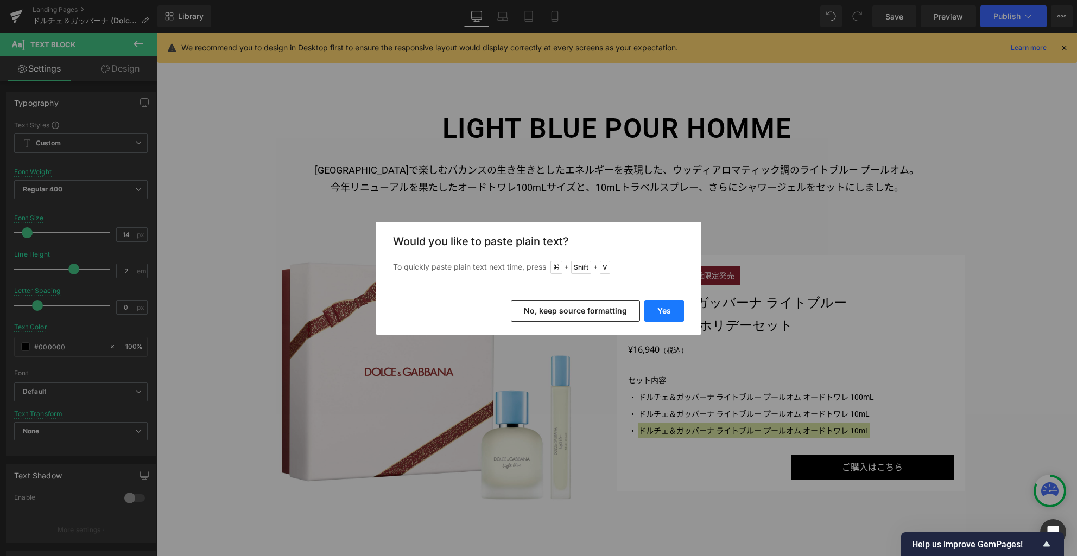
click at [665, 310] on button "Yes" at bounding box center [664, 311] width 40 height 22
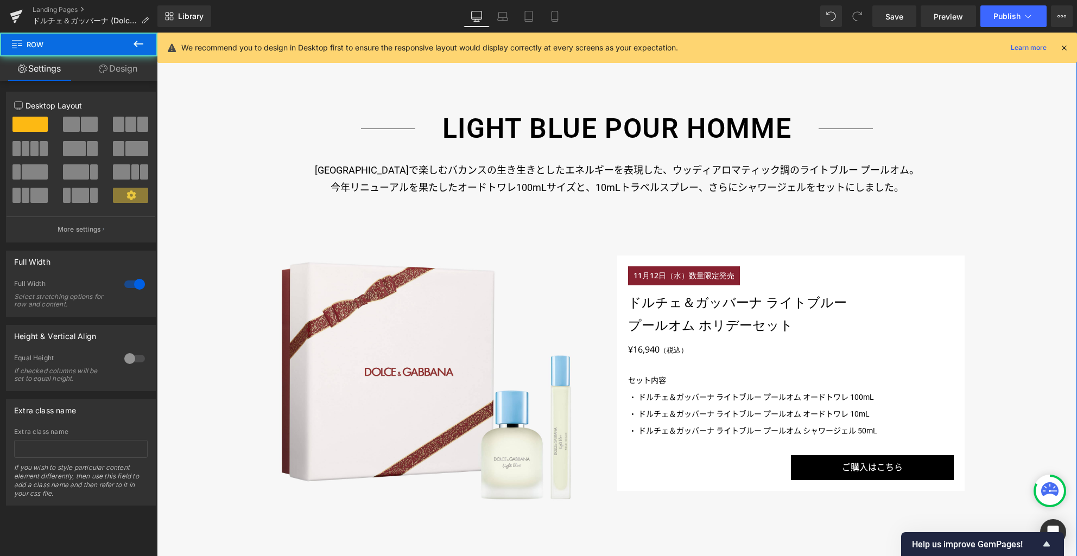
click at [1031, 322] on div "DEVOTION Heading ＜限定サイズ／特別デザイン＞ 最も純粋な感情を唯一無二のエッセンスに昇華させた、ブライトグルマンのディヴォーション オードパ…" at bounding box center [617, 93] width 920 height 1793
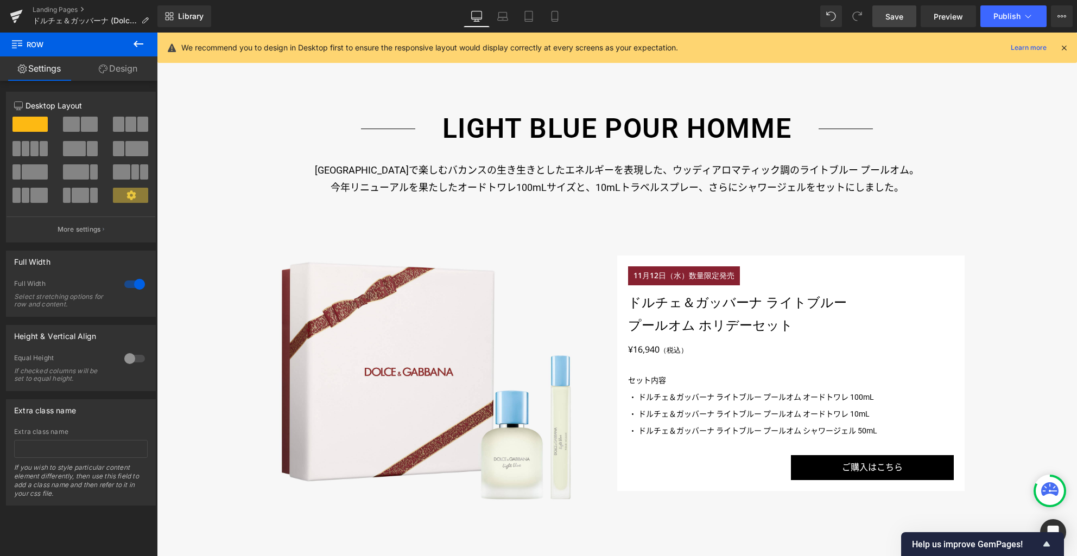
click at [892, 16] on span "Save" at bounding box center [894, 16] width 18 height 11
click at [557, 18] on icon at bounding box center [554, 16] width 11 height 11
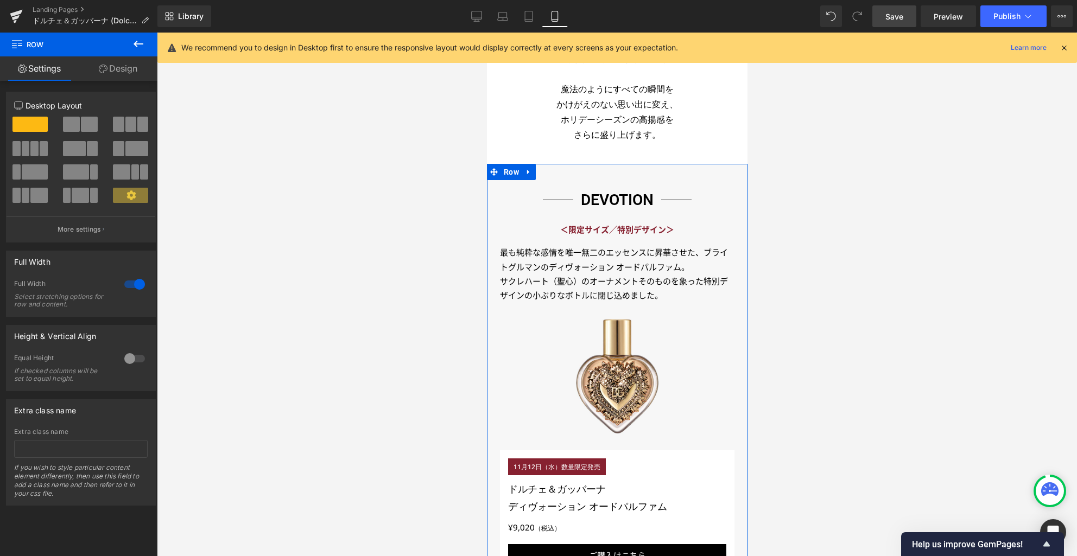
scroll to position [0, 0]
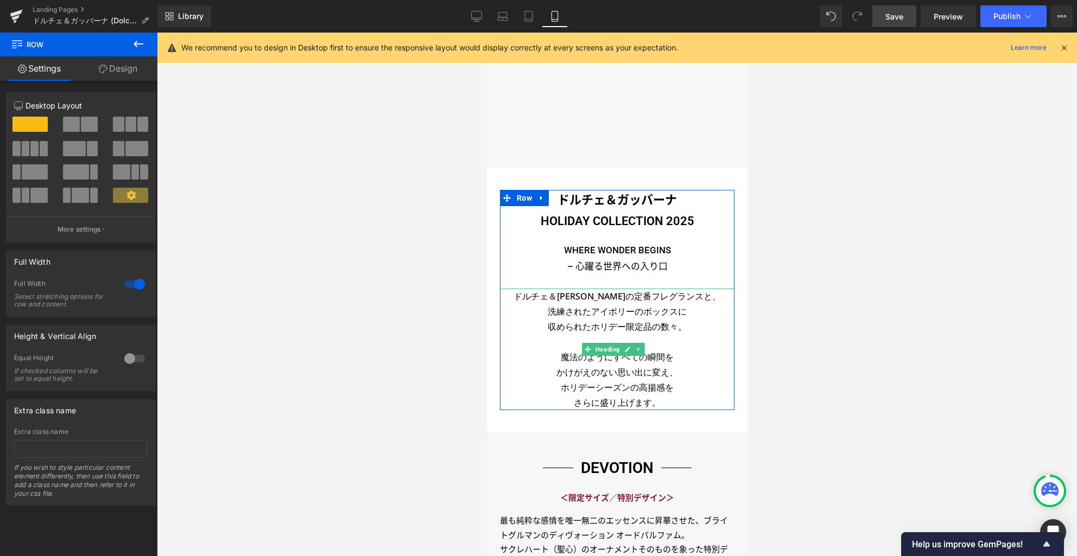
click at [628, 309] on h3 "洗練されたアイボリーのボックスに" at bounding box center [616, 311] width 235 height 15
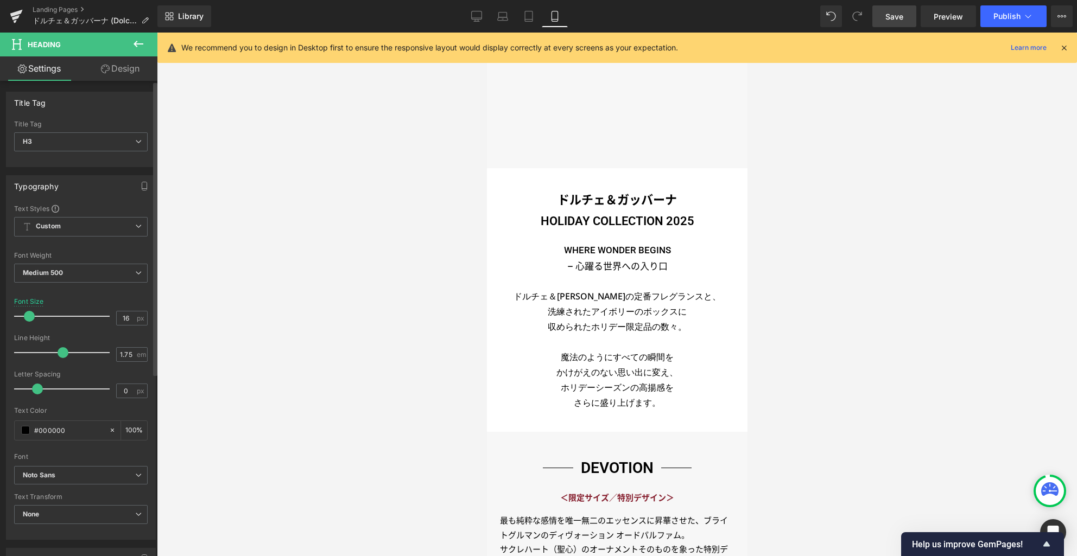
scroll to position [294, 0]
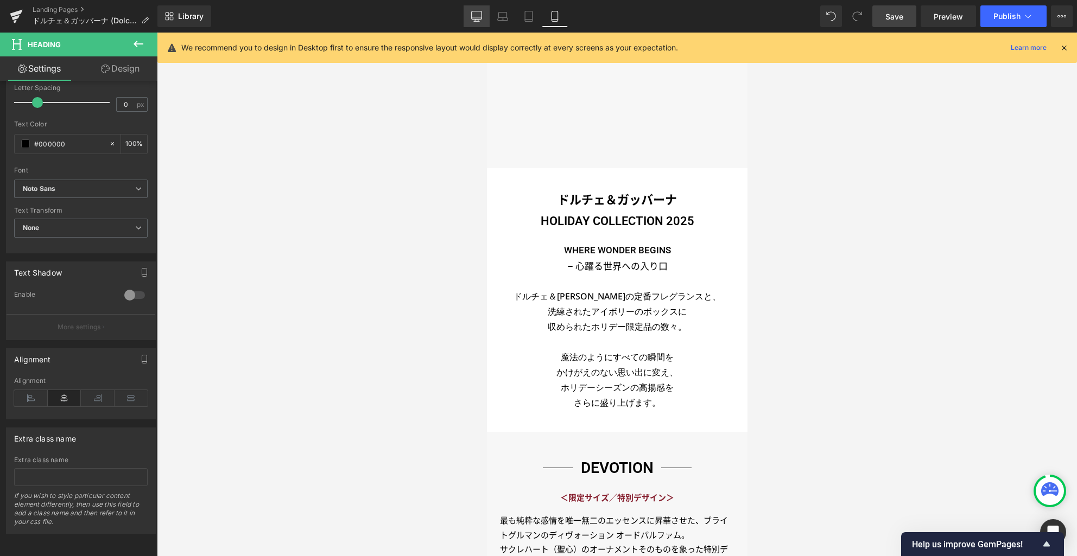
click at [477, 17] on icon at bounding box center [476, 16] width 11 height 11
type input "20"
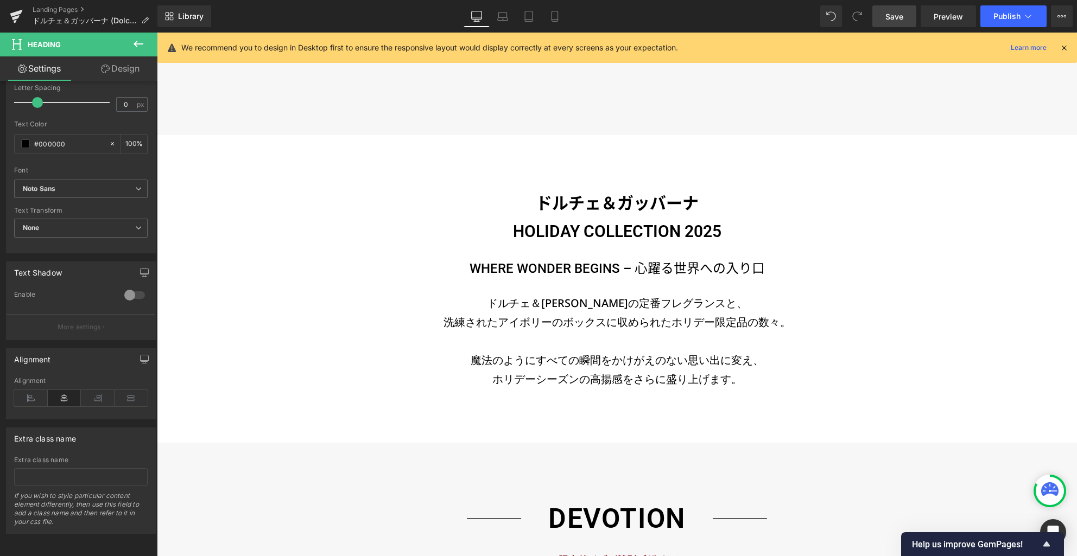
scroll to position [379, 0]
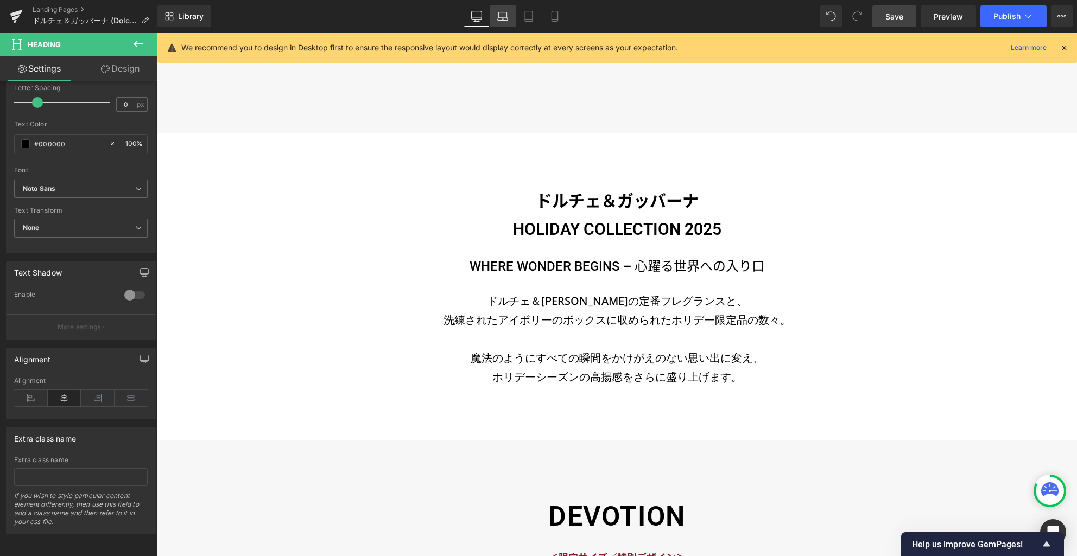
click at [500, 16] on icon at bounding box center [502, 16] width 11 height 11
type input "100"
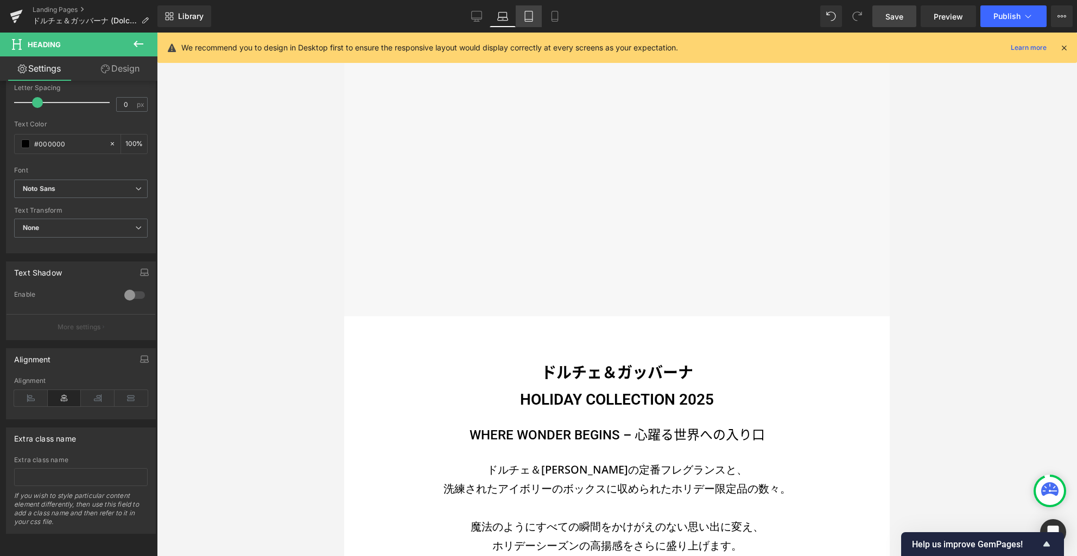
click at [524, 17] on icon at bounding box center [528, 16] width 11 height 11
type input "17"
type input "100"
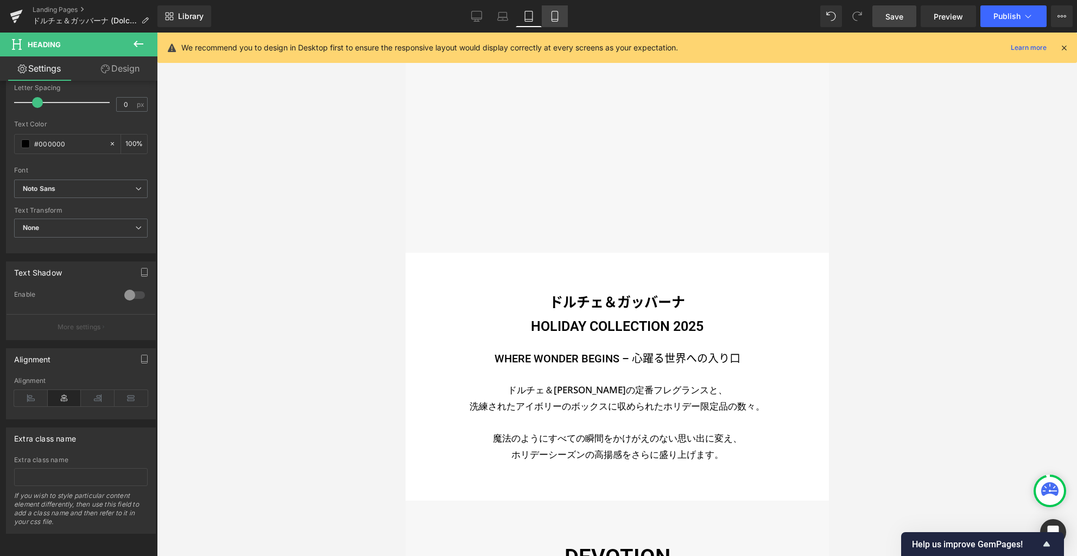
click at [552, 18] on icon at bounding box center [555, 16] width 6 height 10
type input "16"
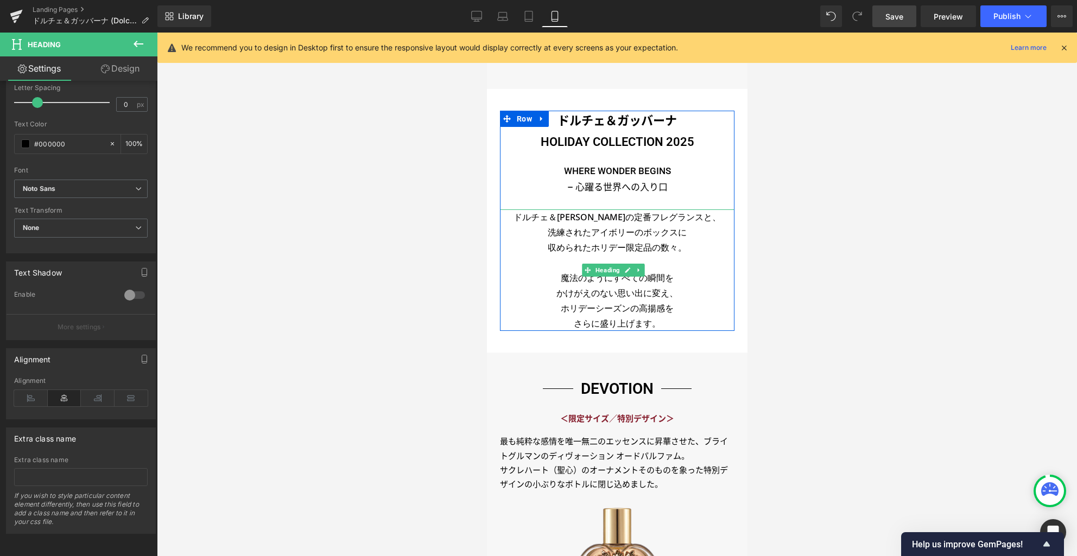
click at [581, 244] on h3 "収められたホリデー限定品の数々。" at bounding box center [616, 247] width 235 height 15
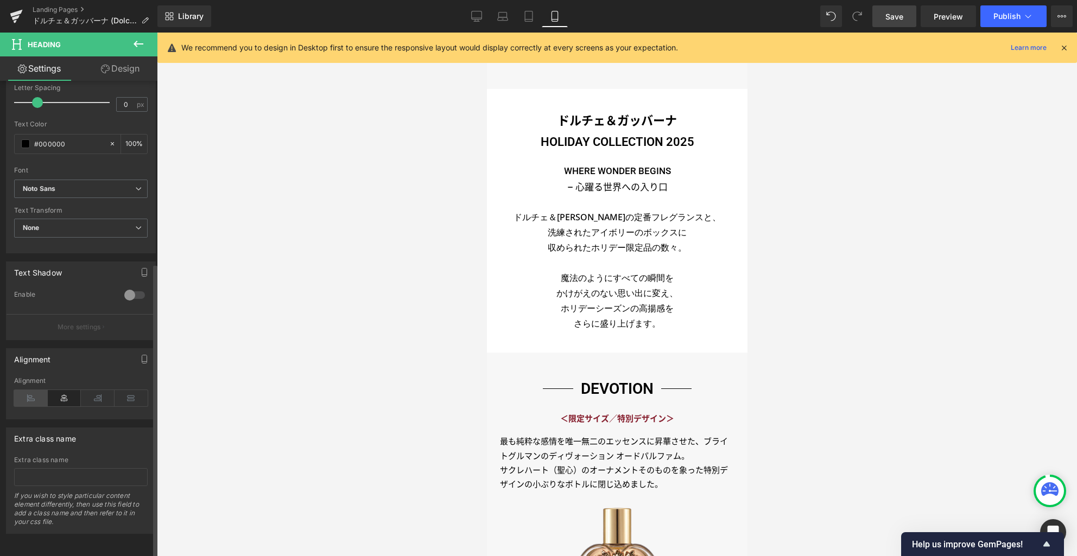
click at [35, 390] on icon at bounding box center [31, 398] width 34 height 16
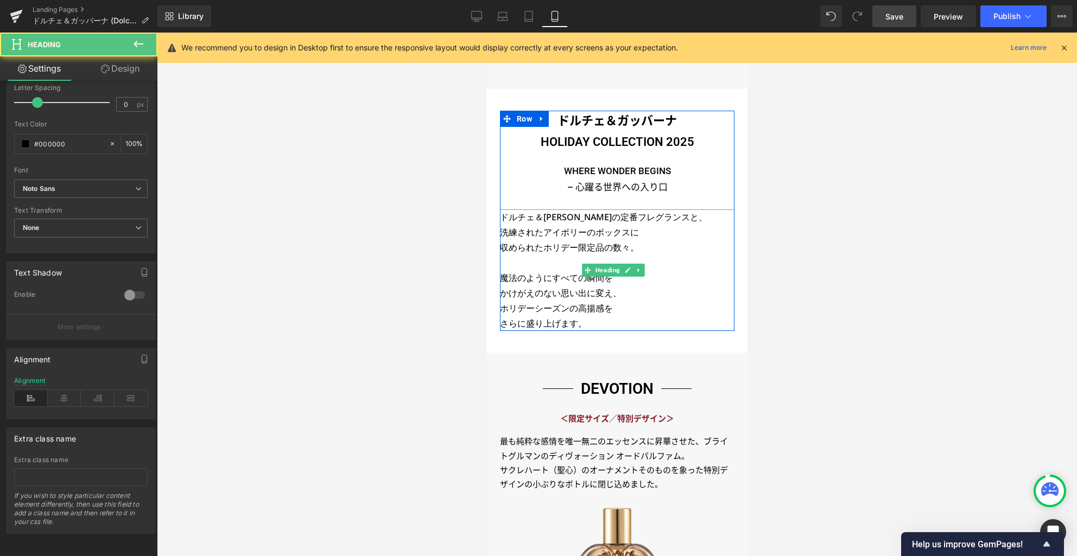
click at [620, 308] on h3 "ホリデーシーズンの高揚感を" at bounding box center [616, 308] width 235 height 15
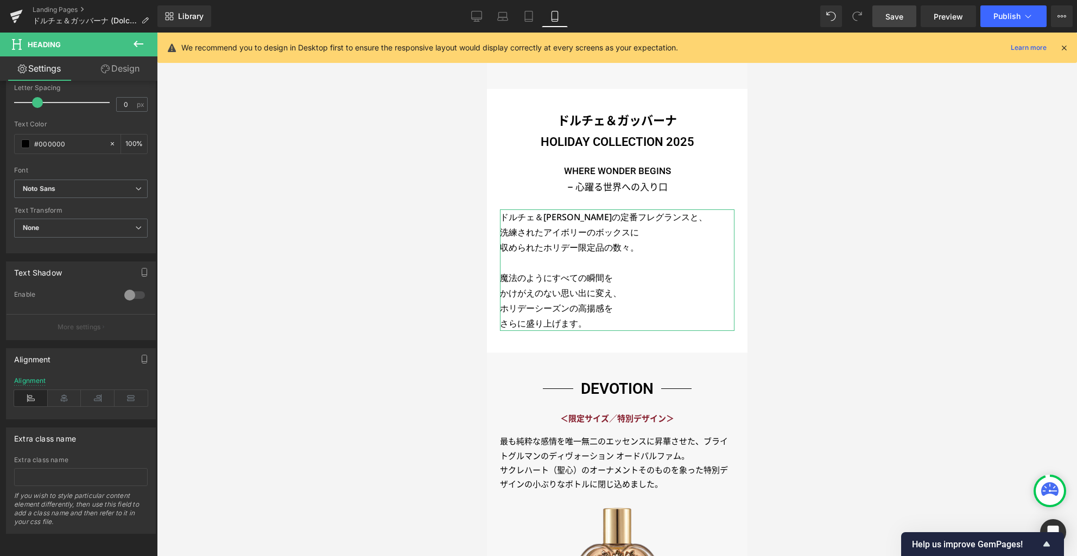
click at [125, 72] on link "Design" at bounding box center [120, 68] width 79 height 24
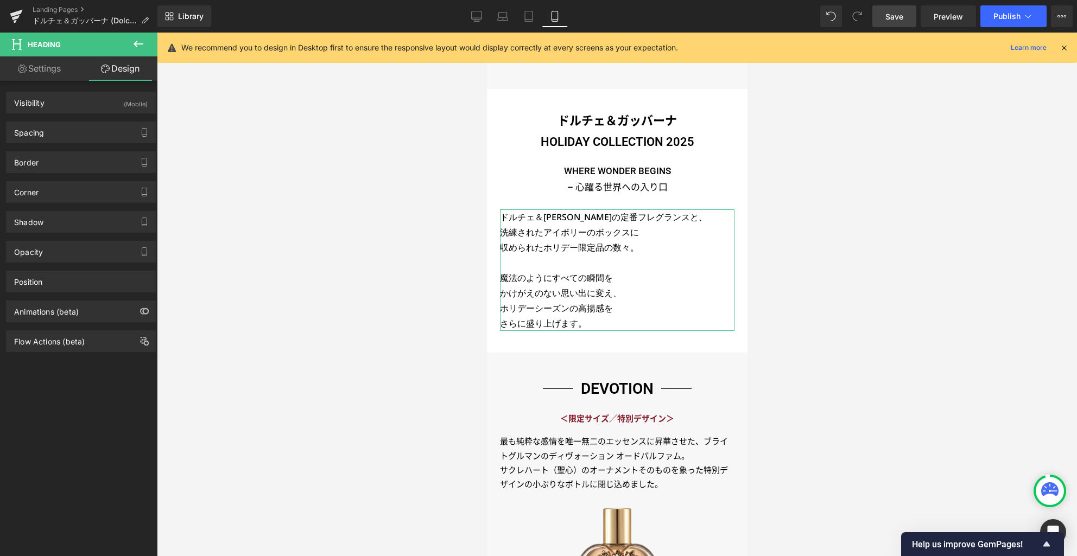
click at [51, 69] on link "Settings" at bounding box center [39, 68] width 79 height 24
type input "100"
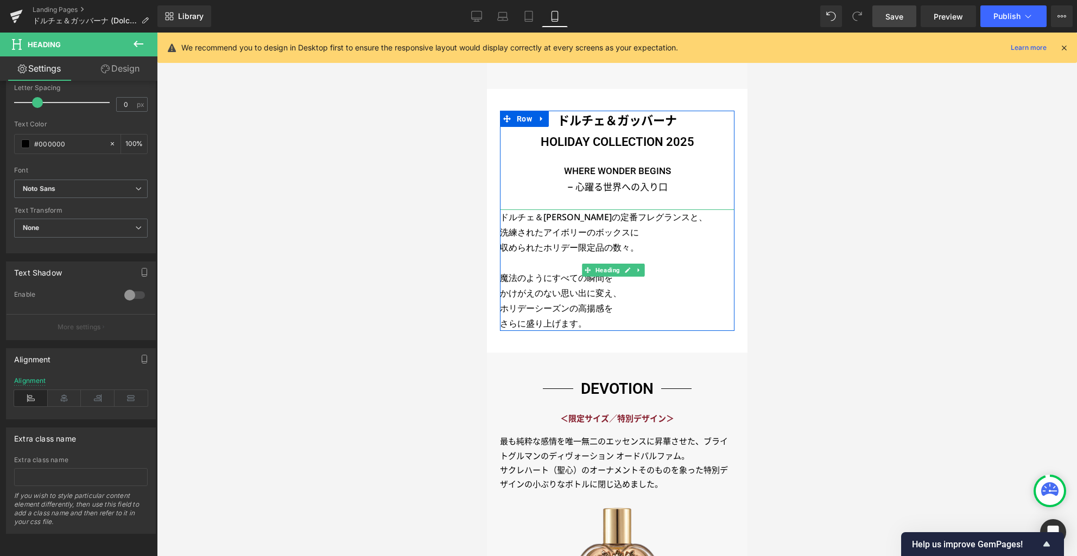
click at [618, 302] on h3 "ホリデーシーズンの高揚感を" at bounding box center [616, 308] width 235 height 15
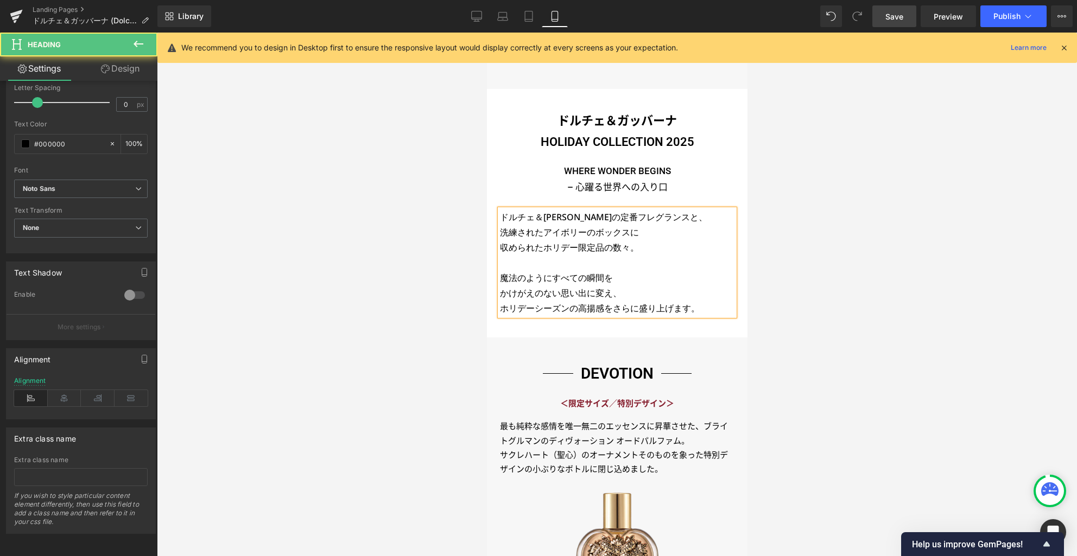
click at [637, 292] on h3 "かけがえのない思い出に変え、" at bounding box center [616, 293] width 235 height 15
click at [629, 276] on h3 "魔法のようにすべての瞬間を" at bounding box center [616, 277] width 235 height 15
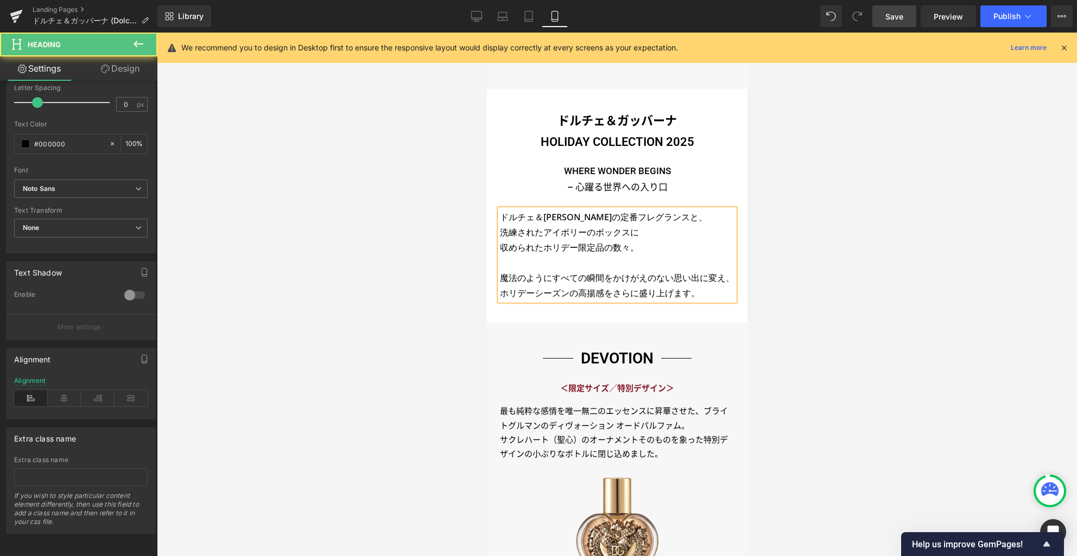
click at [655, 231] on h3 "洗練されたアイボリーのボックスに" at bounding box center [616, 232] width 235 height 15
click at [690, 215] on h3 "ドルチェ＆[PERSON_NAME]の定番フレグランスと、" at bounding box center [616, 217] width 235 height 15
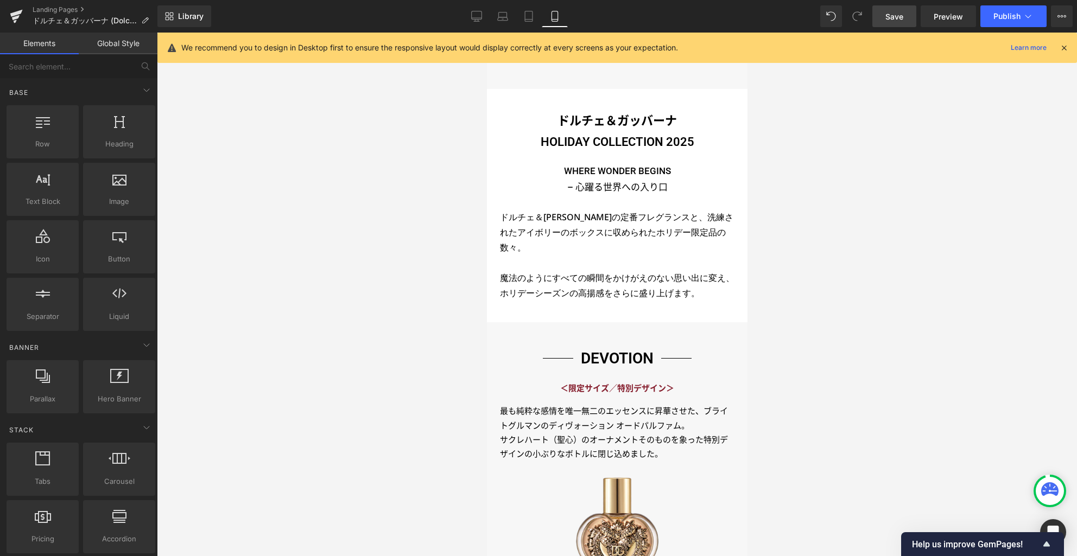
click at [892, 244] on div at bounding box center [617, 295] width 920 height 524
click at [717, 235] on h3 "ドルチェ＆ガッバーナの定番フレグランスと、 洗練されたアイボリーのボックスに 収められたホリデー限定品の数々。" at bounding box center [616, 233] width 235 height 46
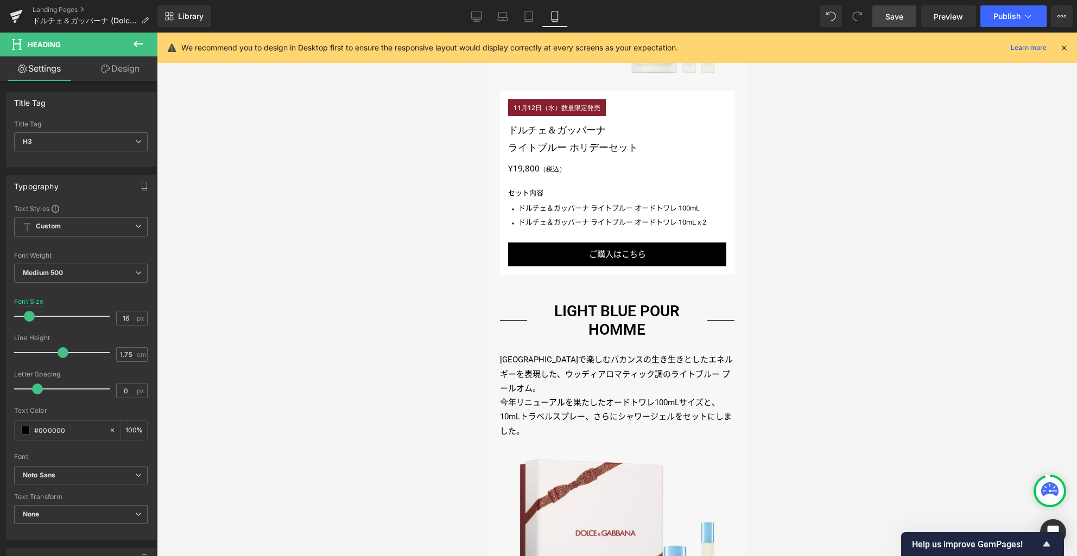
scroll to position [0, 0]
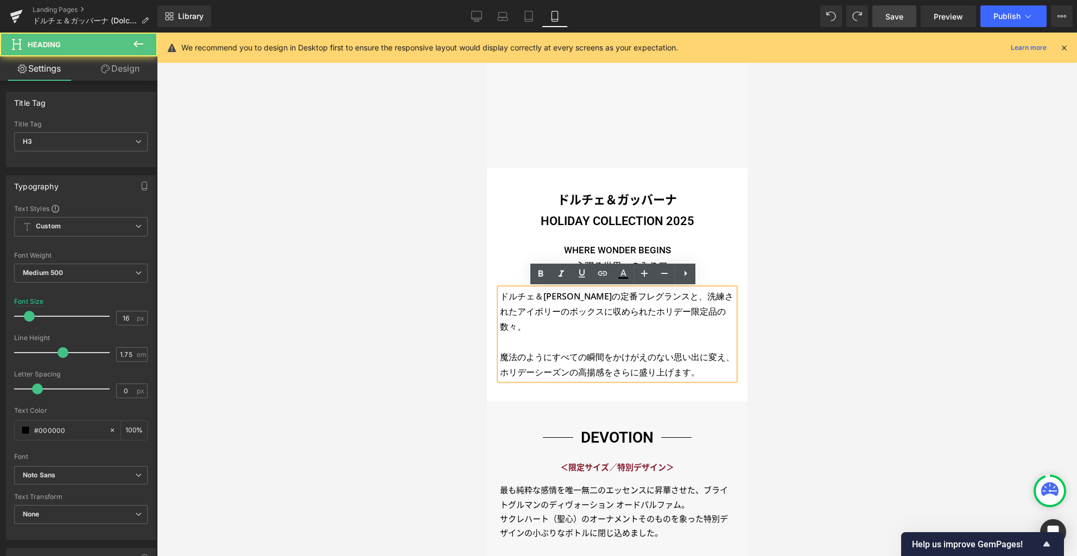
click at [664, 325] on h3 "ドルチェ＆ガッバーナの定番フレグランスと、 洗練されたアイボリーのボックスに 収められたホリデー限定品の数々。" at bounding box center [616, 312] width 235 height 46
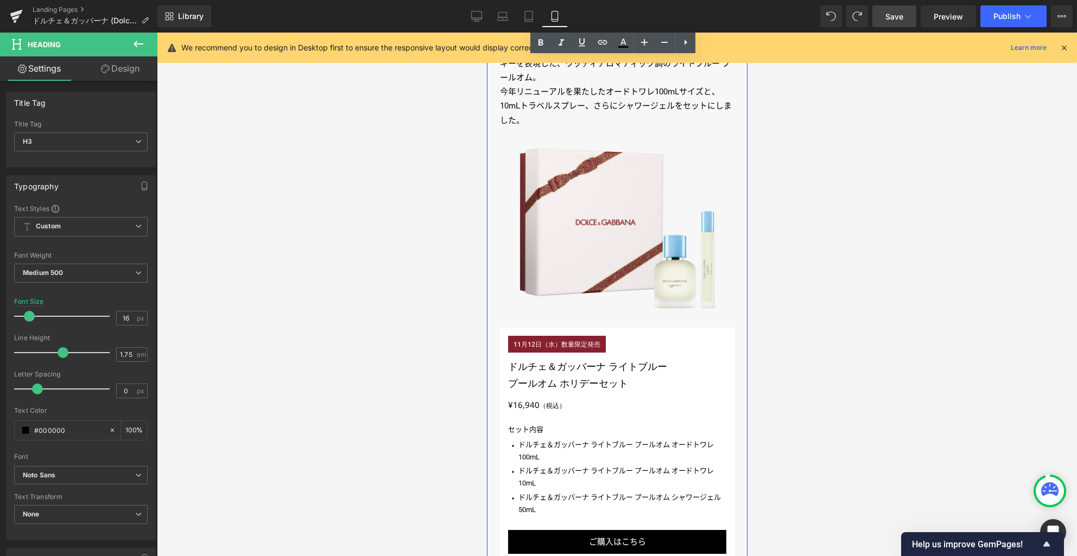
scroll to position [1539, 0]
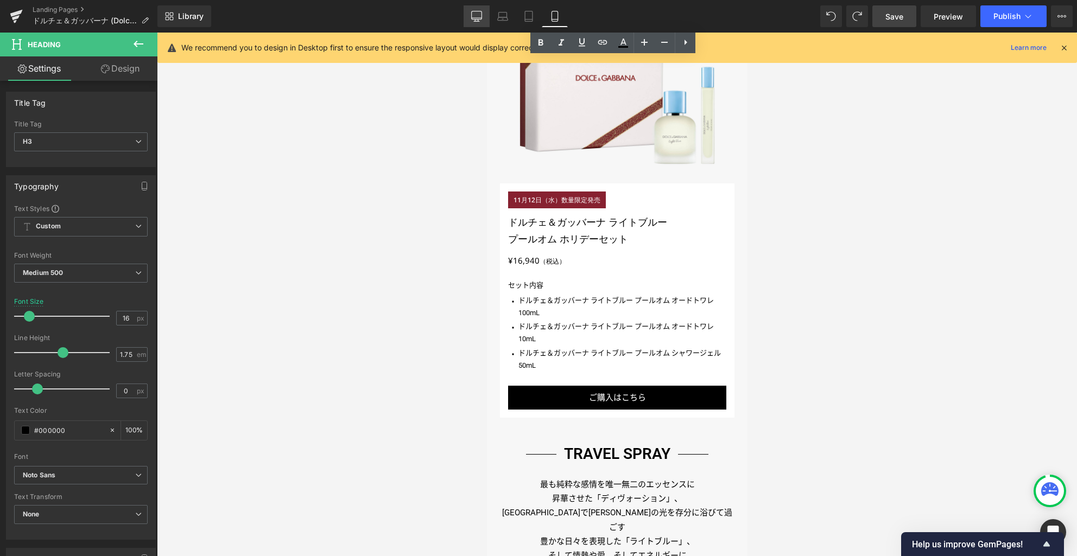
click at [482, 19] on icon at bounding box center [476, 16] width 11 height 11
type input "20"
type input "100"
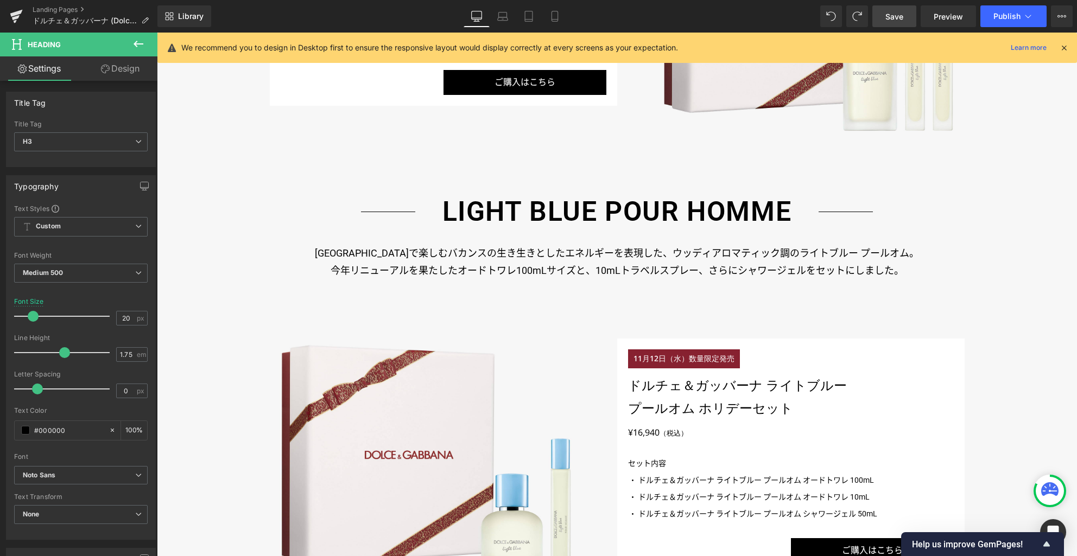
scroll to position [0, 0]
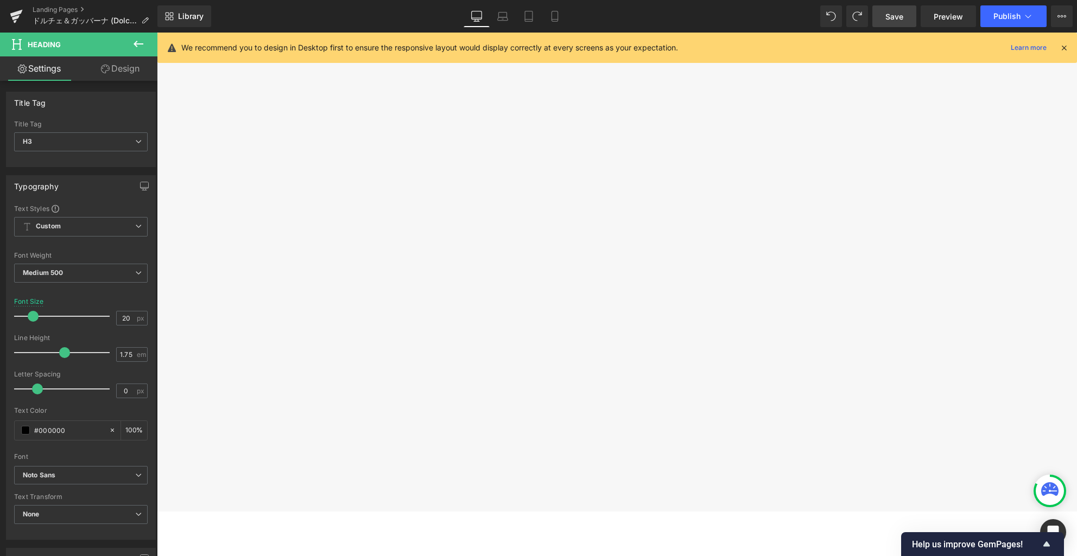
click at [898, 16] on span "Save" at bounding box center [894, 16] width 18 height 11
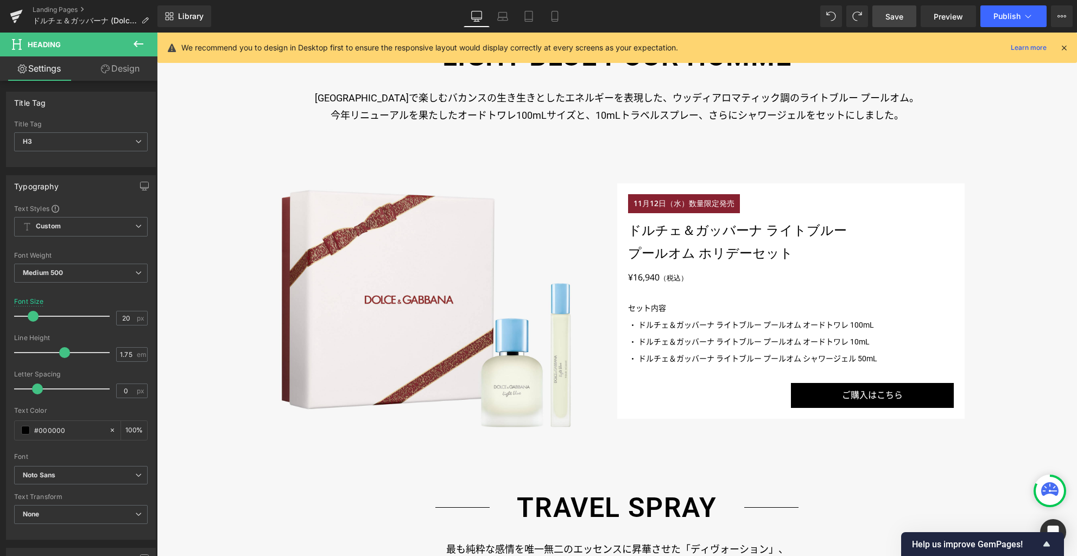
scroll to position [1944, 0]
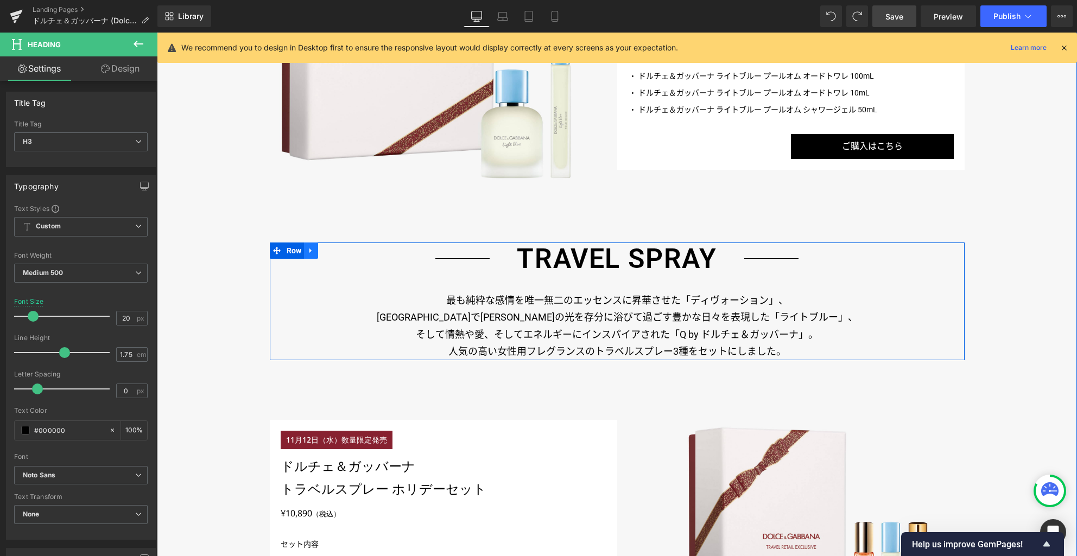
click at [309, 250] on icon at bounding box center [311, 250] width 8 height 8
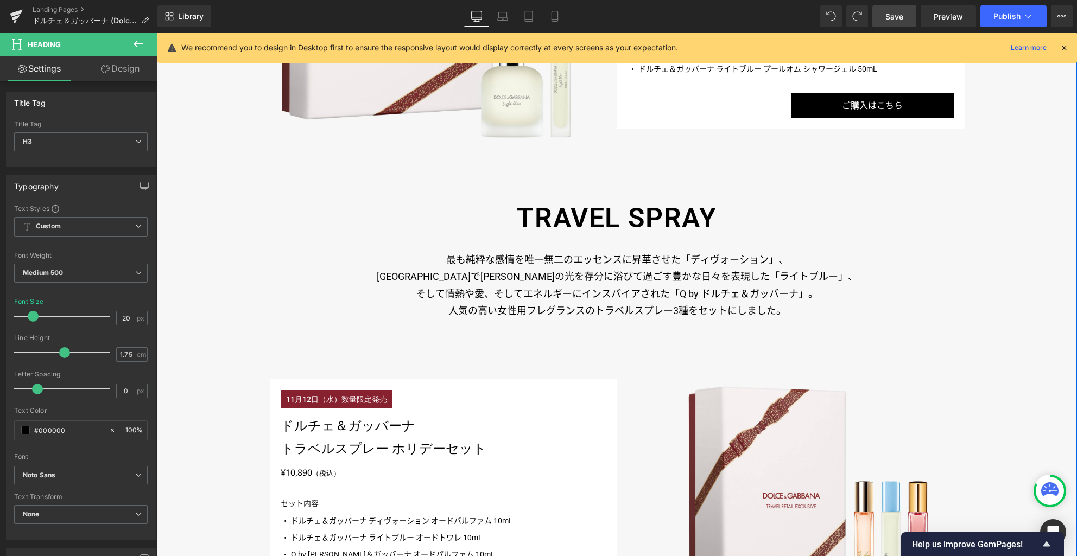
scroll to position [2042, 0]
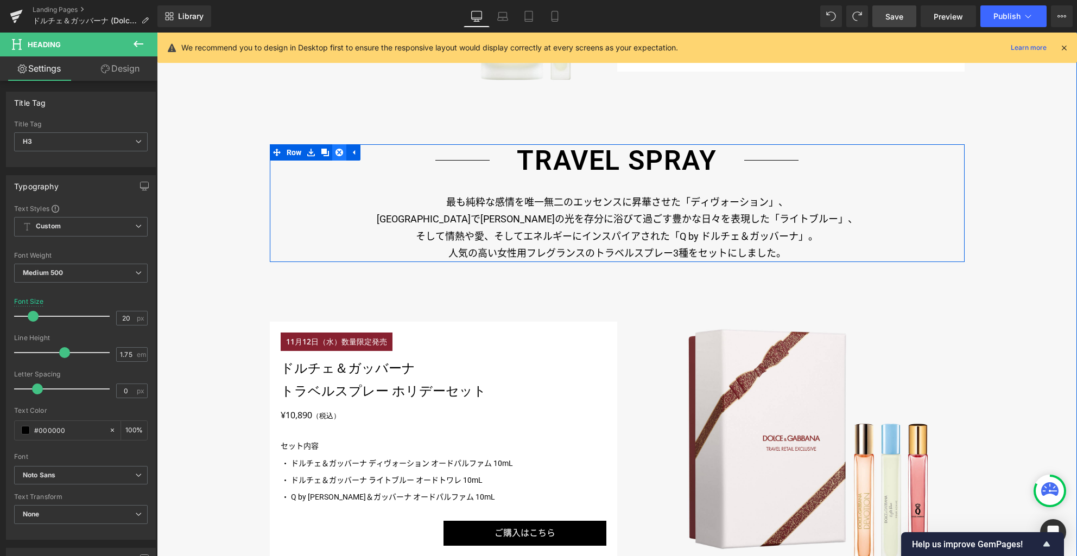
click at [339, 153] on icon at bounding box center [339, 153] width 8 height 8
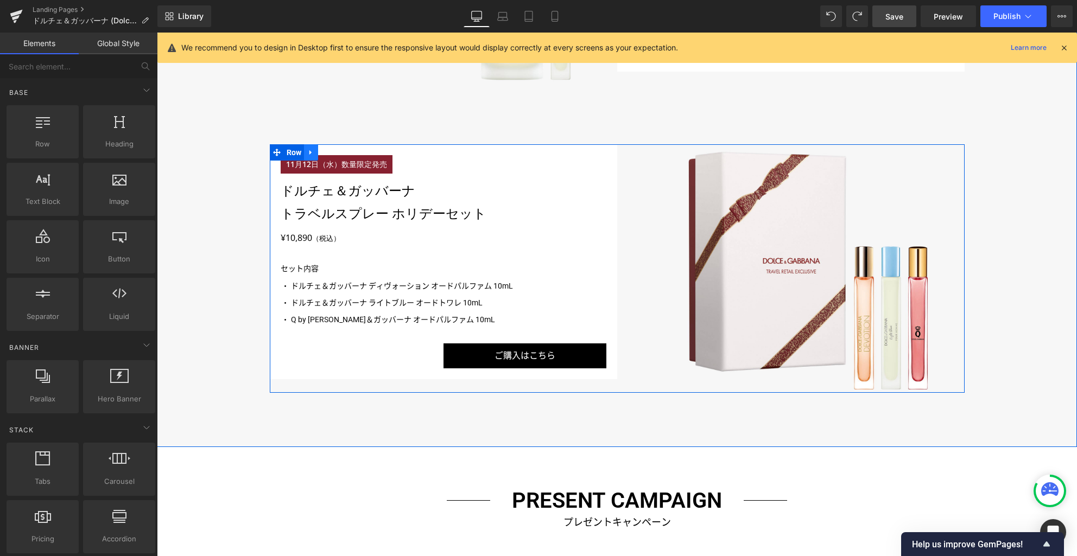
click at [305, 150] on icon at bounding box center [308, 152] width 6 height 7
click at [335, 152] on icon at bounding box center [339, 152] width 8 height 8
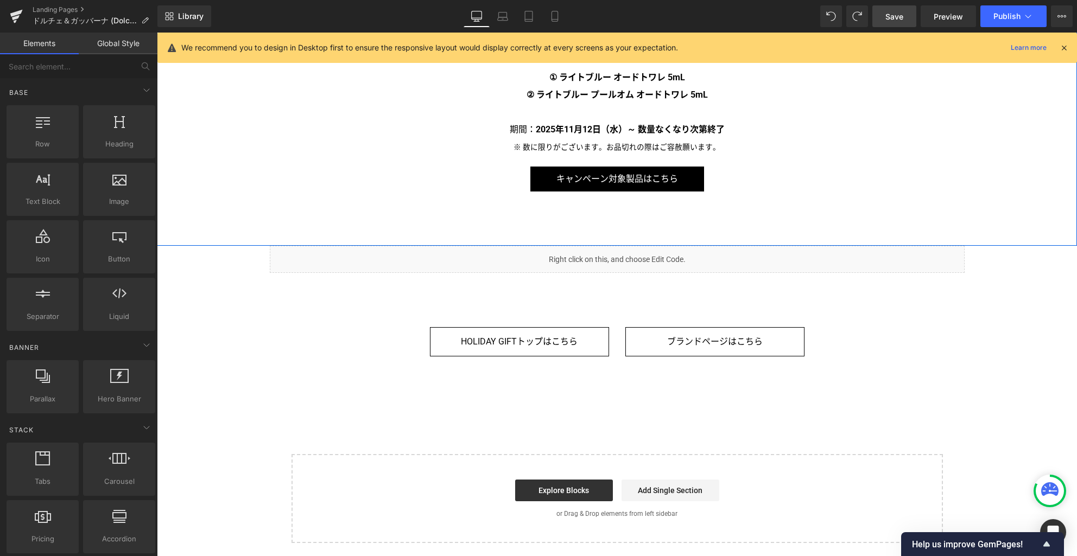
scroll to position [2282, 0]
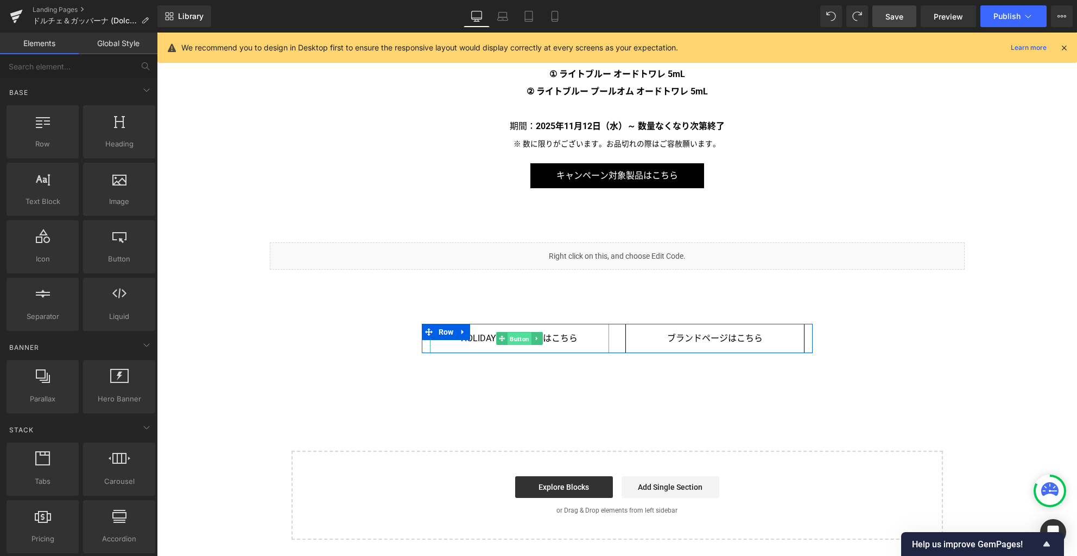
click at [516, 341] on span "Button" at bounding box center [520, 339] width 24 height 13
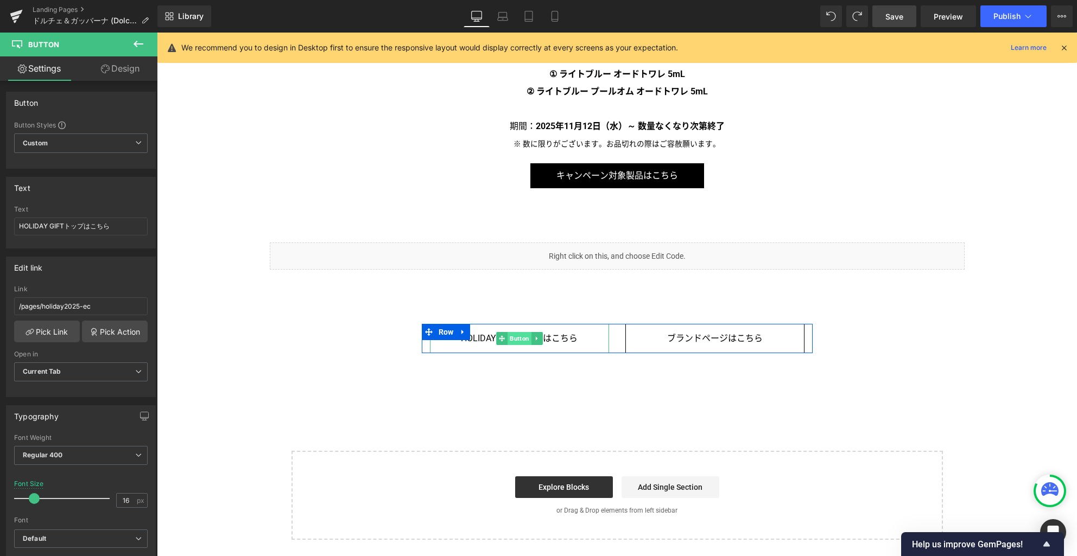
click at [521, 339] on span "Button" at bounding box center [520, 338] width 24 height 13
drag, startPoint x: 105, startPoint y: 308, endPoint x: -28, endPoint y: 302, distance: 133.2
click at [0, 302] on html "Button You are previewing how the will restyle your page. You can not edit Elem…" at bounding box center [538, 278] width 1077 height 556
paste input "holiday2025-rt"
click at [60, 308] on input "/pages/holiday2025-ec" at bounding box center [81, 306] width 134 height 18
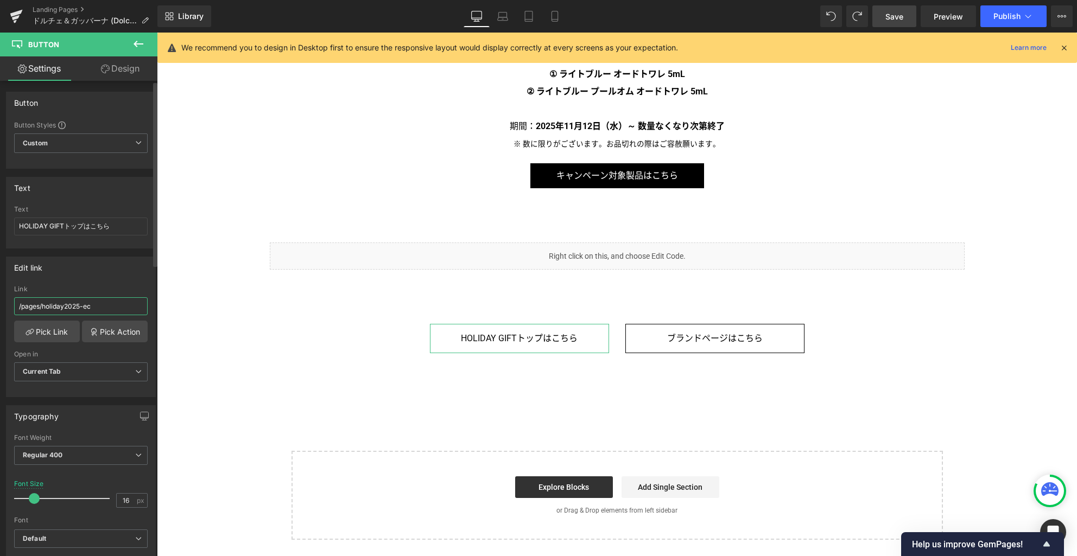
drag, startPoint x: 44, startPoint y: 307, endPoint x: 130, endPoint y: 307, distance: 85.8
click at [130, 307] on input "/pages/holiday2025-ec" at bounding box center [81, 306] width 134 height 18
paste input "rt"
type input "/pages/holiday2025-rt"
click at [897, 14] on span "Save" at bounding box center [894, 16] width 18 height 11
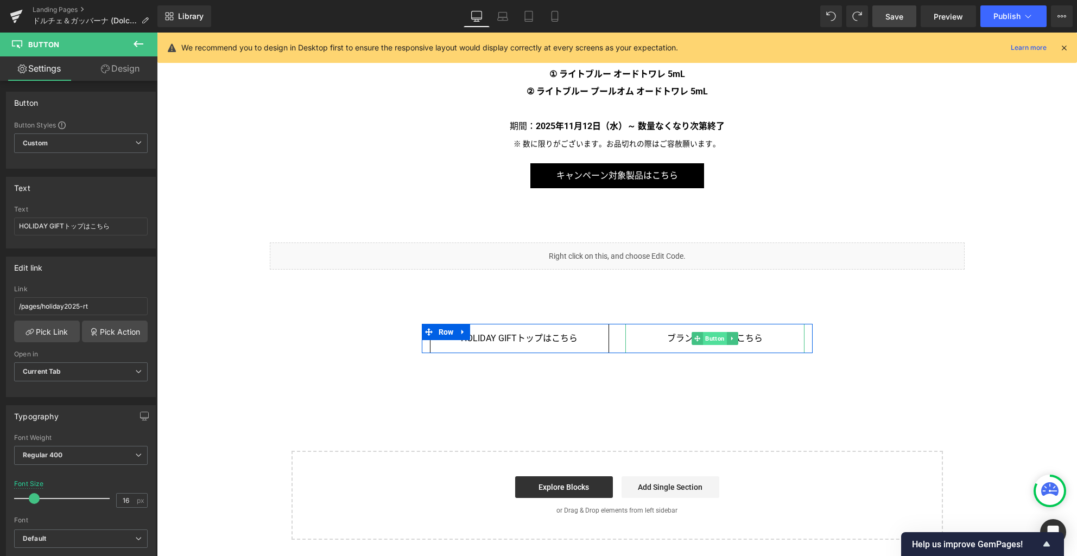
click at [708, 340] on span "Button" at bounding box center [715, 338] width 24 height 13
drag, startPoint x: 114, startPoint y: 308, endPoint x: -28, endPoint y: 305, distance: 142.3
click at [0, 305] on html "Button You are previewing how the will restyle your page. You can not edit Elem…" at bounding box center [538, 278] width 1077 height 556
paste input "shops?&brand=dolce-and"
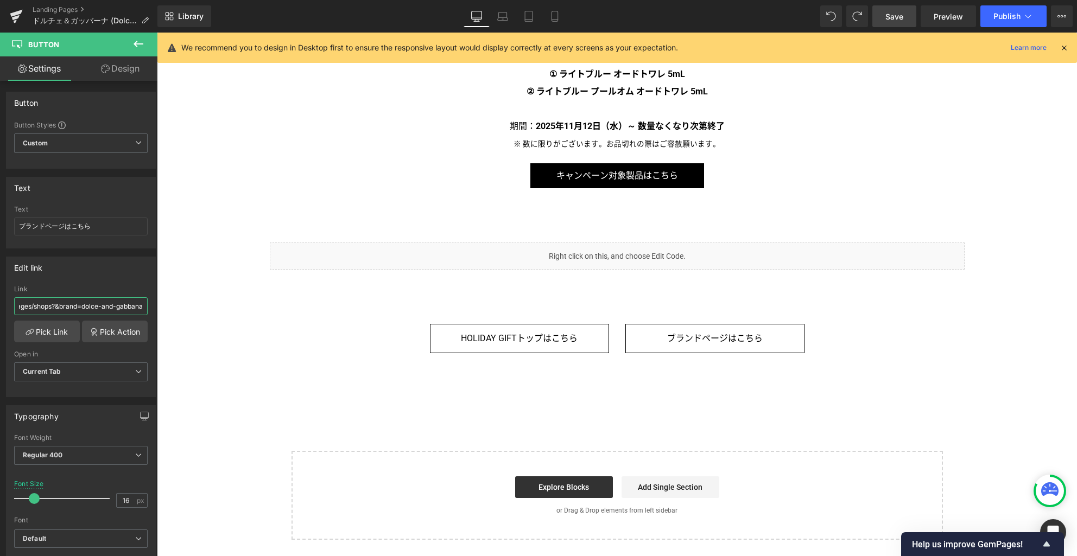
type input "/pages/shops?&brand=dolce-and-gabbana"
click at [704, 339] on span "Button" at bounding box center [715, 338] width 24 height 13
drag, startPoint x: 27, startPoint y: 227, endPoint x: -21, endPoint y: 227, distance: 47.8
click at [0, 227] on html "Button You are previewing how the will restyle your page. You can not edit Elem…" at bounding box center [538, 278] width 1077 height 556
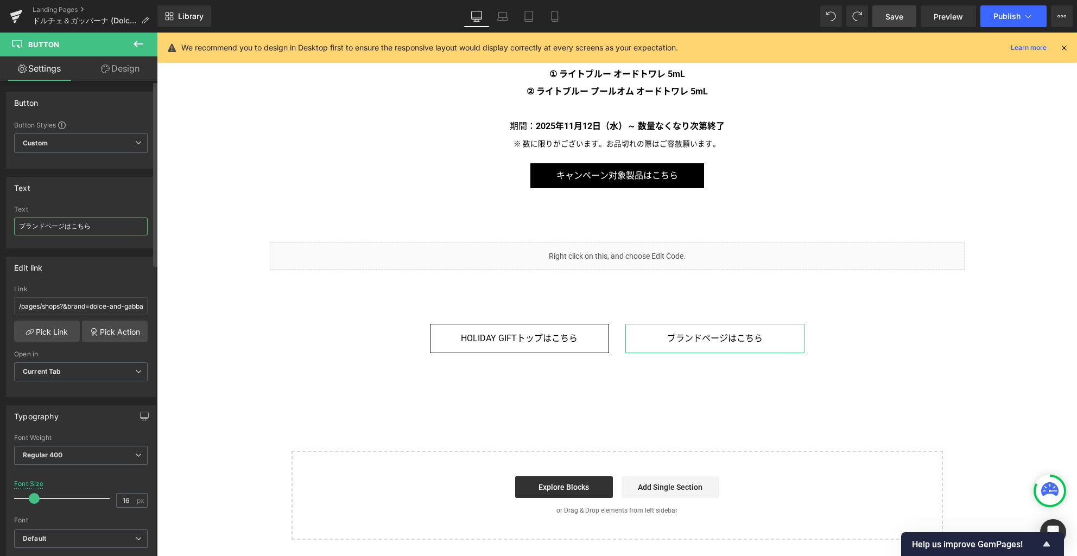
paste input "取り扱い店舗"
type input "お取り扱い店舗はこちら"
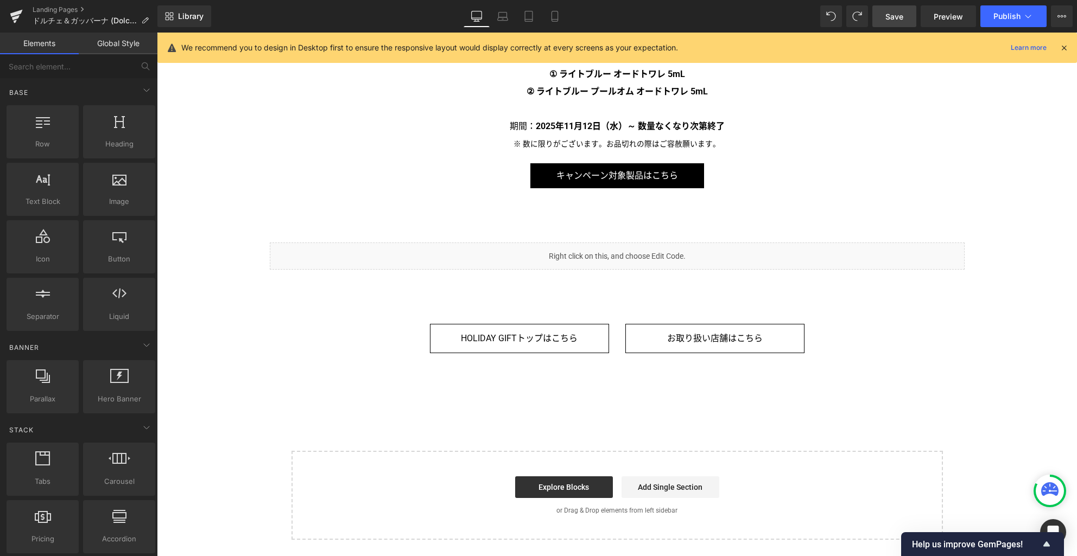
click at [560, 13] on icon at bounding box center [554, 16] width 11 height 11
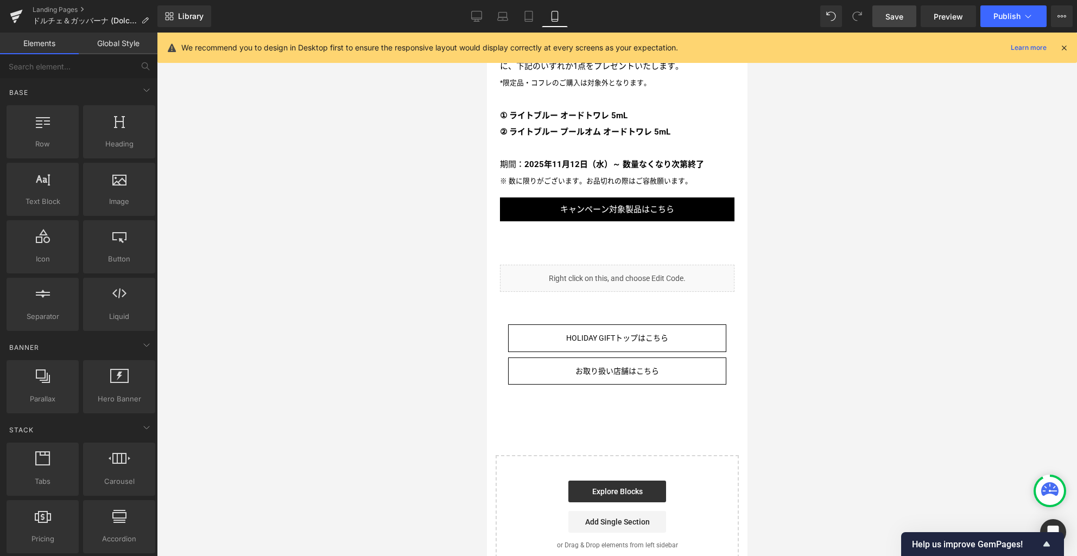
scroll to position [2023, 0]
click at [476, 14] on icon at bounding box center [476, 16] width 11 height 11
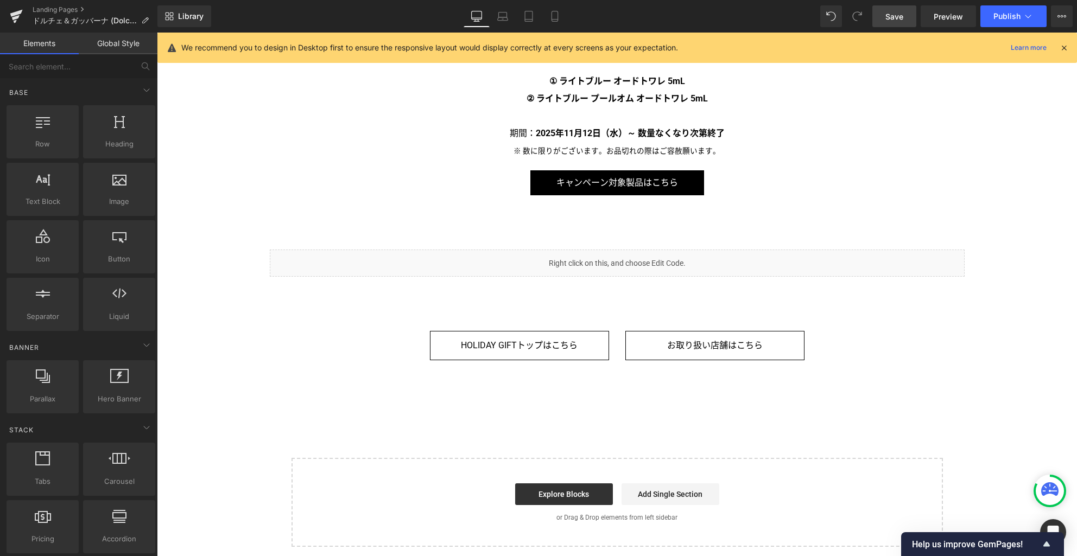
scroll to position [2274, 0]
drag, startPoint x: 898, startPoint y: 15, endPoint x: 760, endPoint y: 322, distance: 337.0
click at [898, 15] on span "Save" at bounding box center [894, 16] width 18 height 11
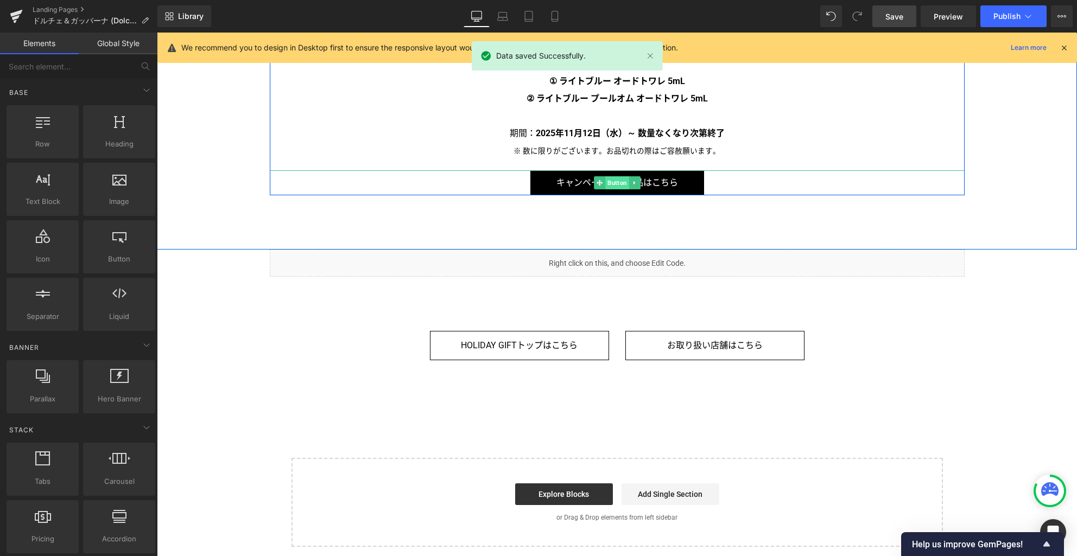
click at [614, 186] on span "Button" at bounding box center [617, 182] width 24 height 13
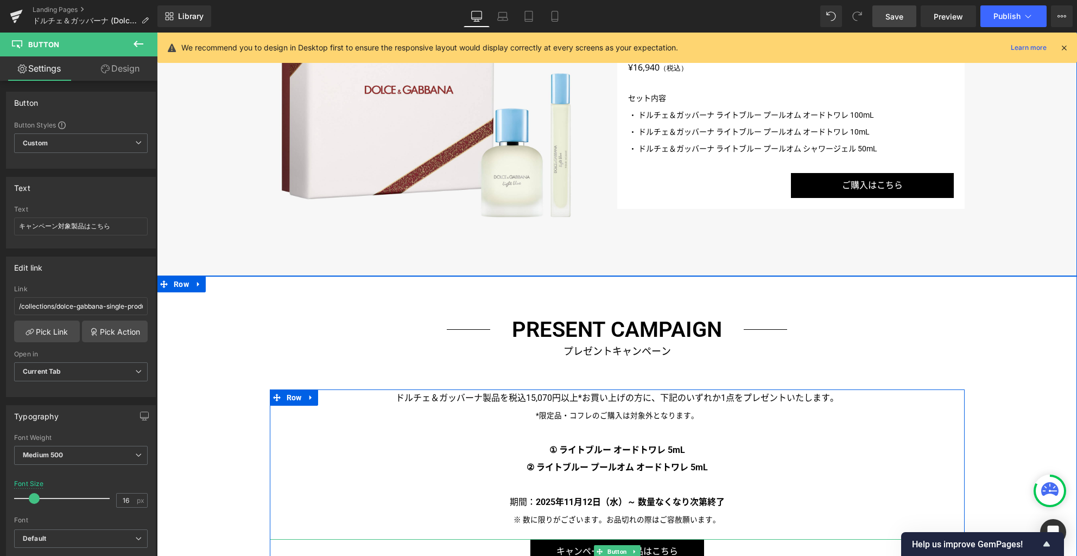
scroll to position [1831, 0]
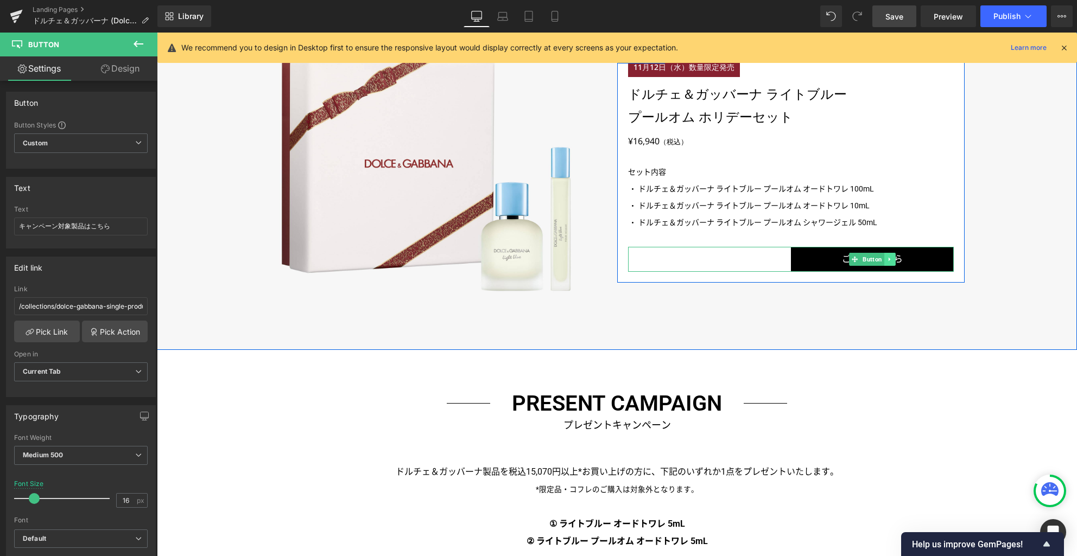
click at [888, 261] on icon at bounding box center [889, 259] width 2 height 4
click at [892, 259] on icon at bounding box center [895, 259] width 6 height 6
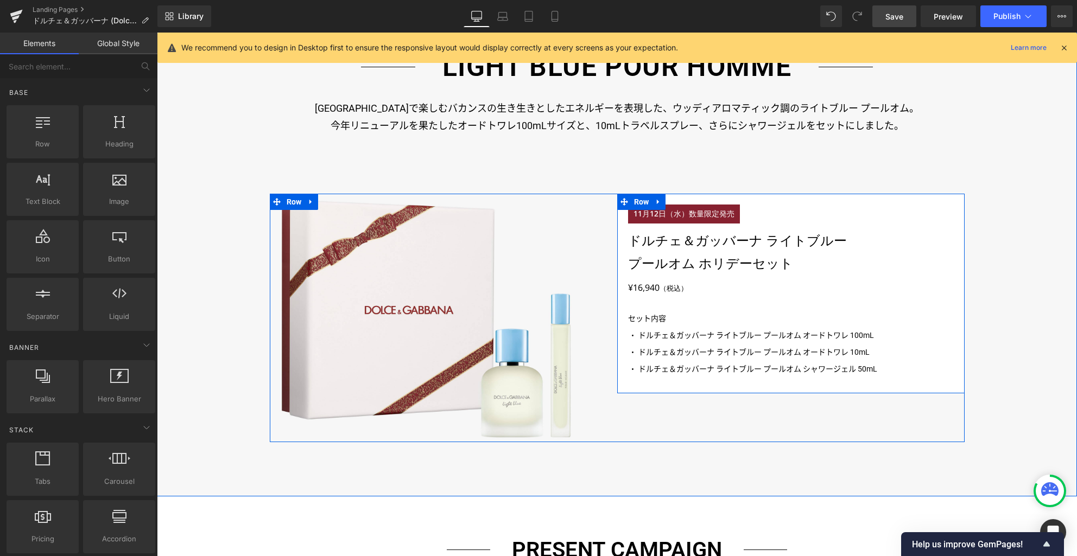
scroll to position [1465, 0]
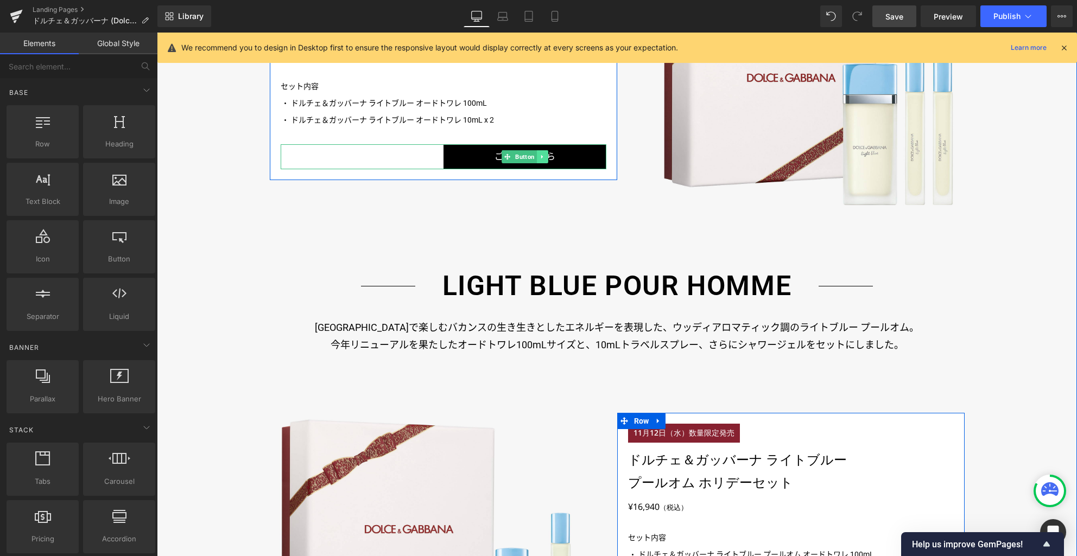
click at [536, 161] on link at bounding box center [541, 156] width 11 height 13
click at [545, 159] on icon at bounding box center [548, 157] width 6 height 7
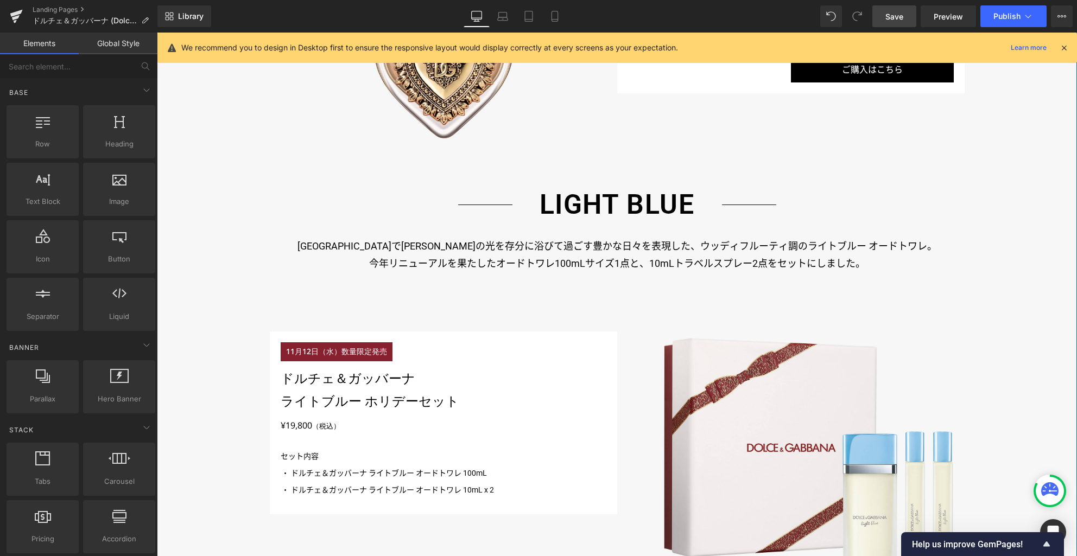
scroll to position [949, 0]
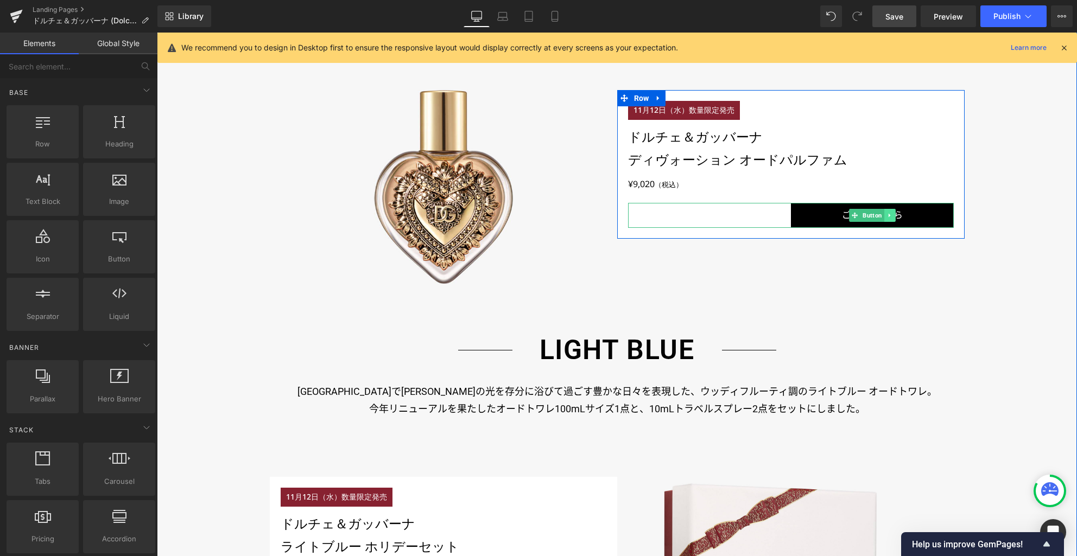
click at [890, 216] on link at bounding box center [889, 215] width 11 height 13
click at [892, 217] on icon at bounding box center [895, 215] width 6 height 6
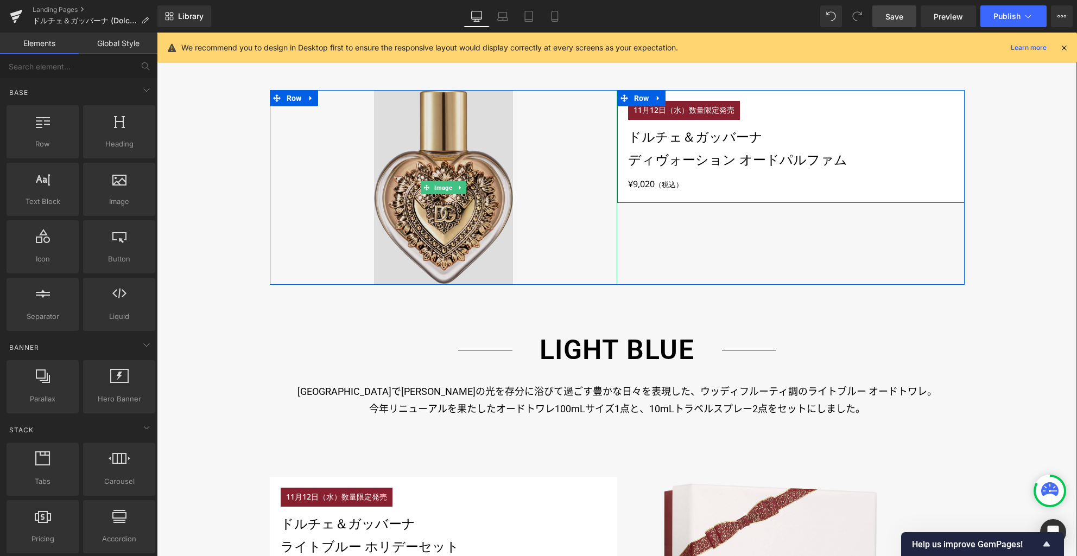
click at [439, 236] on img at bounding box center [443, 187] width 139 height 195
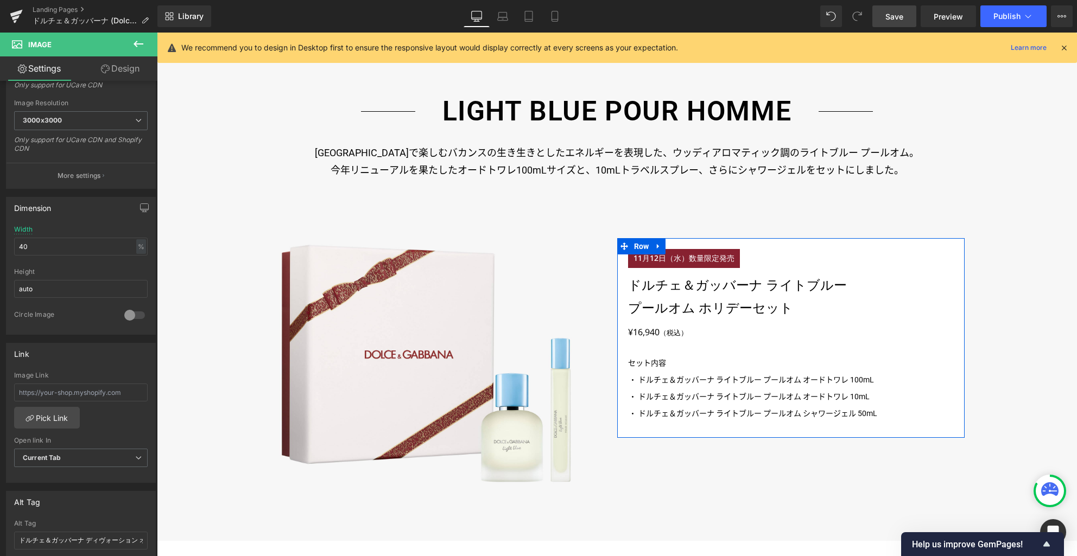
scroll to position [1680, 0]
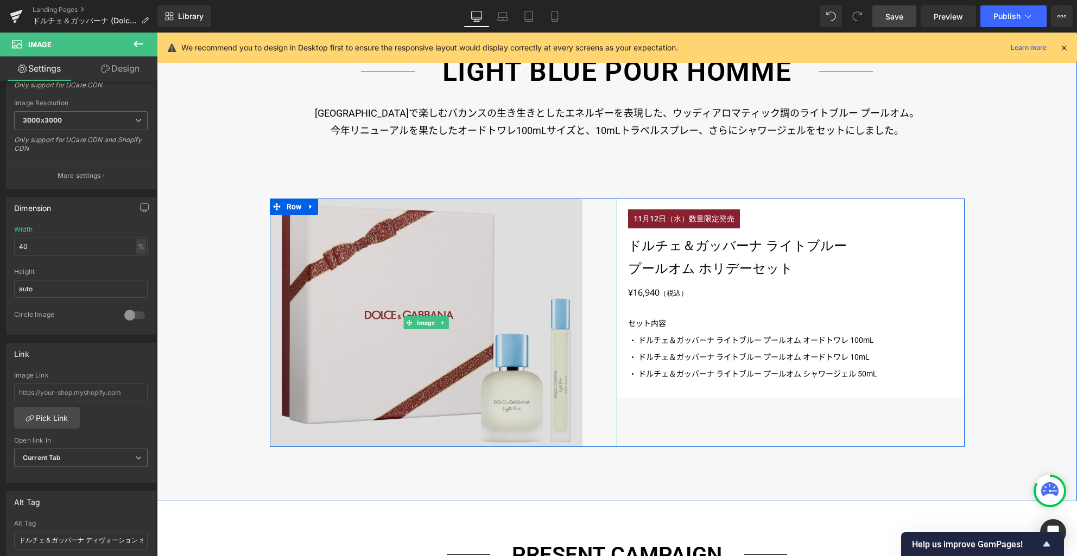
click at [355, 371] on img at bounding box center [426, 323] width 313 height 249
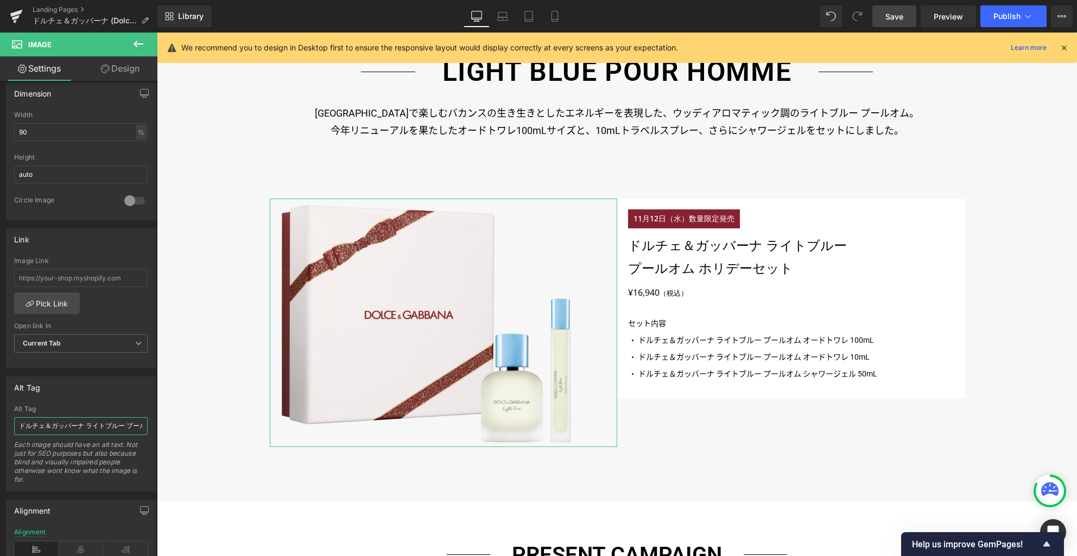
scroll to position [0, 72]
drag, startPoint x: 264, startPoint y: 458, endPoint x: 179, endPoint y: 426, distance: 90.3
type input "ドルチェ＆ガッバーナ ライトブルー プールオム ホリデーセット"
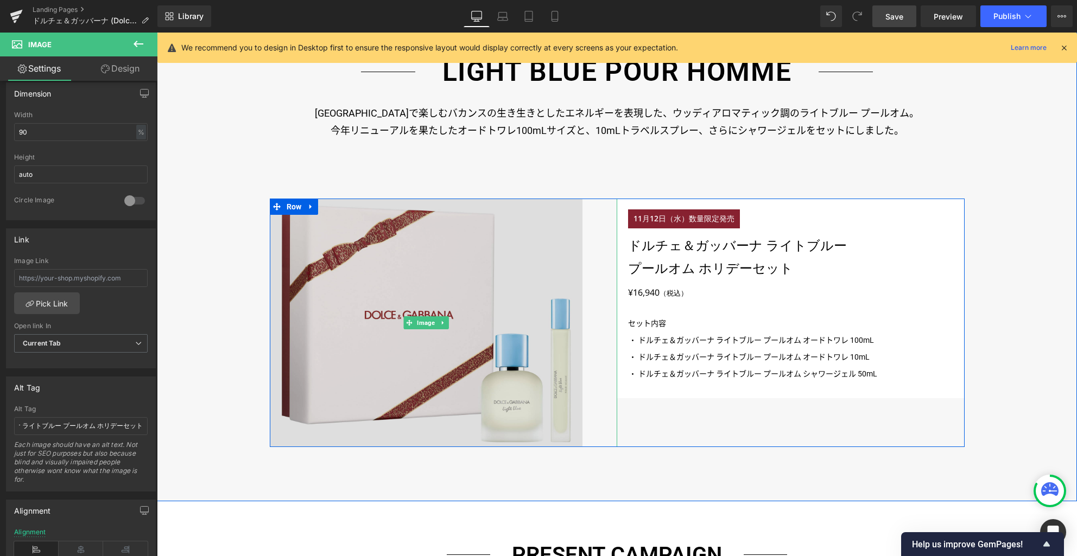
click at [370, 364] on img at bounding box center [426, 323] width 313 height 249
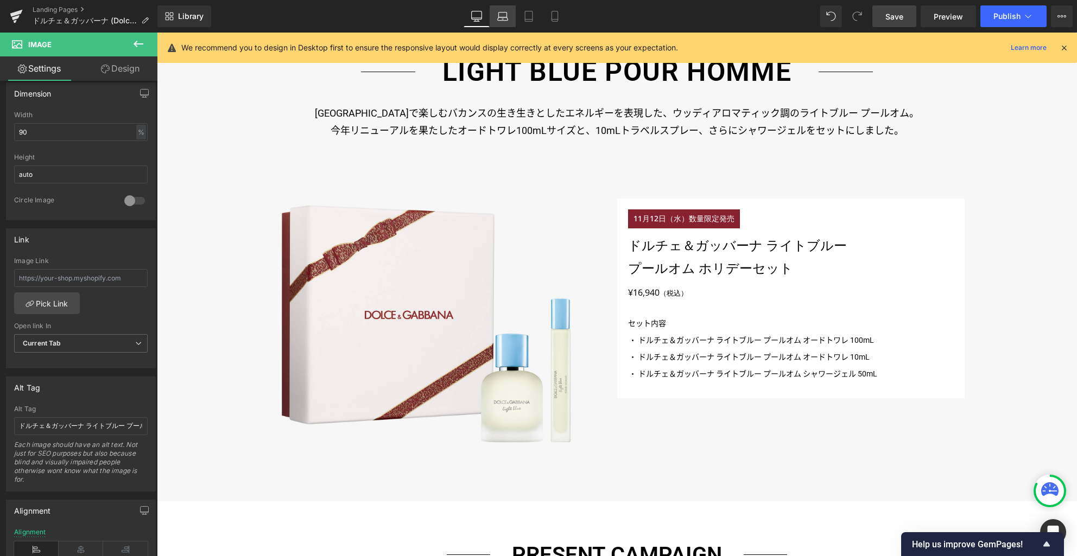
click at [498, 16] on icon at bounding box center [502, 16] width 11 height 11
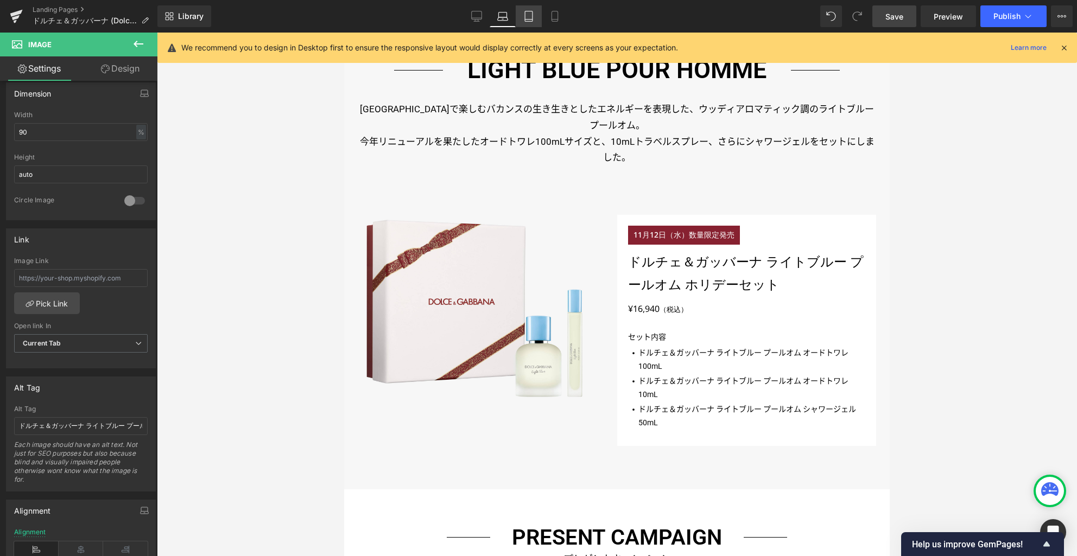
click at [530, 18] on icon at bounding box center [528, 16] width 11 height 11
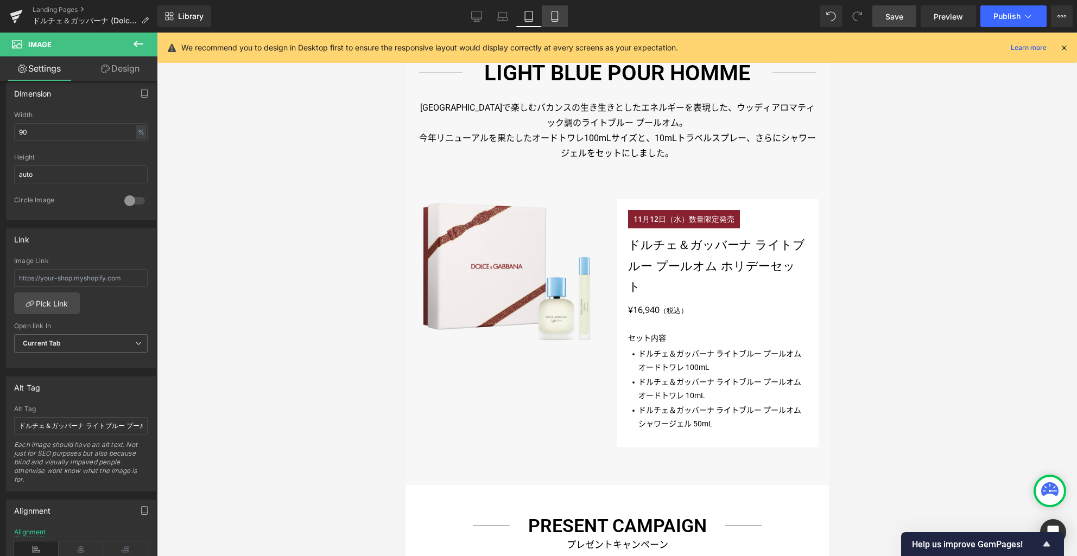
click at [556, 14] on icon at bounding box center [554, 16] width 11 height 11
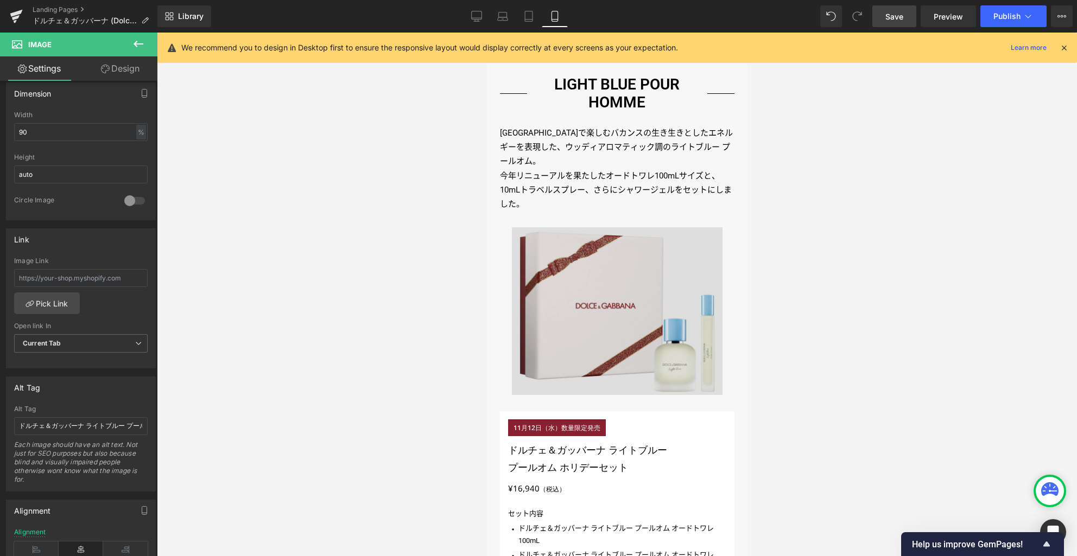
scroll to position [1246, 0]
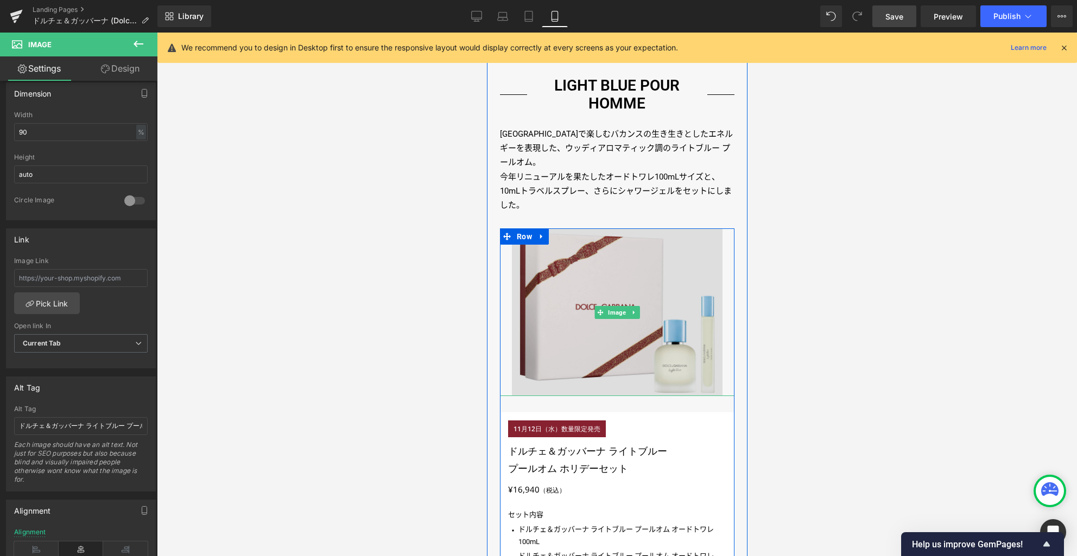
click at [593, 283] on div "Image" at bounding box center [616, 313] width 235 height 168
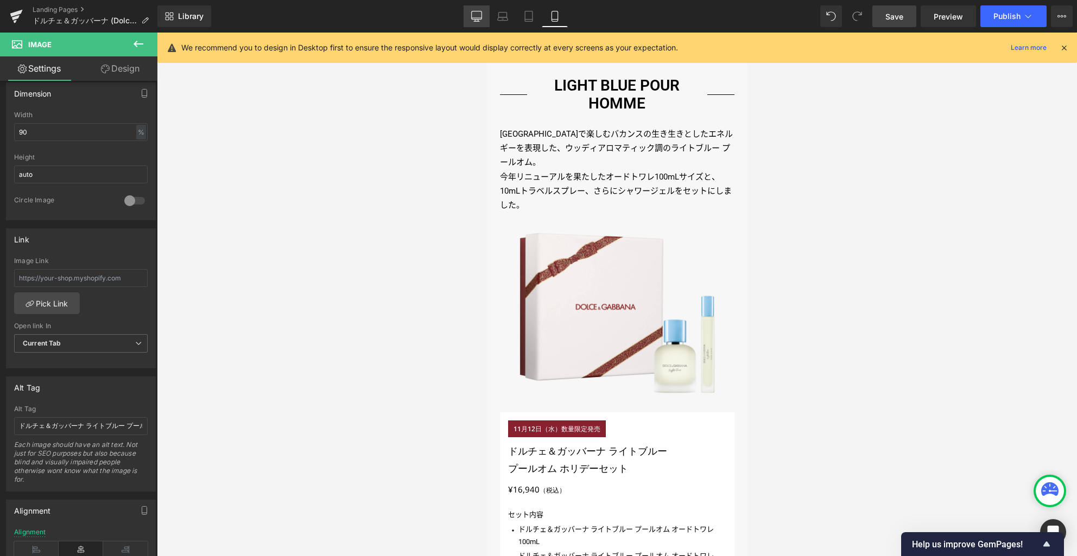
click at [479, 15] on icon at bounding box center [476, 16] width 11 height 11
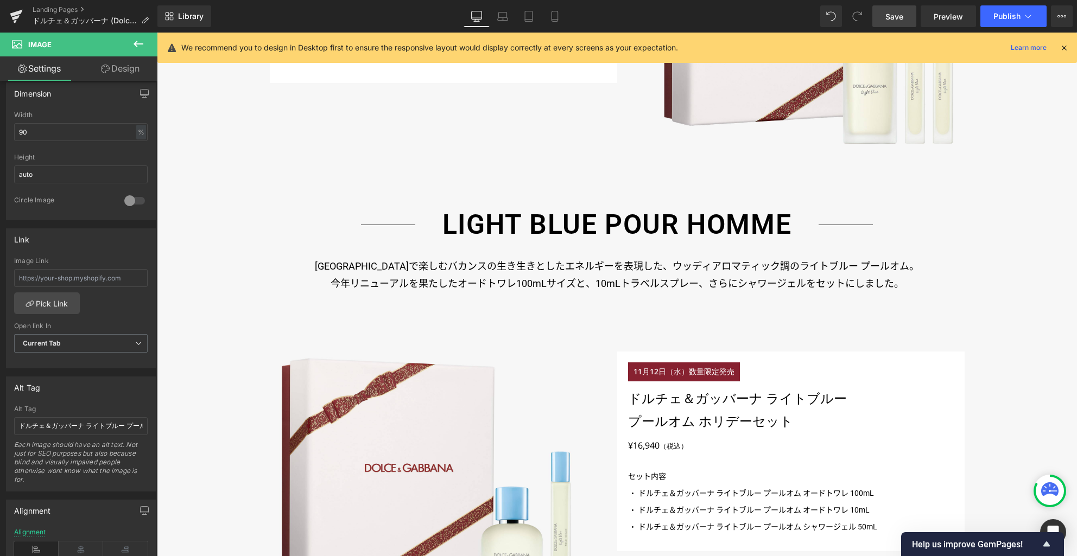
scroll to position [1289, 0]
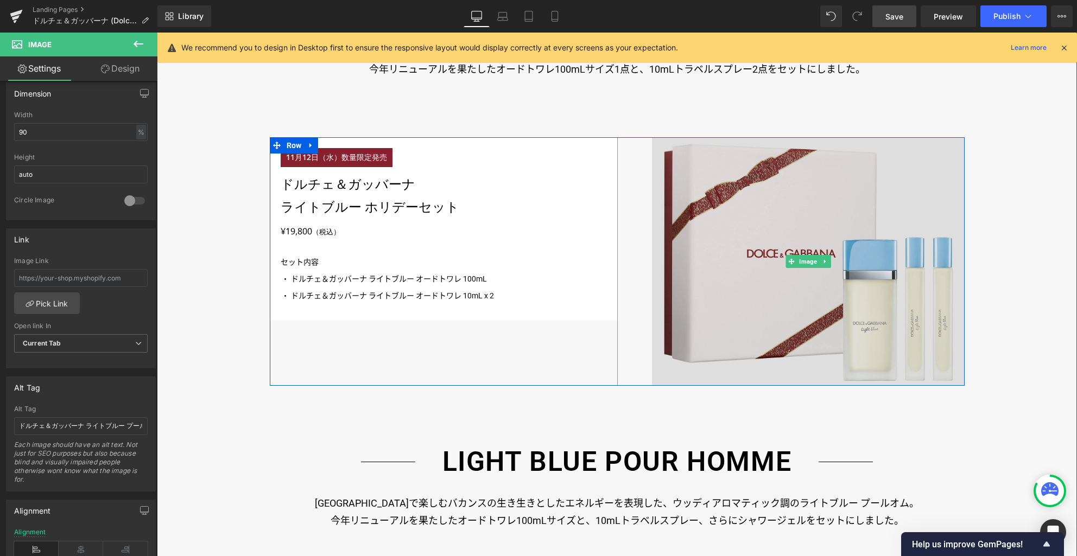
click at [748, 327] on img at bounding box center [808, 261] width 313 height 249
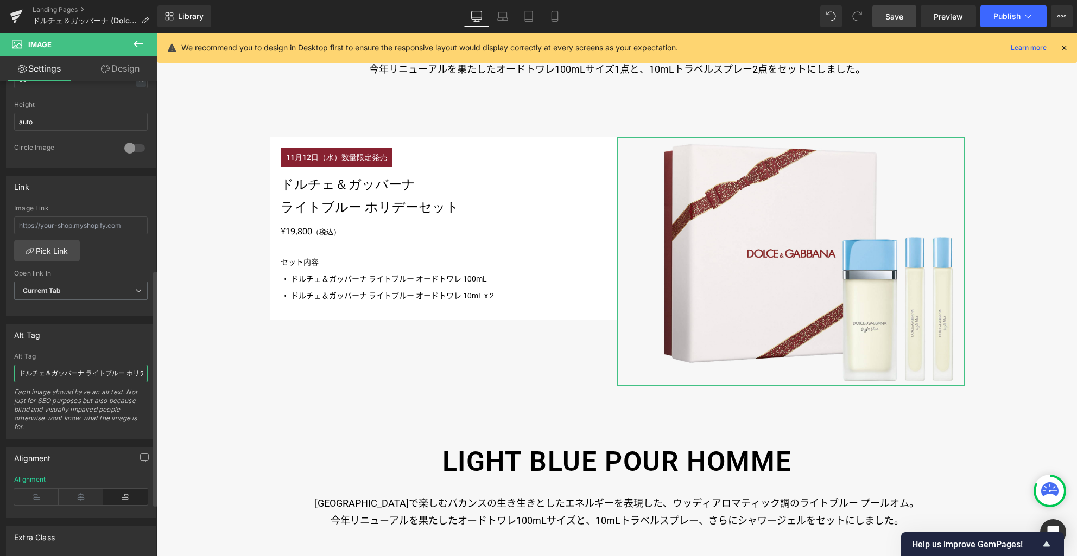
scroll to position [0, 39]
drag, startPoint x: 100, startPoint y: 372, endPoint x: 149, endPoint y: 370, distance: 49.4
click at [148, 371] on div "ドルチェ＆ガッバーナ ライトブルー ホリデーセット S Alt Tag ドルチェ＆ガッバーナ ライトブルー ホリデーセット S Each image shou…" at bounding box center [81, 396] width 149 height 86
type input "ドルチェ＆ガッバーナ ライトブルー ホリデーセット"
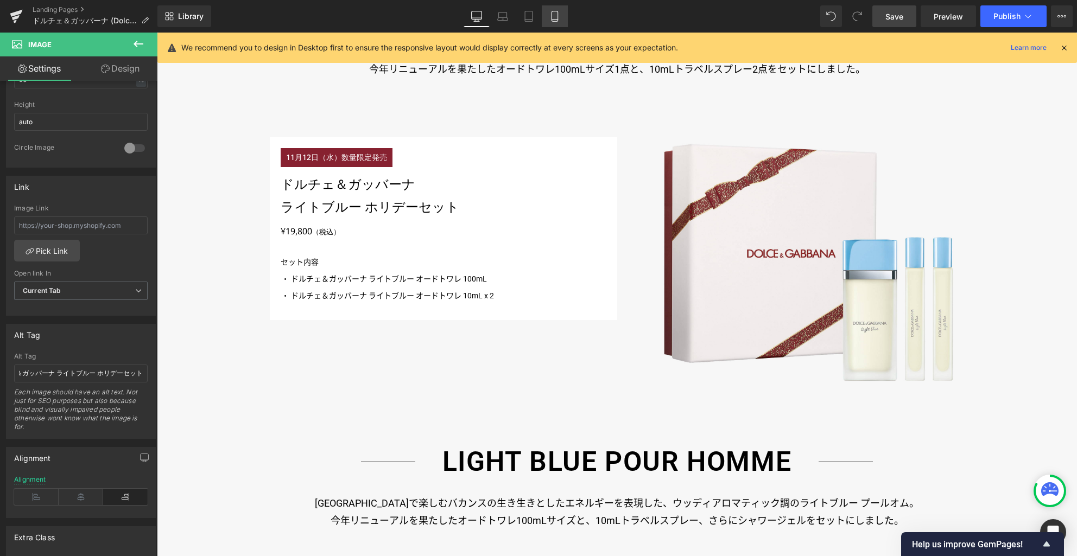
scroll to position [0, 0]
click at [557, 12] on icon at bounding box center [555, 16] width 6 height 10
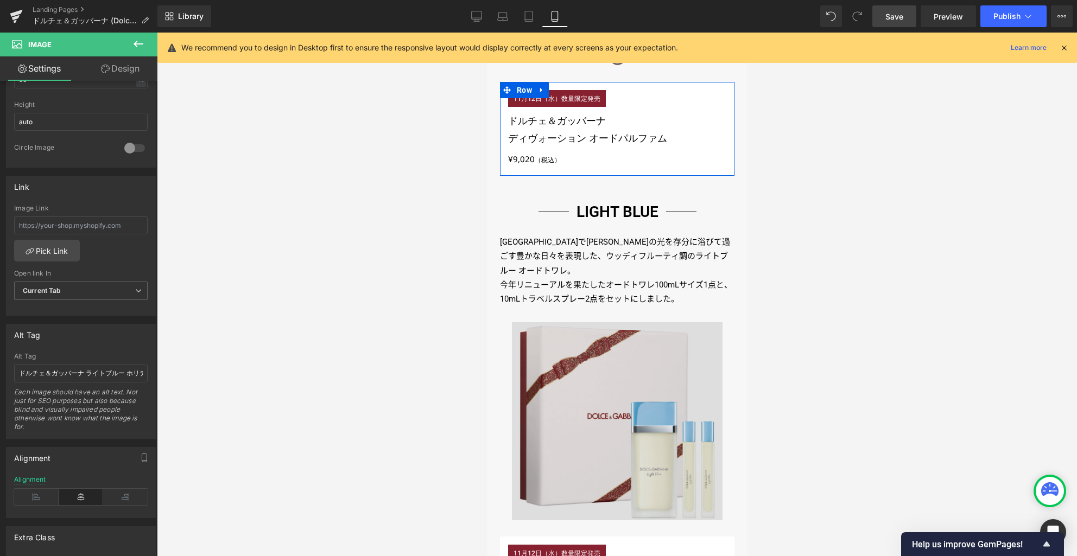
scroll to position [607, 0]
click at [603, 368] on img at bounding box center [616, 421] width 211 height 198
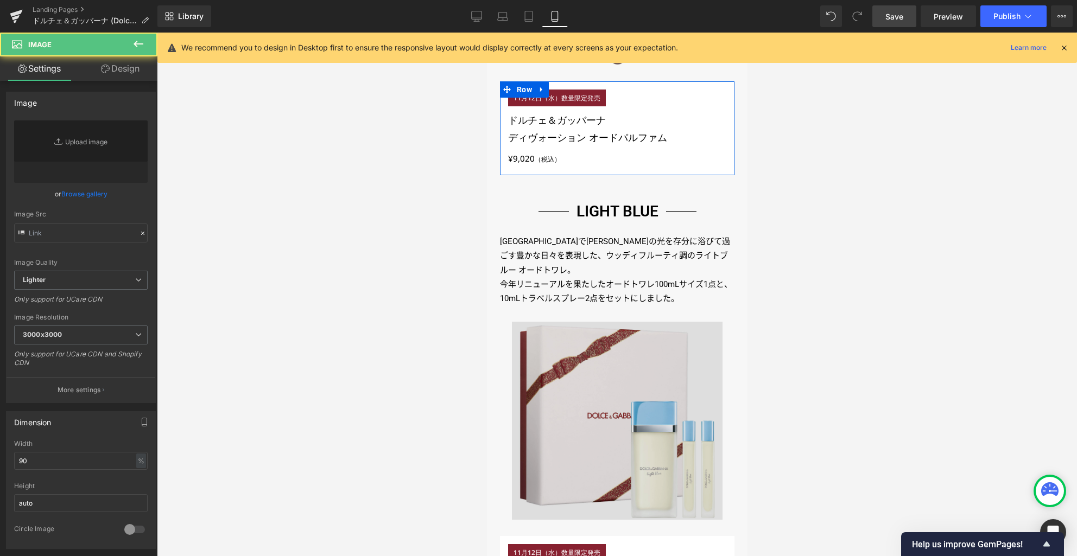
type input "https://ucarecdn.com/feb3daae-ed5d-4bec-acab-ed6496e9bf87/-/format/auto/-/previ…"
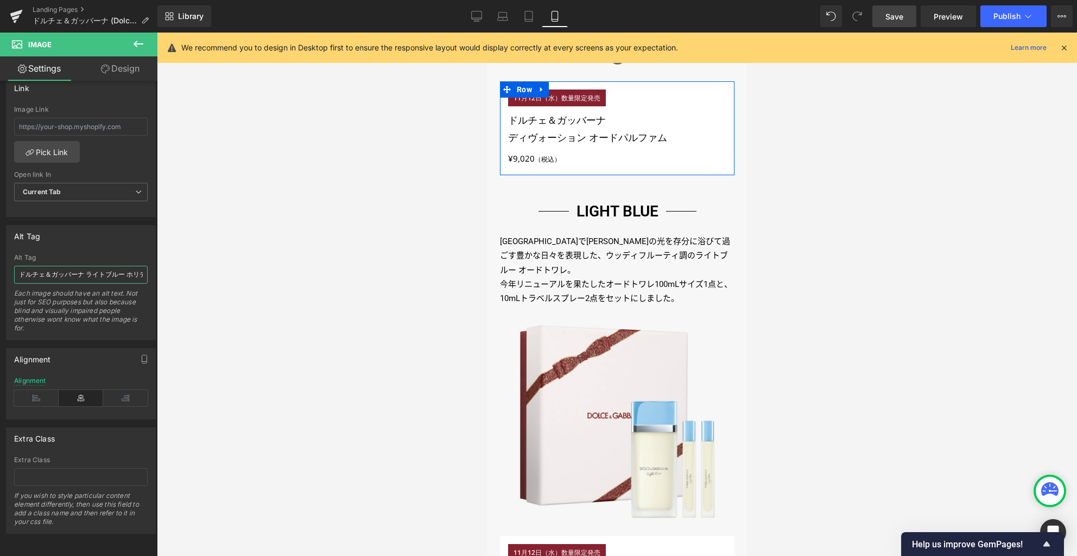
scroll to position [0, 39]
drag, startPoint x: 118, startPoint y: 266, endPoint x: 189, endPoint y: 262, distance: 71.2
click at [189, 262] on div "Button You are previewing how the will restyle your page. You can not edit Elem…" at bounding box center [538, 287] width 1077 height 575
type input "ドルチェ＆ガッバーナ ライトブルー ホリデーセット"
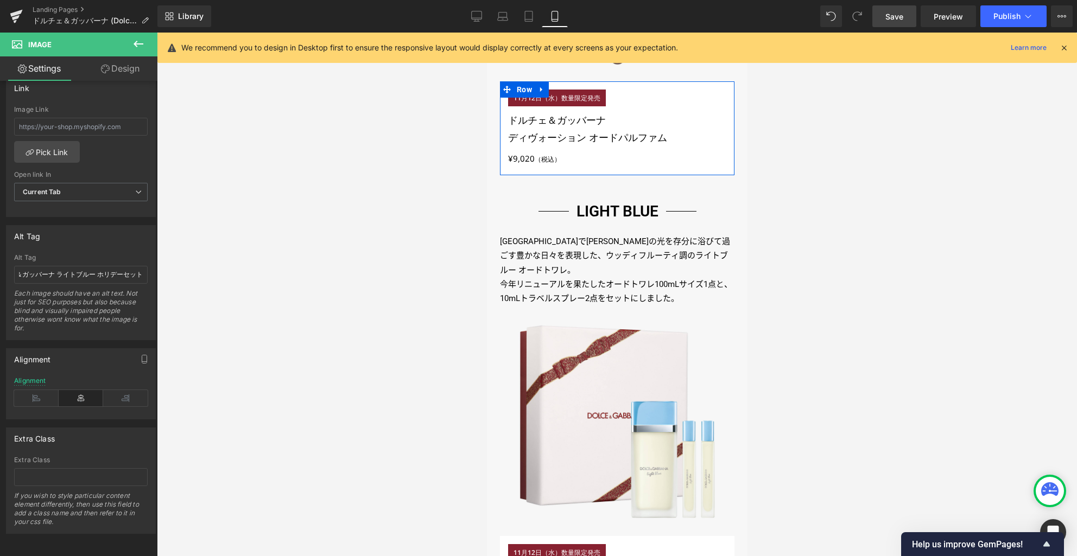
drag, startPoint x: 480, startPoint y: 19, endPoint x: 505, endPoint y: 56, distance: 45.3
click at [480, 19] on icon at bounding box center [477, 15] width 10 height 8
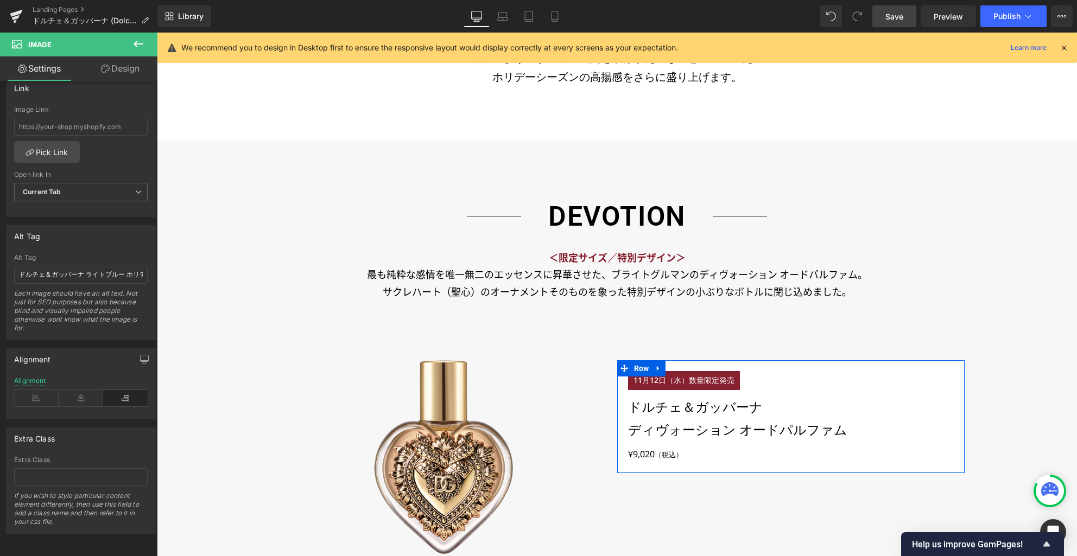
scroll to position [1002, 0]
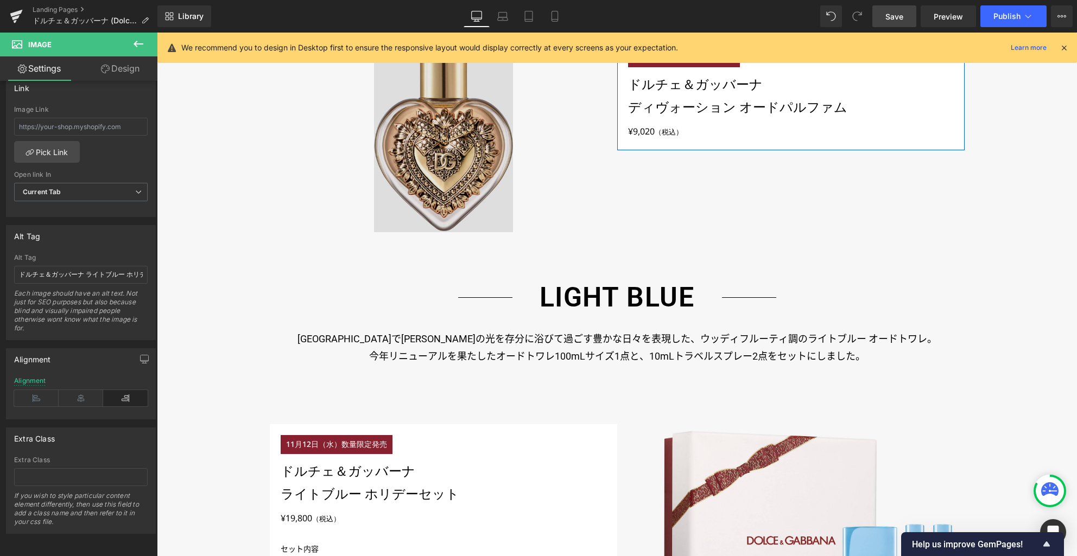
click at [461, 179] on img at bounding box center [443, 134] width 139 height 195
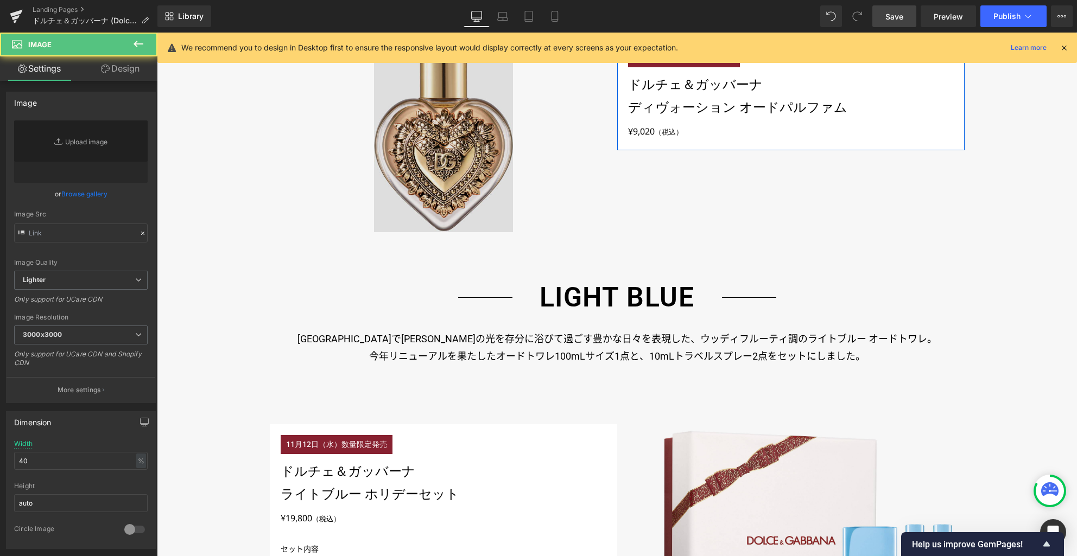
type input "https://ucarecdn.com/0732eaf9-9e7c-43f7-8034-784274b224f6/-/format/auto/-/previ…"
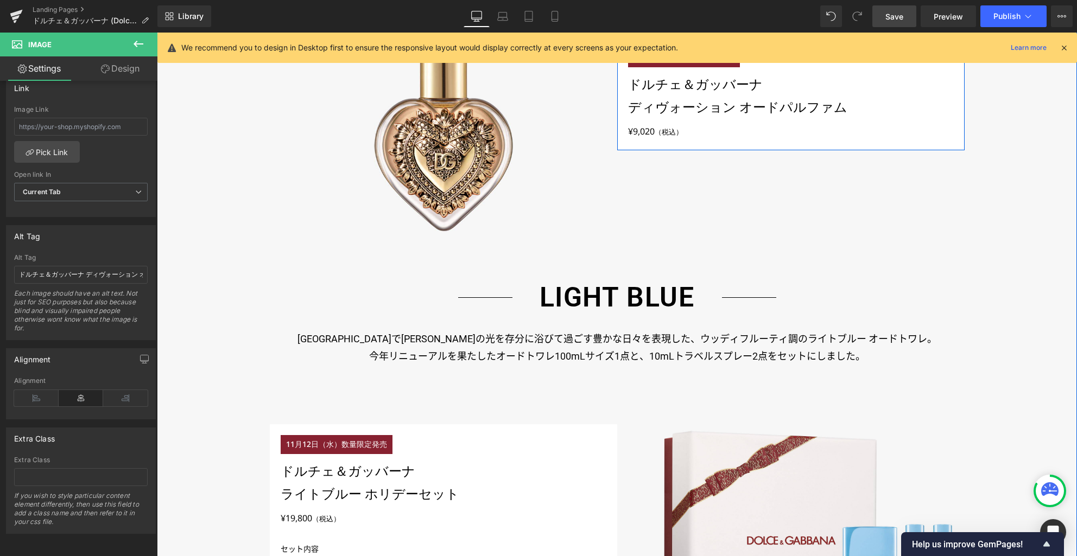
scroll to position [1204, 0]
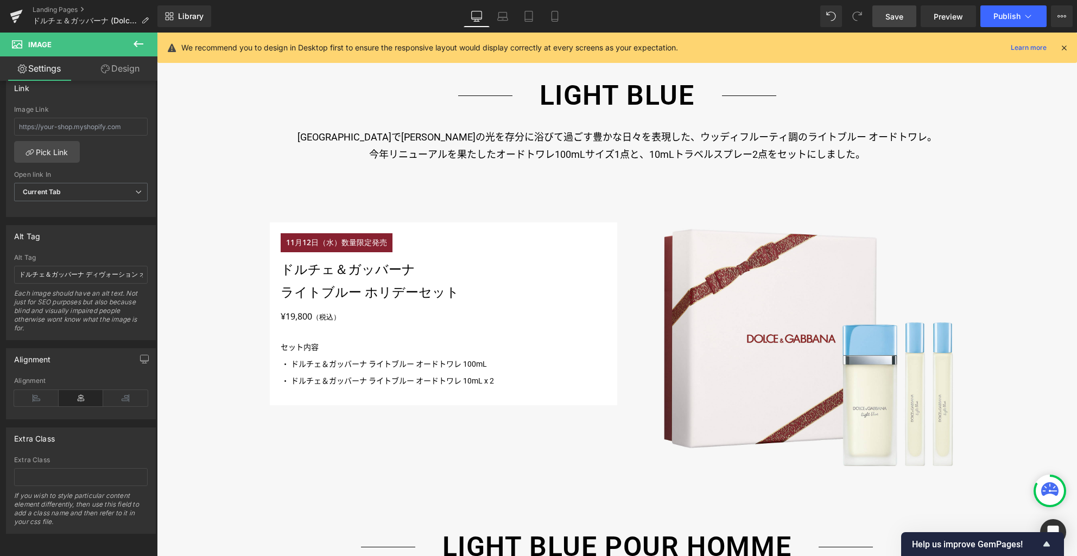
click at [885, 21] on link "Save" at bounding box center [894, 16] width 44 height 22
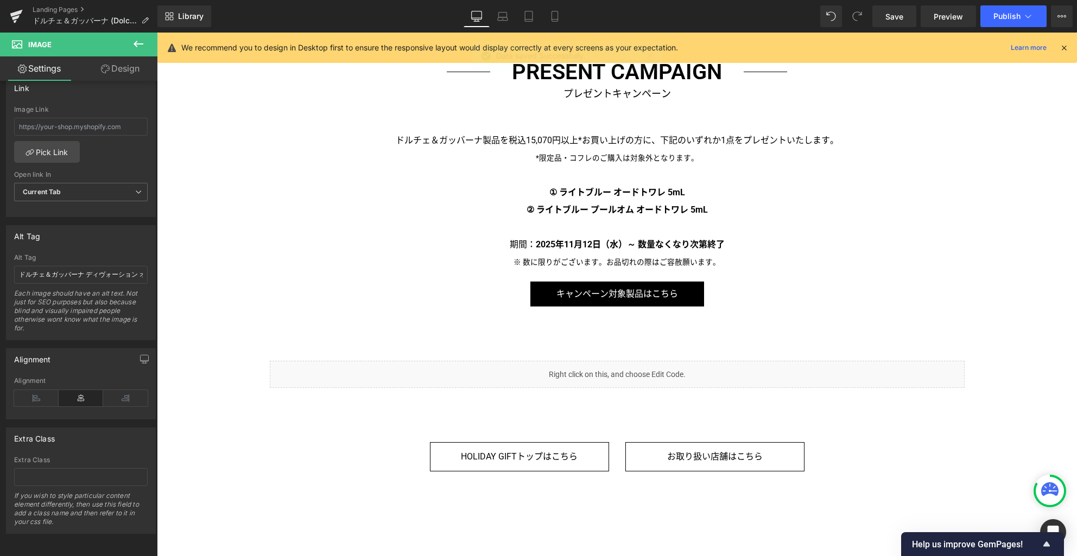
scroll to position [2167, 0]
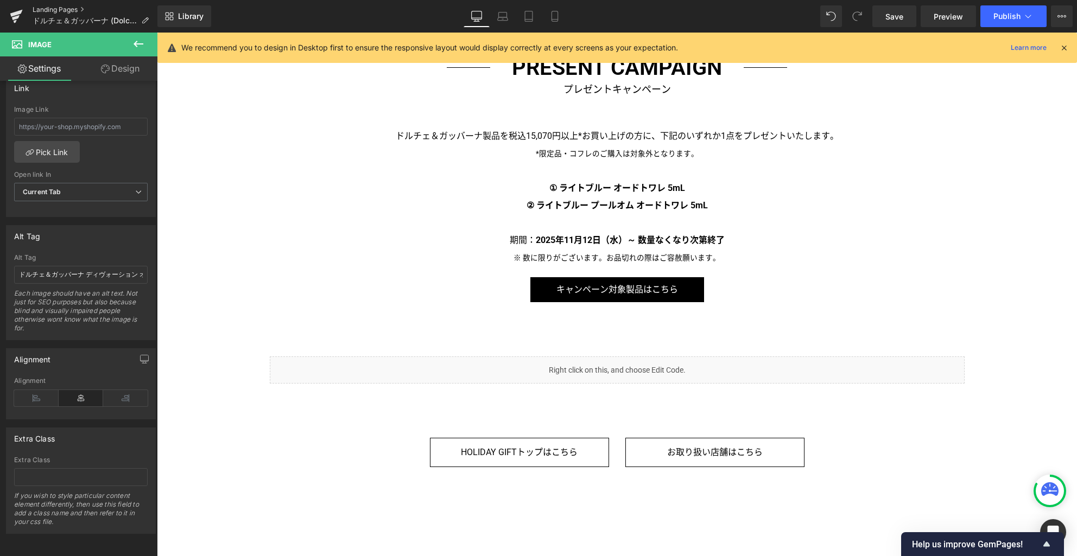
click at [76, 9] on link "Landing Pages" at bounding box center [95, 9] width 125 height 9
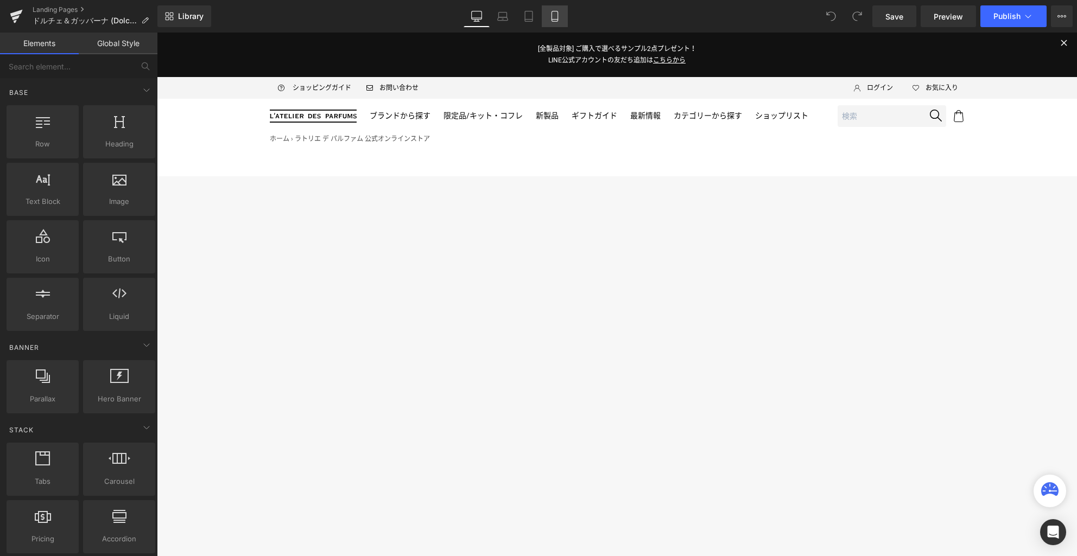
click at [554, 20] on icon at bounding box center [555, 20] width 6 height 0
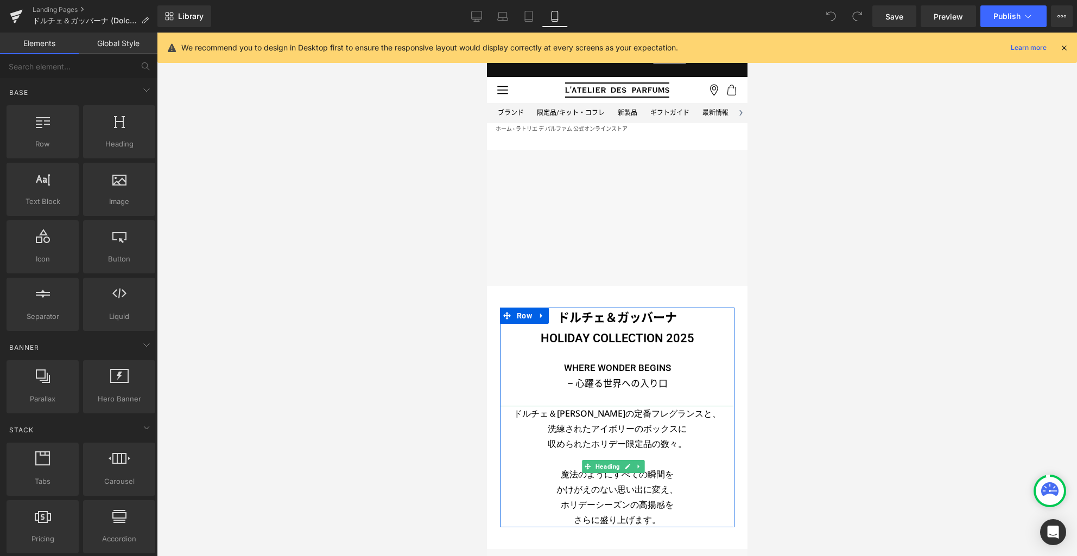
click at [593, 415] on h3 "ドルチェ＆[PERSON_NAME]の定番フレグランスと、" at bounding box center [616, 413] width 235 height 15
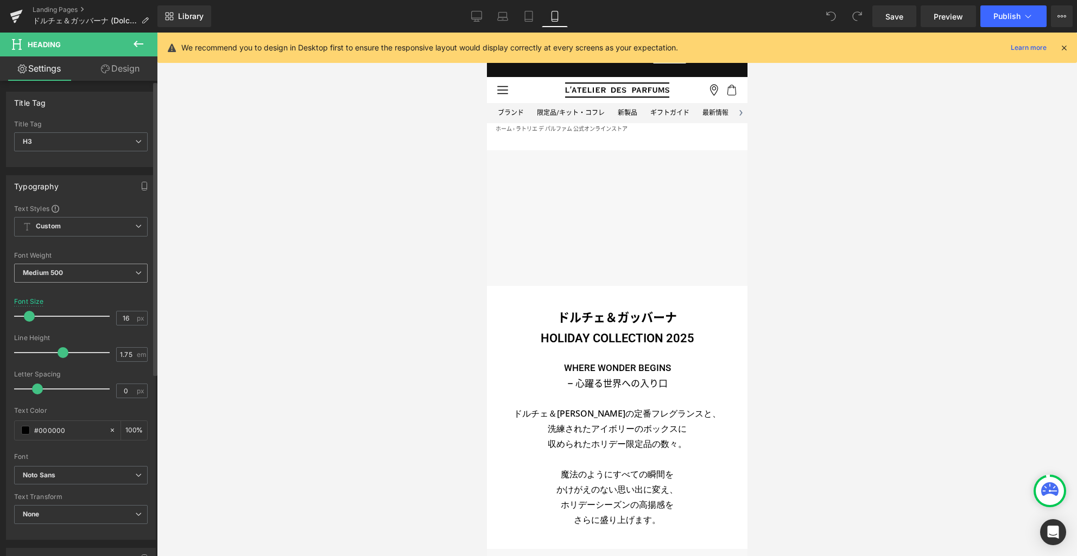
scroll to position [294, 0]
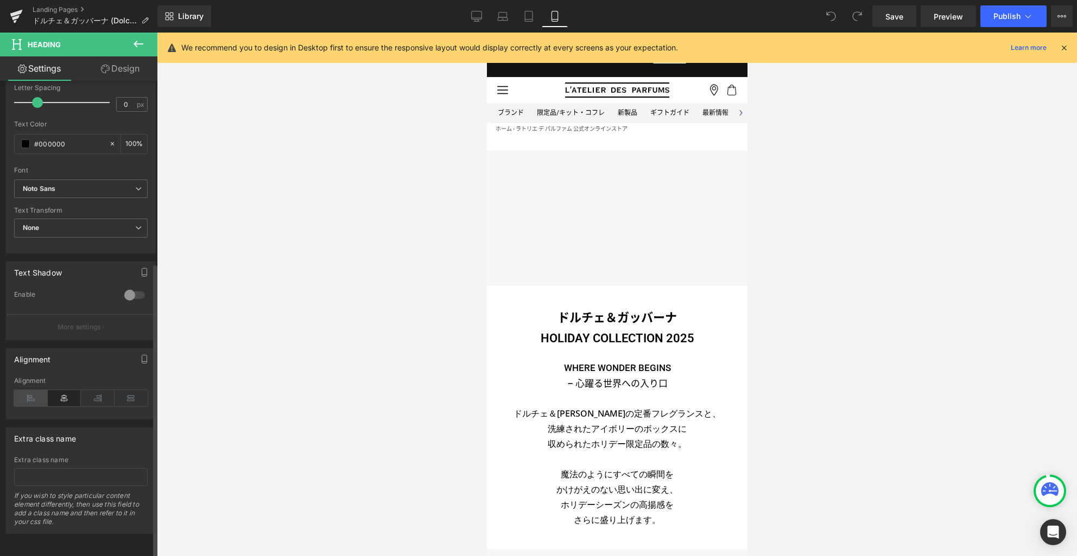
click at [36, 391] on icon at bounding box center [31, 398] width 34 height 16
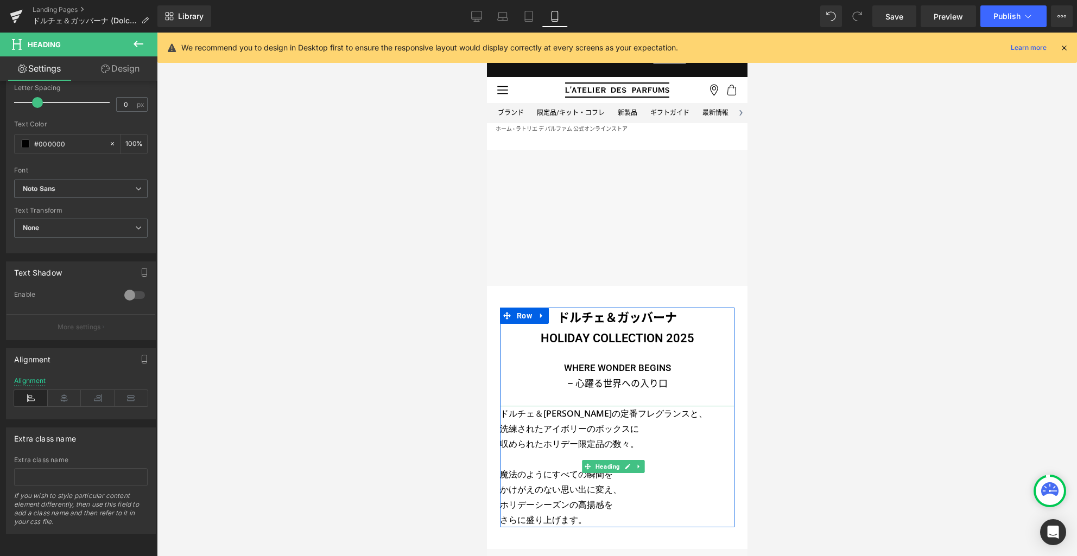
click at [627, 505] on h3 "ホリデーシーズンの高揚感を" at bounding box center [616, 504] width 235 height 15
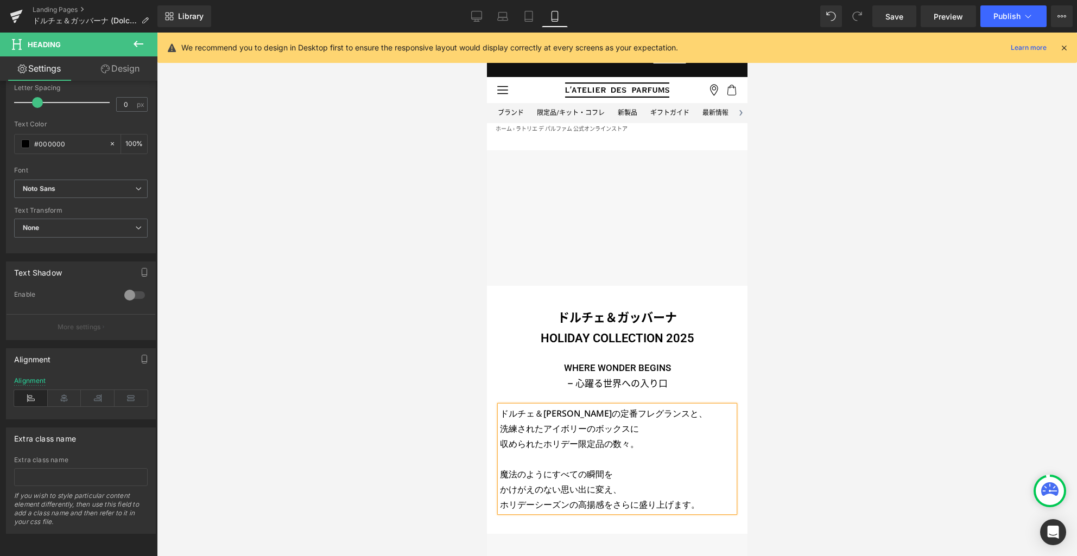
click at [634, 489] on h3 "かけがえのない思い出に変え、" at bounding box center [616, 489] width 235 height 15
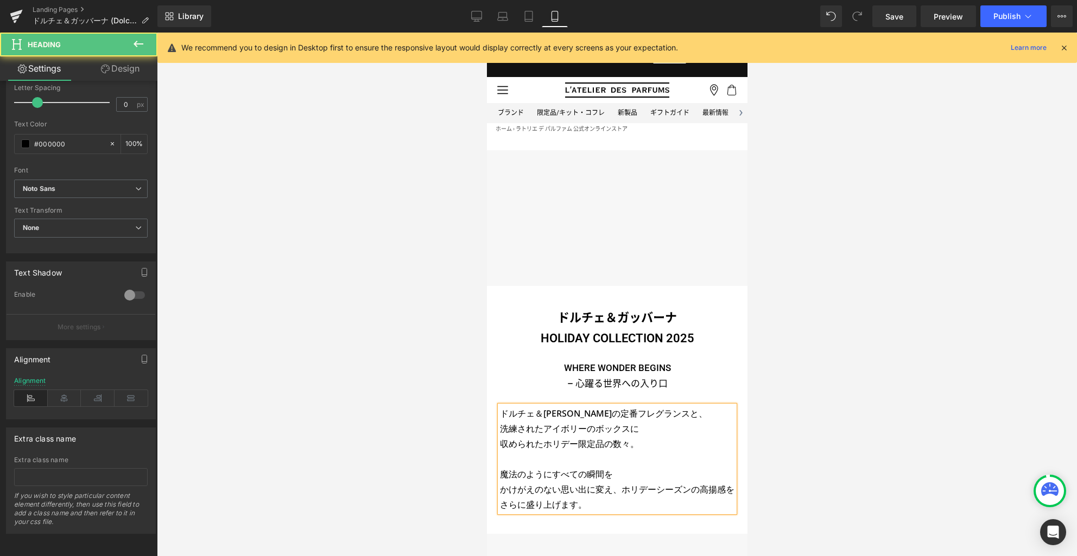
click at [629, 474] on h3 "魔法のようにすべての瞬間を" at bounding box center [616, 474] width 235 height 15
click at [657, 429] on h3 "洗練されたアイボリーのボックスに" at bounding box center [616, 428] width 235 height 15
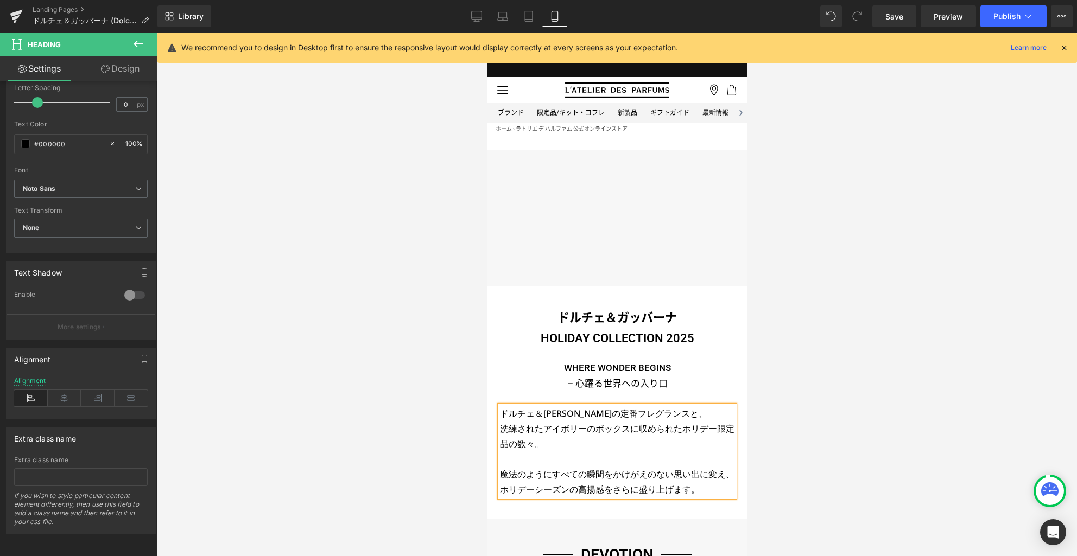
click at [690, 414] on h3 "ドルチェ＆[PERSON_NAME]の定番フレグランスと、" at bounding box center [616, 413] width 235 height 15
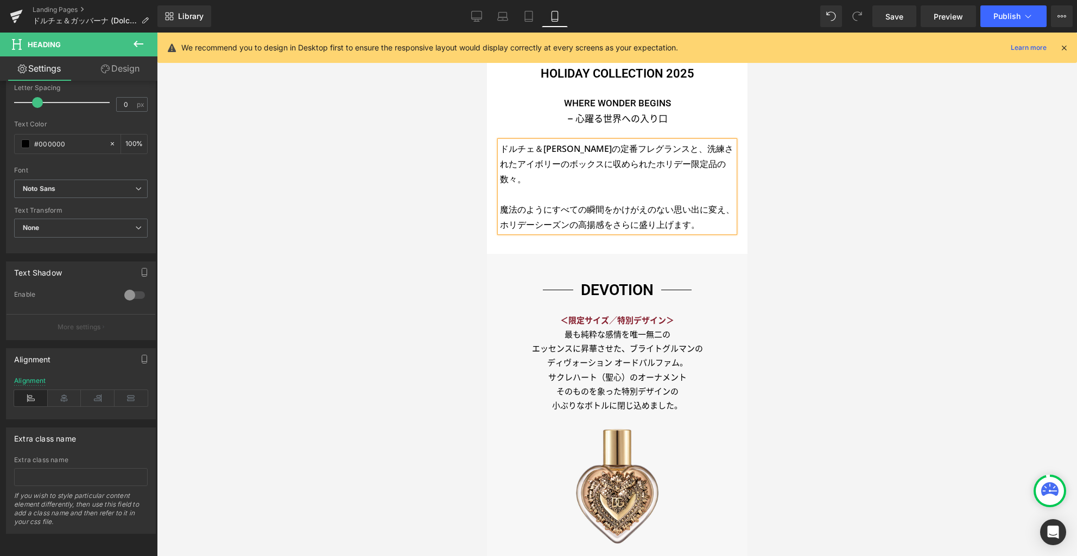
scroll to position [424, 0]
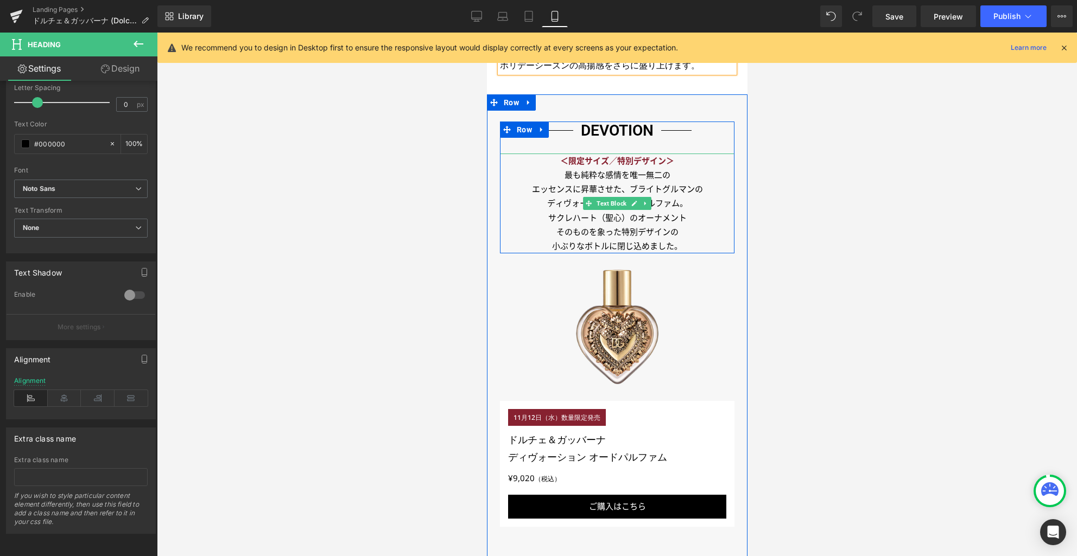
click at [593, 187] on p "エッセンスに昇華させた、ブライトグルマンの" at bounding box center [616, 189] width 235 height 14
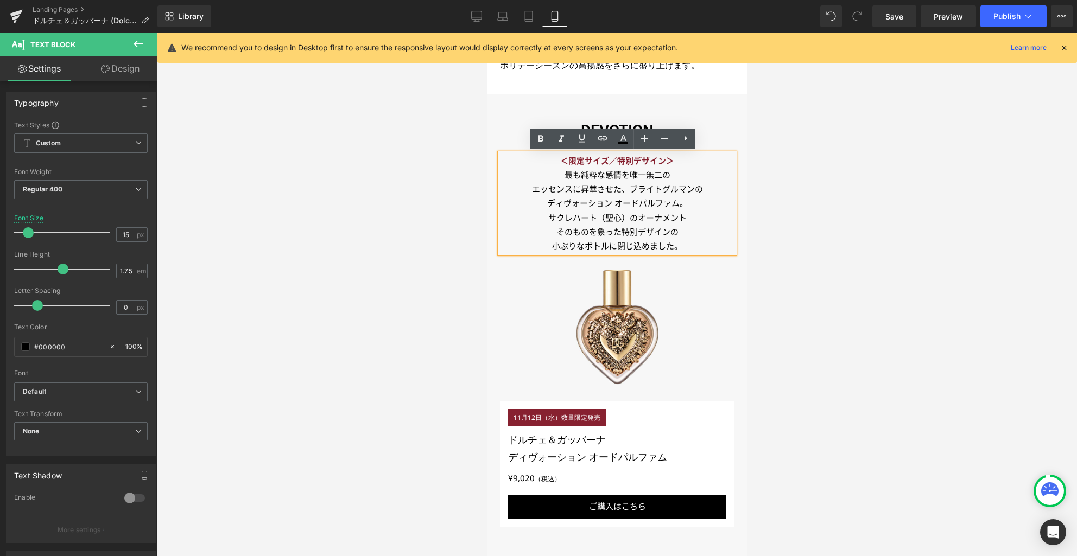
click at [584, 187] on p "エッセンスに昇華させた、ブライトグルマンの" at bounding box center [616, 189] width 235 height 14
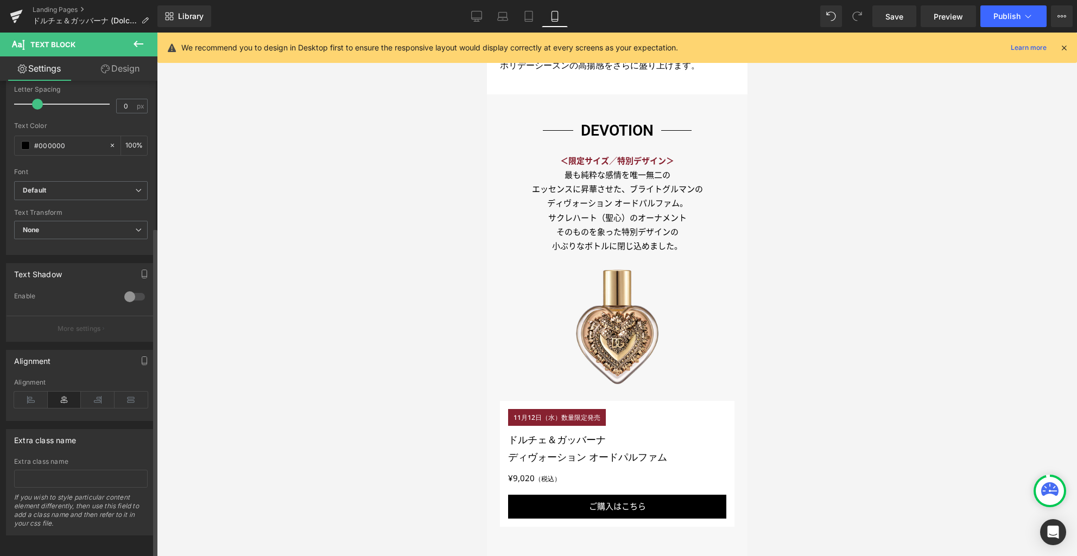
scroll to position [211, 0]
click at [40, 391] on icon at bounding box center [31, 398] width 34 height 16
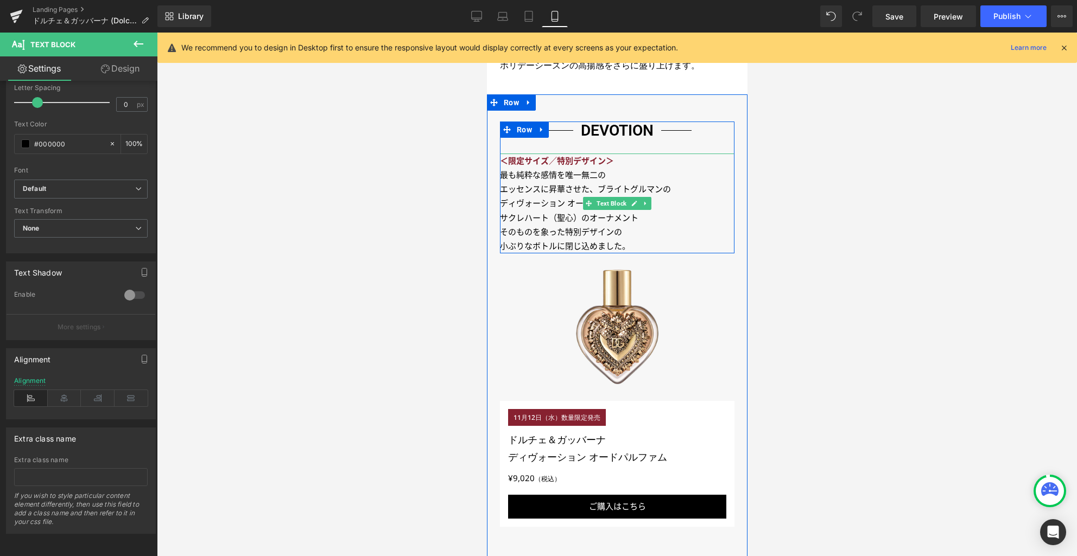
click at [631, 230] on p "そのものを 象った特別デザインの" at bounding box center [616, 232] width 235 height 14
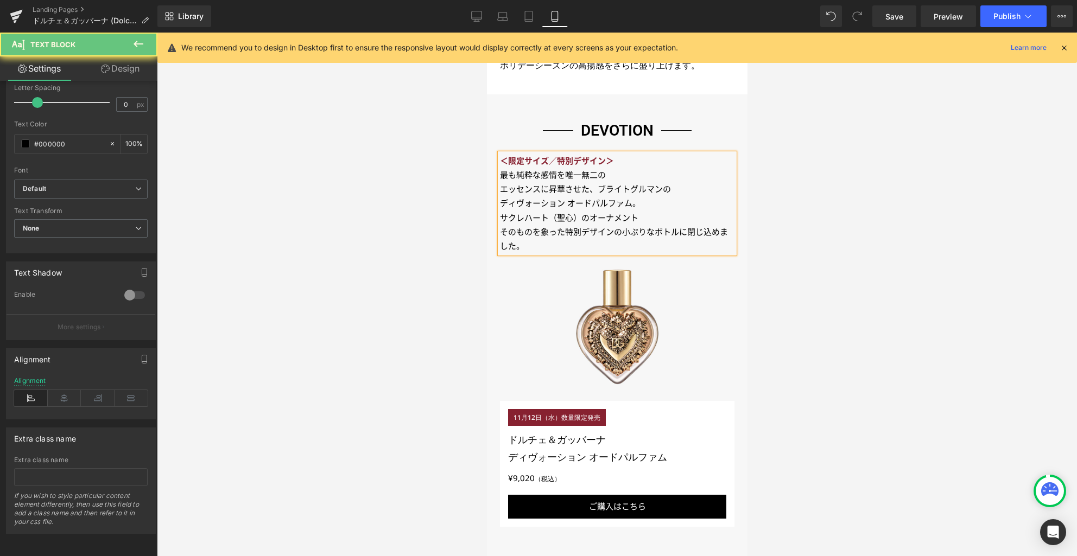
click at [656, 218] on p "サクレハート（聖心）のオーナメント" at bounding box center [616, 218] width 235 height 14
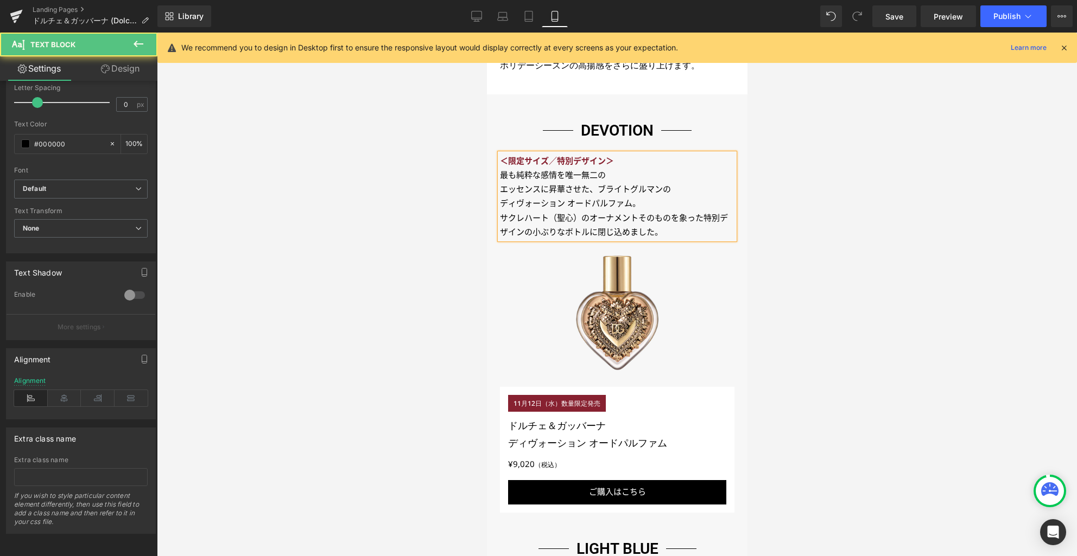
click at [679, 192] on p "エッセンスに昇華させた、ブライトグルマンの" at bounding box center [616, 189] width 235 height 14
click at [649, 177] on p "最も純粋な感情を唯一無二の" at bounding box center [616, 175] width 235 height 14
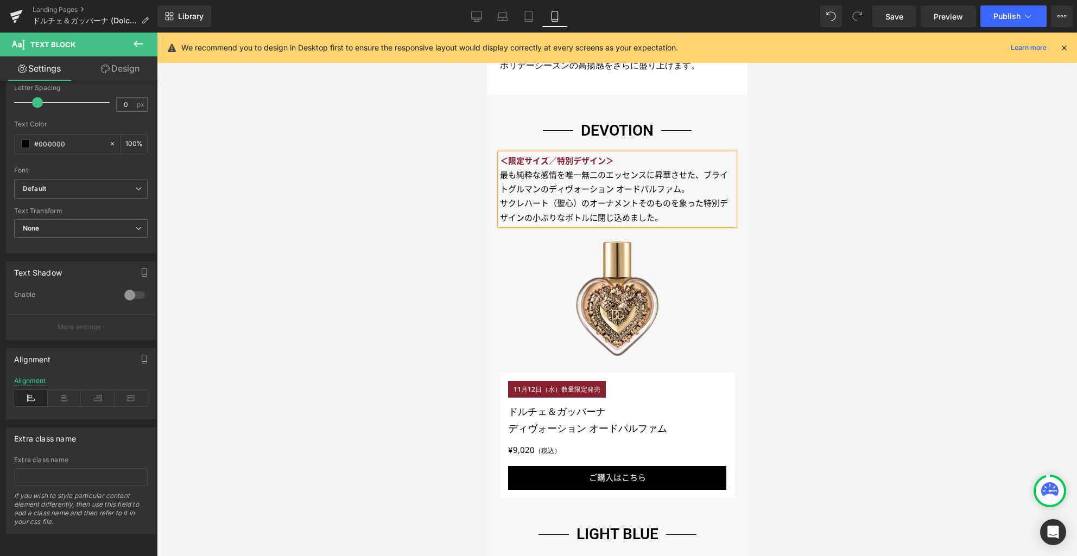
click at [834, 236] on div at bounding box center [617, 295] width 920 height 524
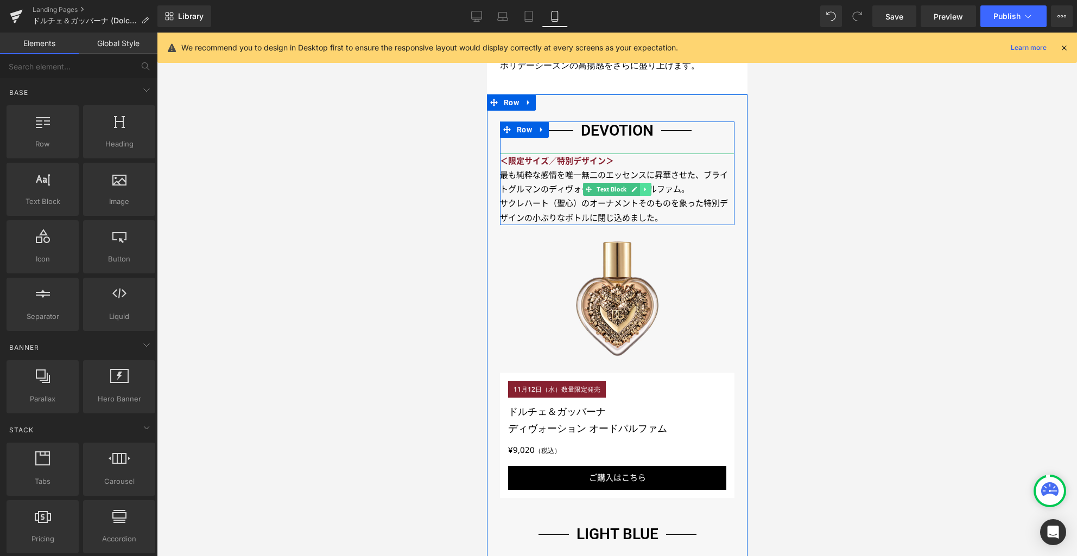
click at [643, 190] on icon at bounding box center [645, 189] width 6 height 7
click at [637, 189] on icon at bounding box center [639, 189] width 6 height 6
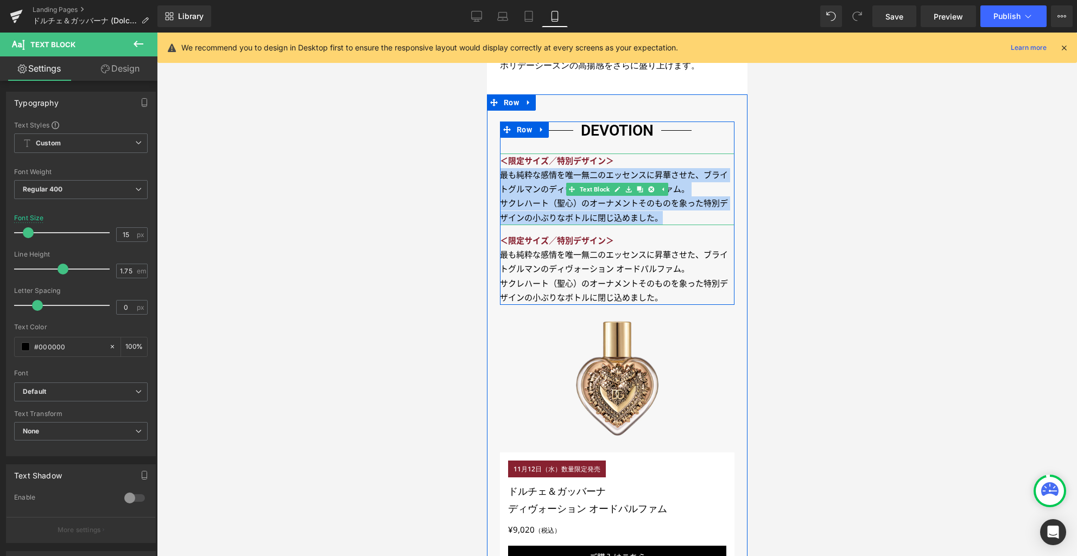
drag, startPoint x: 669, startPoint y: 218, endPoint x: 499, endPoint y: 179, distance: 173.9
click at [499, 179] on div "＜限定サイズ／特別デザイン＞ 最も純粋な感情を唯一無二の エッセンスに昇華させた、ブライトグルマンの ディヴォーション オードパルファム。 サクレハート（聖心…" at bounding box center [616, 190] width 235 height 72
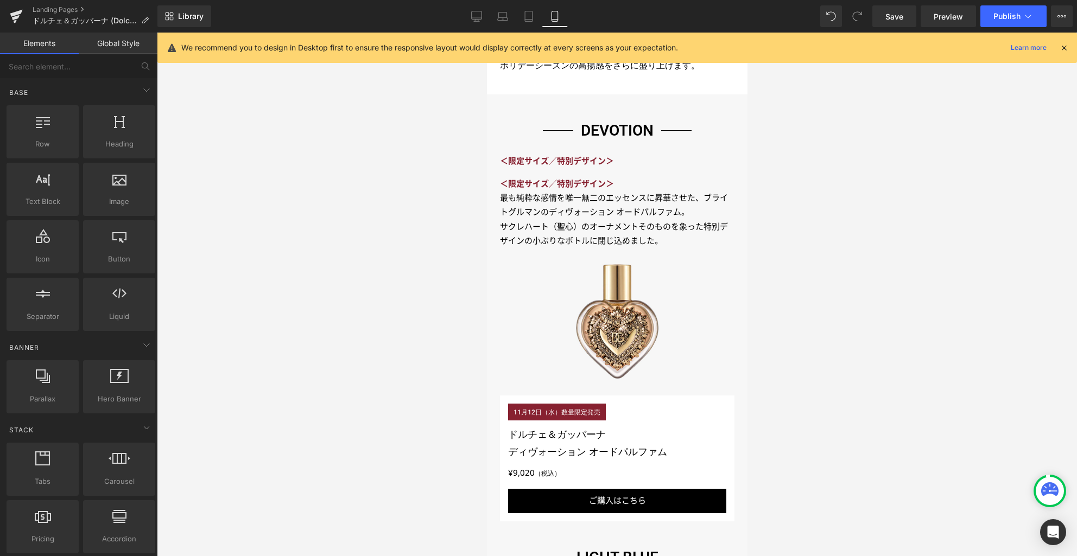
click at [462, 178] on div at bounding box center [617, 295] width 920 height 524
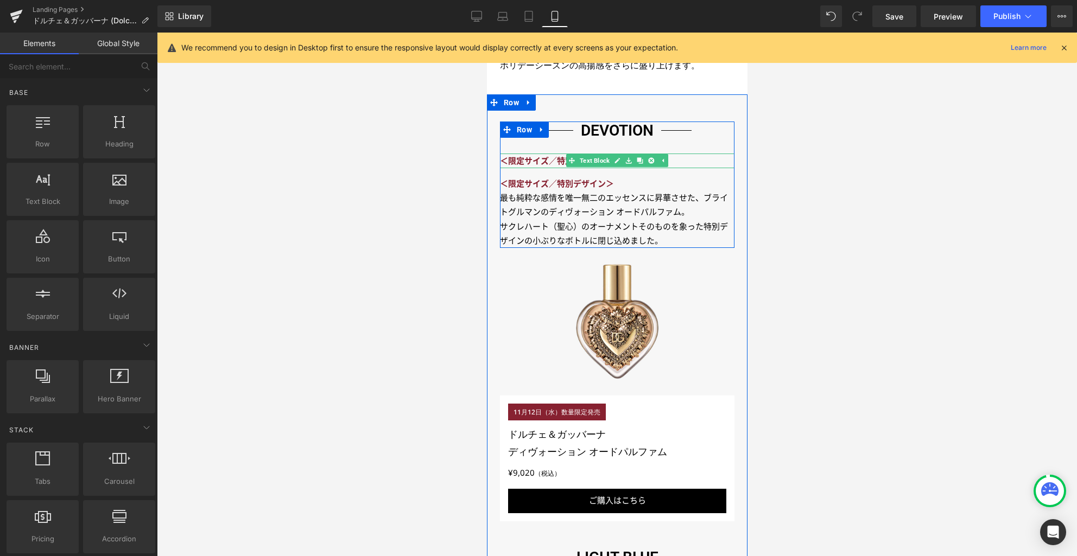
click at [535, 160] on strong "＜限定サイズ／特別デザイン＞" at bounding box center [556, 161] width 114 height 10
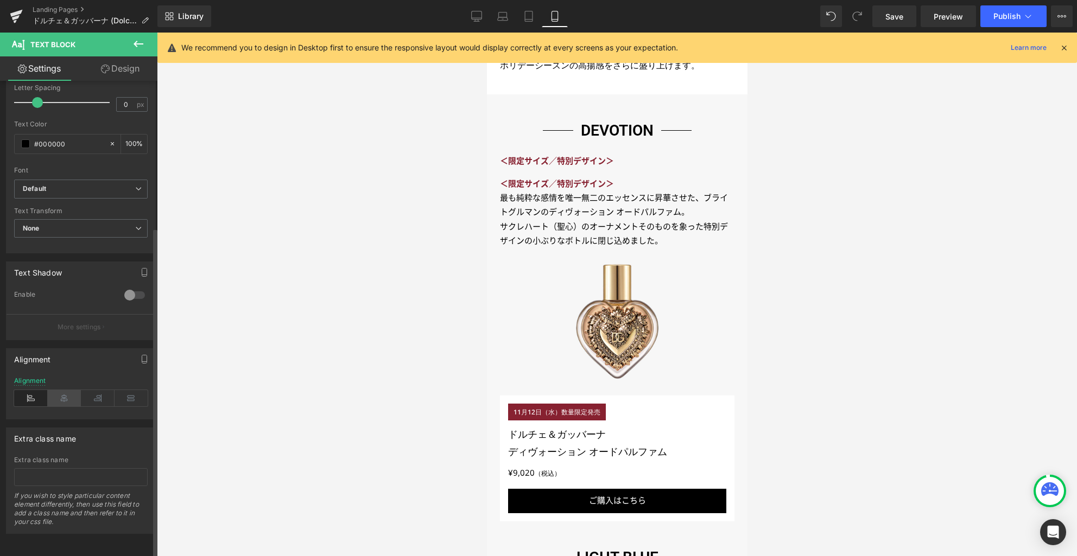
click at [67, 390] on icon at bounding box center [65, 398] width 34 height 16
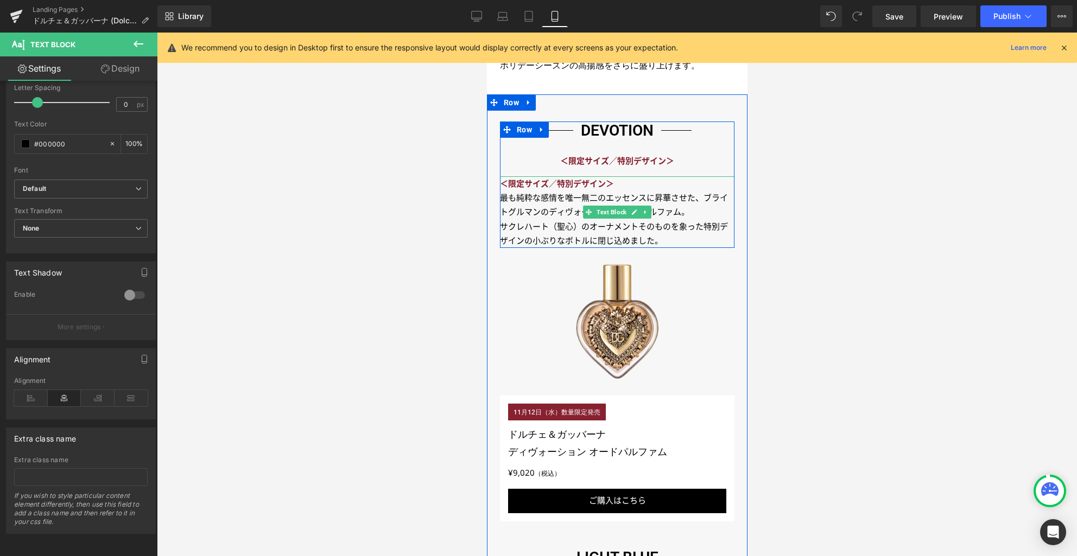
click at [588, 186] on strong "＜限定サイズ／特別デザイン＞" at bounding box center [556, 184] width 114 height 10
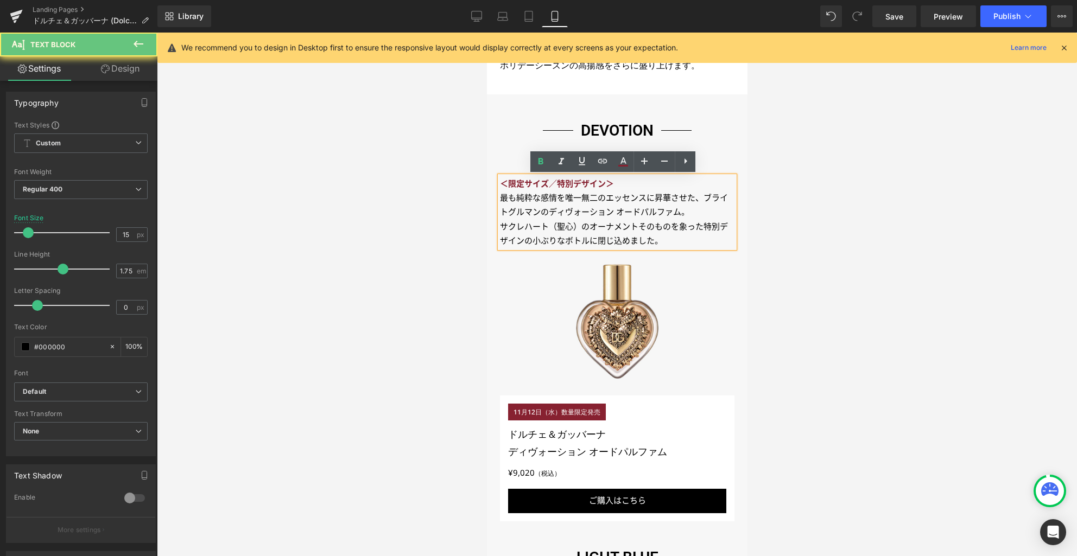
drag, startPoint x: 591, startPoint y: 186, endPoint x: 604, endPoint y: 187, distance: 12.6
click at [592, 186] on strong "＜限定サイズ／特別デザイン＞" at bounding box center [556, 184] width 114 height 10
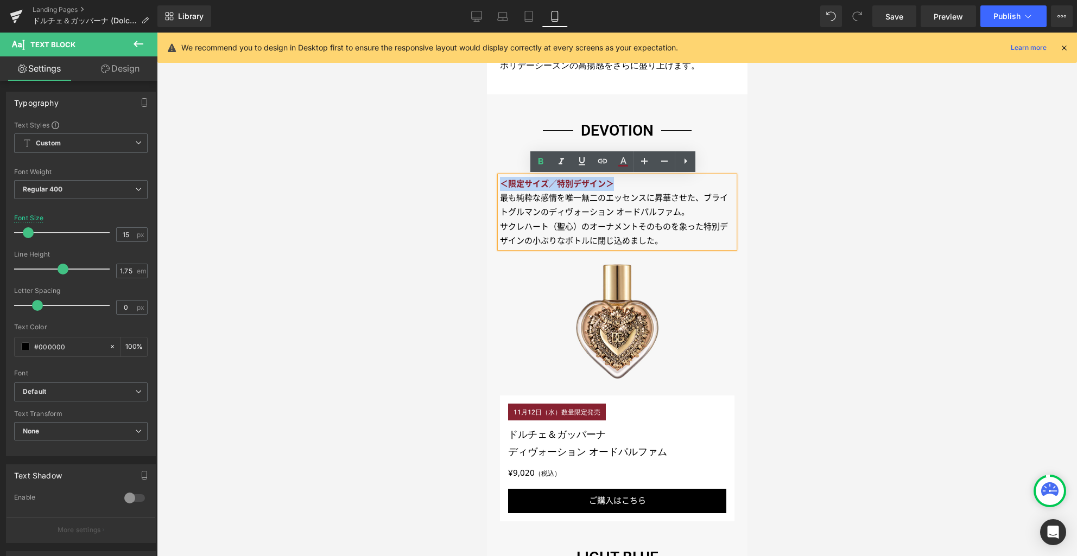
drag, startPoint x: 619, startPoint y: 183, endPoint x: 499, endPoint y: 181, distance: 120.0
click at [499, 181] on p "＜限定サイズ／特別デザイン＞" at bounding box center [616, 184] width 235 height 14
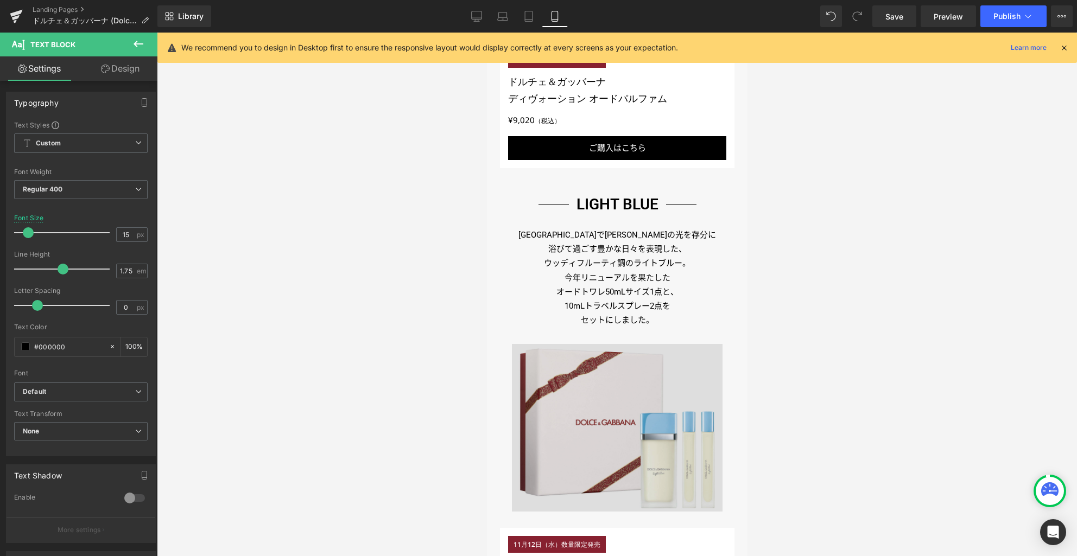
scroll to position [848, 0]
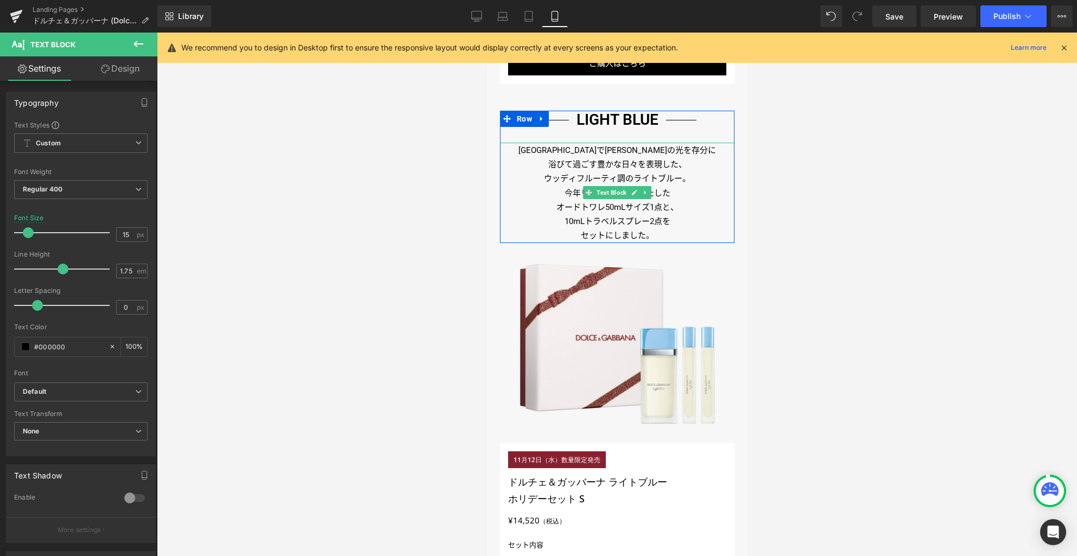
click at [602, 215] on p "10mLトラベルスプレー2点を" at bounding box center [616, 221] width 235 height 14
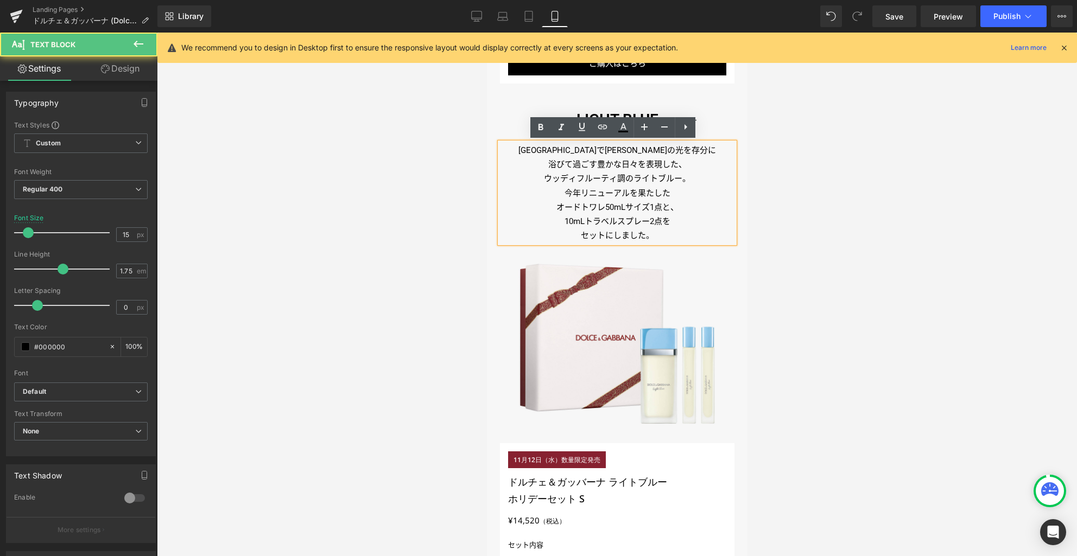
click at [675, 221] on p "10mLトラベルスプレー2点を" at bounding box center [616, 221] width 235 height 14
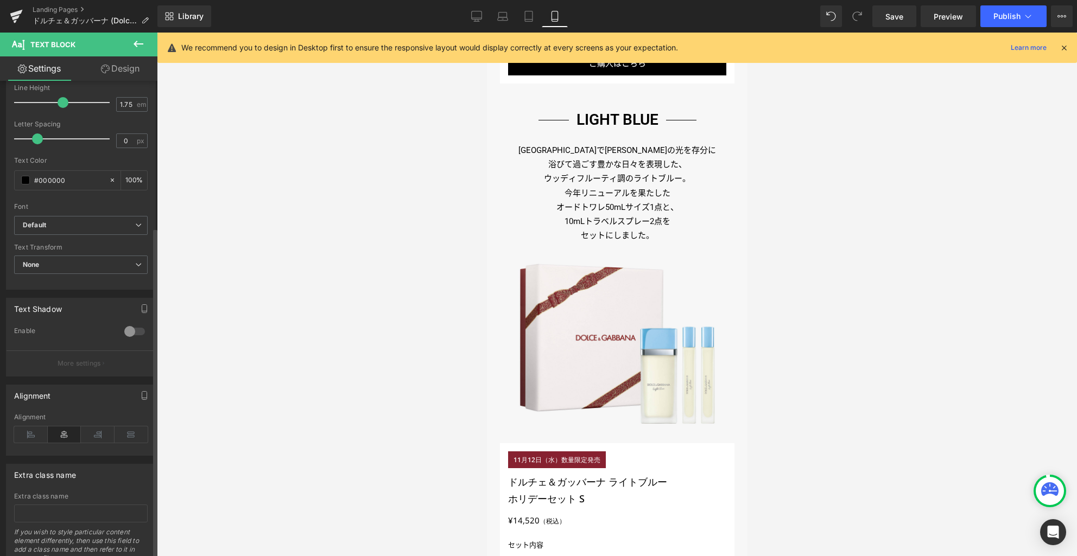
scroll to position [211, 0]
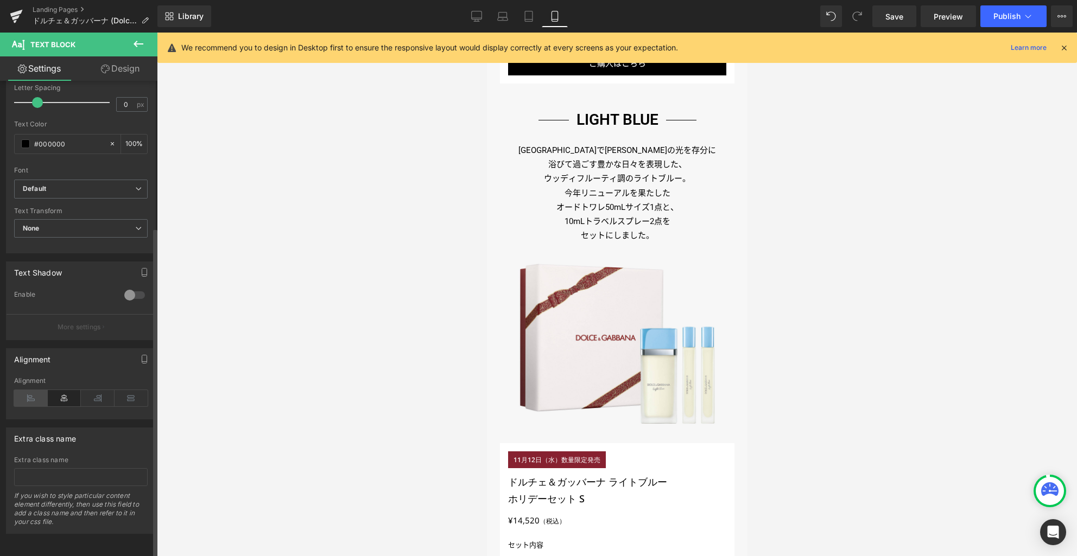
click at [28, 392] on icon at bounding box center [31, 398] width 34 height 16
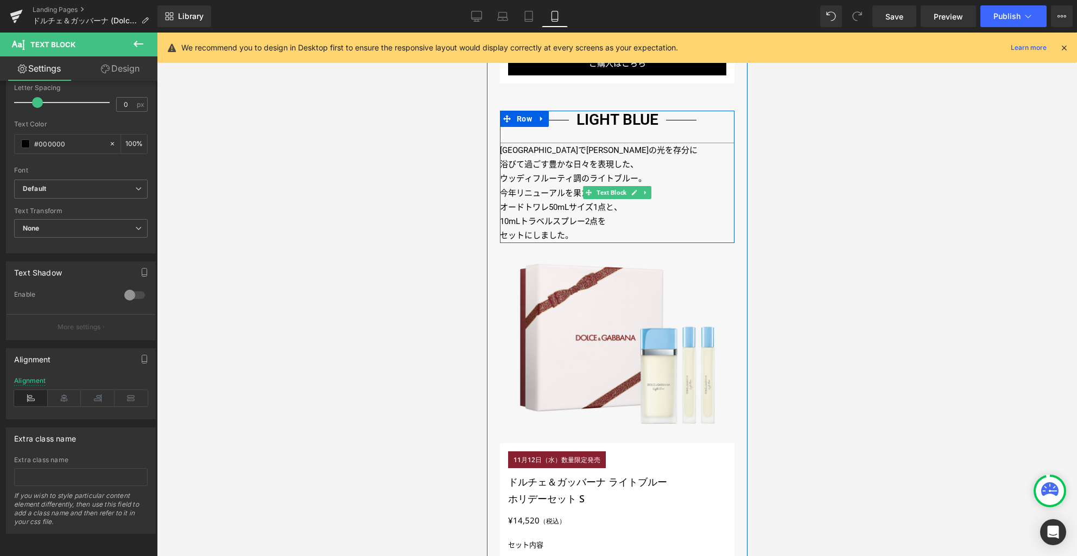
click at [613, 219] on p "10mLトラベルスプレー2点を" at bounding box center [616, 221] width 235 height 14
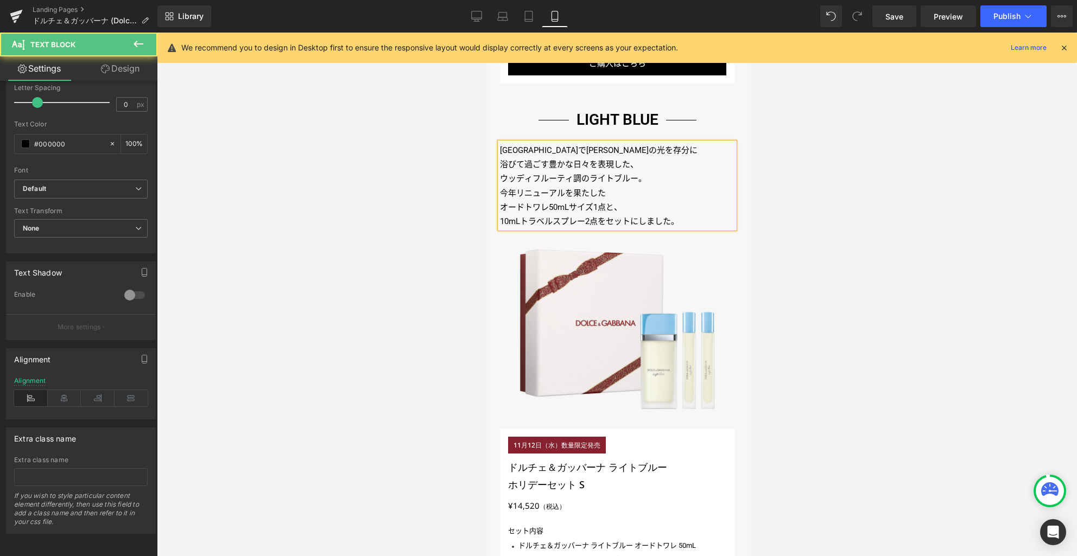
click at [639, 207] on p "オードトワレ50mLサイズ1点と、" at bounding box center [616, 207] width 235 height 14
click at [629, 192] on p "今年リニューアルを果たした" at bounding box center [616, 193] width 235 height 14
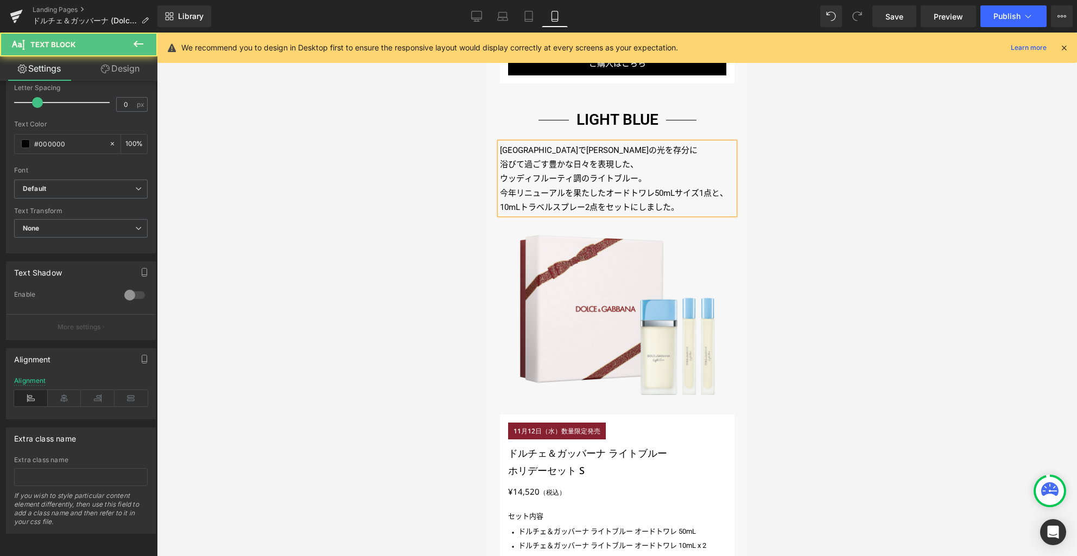
click at [655, 163] on p "浴びて過ごす 豊かな日々を表現した、" at bounding box center [616, 164] width 235 height 14
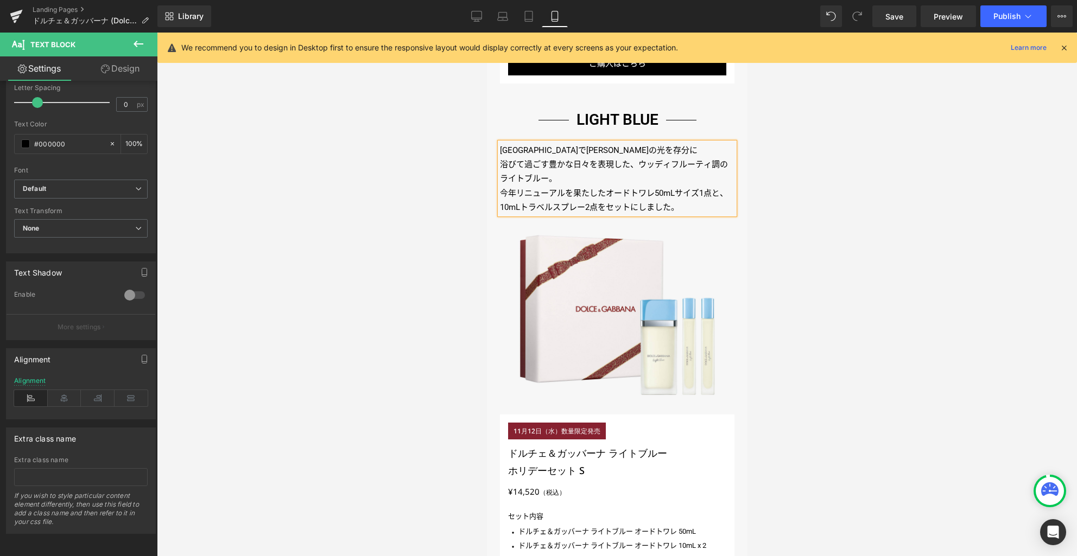
click at [643, 151] on p "[GEOGRAPHIC_DATA]で[PERSON_NAME]の光を存分に" at bounding box center [616, 150] width 235 height 14
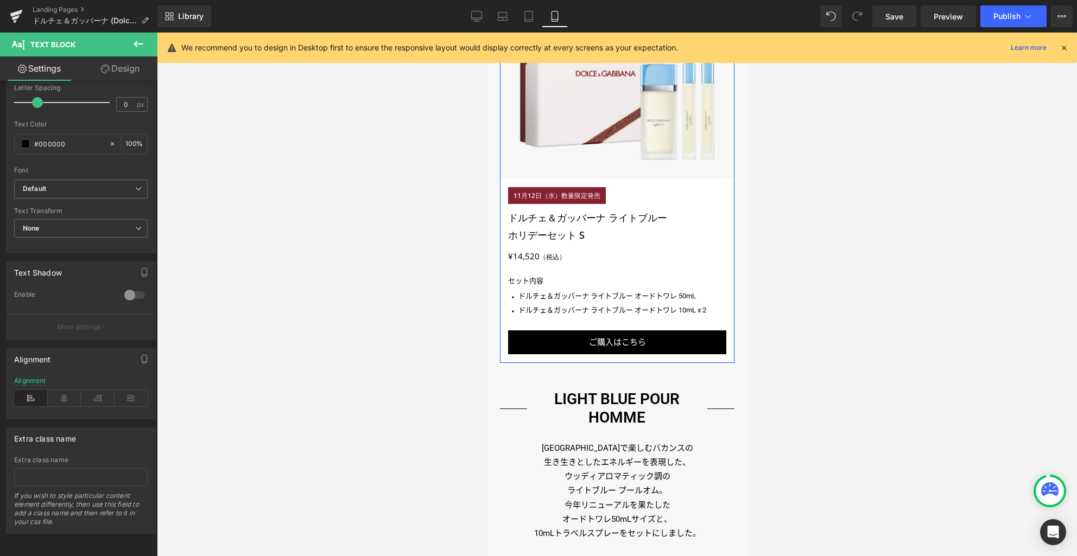
scroll to position [1184, 0]
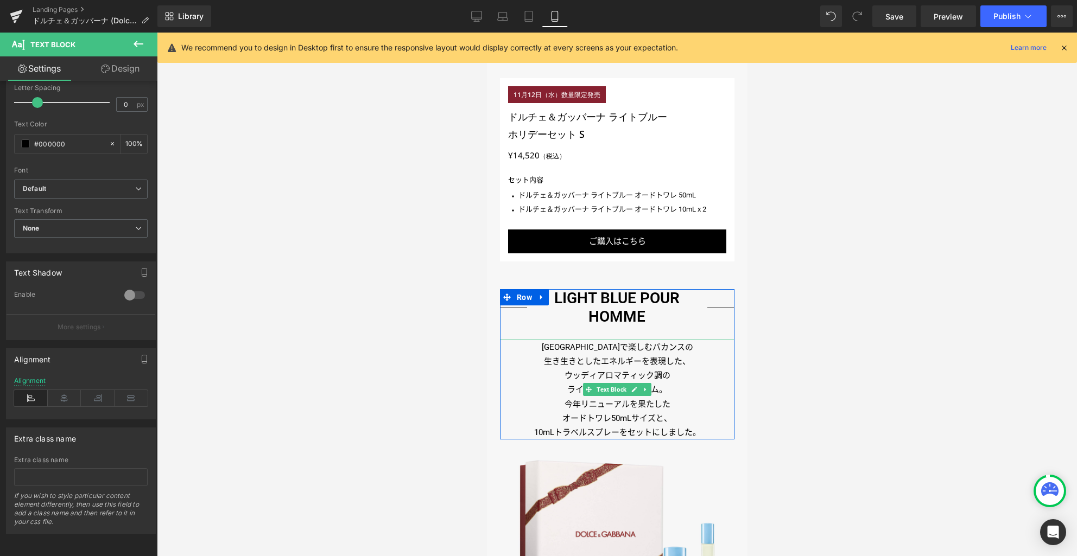
click at [594, 354] on p "生き生きとしたエネルギーを表現した、" at bounding box center [616, 361] width 235 height 14
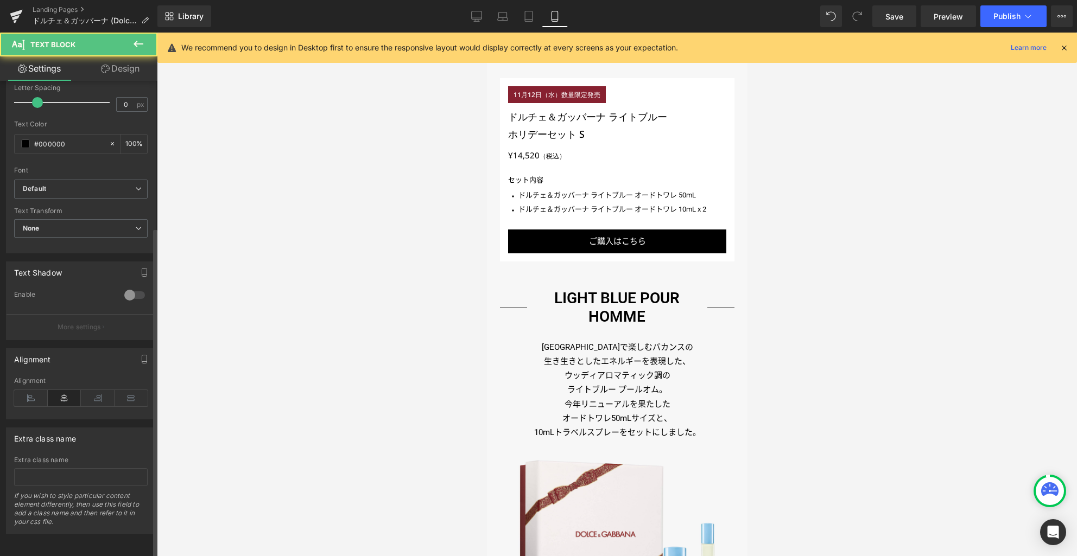
scroll to position [211, 0]
click at [36, 390] on icon at bounding box center [31, 398] width 34 height 16
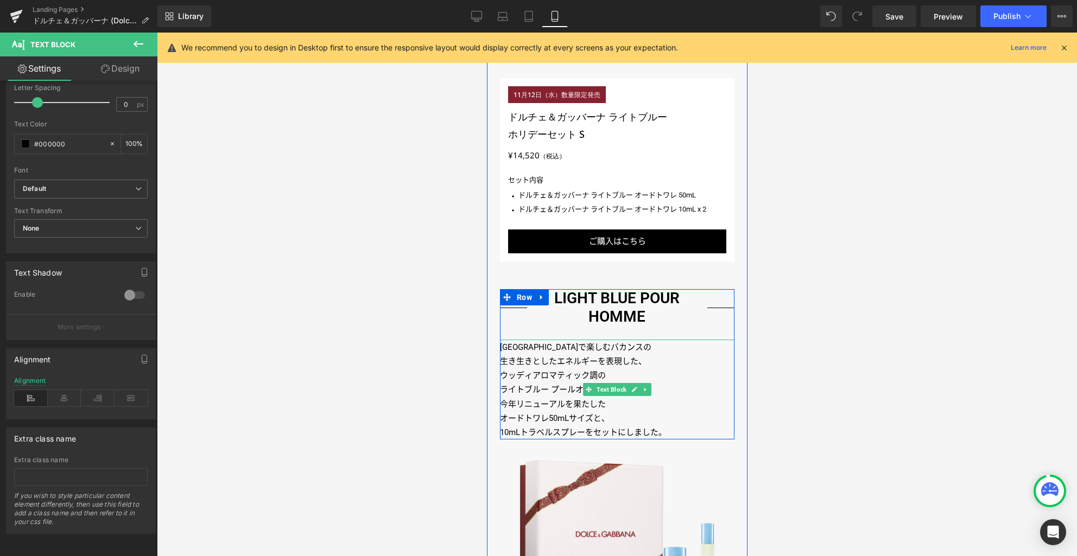
click at [618, 411] on p "オードトワレ50mLサイズと、" at bounding box center [616, 418] width 235 height 14
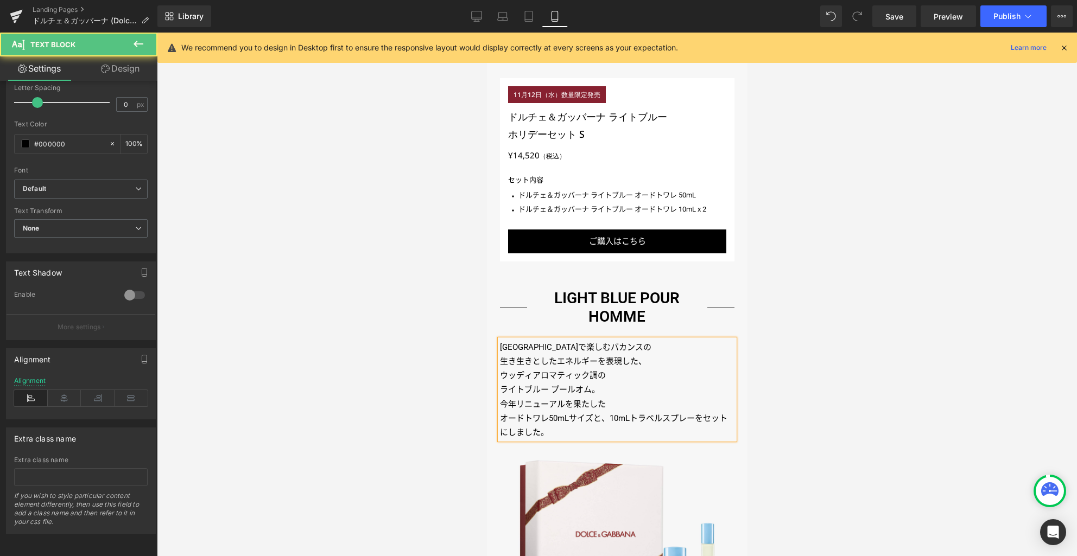
click at [617, 397] on p "今年リニューアルを果たした" at bounding box center [616, 404] width 235 height 14
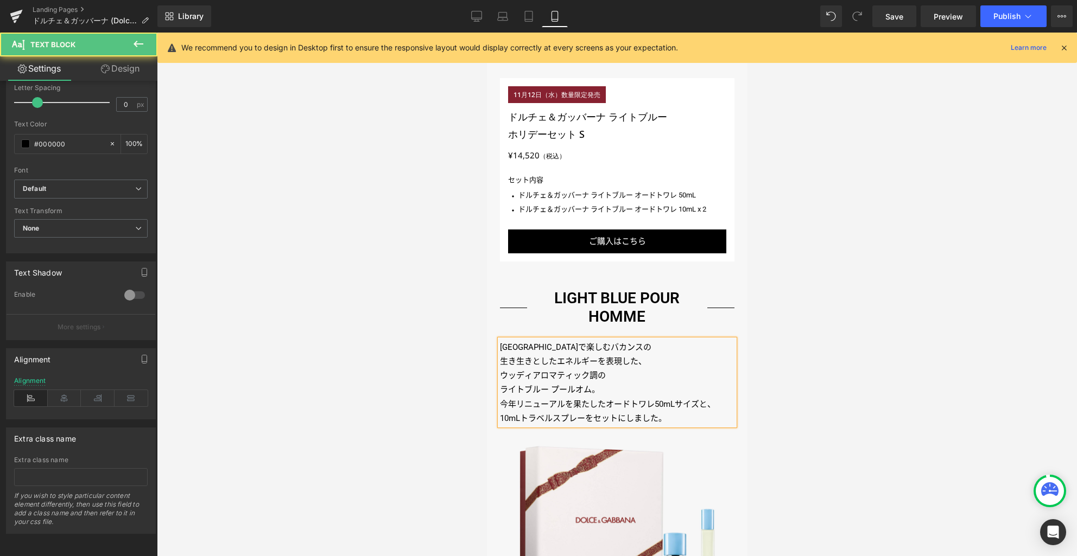
click at [614, 369] on p "ウッディアロマティック調の" at bounding box center [616, 376] width 235 height 14
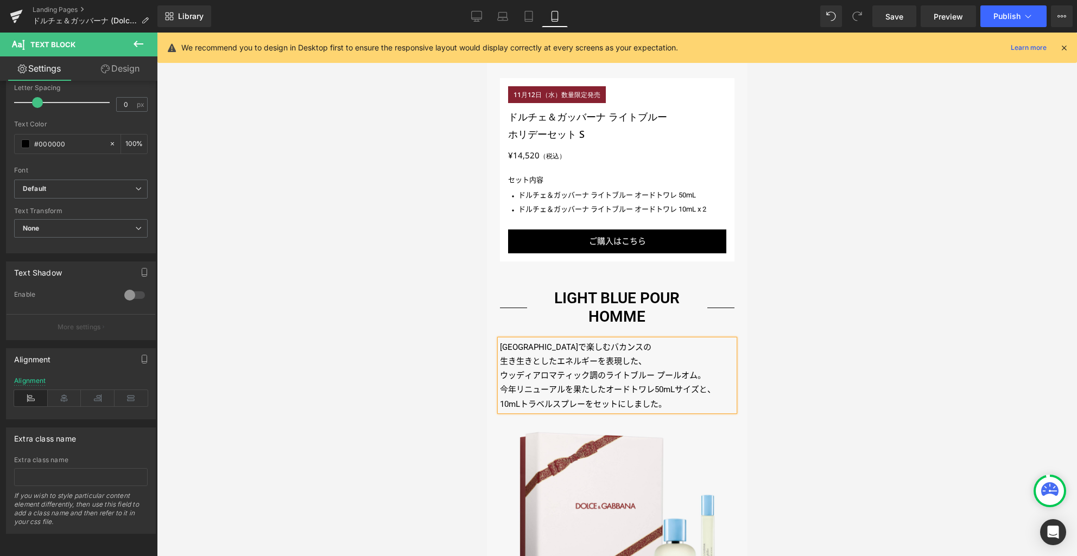
click at [654, 354] on p "生き生きとしたエネルギーを表現した、" at bounding box center [616, 361] width 235 height 14
click at [647, 340] on p "[GEOGRAPHIC_DATA]で楽しむバカンスの" at bounding box center [616, 347] width 235 height 14
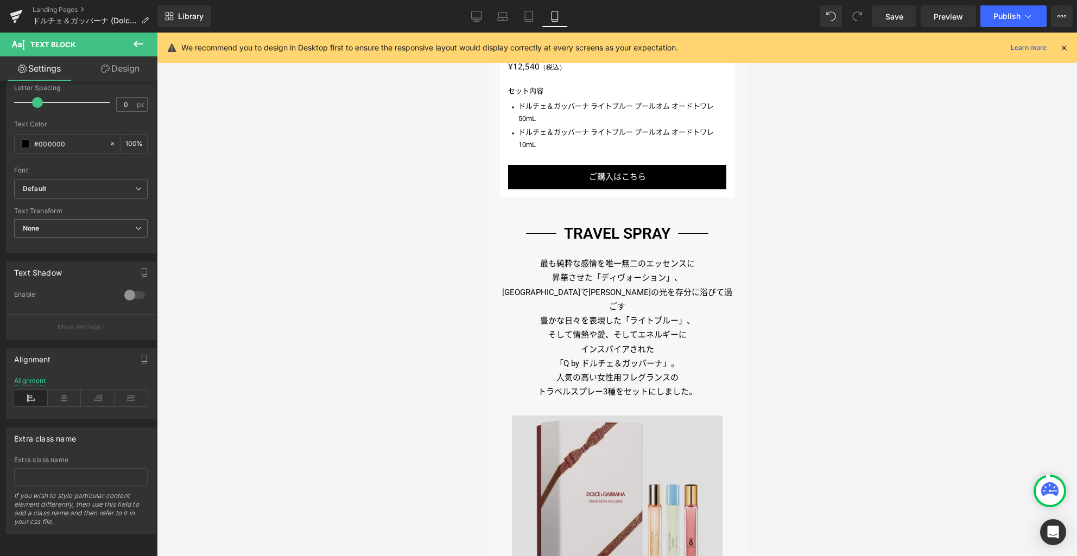
scroll to position [1827, 0]
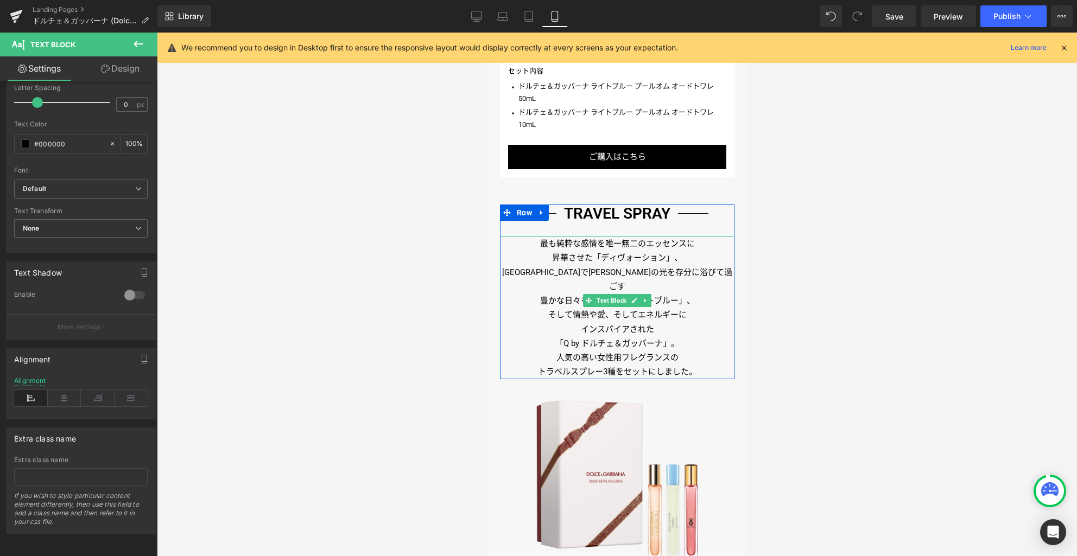
click at [592, 337] on p "「Q by ドルチェ＆ ガッバーナ」。" at bounding box center [616, 344] width 235 height 14
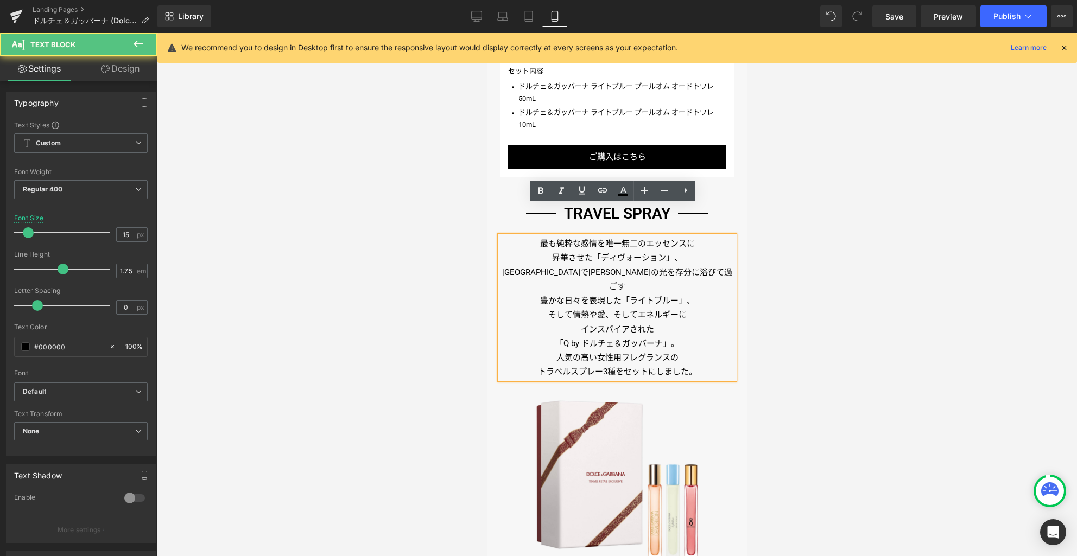
click at [586, 337] on p "「Q by ドルチェ＆ ガッバーナ」。" at bounding box center [616, 344] width 235 height 14
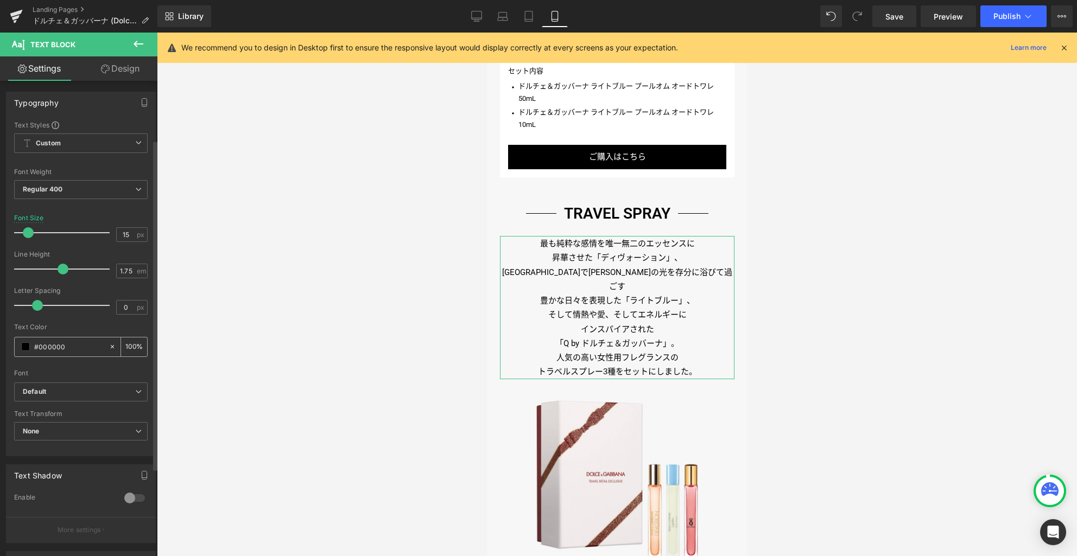
scroll to position [211, 0]
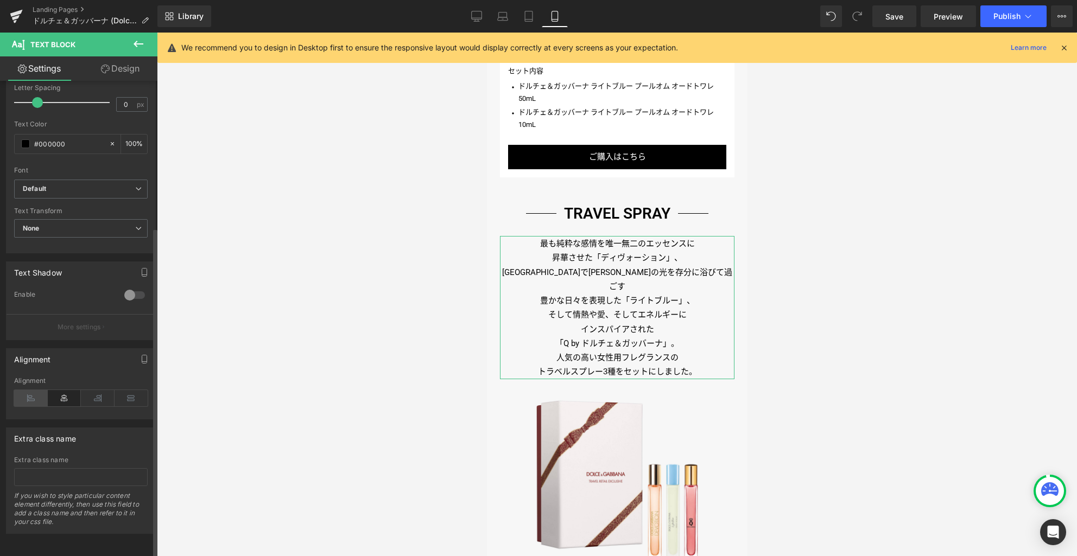
click at [24, 390] on icon at bounding box center [31, 398] width 34 height 16
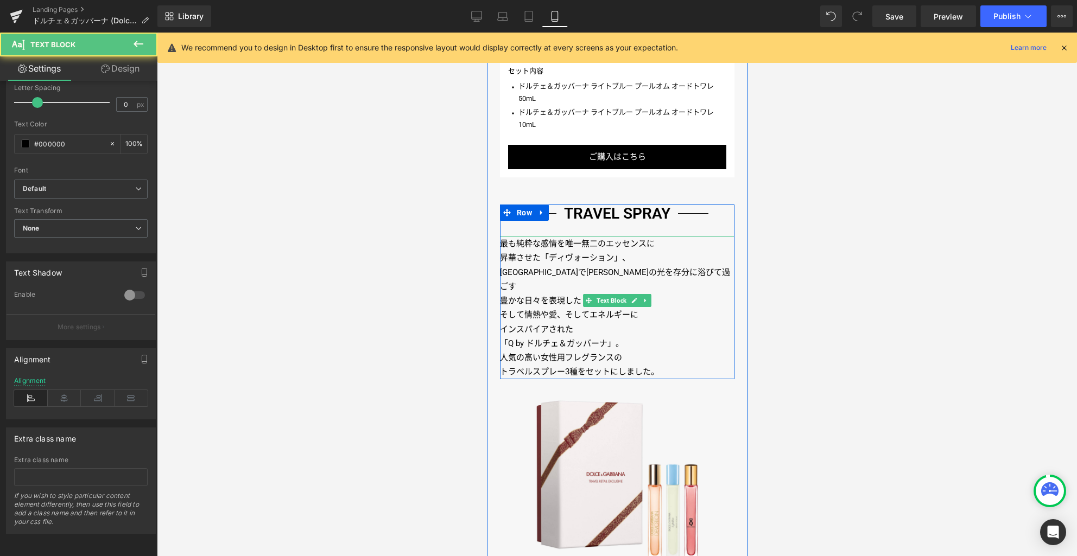
click at [630, 351] on p "人気の高い女性用フレグランスの" at bounding box center [616, 358] width 235 height 14
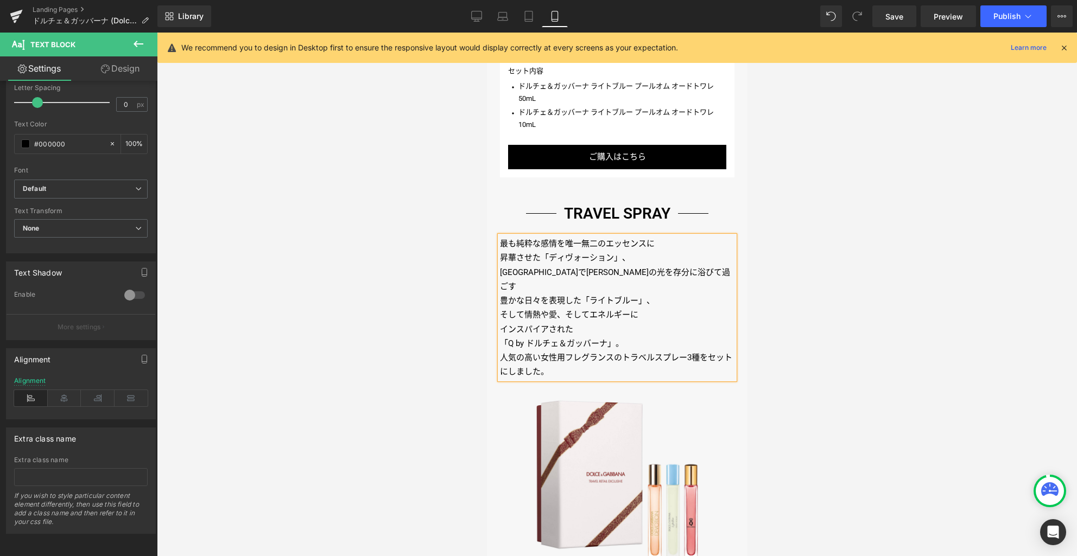
click at [622, 322] on p "インスパイアされた" at bounding box center [616, 329] width 235 height 14
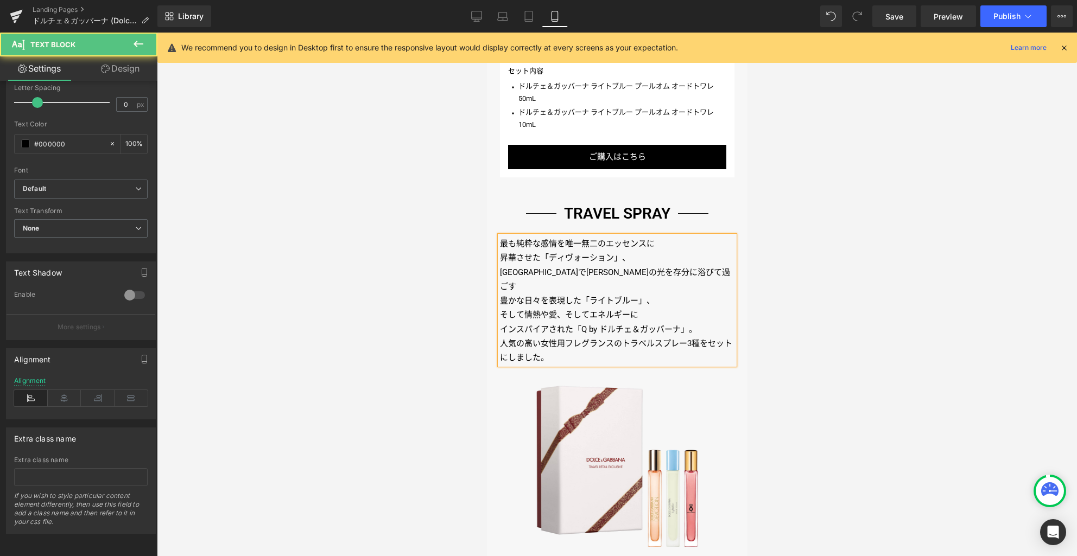
click at [646, 308] on p "そして情熱や愛、そしてエネルギーに" at bounding box center [616, 315] width 235 height 14
click at [658, 294] on p "豊かな日々を表現した「ライトブルー」、" at bounding box center [616, 301] width 235 height 14
click at [662, 265] on p "[GEOGRAPHIC_DATA]で[PERSON_NAME]の光を存分に浴びて過ごす" at bounding box center [616, 279] width 235 height 29
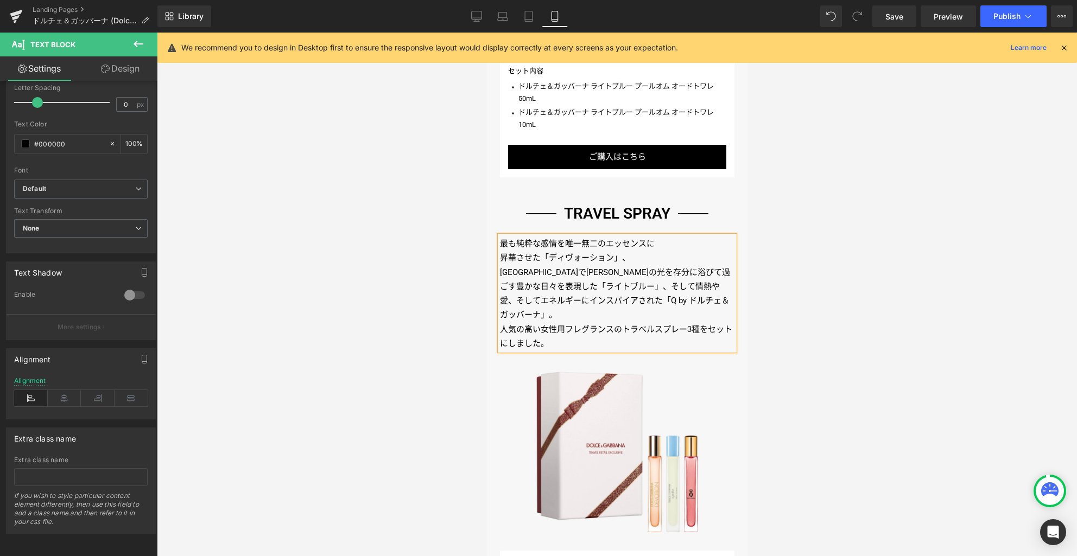
click at [650, 251] on p "昇華させた「ディヴォーション」、" at bounding box center [616, 258] width 235 height 14
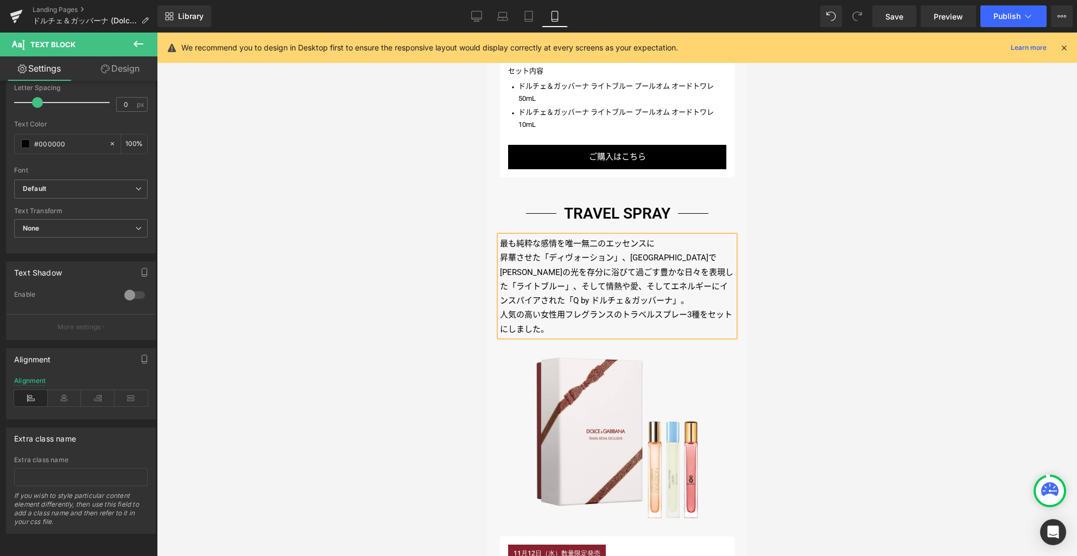
click at [660, 237] on p "最も純粋な感情を唯一無二のエッセンスに" at bounding box center [616, 244] width 235 height 14
click at [821, 303] on div at bounding box center [617, 295] width 920 height 524
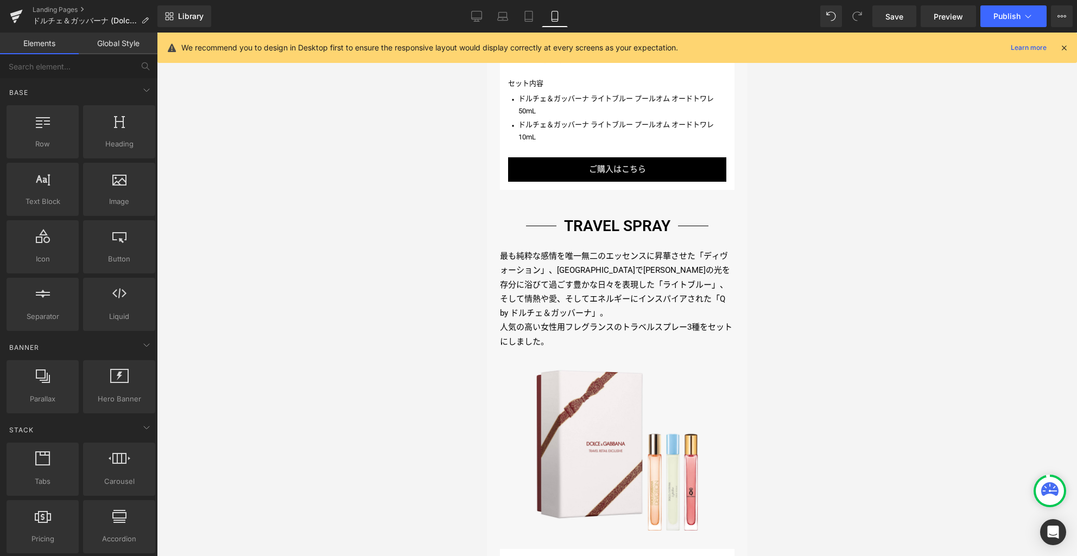
scroll to position [1815, 0]
click at [530, 17] on icon at bounding box center [528, 16] width 11 height 11
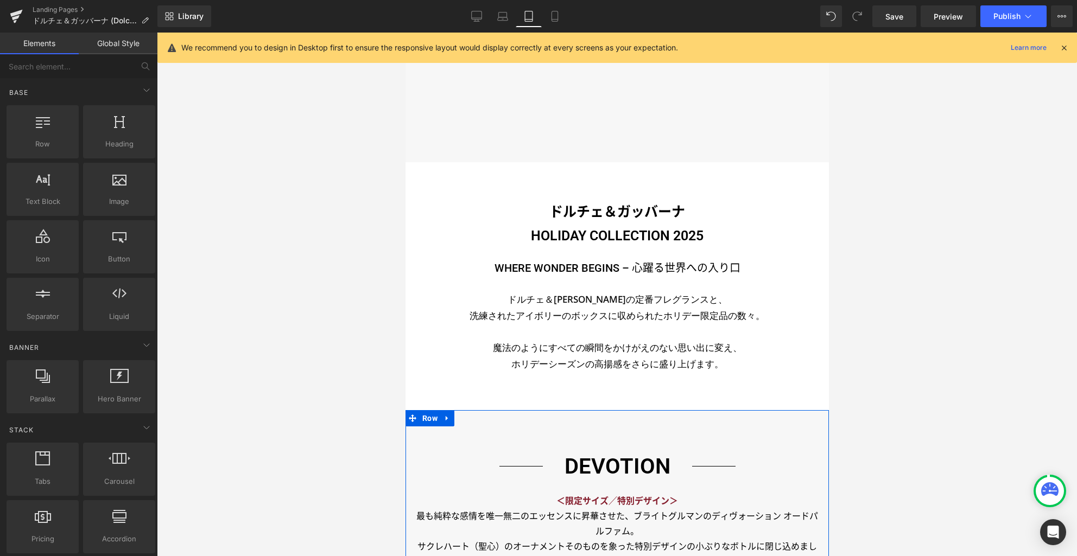
scroll to position [212, 0]
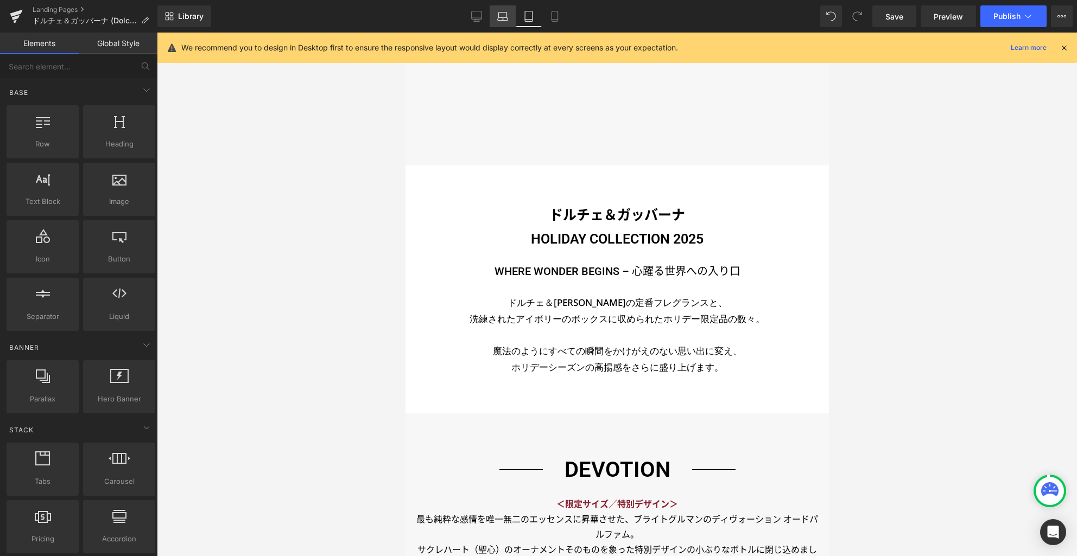
drag, startPoint x: 482, startPoint y: 16, endPoint x: 506, endPoint y: 25, distance: 25.9
click at [481, 16] on icon at bounding box center [477, 15] width 10 height 8
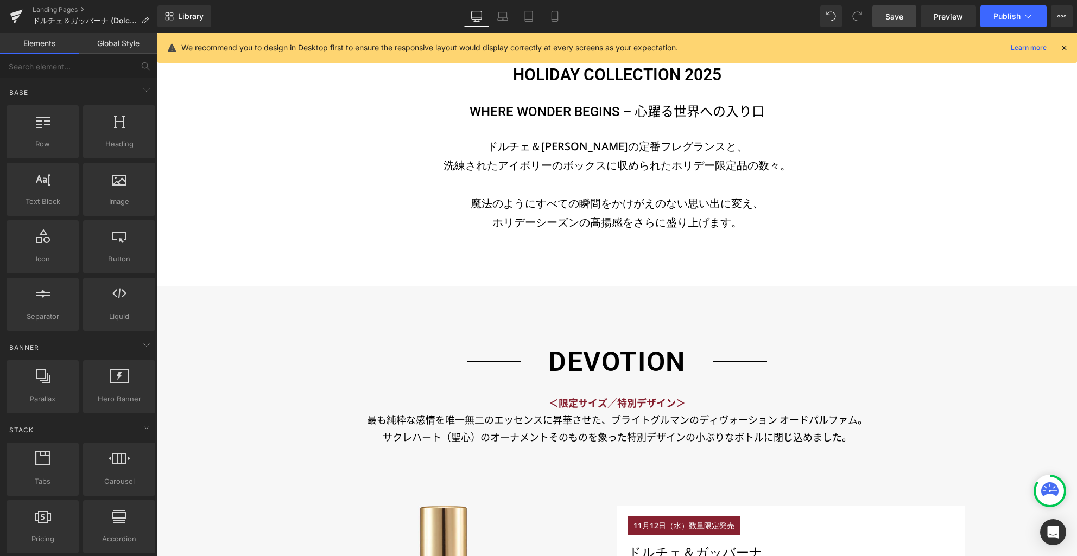
click at [890, 21] on span "Save" at bounding box center [894, 16] width 18 height 11
click at [63, 9] on link "Landing Pages" at bounding box center [95, 9] width 125 height 9
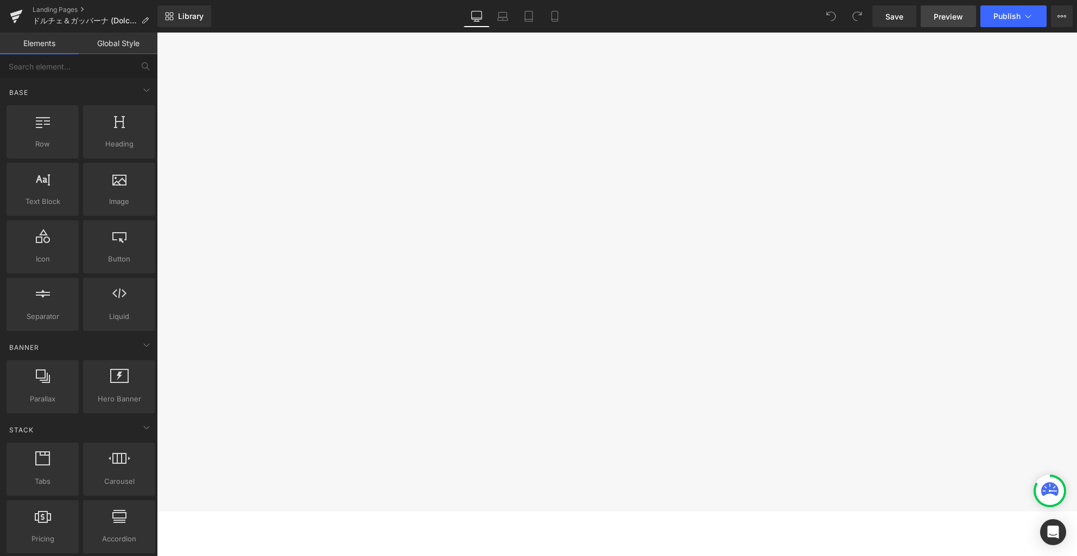
click at [958, 17] on span "Preview" at bounding box center [948, 16] width 29 height 11
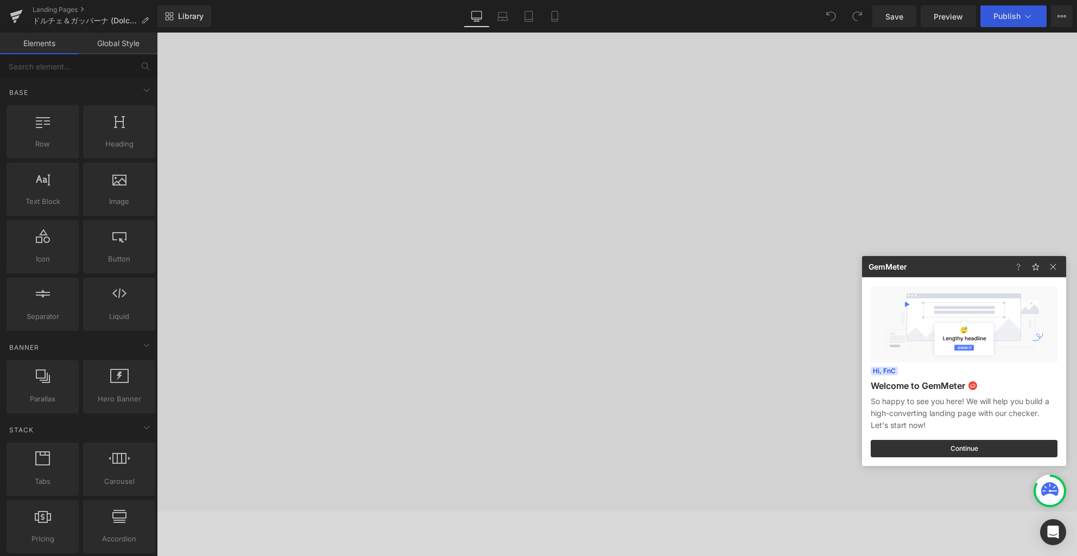
click at [65, 9] on div at bounding box center [538, 278] width 1077 height 556
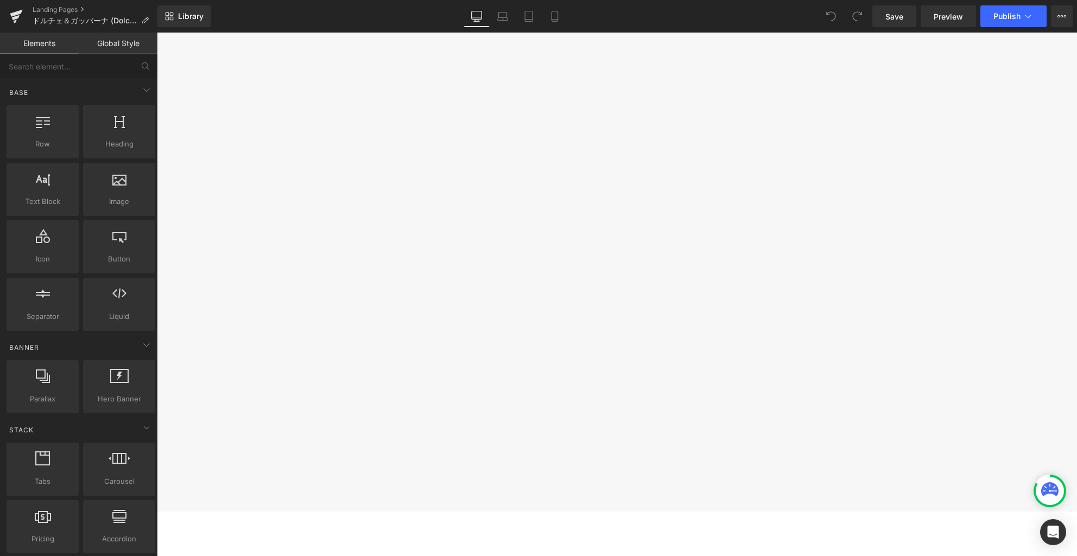
click at [65, 9] on link "Landing Pages" at bounding box center [95, 9] width 125 height 9
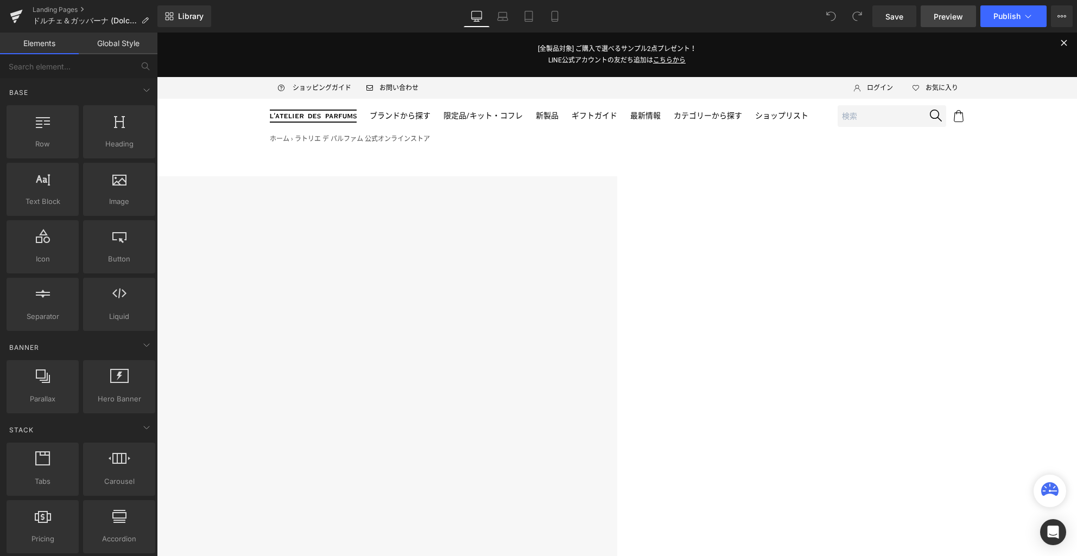
click at [950, 20] on span "Preview" at bounding box center [948, 16] width 29 height 11
